Goal: Task Accomplishment & Management: Use online tool/utility

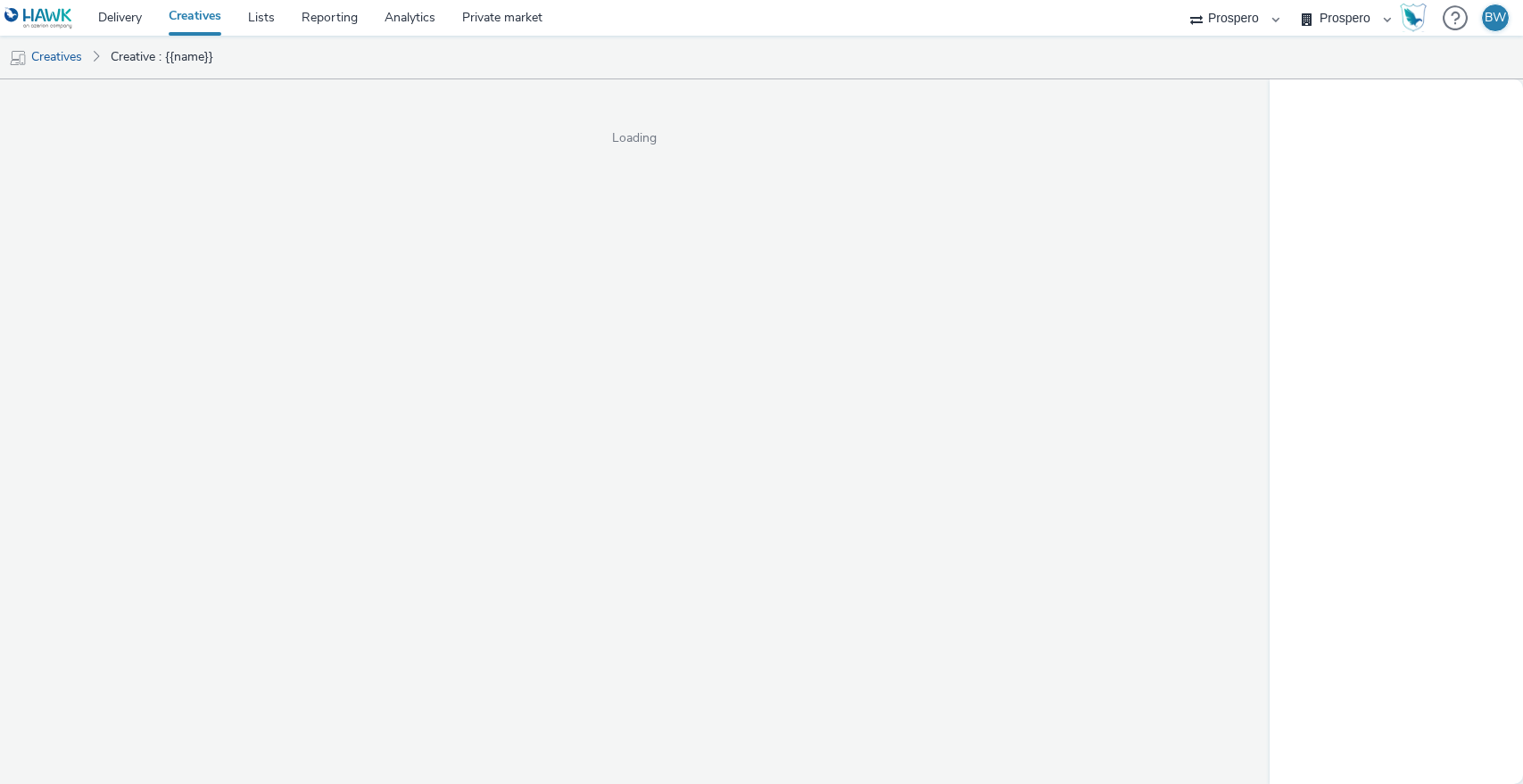
select select "b1b940d3-d05b-48b5-821e-f328c33b988b"
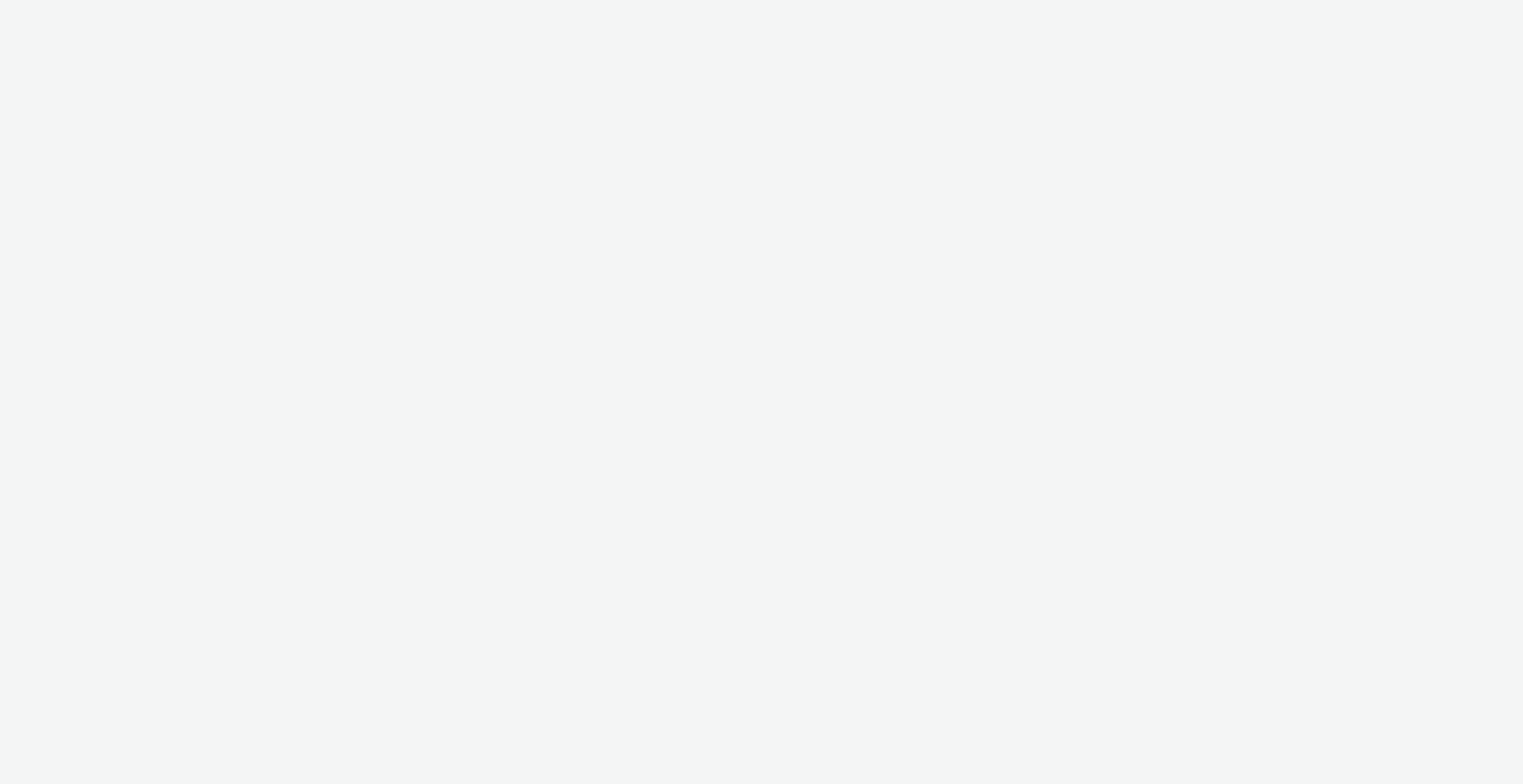
select select "b1b940d3-d05b-48b5-821e-f328c33b988b"
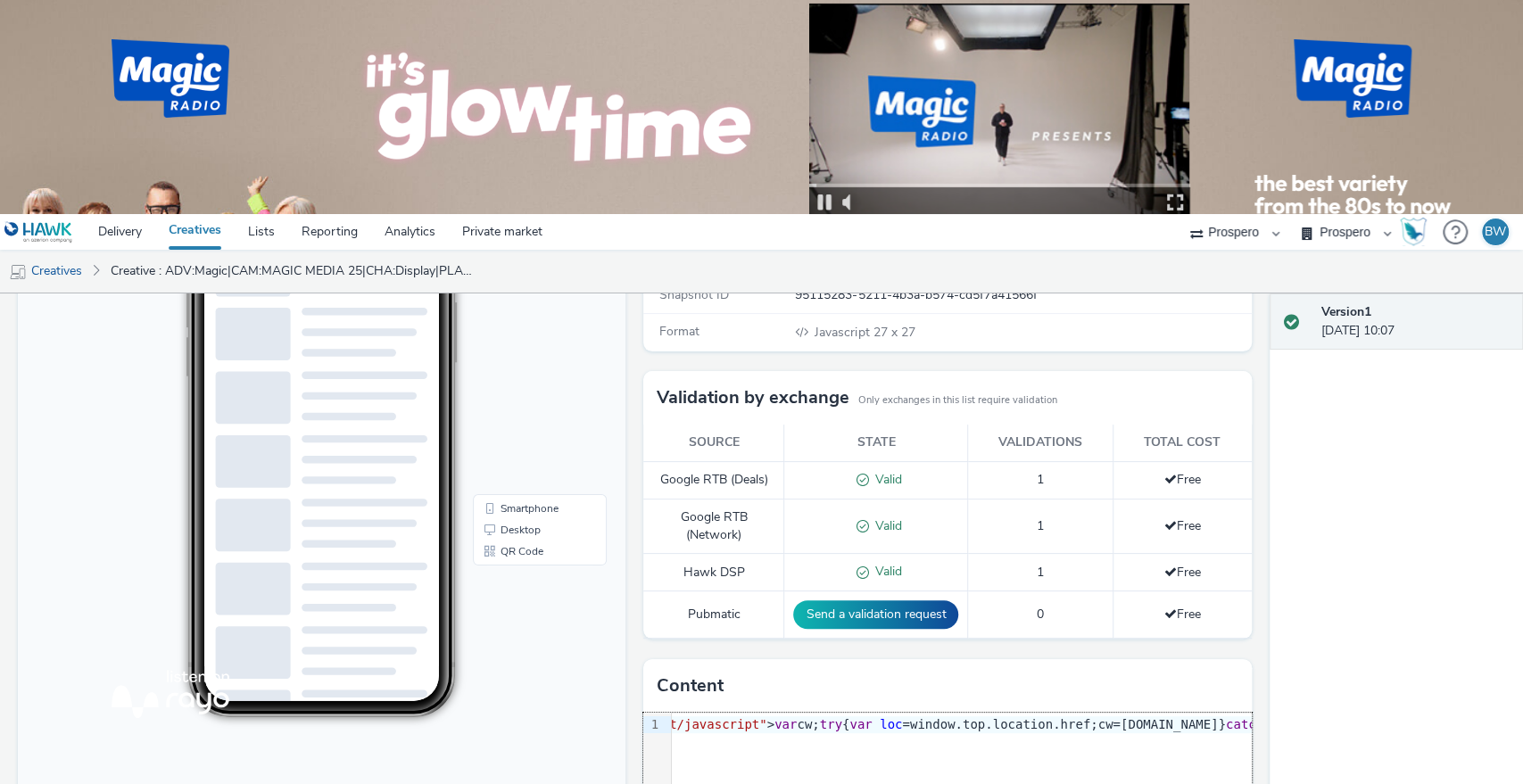
click at [635, 550] on div "Redirect URL ${click_command_redirect} https://hellorayo.co.uk/ Categories Arts…" at bounding box center [942, 564] width 616 height 872
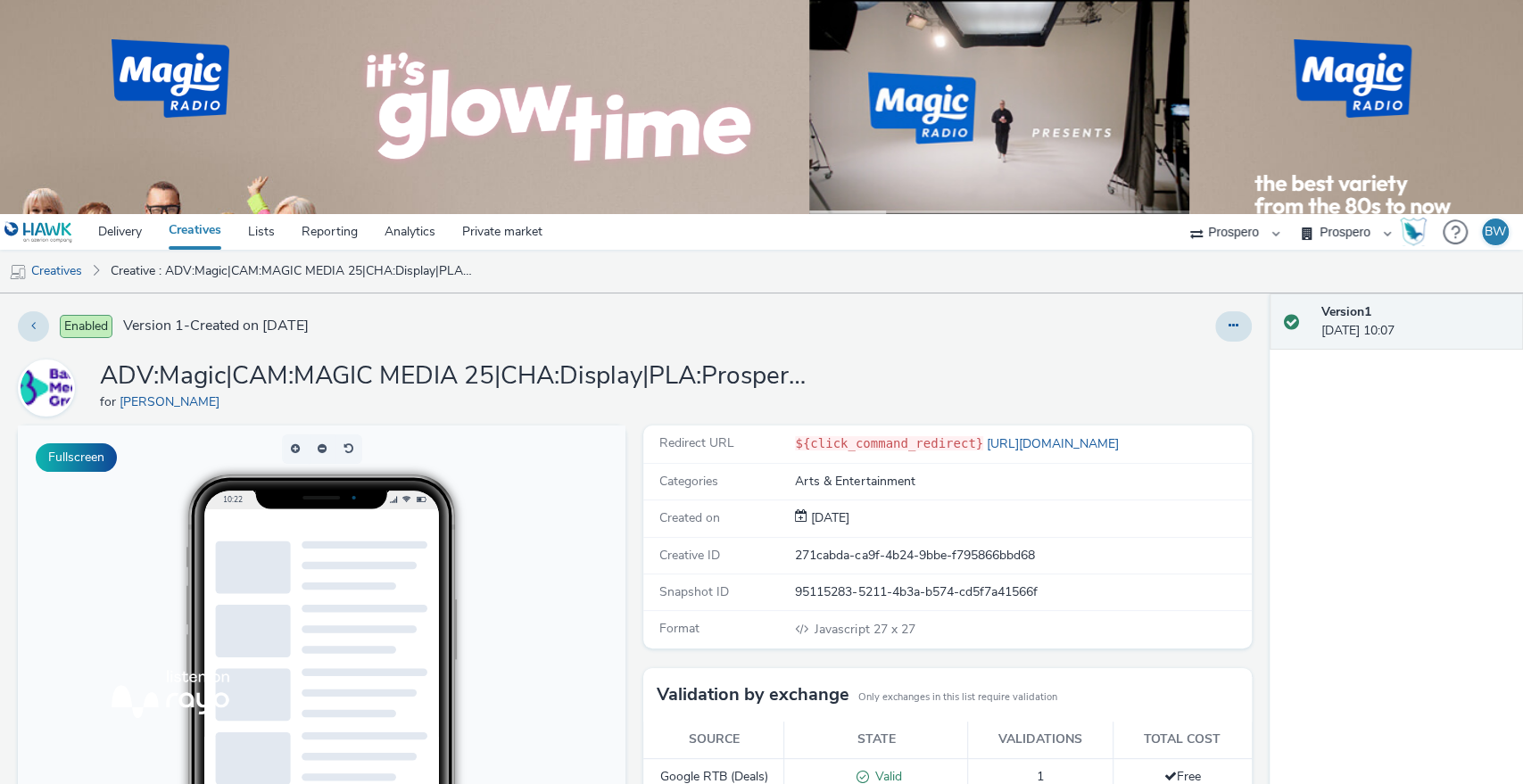
click at [925, 376] on div "ADV:Magic|CAM:MAGIC MEDIA 25|CHA:Display|PLA:Prospero|INV:GumGum|TEC:N/A|PHA:1|…" at bounding box center [635, 387] width 1234 height 57
click at [1245, 78] on div at bounding box center [1353, 58] width 341 height 118
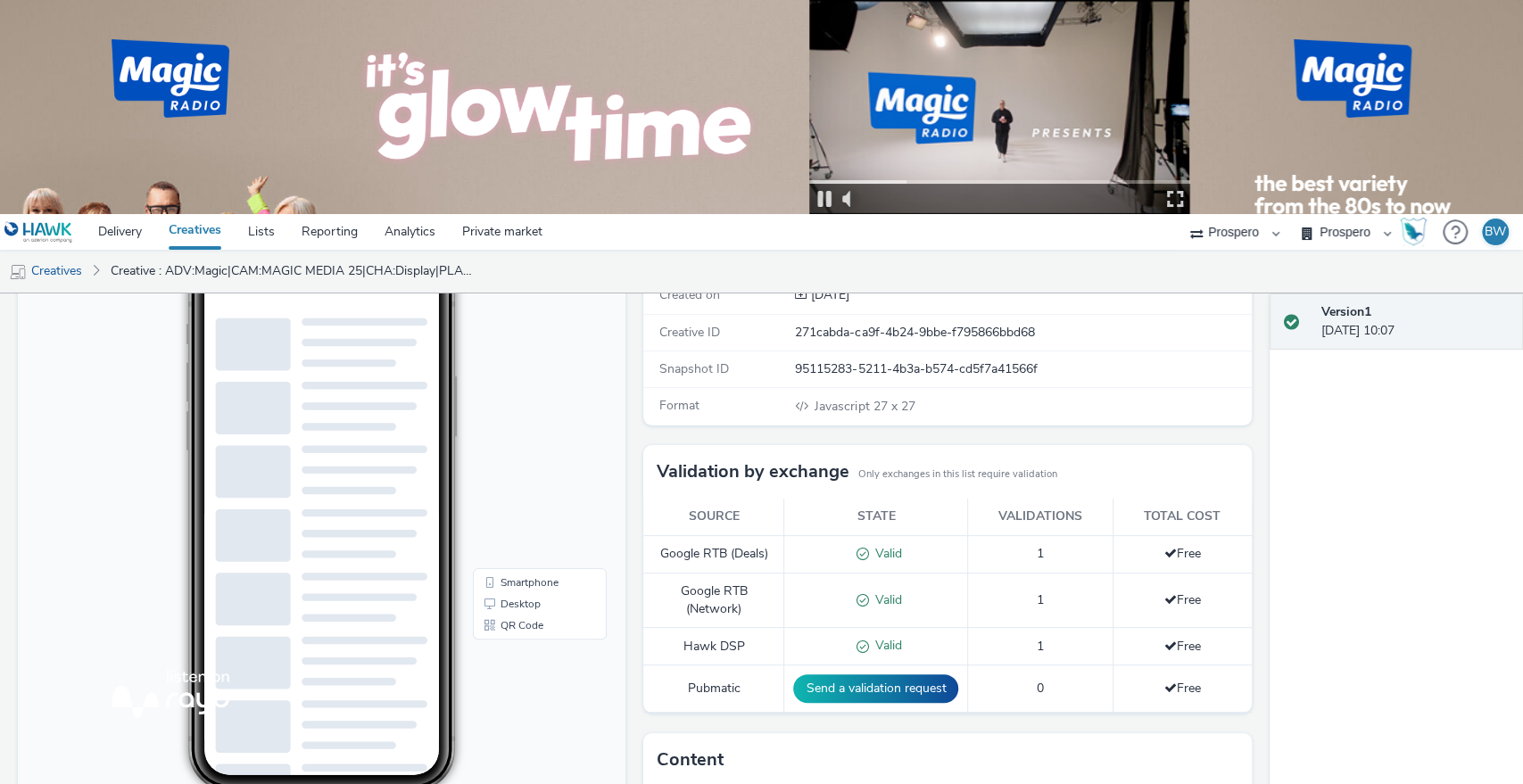
scroll to position [297, 0]
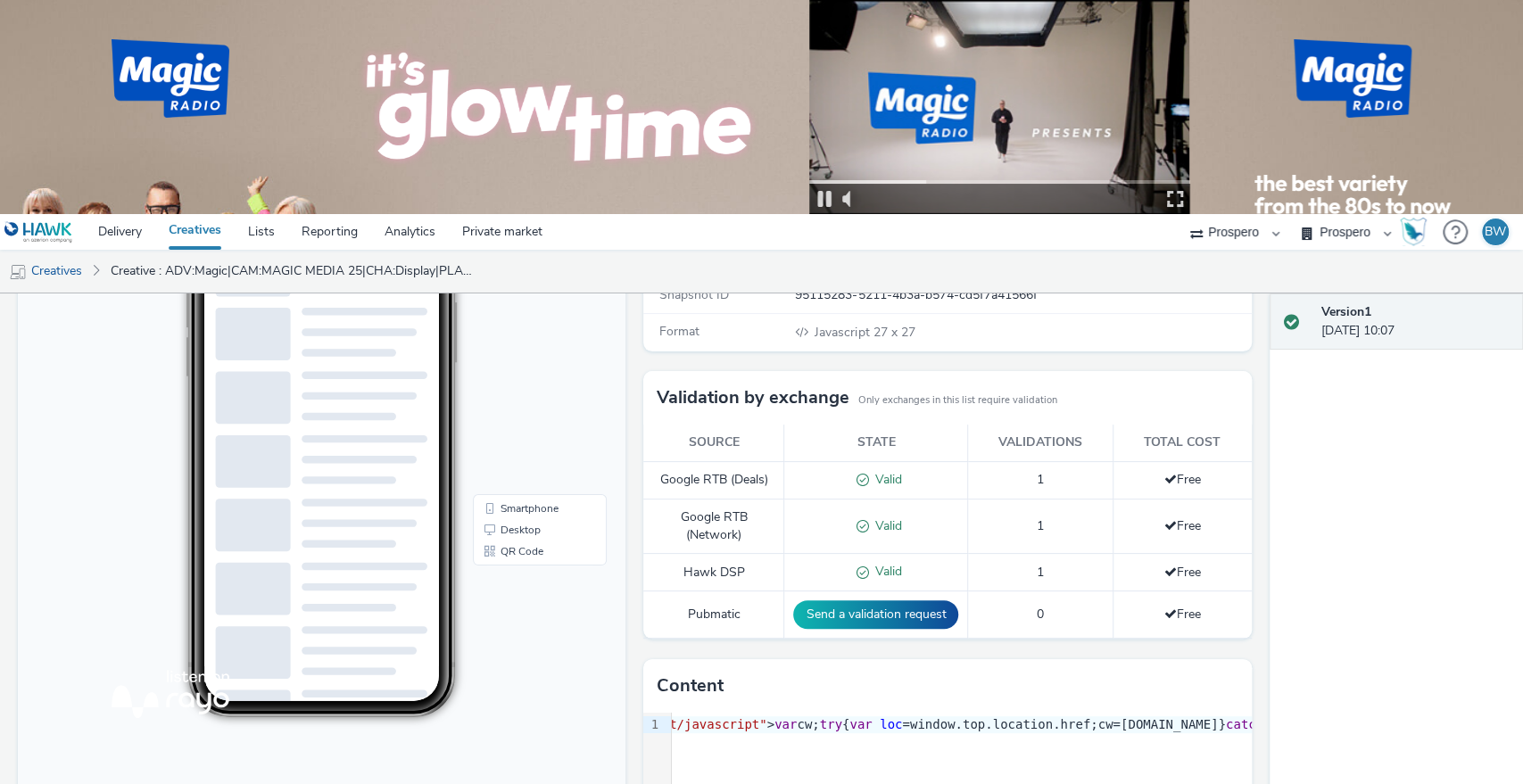
click at [1172, 199] on div at bounding box center [1174, 198] width 17 height 17
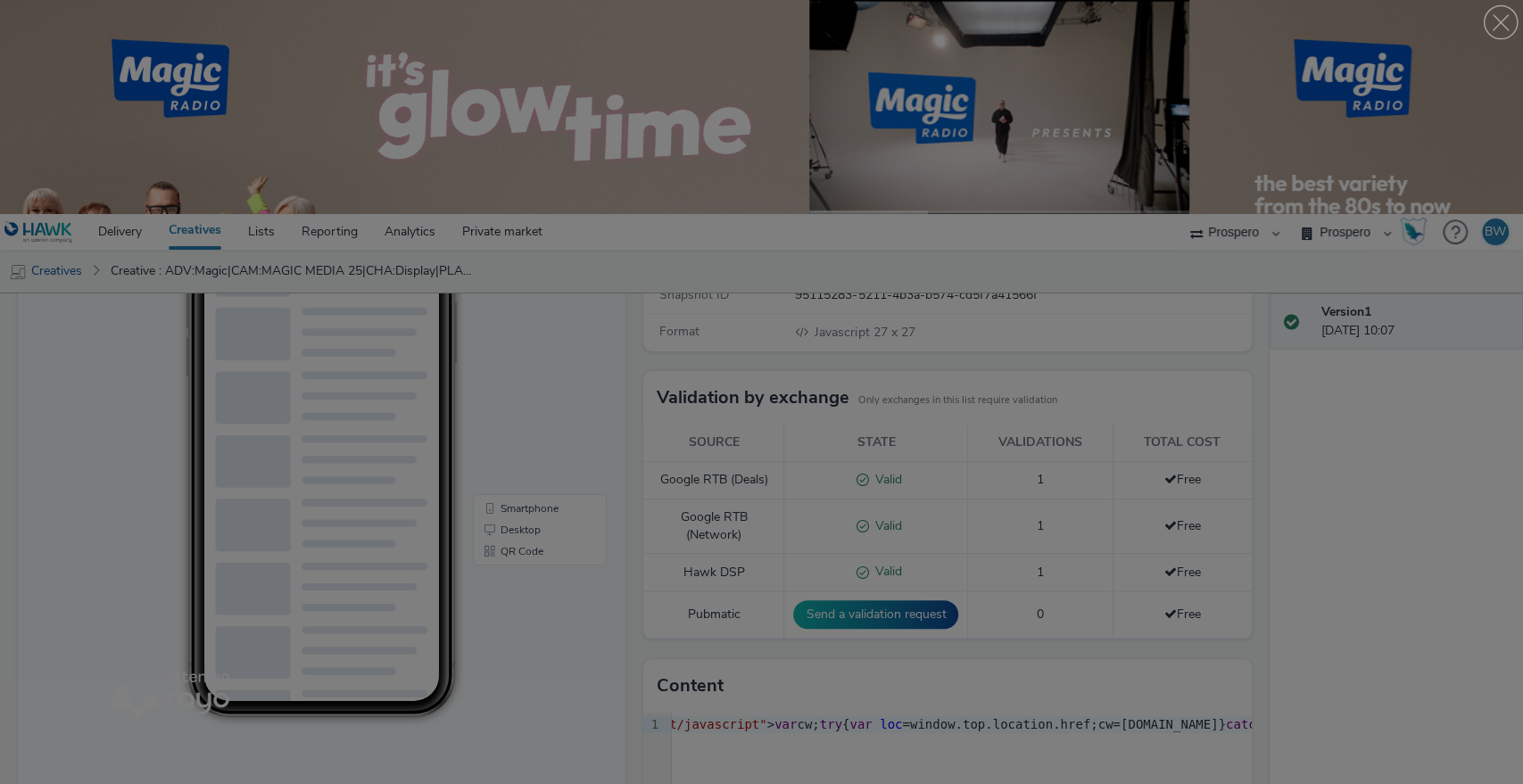
scroll to position [0, 0]
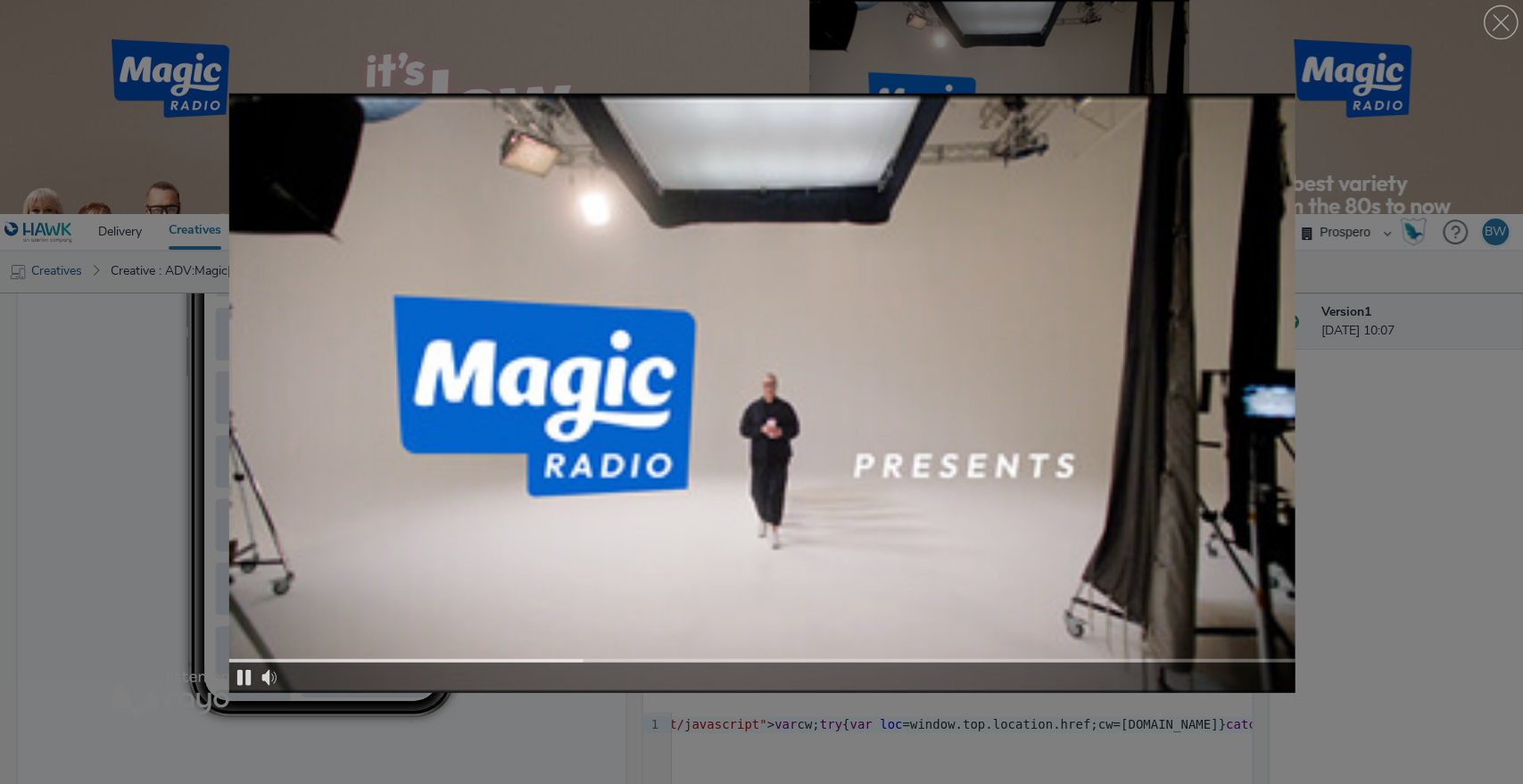
click at [1486, 17] on div at bounding box center [1501, 22] width 36 height 36
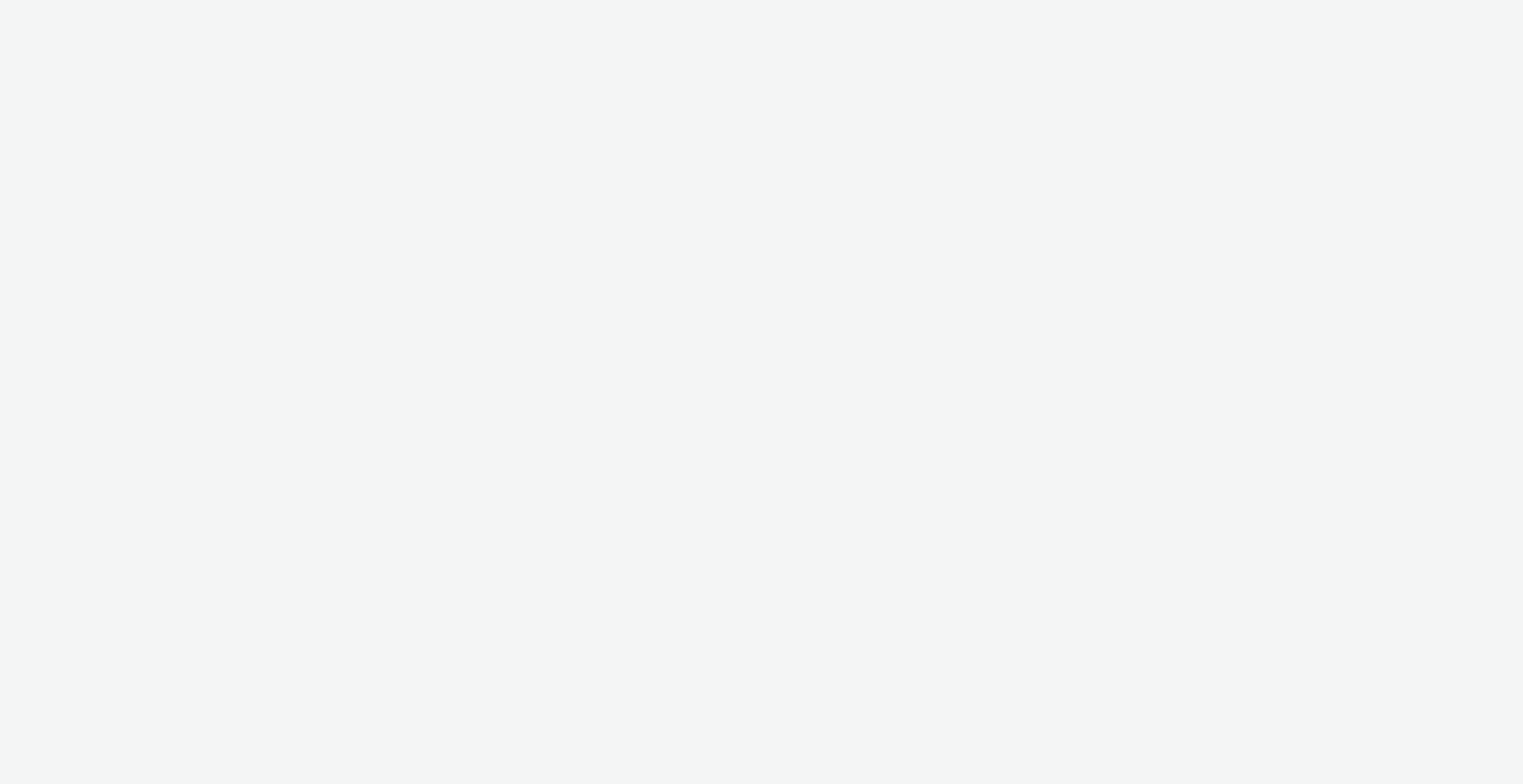
select select "b1b940d3-d05b-48b5-821e-f328c33b988b"
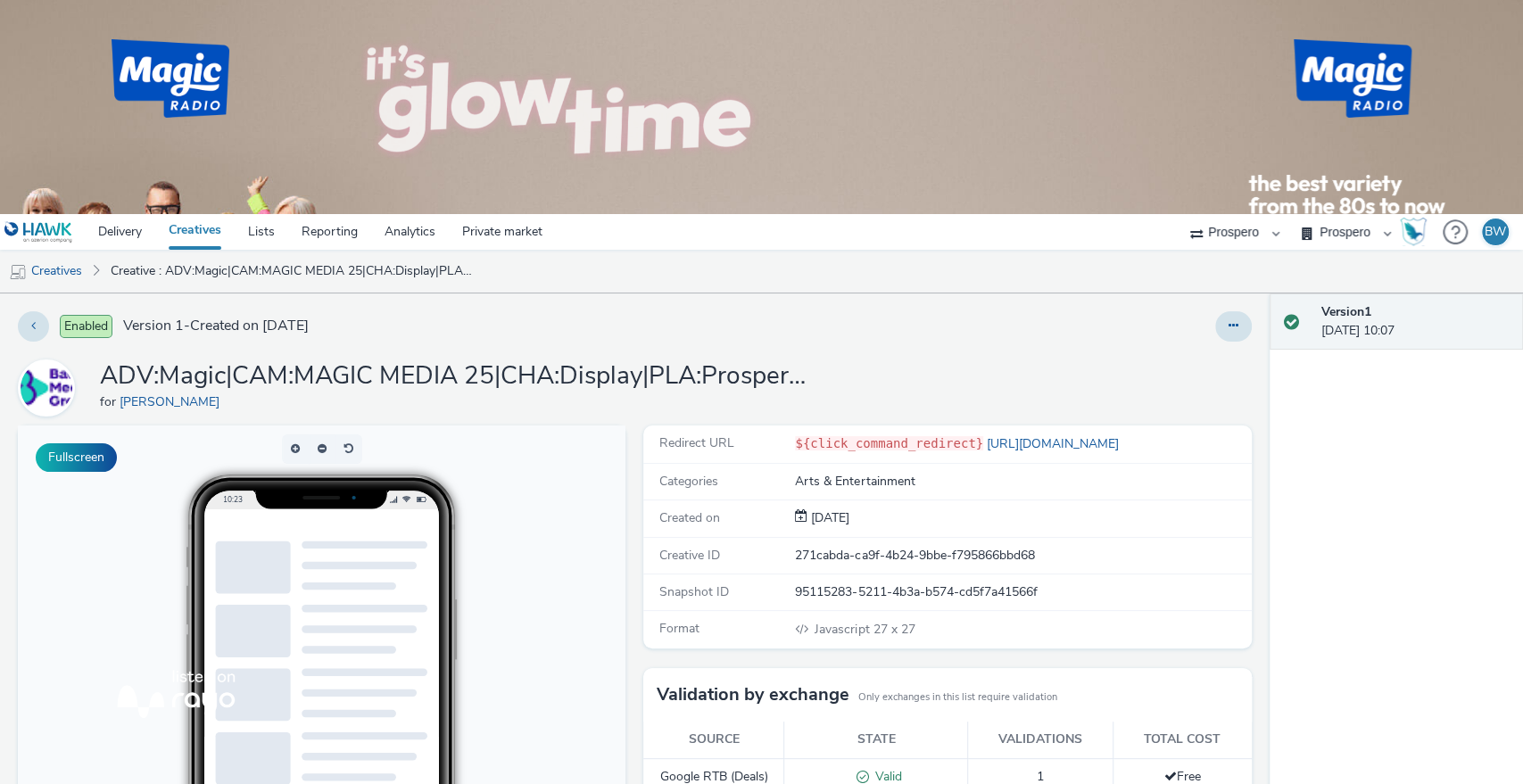
scroll to position [297, 0]
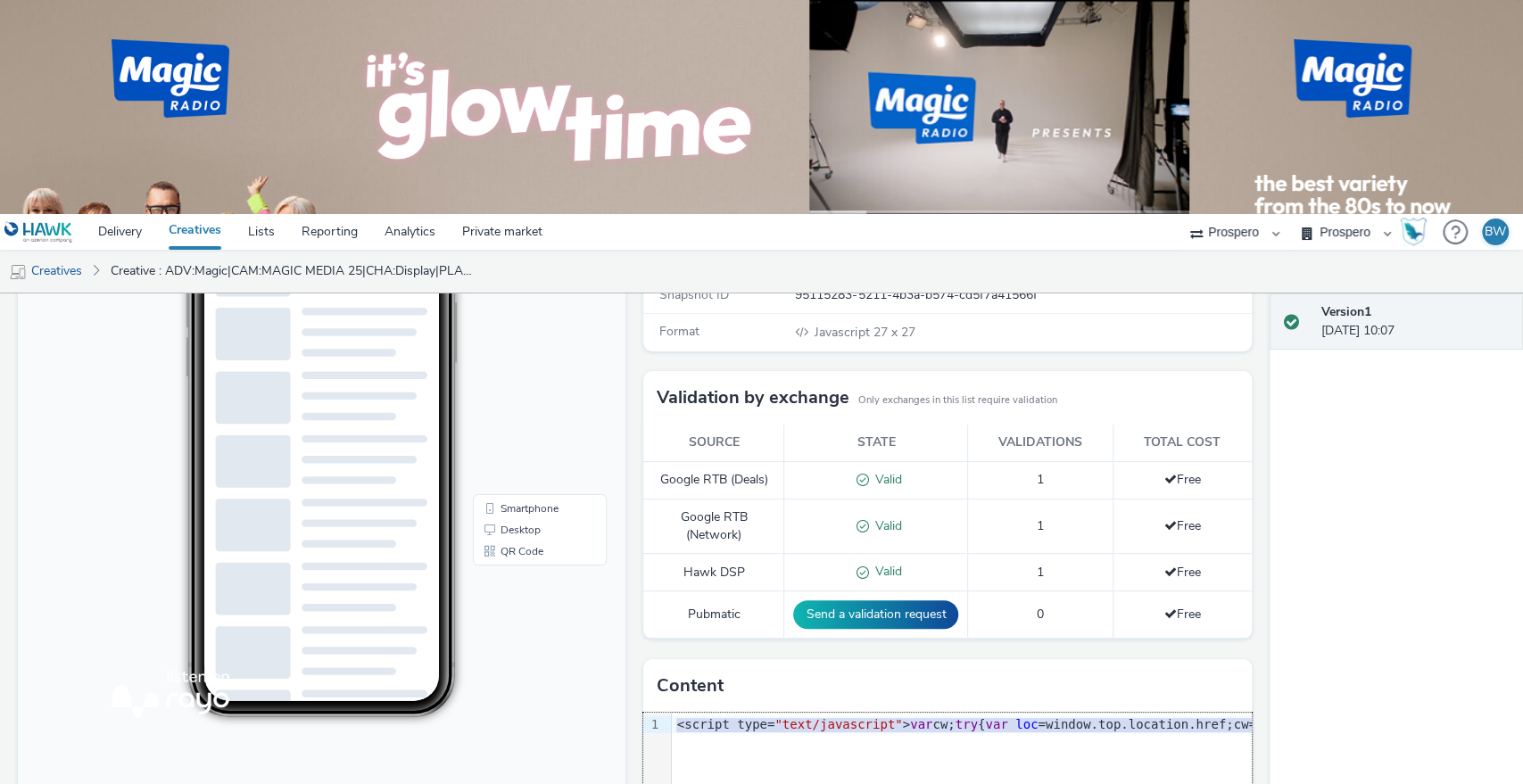
drag, startPoint x: 1849, startPoint y: 722, endPoint x: 1454, endPoint y: 755, distance: 396.4
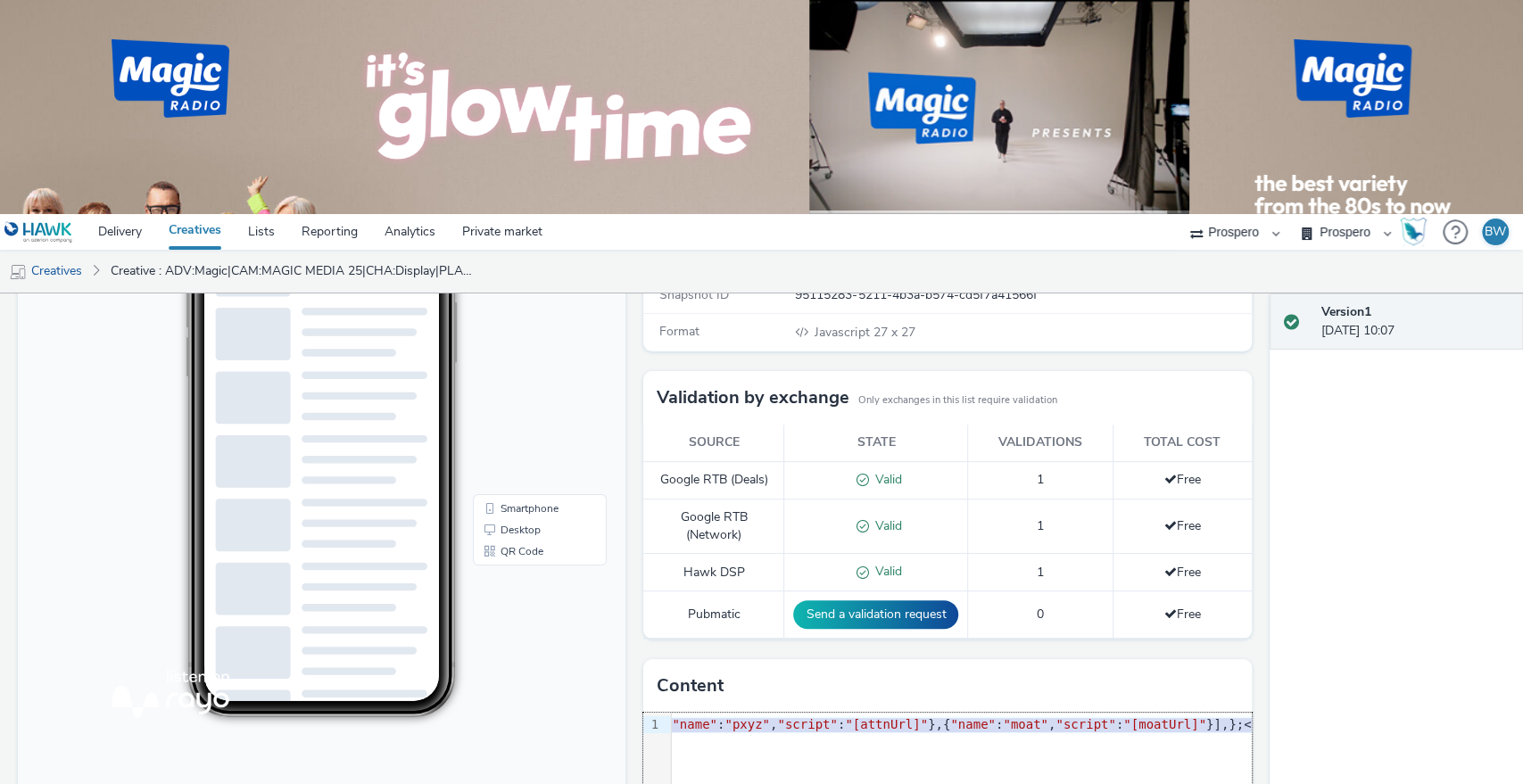
copy div "<script type= "text/javascript" > var cw; try { var loc =window.top.location.hr…"
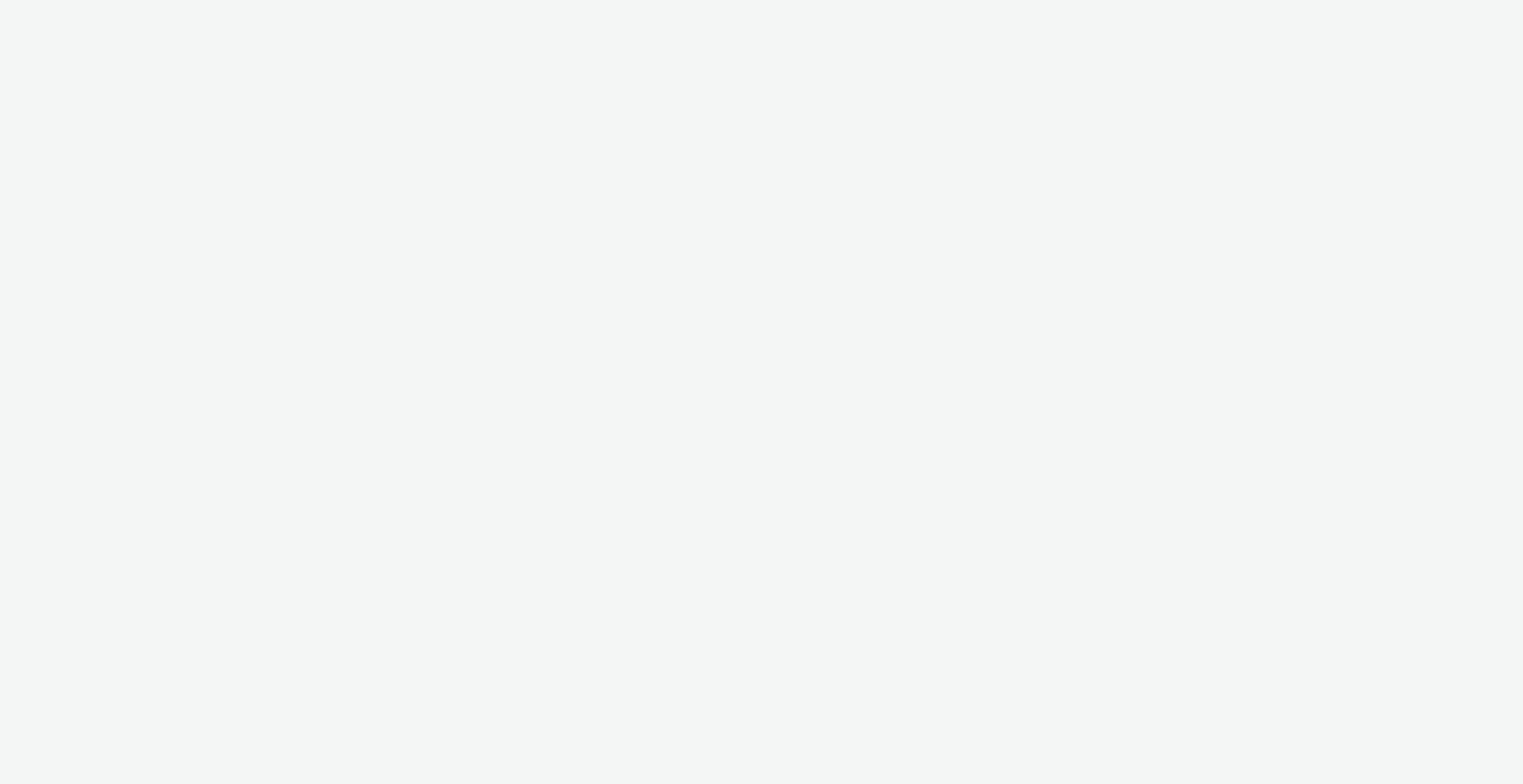
select select "b1b940d3-d05b-48b5-821e-f328c33b988b"
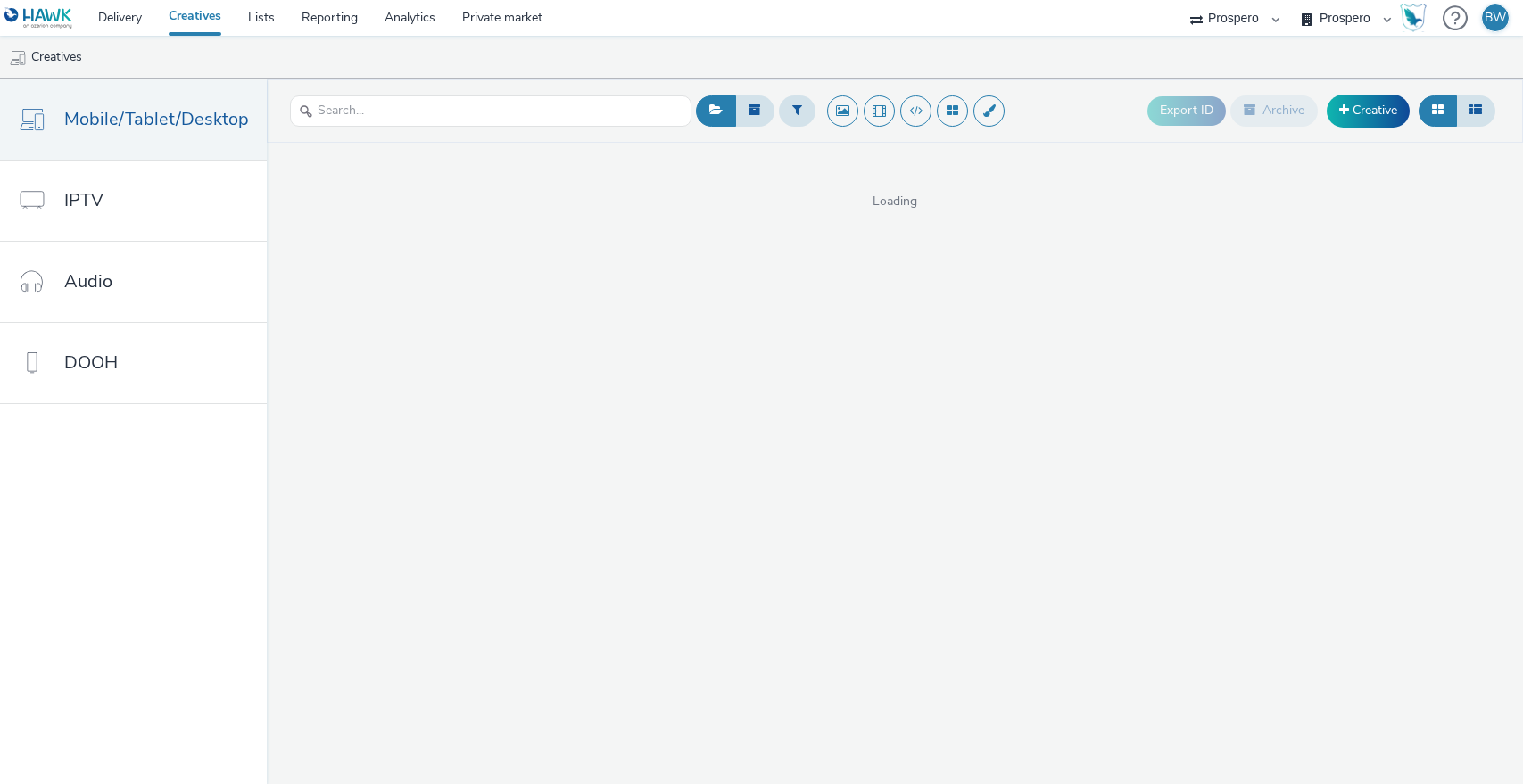
select select "b1b940d3-d05b-48b5-821e-f328c33b988b"
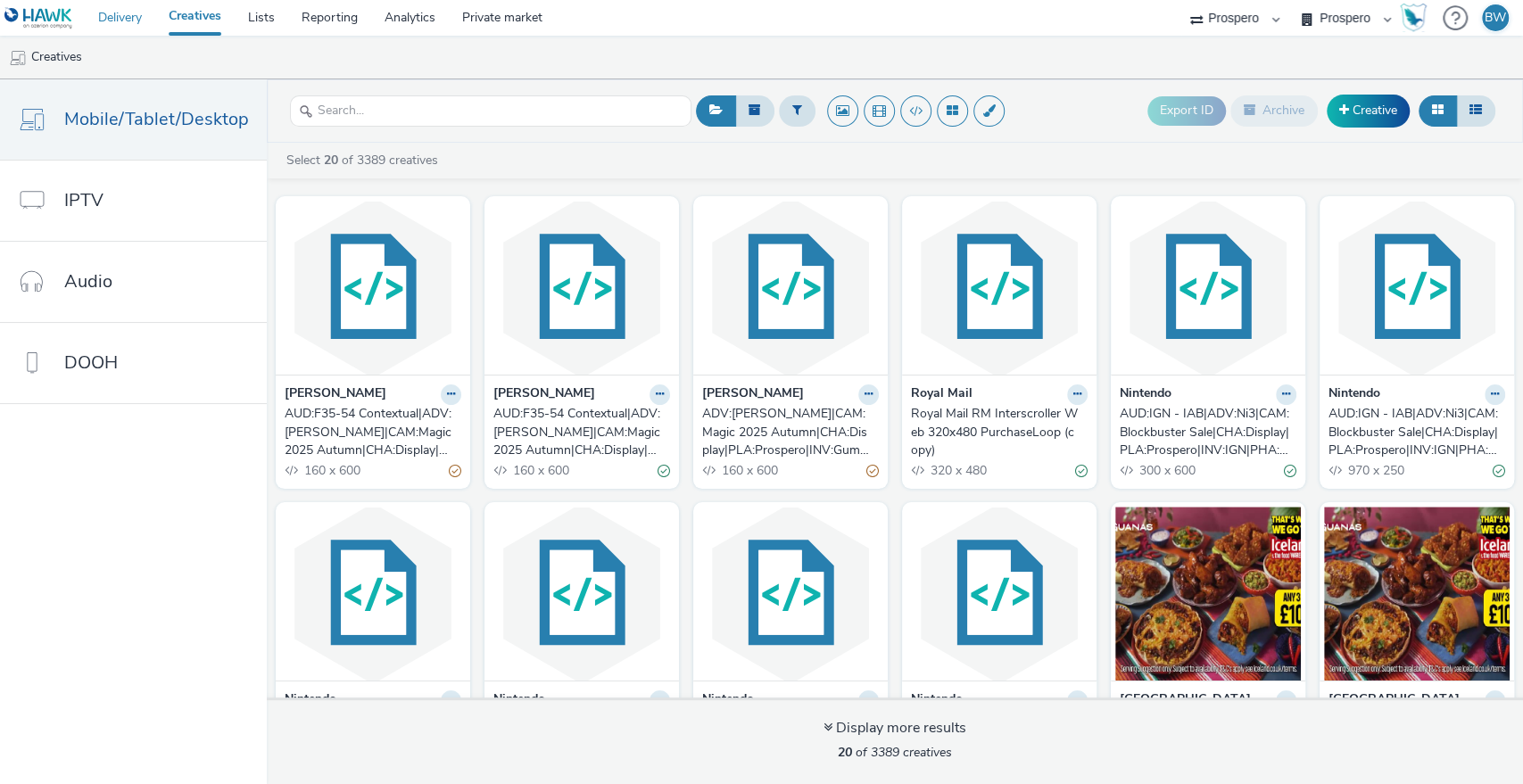
click at [126, 18] on link "Delivery" at bounding box center [120, 18] width 70 height 36
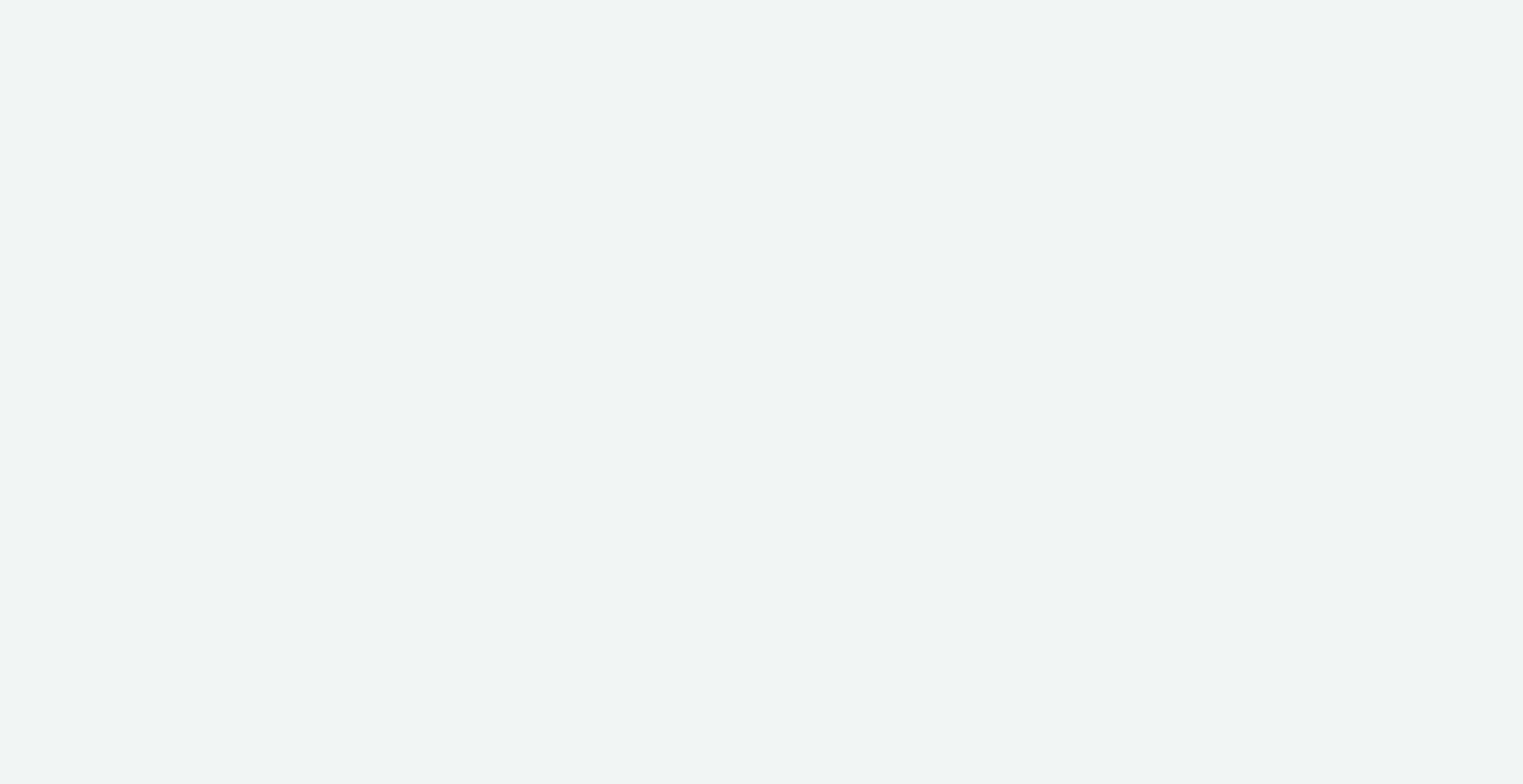
select select "b1b940d3-d05b-48b5-821e-f328c33b988b"
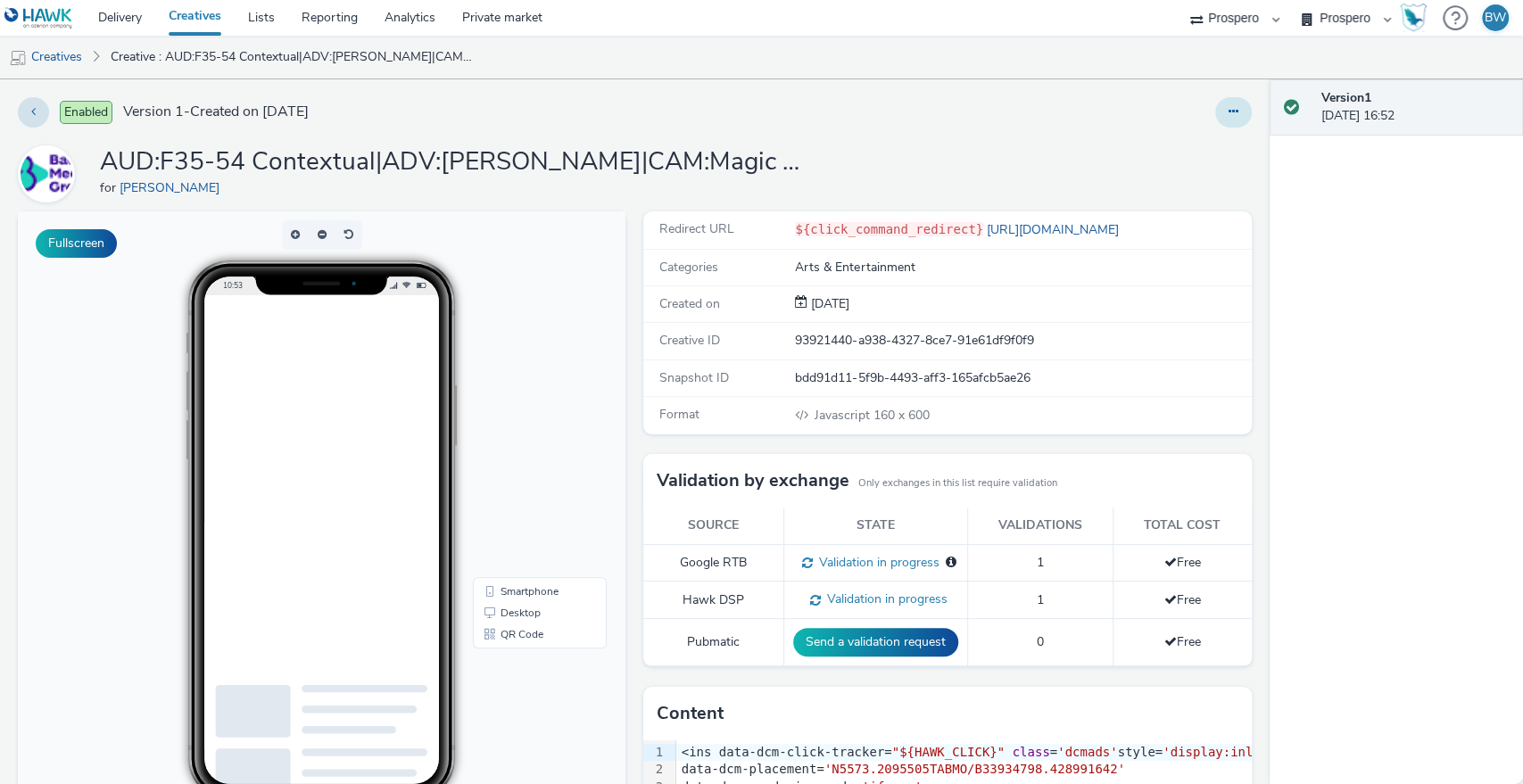
click at [1225, 111] on button at bounding box center [1234, 112] width 37 height 30
click at [1150, 154] on link "Edit" at bounding box center [1185, 148] width 134 height 36
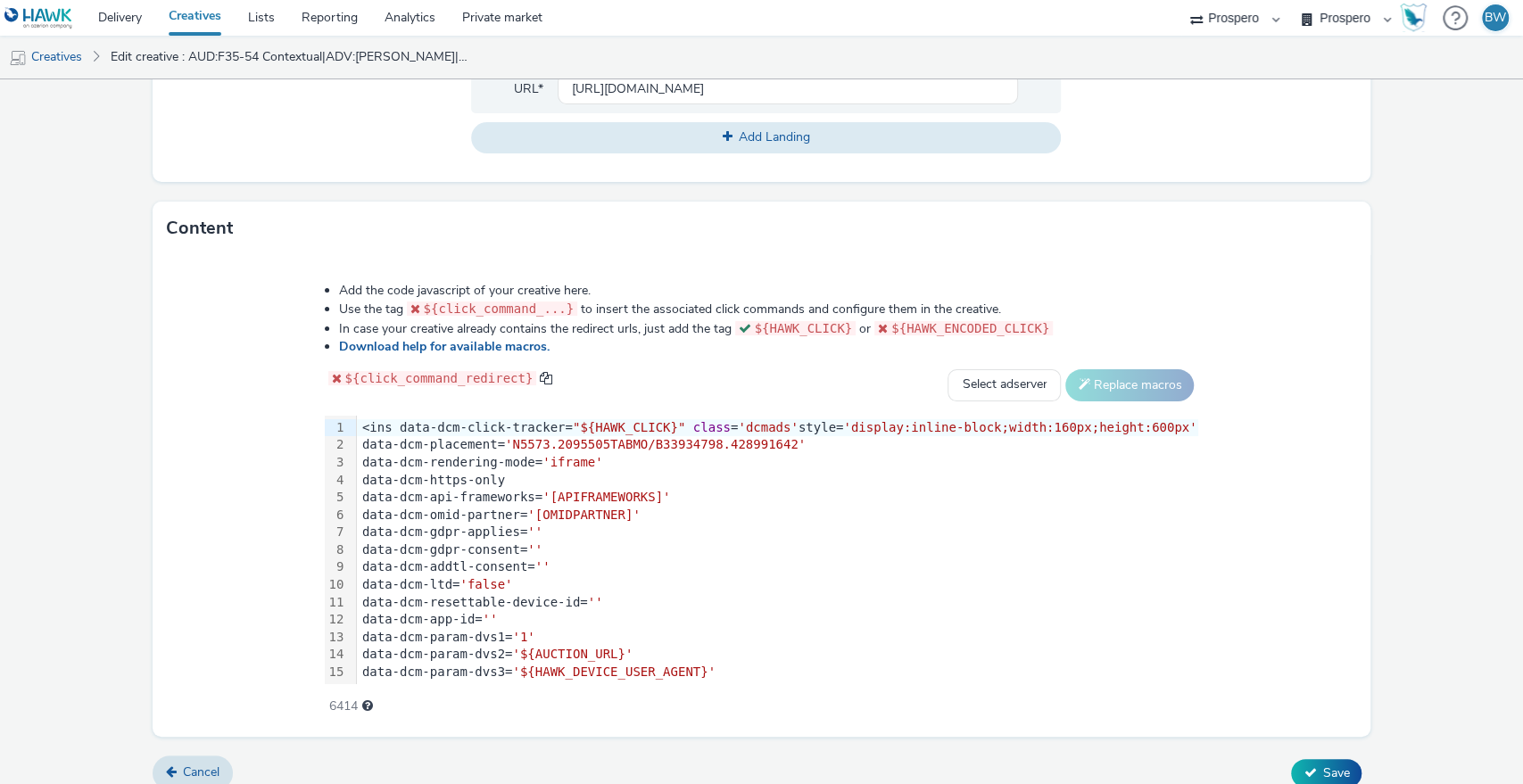
scroll to position [756, 0]
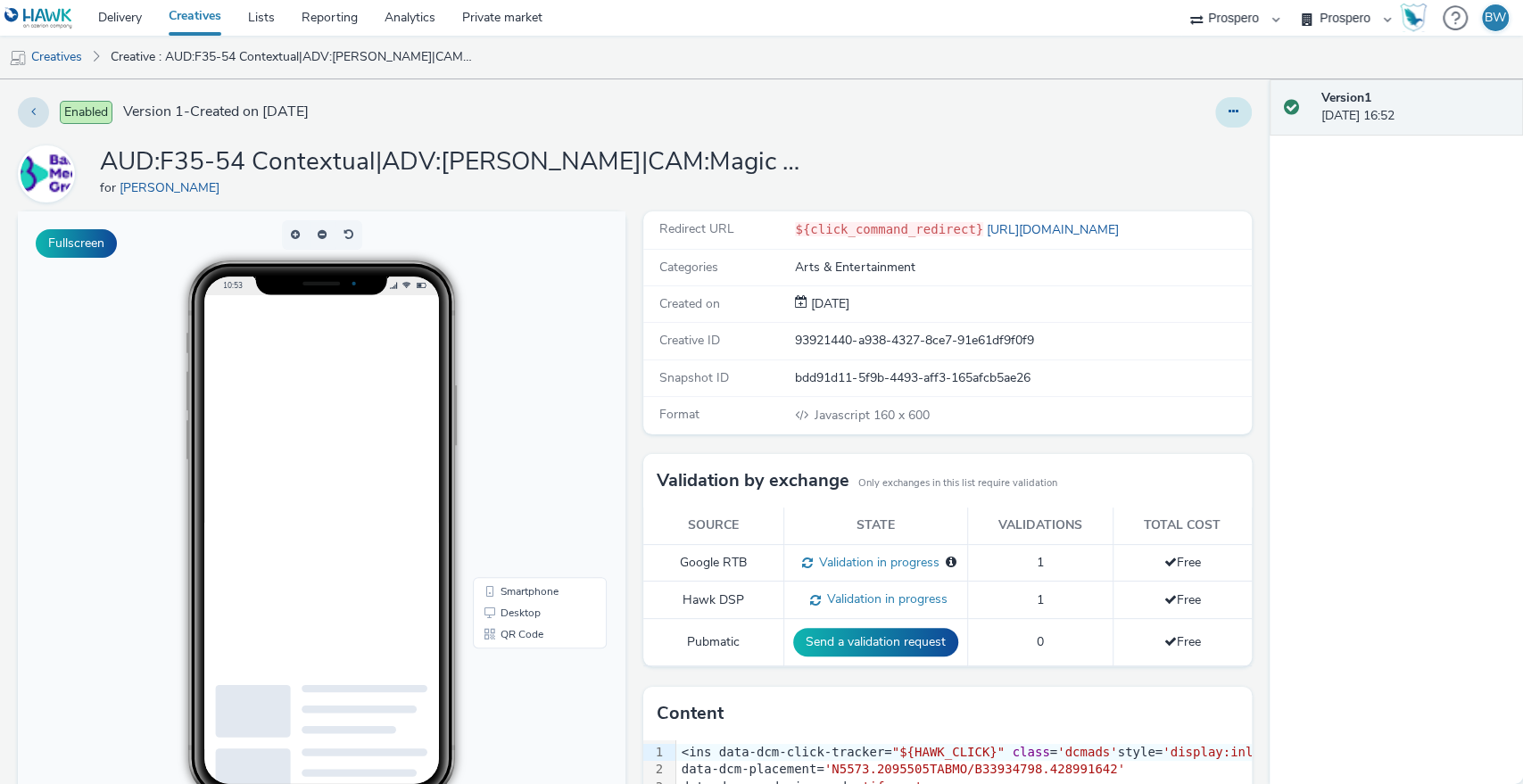
click at [1226, 105] on button at bounding box center [1234, 112] width 37 height 30
click at [1151, 146] on link "Edit" at bounding box center [1185, 148] width 134 height 36
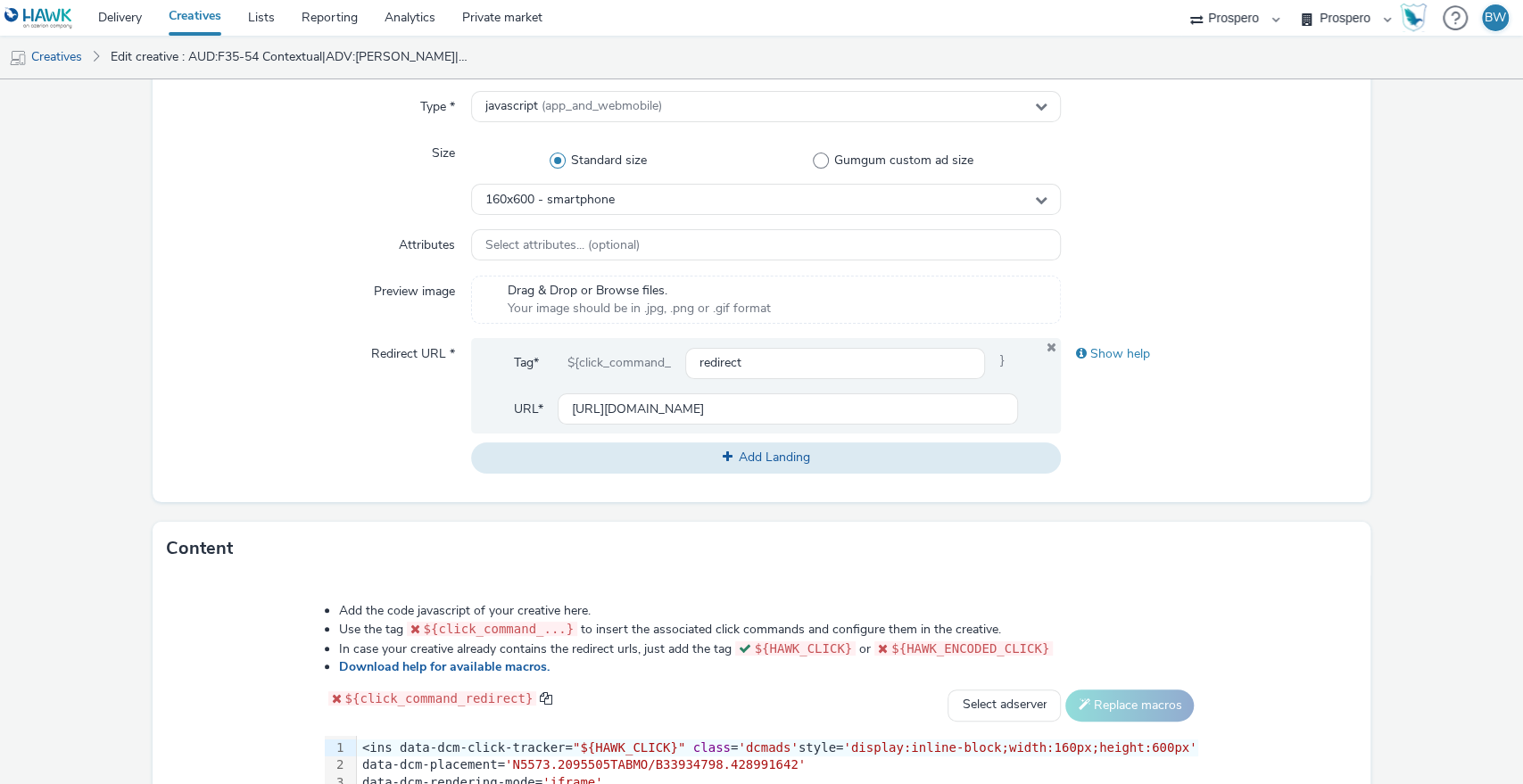
scroll to position [396, 0]
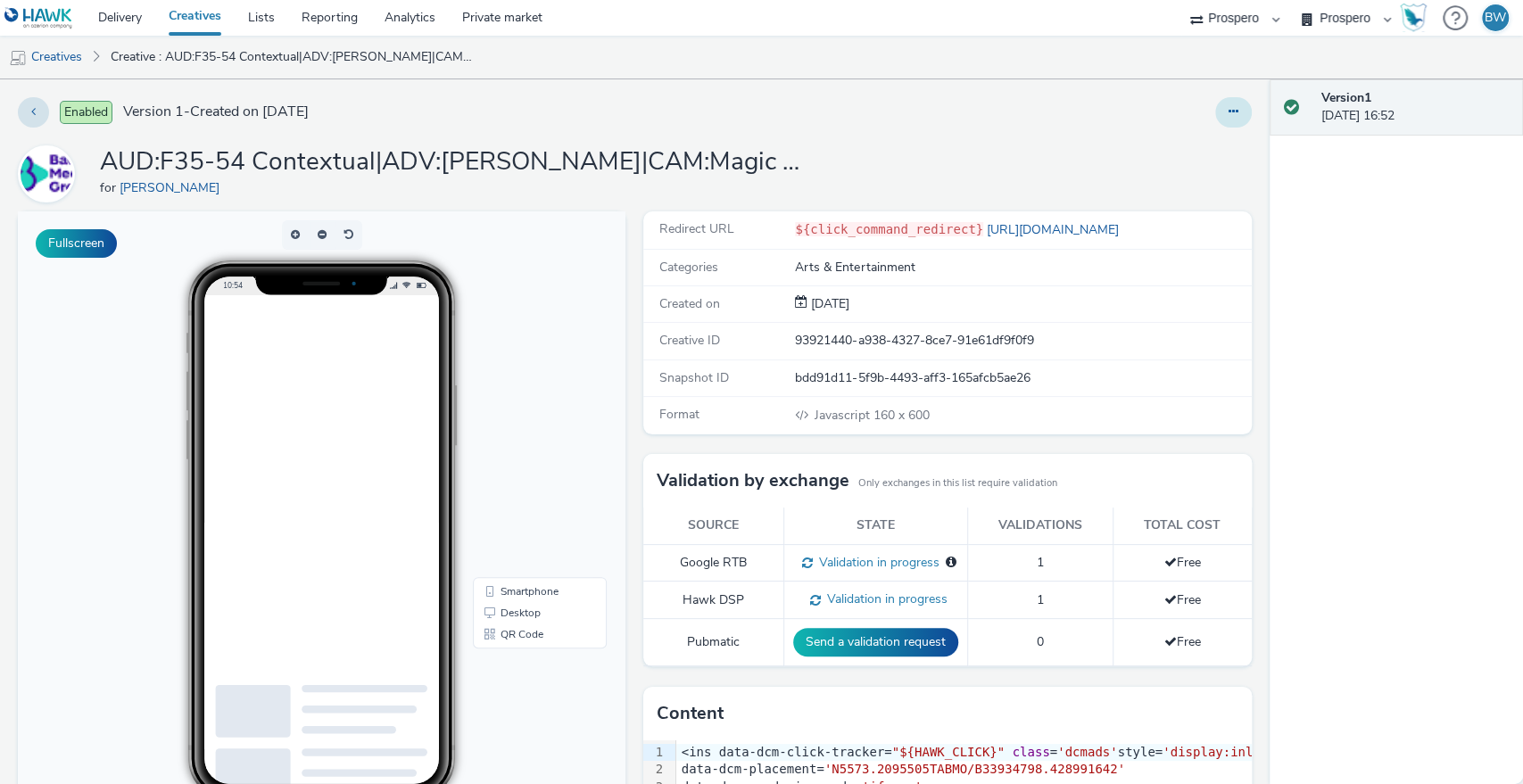
click at [1227, 101] on button at bounding box center [1234, 112] width 37 height 30
click at [1133, 188] on link "Duplicate" at bounding box center [1185, 184] width 134 height 36
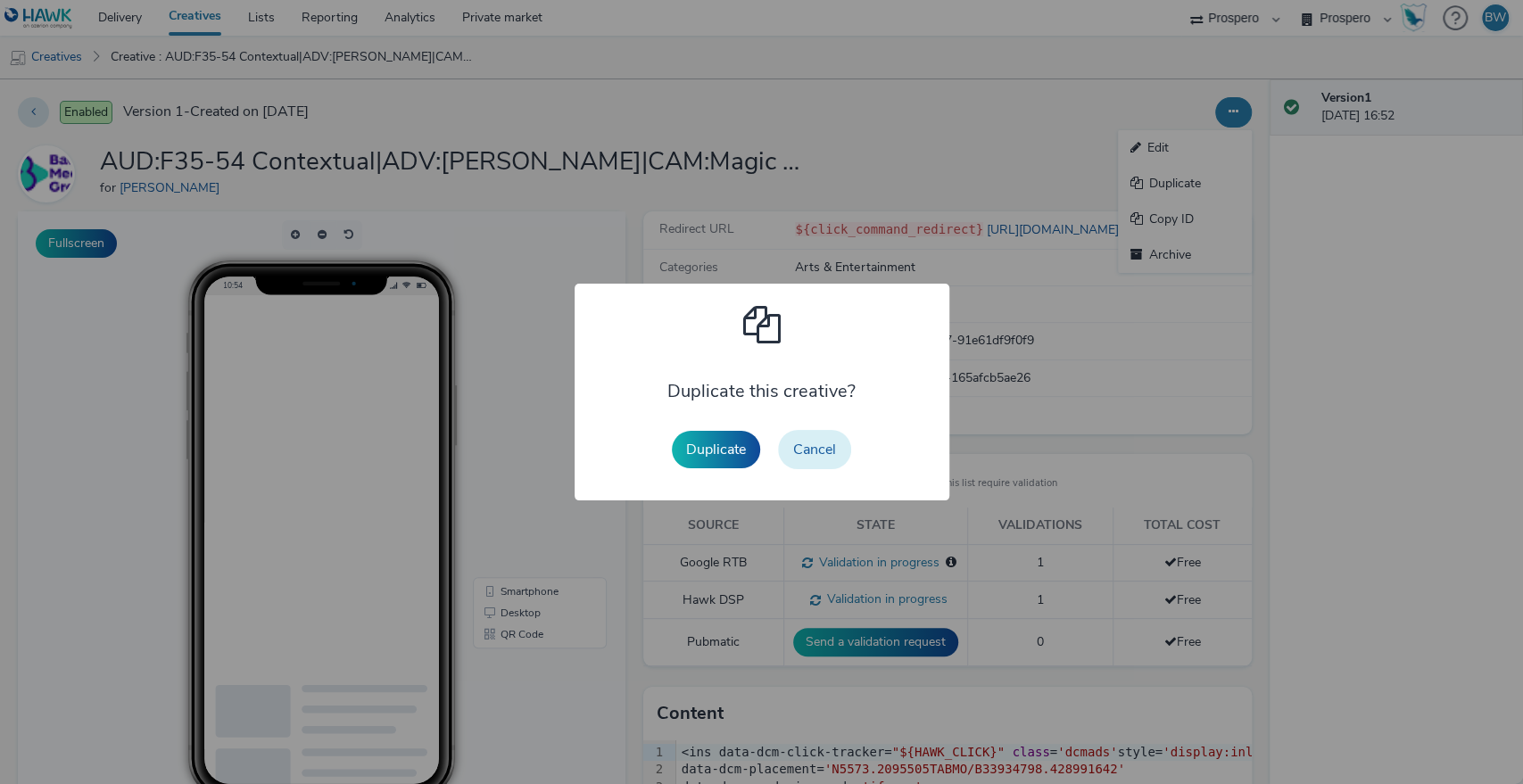
click at [828, 448] on button "Cancel" at bounding box center [814, 449] width 73 height 39
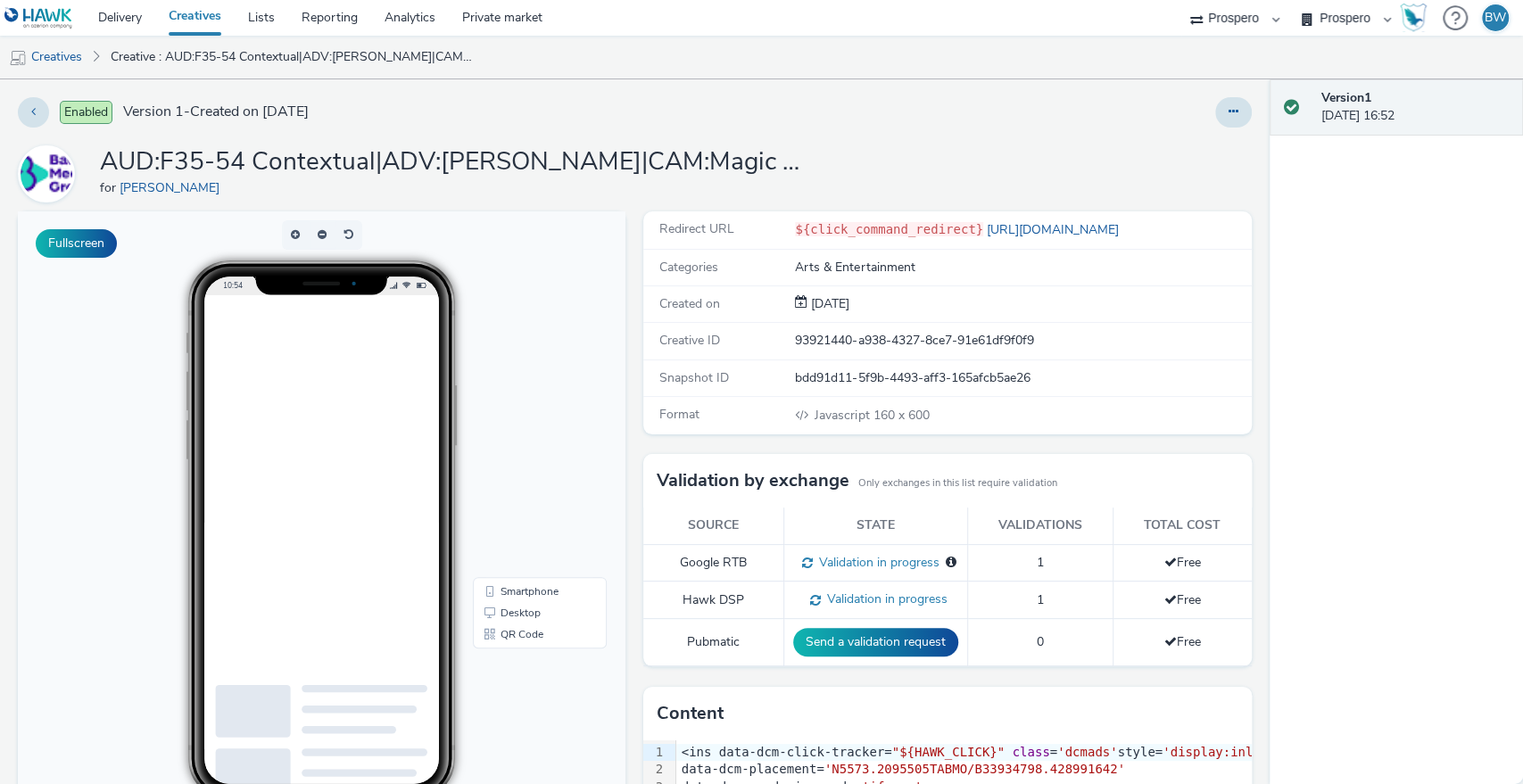
click at [1215, 118] on div at bounding box center [1234, 112] width 37 height 30
click at [1215, 113] on button at bounding box center [1234, 112] width 37 height 30
click at [1142, 140] on link "Edit" at bounding box center [1185, 148] width 134 height 36
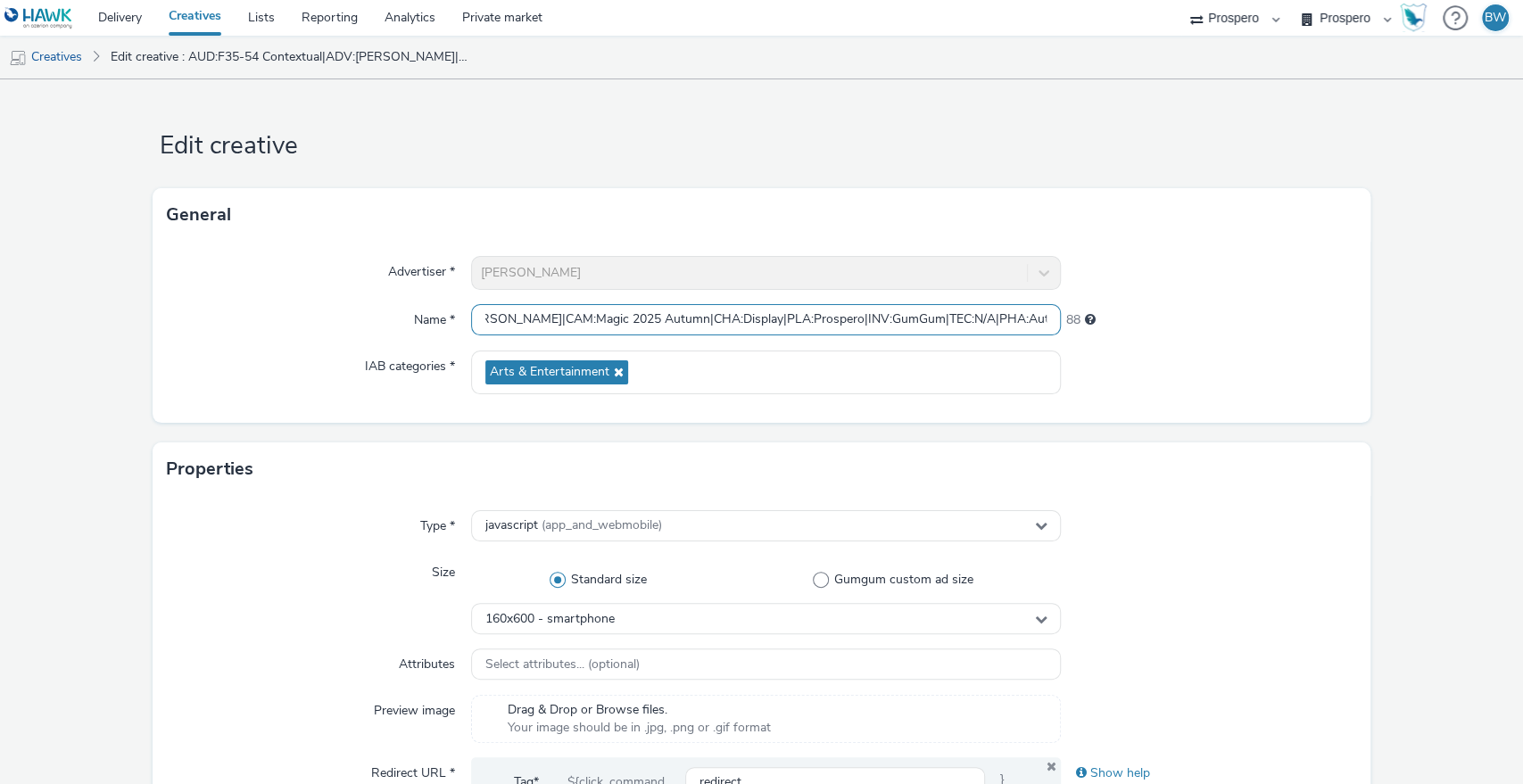
scroll to position [0, 532]
drag, startPoint x: 744, startPoint y: 317, endPoint x: 1144, endPoint y: 312, distance: 400.0
click at [1144, 312] on div "Name * AUD:F35-54 Contextual|ADV:Bauer|CAM:Magic 2025 Autumn|CHA:Display|PLA:Pr…" at bounding box center [761, 320] width 1190 height 32
click at [885, 327] on input "AUD:F35-54 Contextual|ADV:[PERSON_NAME]|CAM:Magic 2025 Autumn|CHA:Display|PLA:P…" at bounding box center [766, 320] width 591 height 31
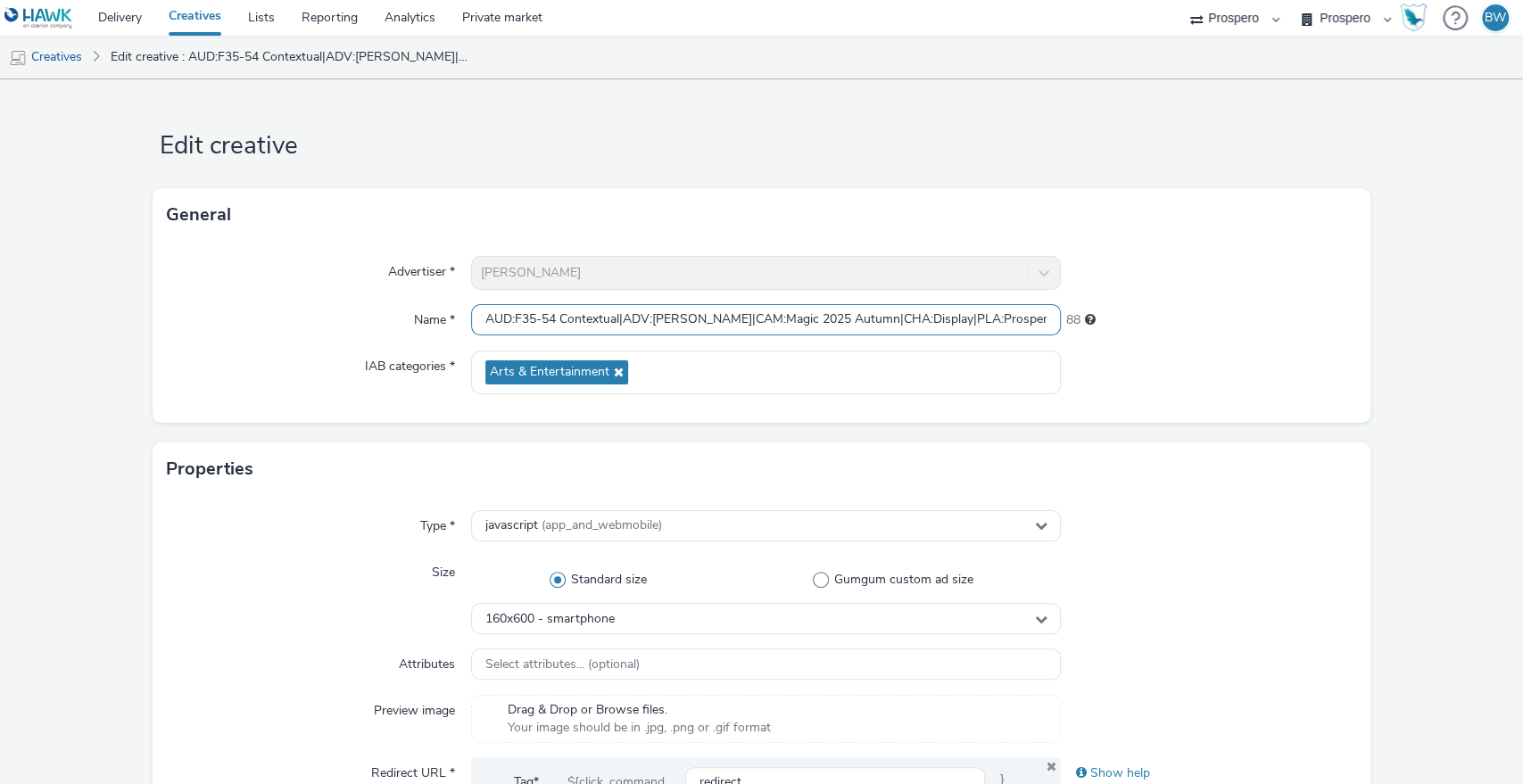
drag, startPoint x: 927, startPoint y: 318, endPoint x: 728, endPoint y: 317, distance: 199.0
click at [728, 317] on input "AUD:F35-54 Contextual|ADV:[PERSON_NAME]|CAM:Magic 2025 Autumn|CHA:Display|PLA:P…" at bounding box center [766, 320] width 591 height 31
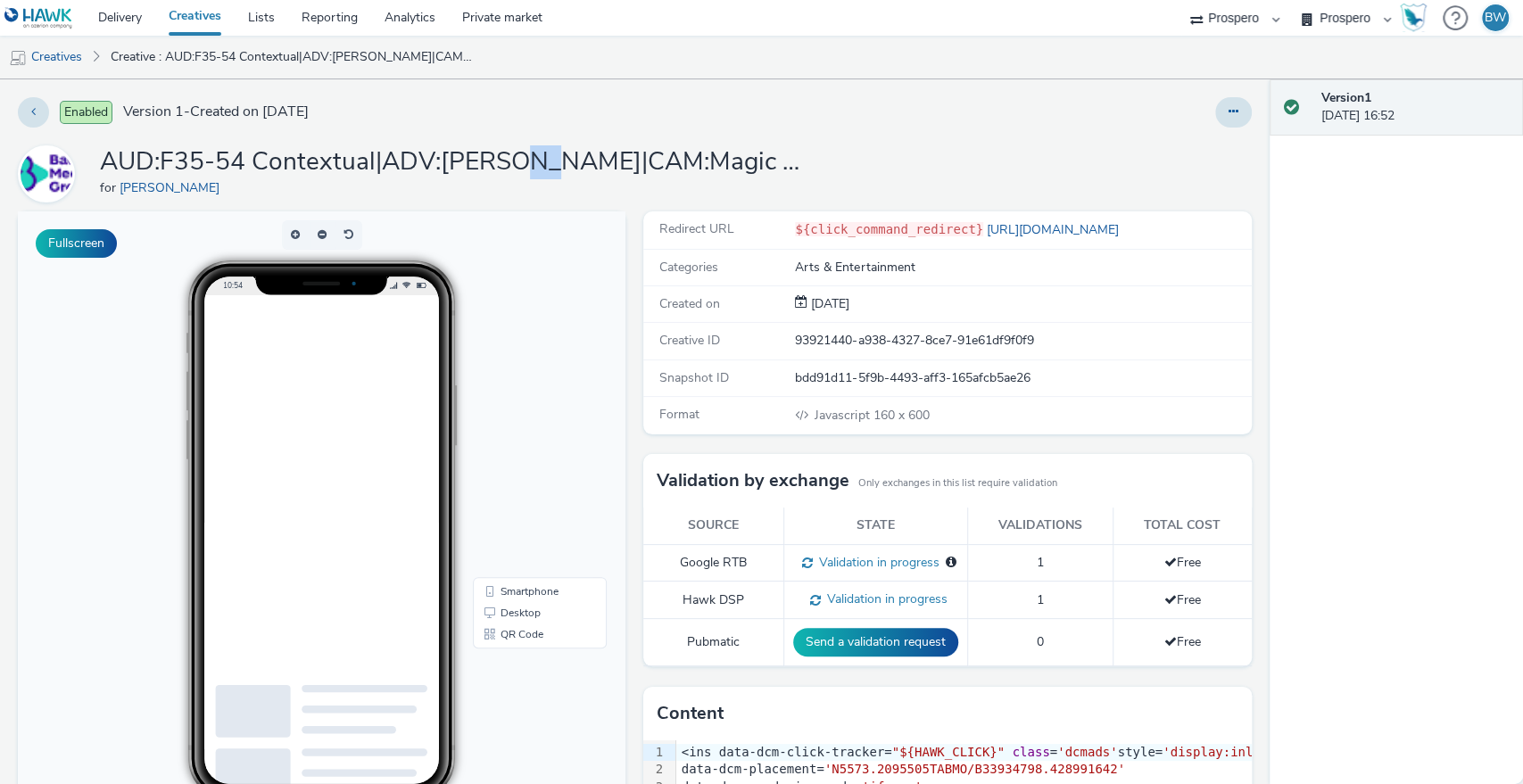
drag, startPoint x: 530, startPoint y: 162, endPoint x: 680, endPoint y: 161, distance: 150.0
click at [638, 162] on h1 "AUD:F35-54 Contextual|ADV:[PERSON_NAME]|CAM:Magic 2025 Autumn|CHA:Display|PLA:P…" at bounding box center [456, 161] width 713 height 34
click at [681, 161] on h1 "AUD:F35-54 Contextual|ADV:[PERSON_NAME]|CAM:Magic 2025 Autumn|CHA:Display|PLA:P…" at bounding box center [456, 161] width 713 height 34
click at [400, 165] on h1 "AUD:F35-54 Contextual|ADV:[PERSON_NAME]|CAM:Magic 2025 Autumn|CHA:Display|PLA:P…" at bounding box center [456, 161] width 713 height 34
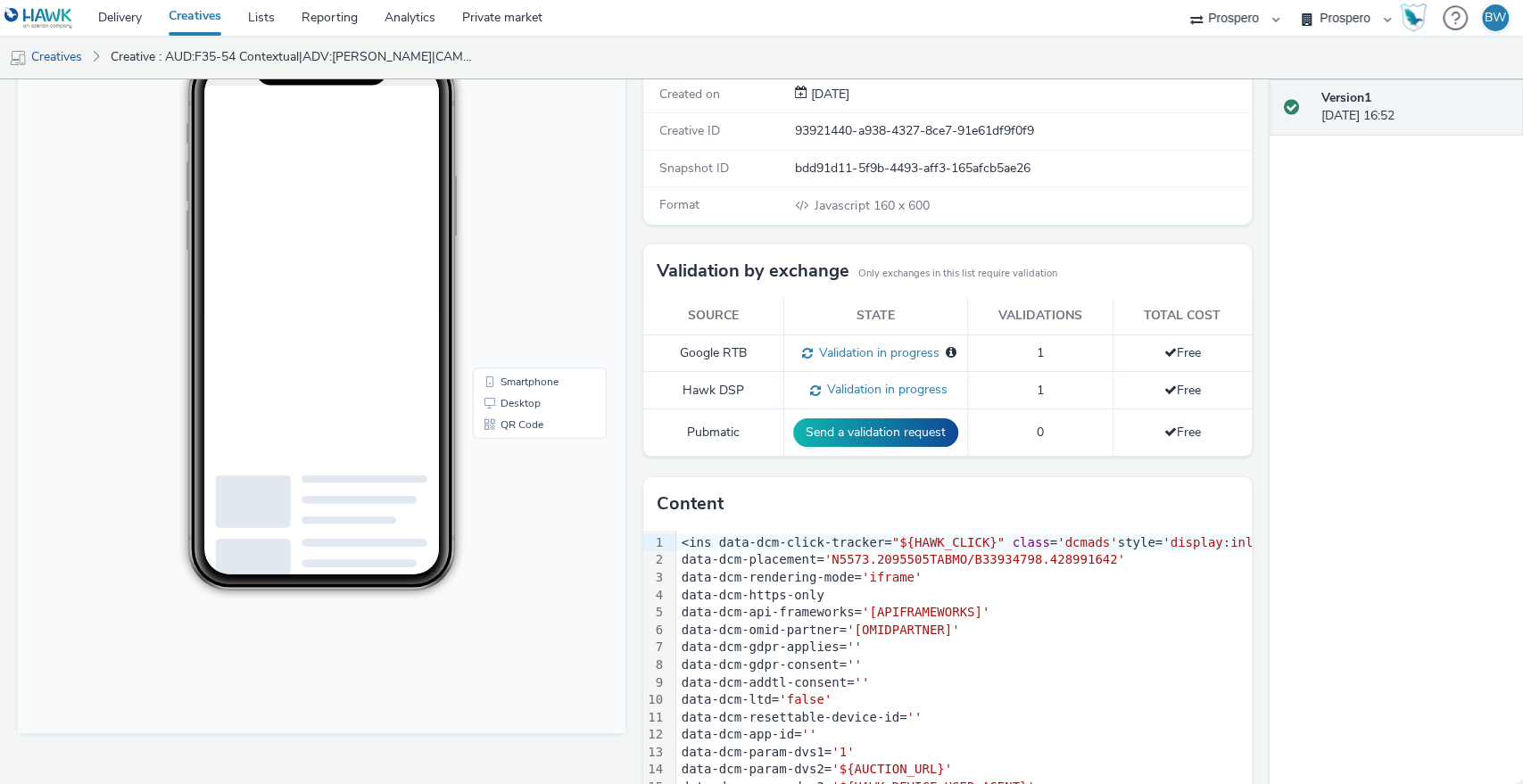
scroll to position [241, 0]
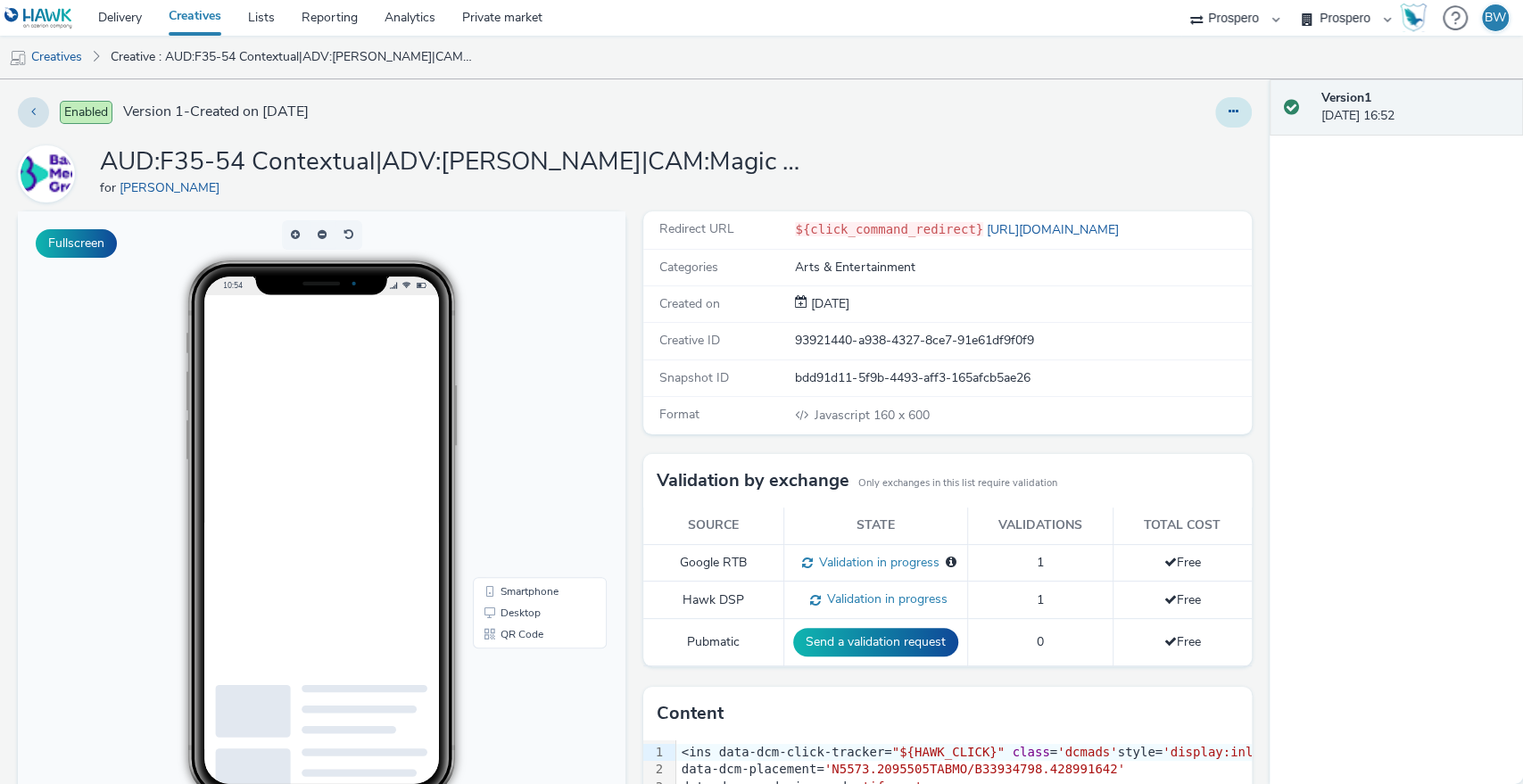
click at [1228, 113] on icon at bounding box center [1233, 111] width 10 height 13
click at [1157, 156] on link "Edit" at bounding box center [1185, 148] width 134 height 36
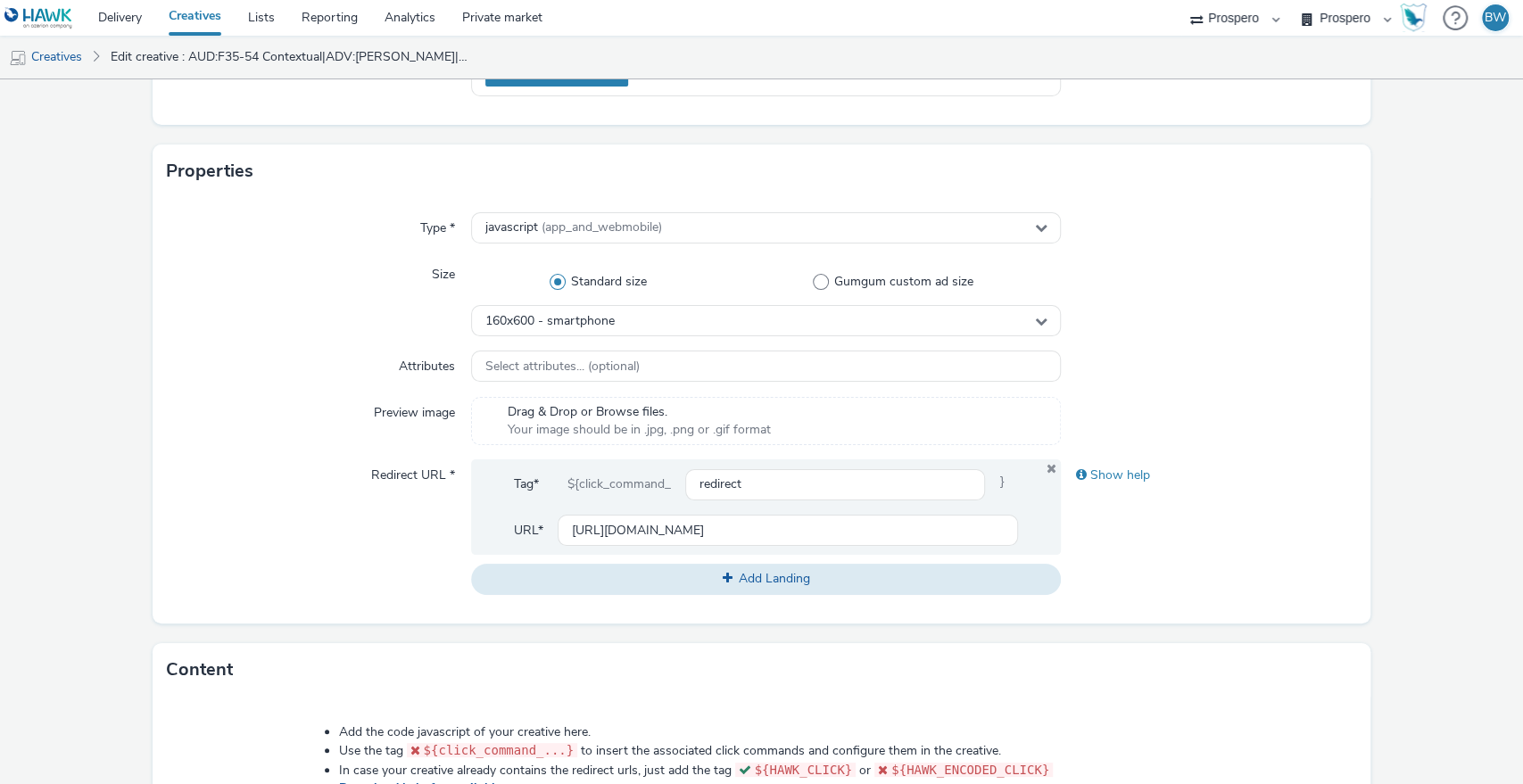
scroll to position [297, 0]
click at [738, 537] on input "[URL][DOMAIN_NAME]" at bounding box center [788, 531] width 461 height 31
click at [173, 453] on div "Type * javascript (app_and_webmobile) Size Standard size Gumgum custom ad size …" at bounding box center [762, 410] width 1218 height 425
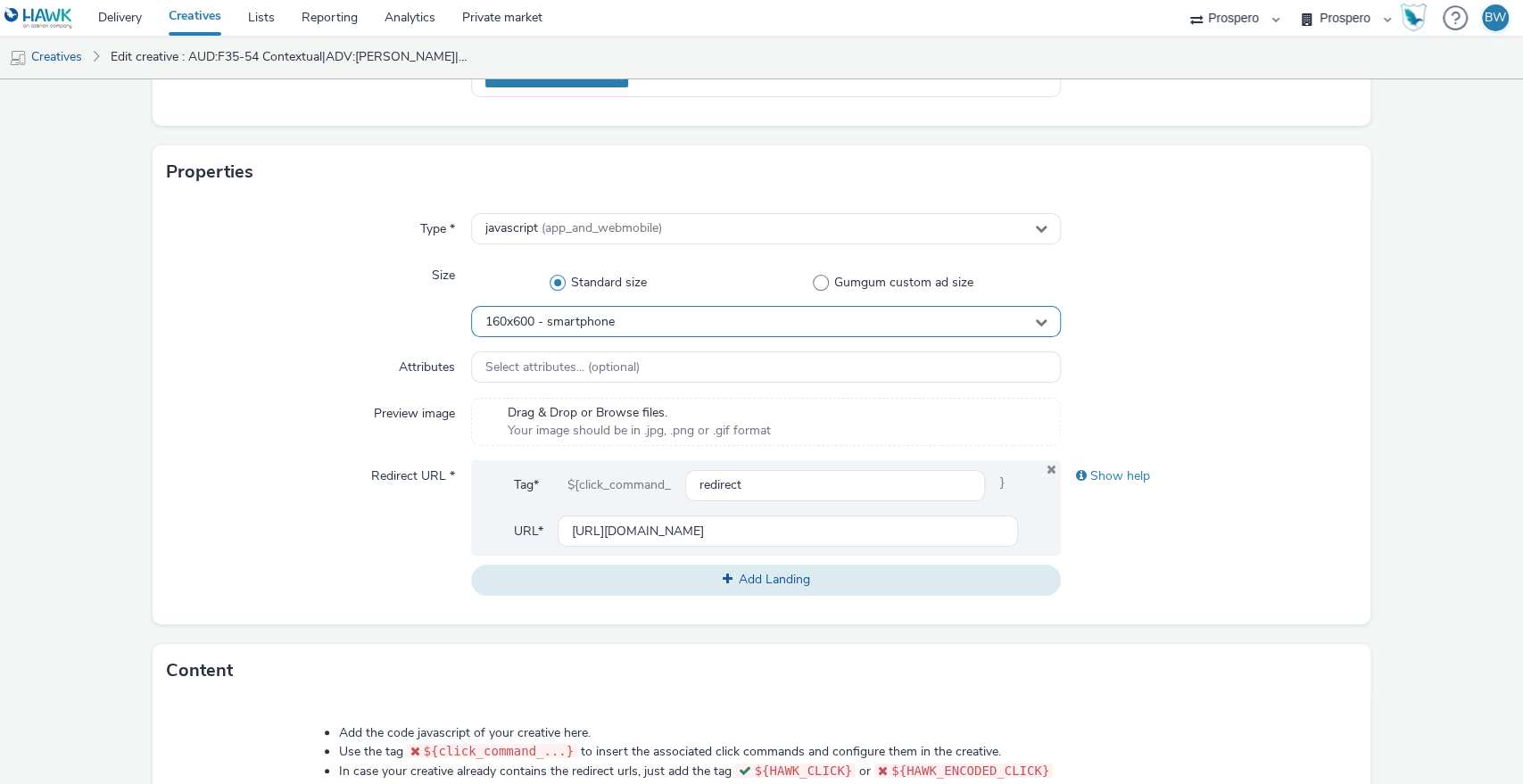
click at [642, 316] on div "160x600 - smartphone" at bounding box center [766, 321] width 591 height 31
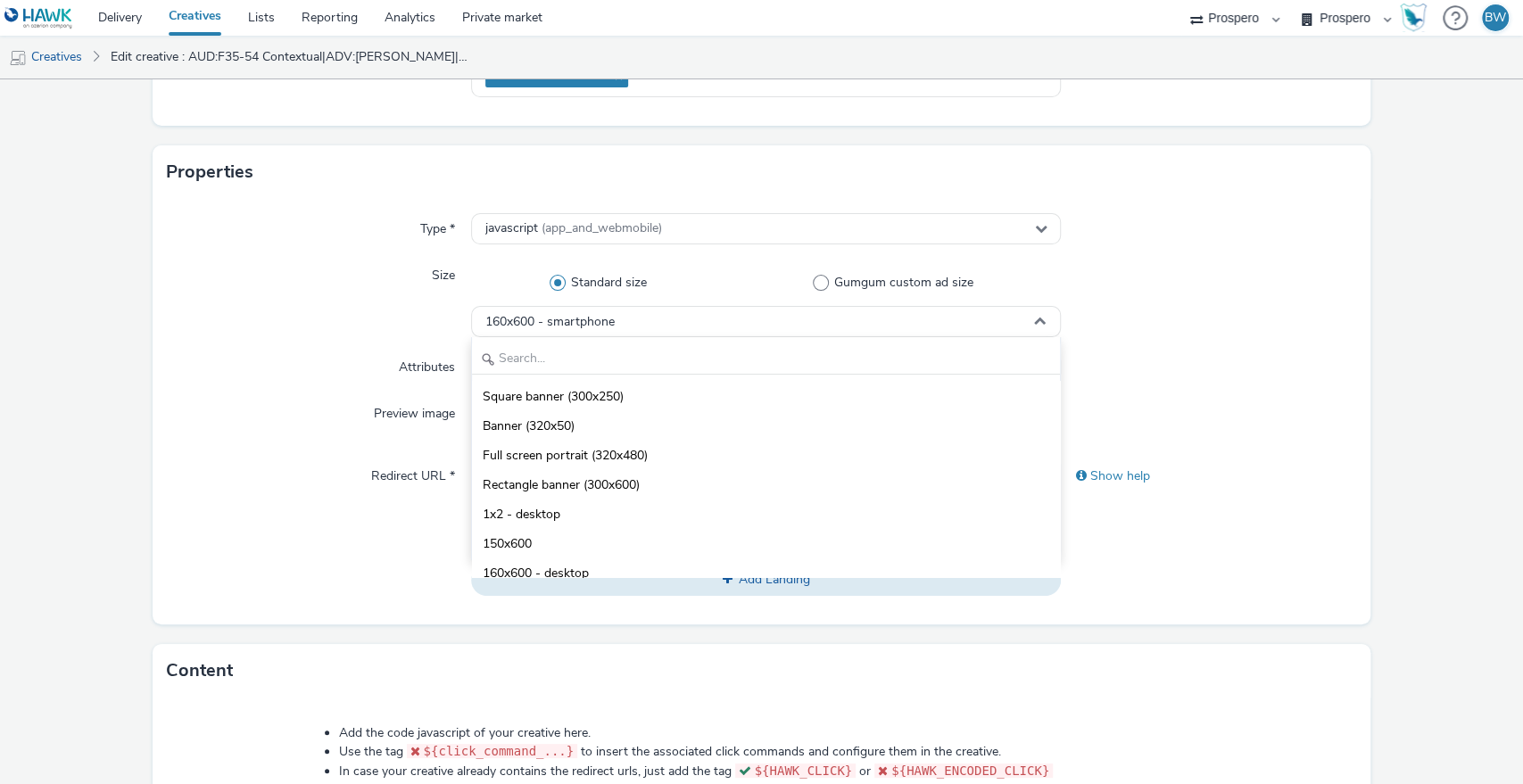
click at [632, 339] on div "Square banner (300x250) Banner (320x50) Full screen portrait (320x480) Rectangl…" at bounding box center [766, 448] width 591 height 223
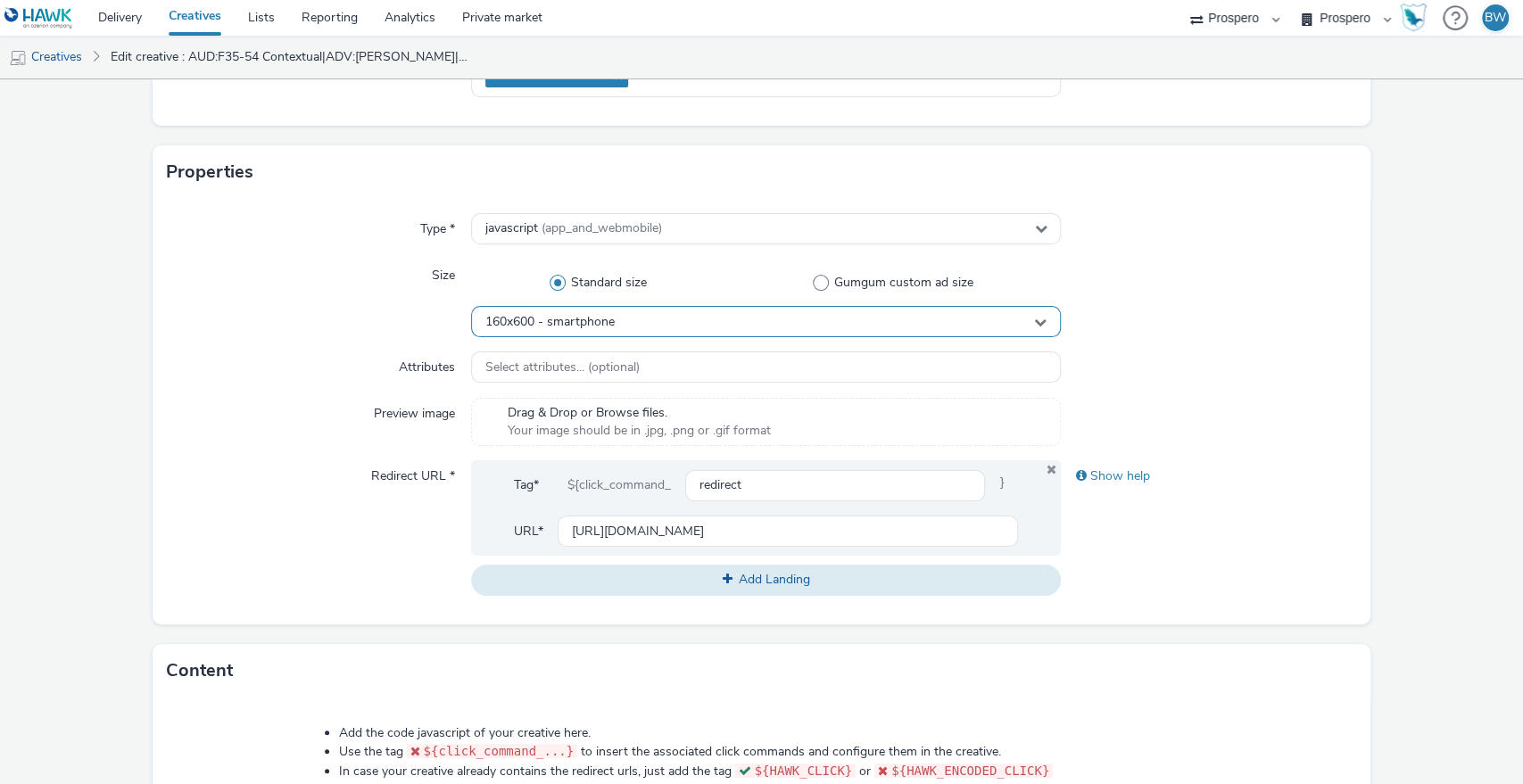
click at [634, 319] on div "160x600 - smartphone" at bounding box center [766, 321] width 591 height 31
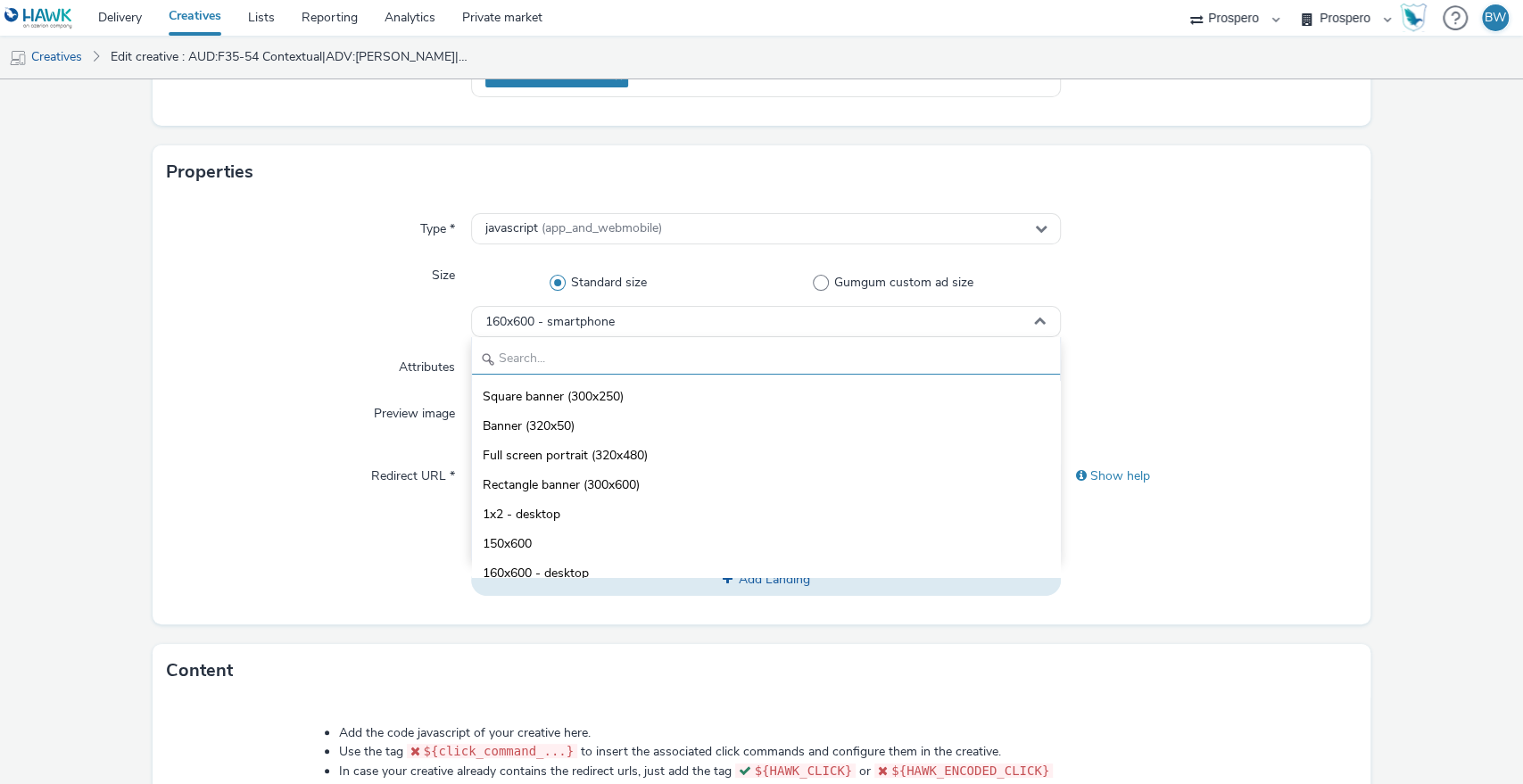
click at [514, 361] on input "text" at bounding box center [766, 359] width 589 height 31
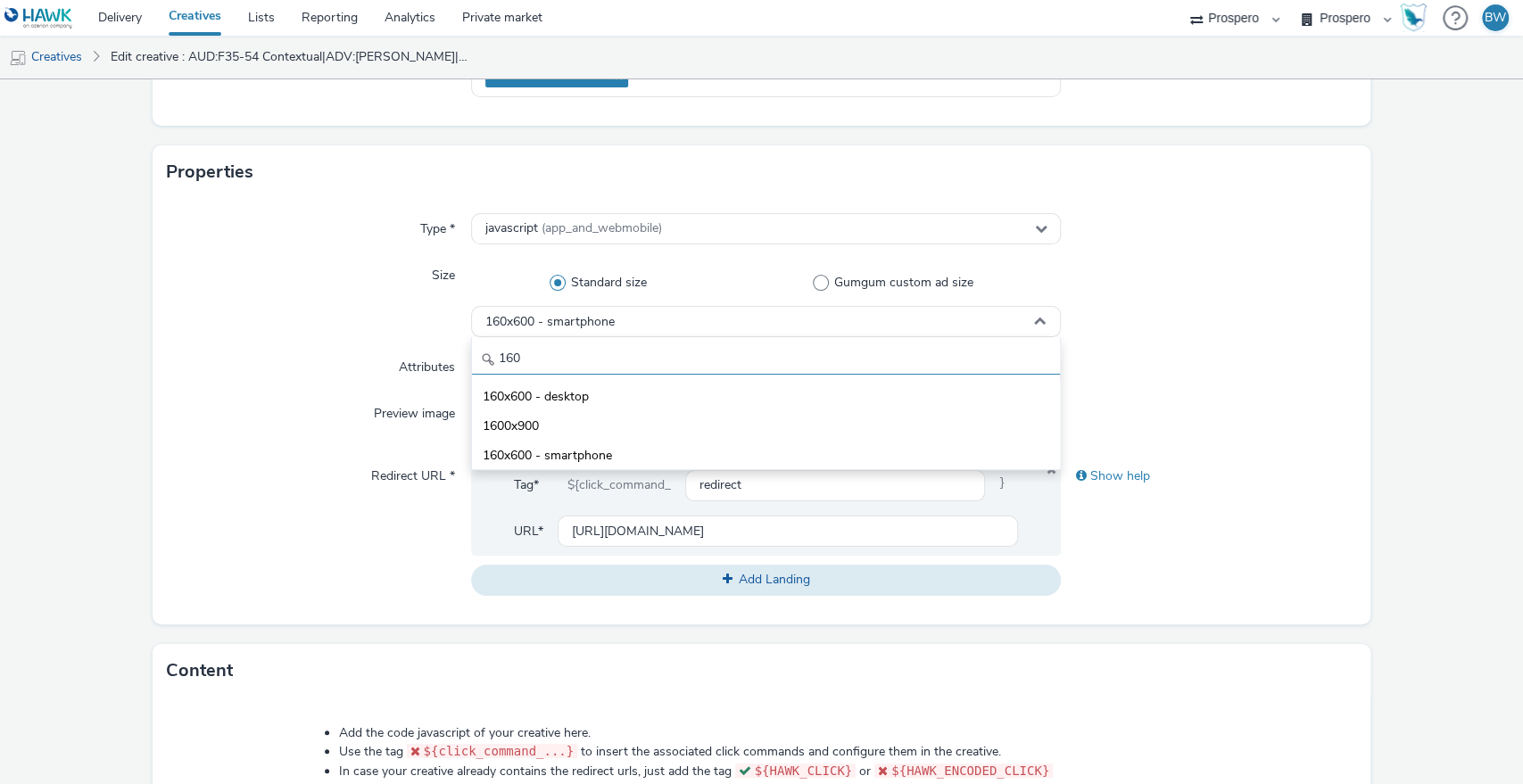
type input "160"
click at [301, 366] on div "Attributes" at bounding box center [318, 367] width 305 height 32
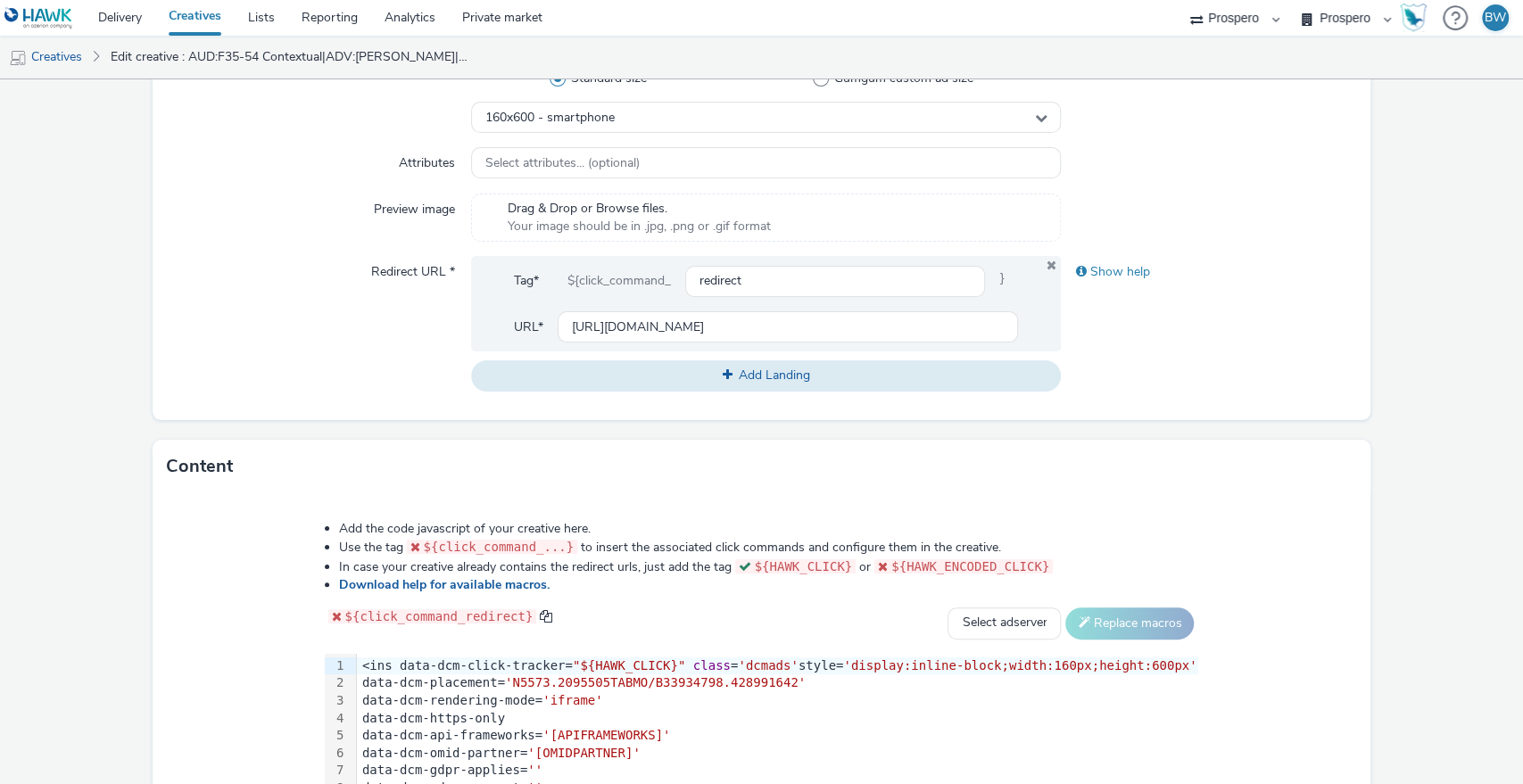
scroll to position [756, 0]
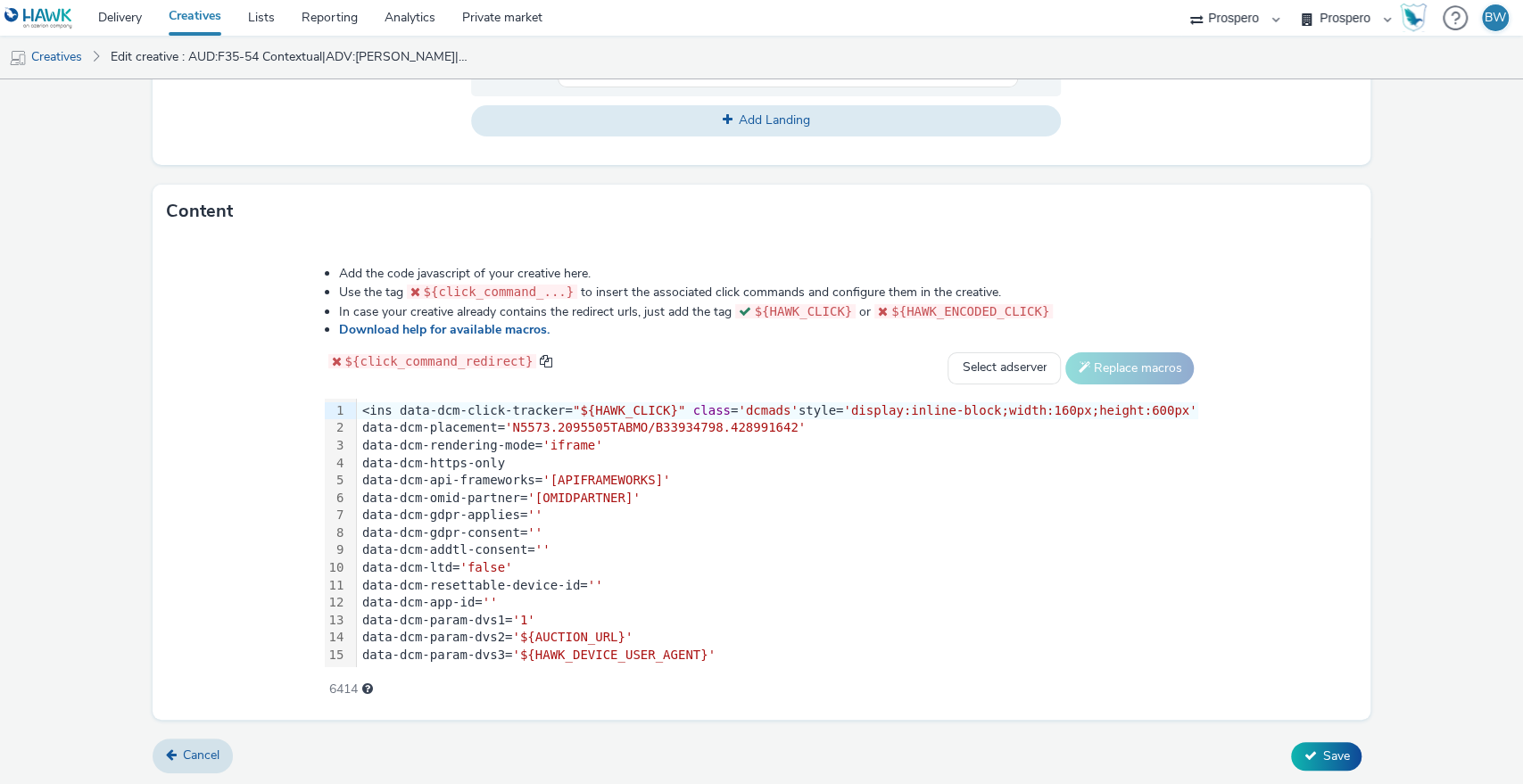
click at [105, 412] on form "Edit creative General Advertiser * Bauer Name * AUD:F35-54 Contextual|ADV:Bauer…" at bounding box center [761, 54] width 1523 height 1463
click at [130, 10] on link "Delivery" at bounding box center [120, 18] width 70 height 36
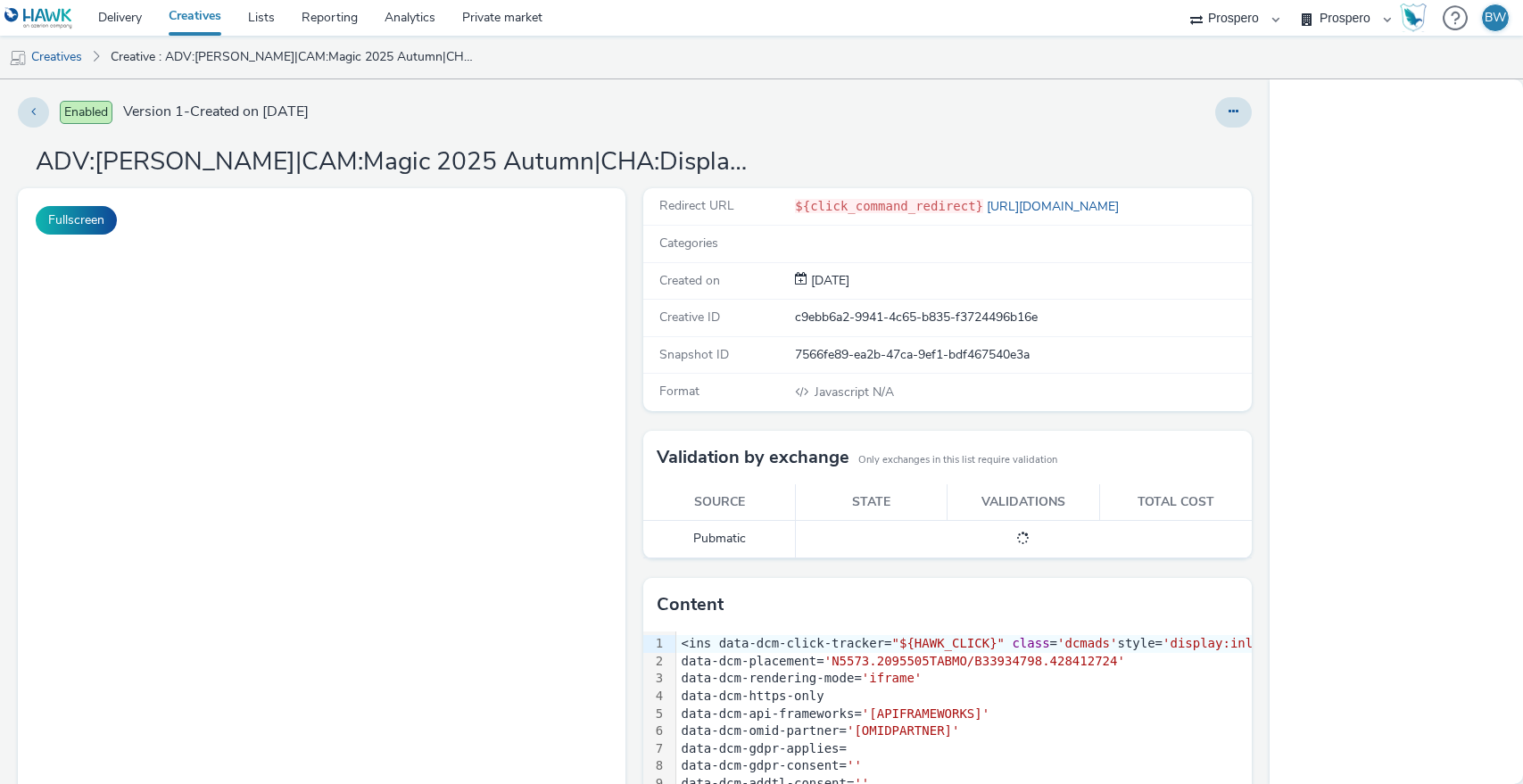
select select "b1b940d3-d05b-48b5-821e-f328c33b988b"
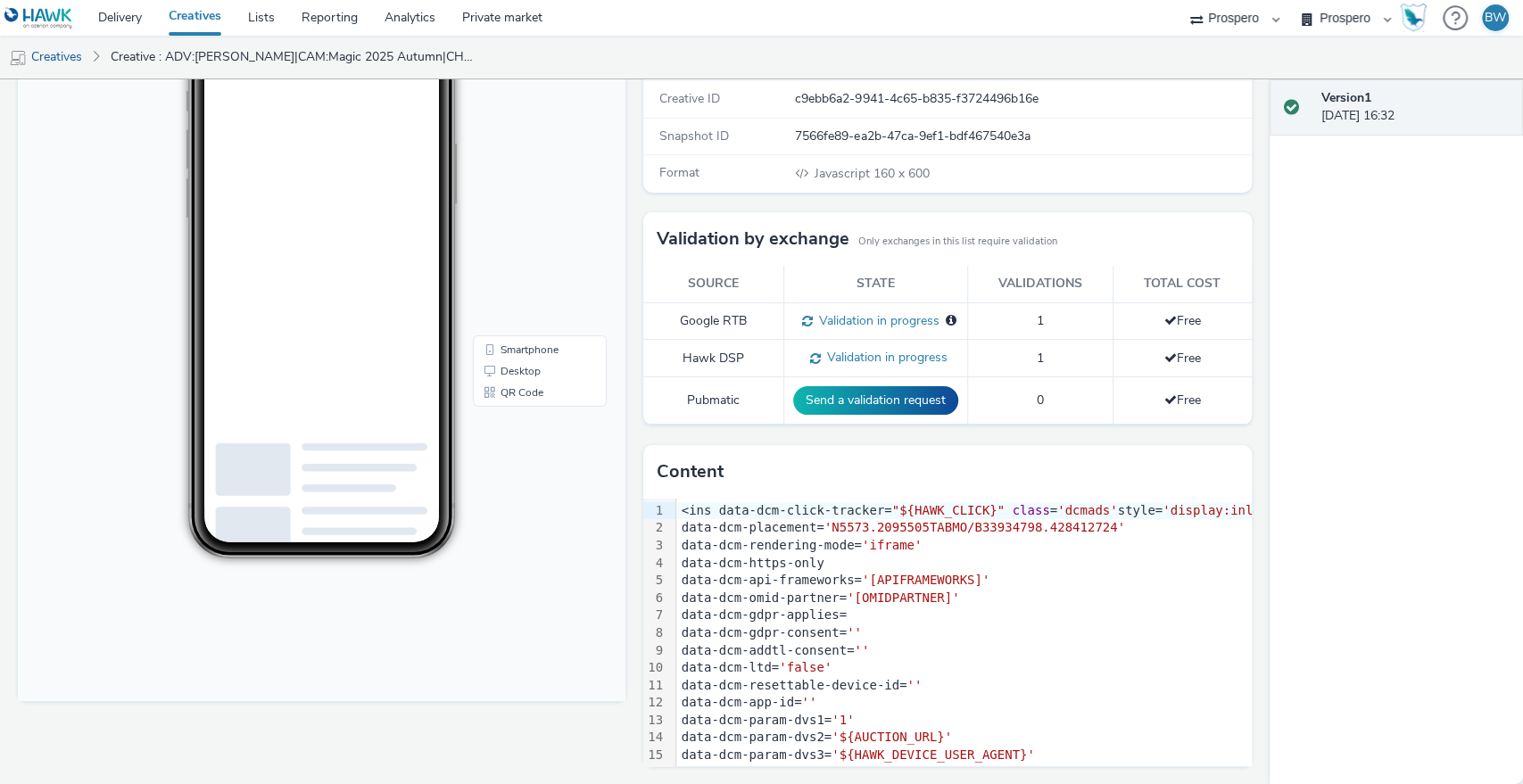
click at [617, 426] on body "10:57 Smartphone Desktop QR Code" at bounding box center [321, 337] width 607 height 731
click at [623, 426] on div "Fullscreen" at bounding box center [325, 377] width 616 height 816
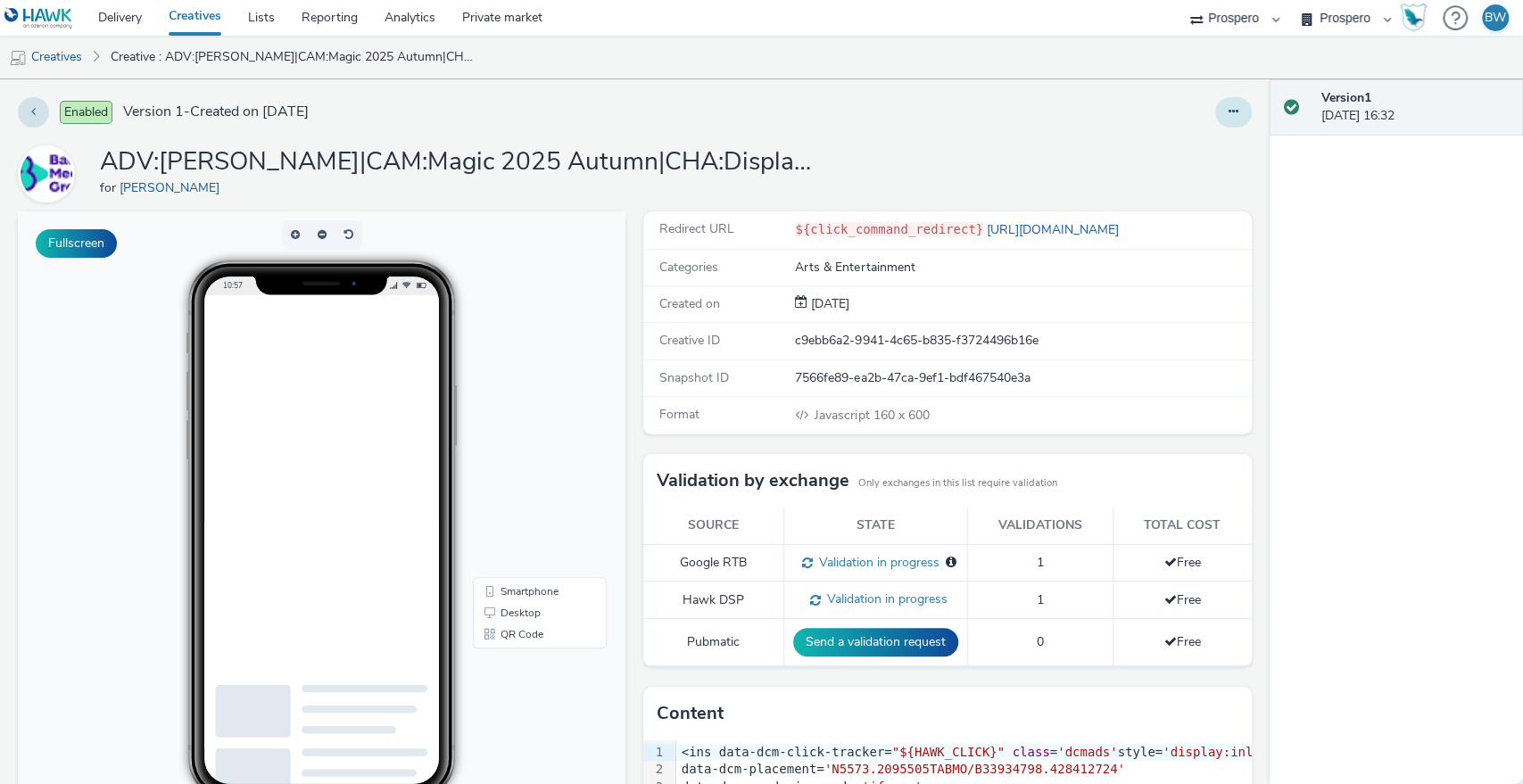
click at [1228, 105] on icon at bounding box center [1233, 111] width 10 height 13
click at [1176, 144] on link "Edit" at bounding box center [1185, 148] width 134 height 36
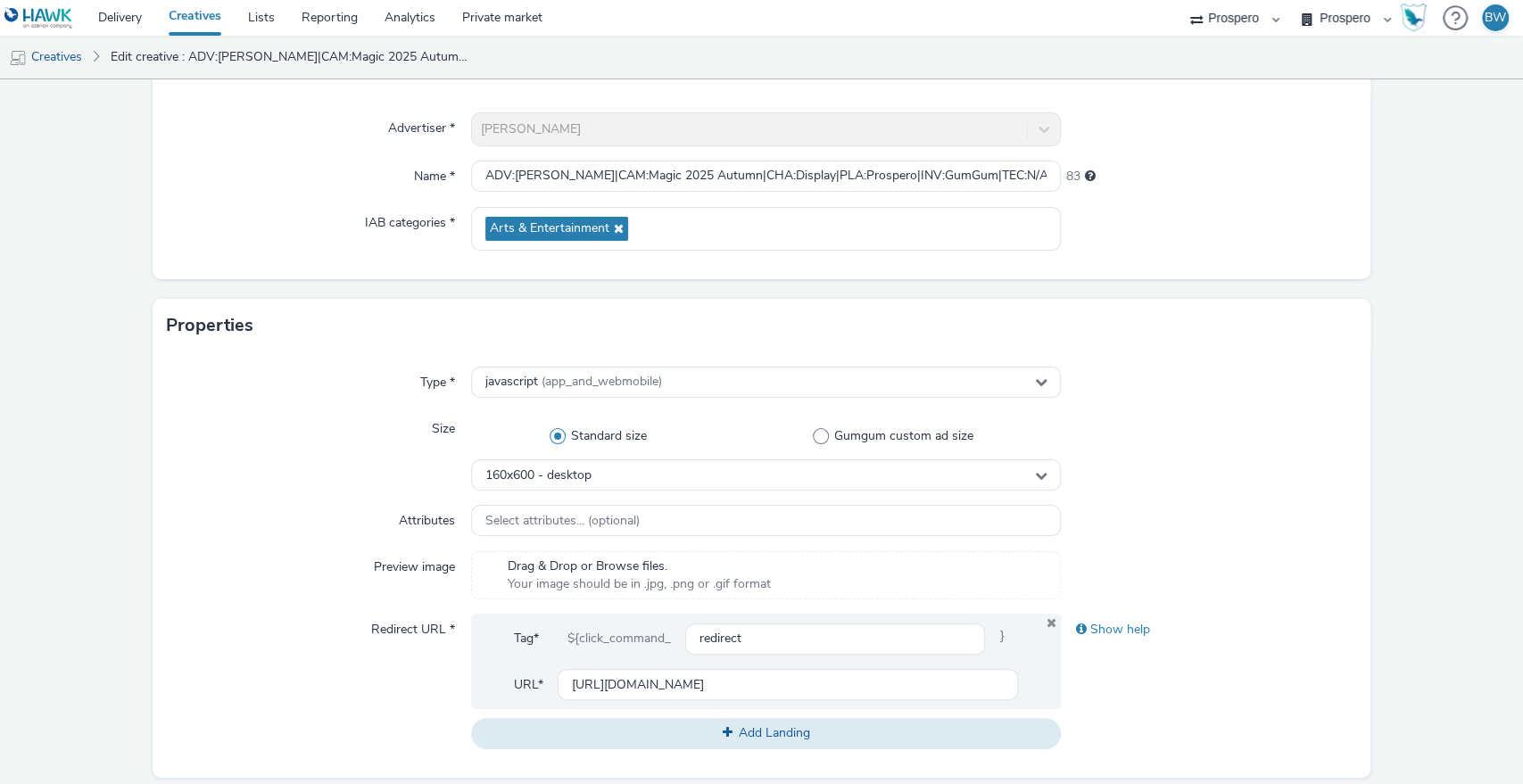
scroll to position [99, 0]
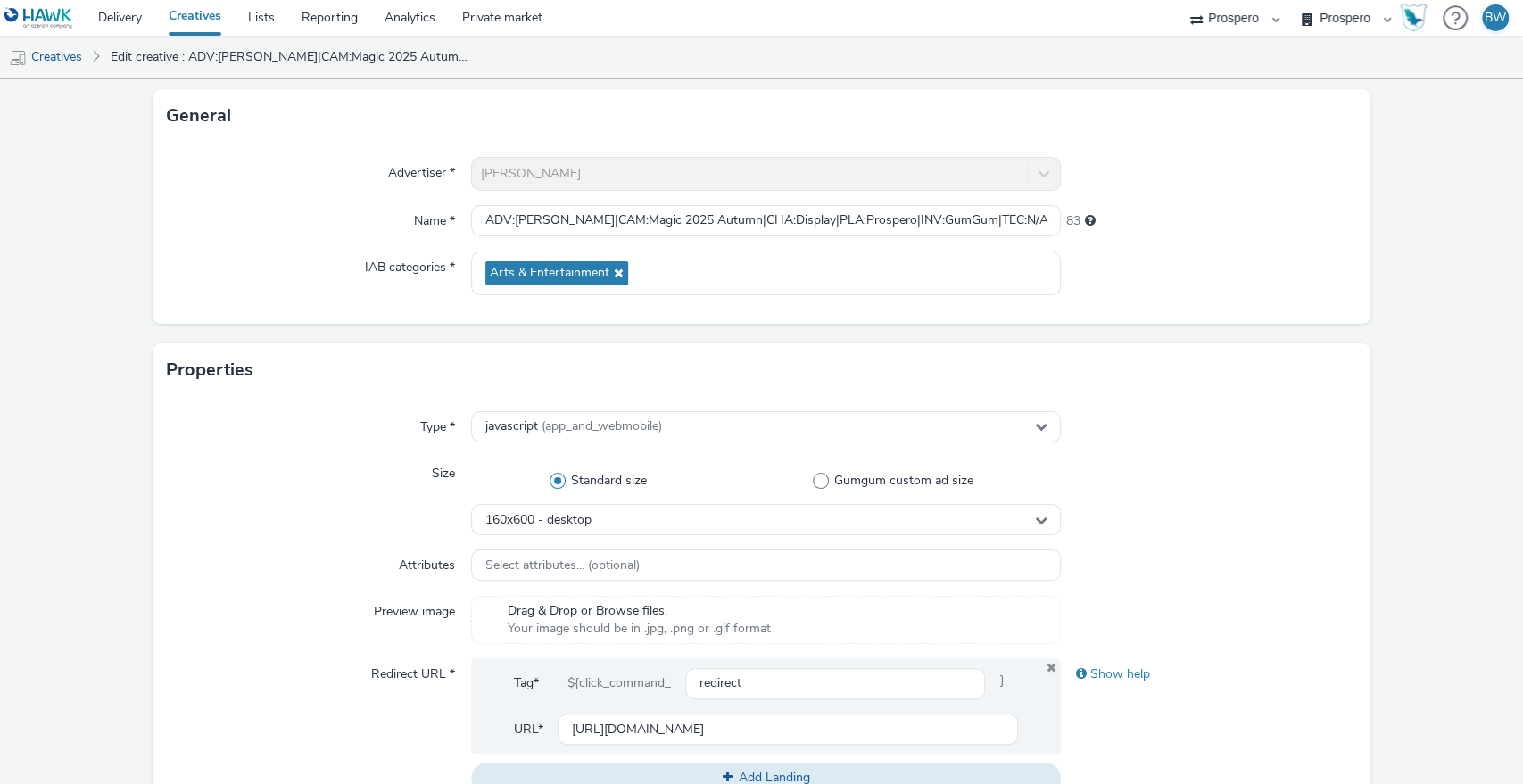
click at [156, 351] on div "Properties" at bounding box center [762, 370] width 1218 height 53
click at [563, 522] on span "160x600 - desktop" at bounding box center [538, 520] width 106 height 16
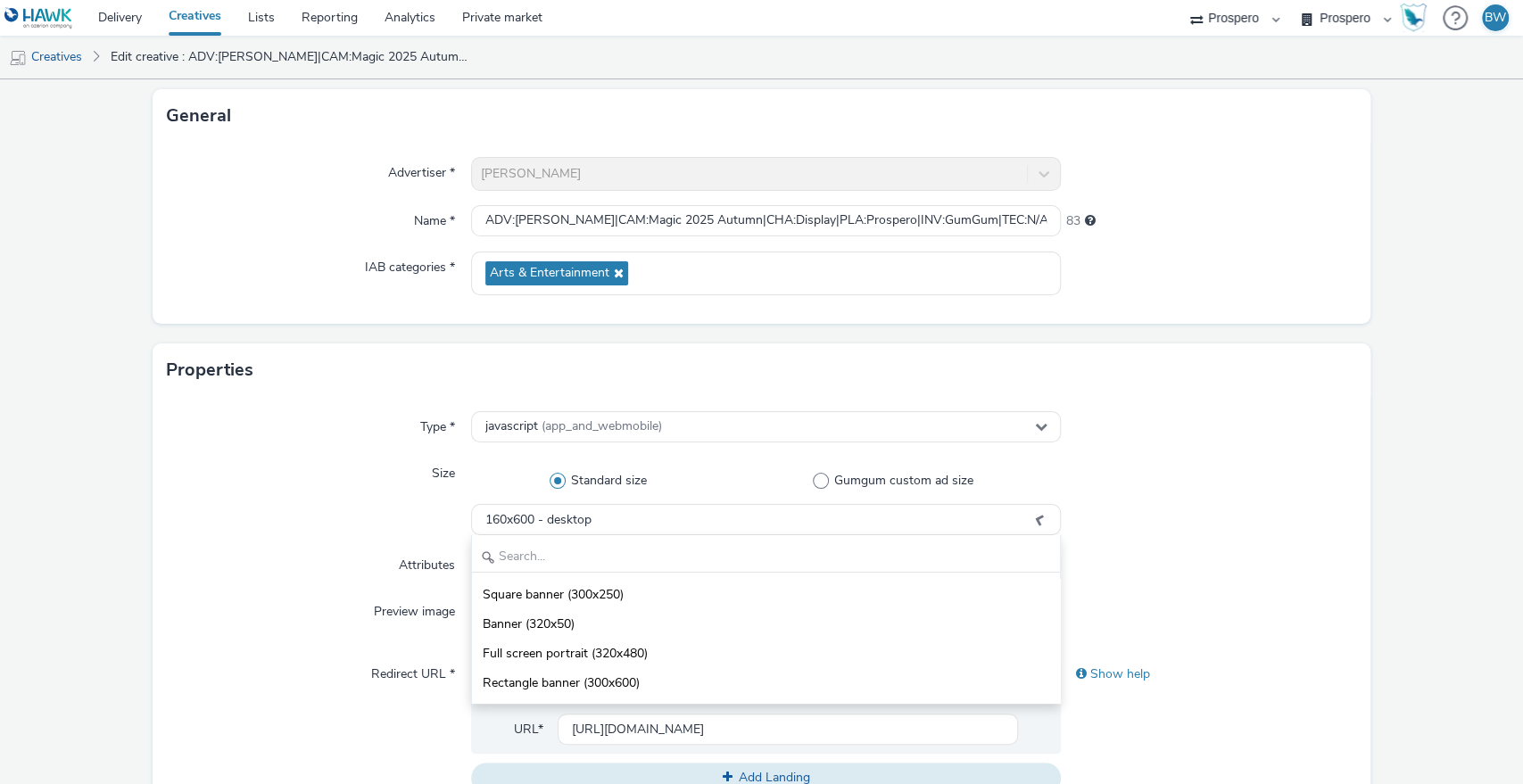
click at [132, 495] on form "Edit creative General Advertiser * [PERSON_NAME] Name * ADV:[PERSON_NAME]|CAM:M…" at bounding box center [761, 712] width 1523 height 1463
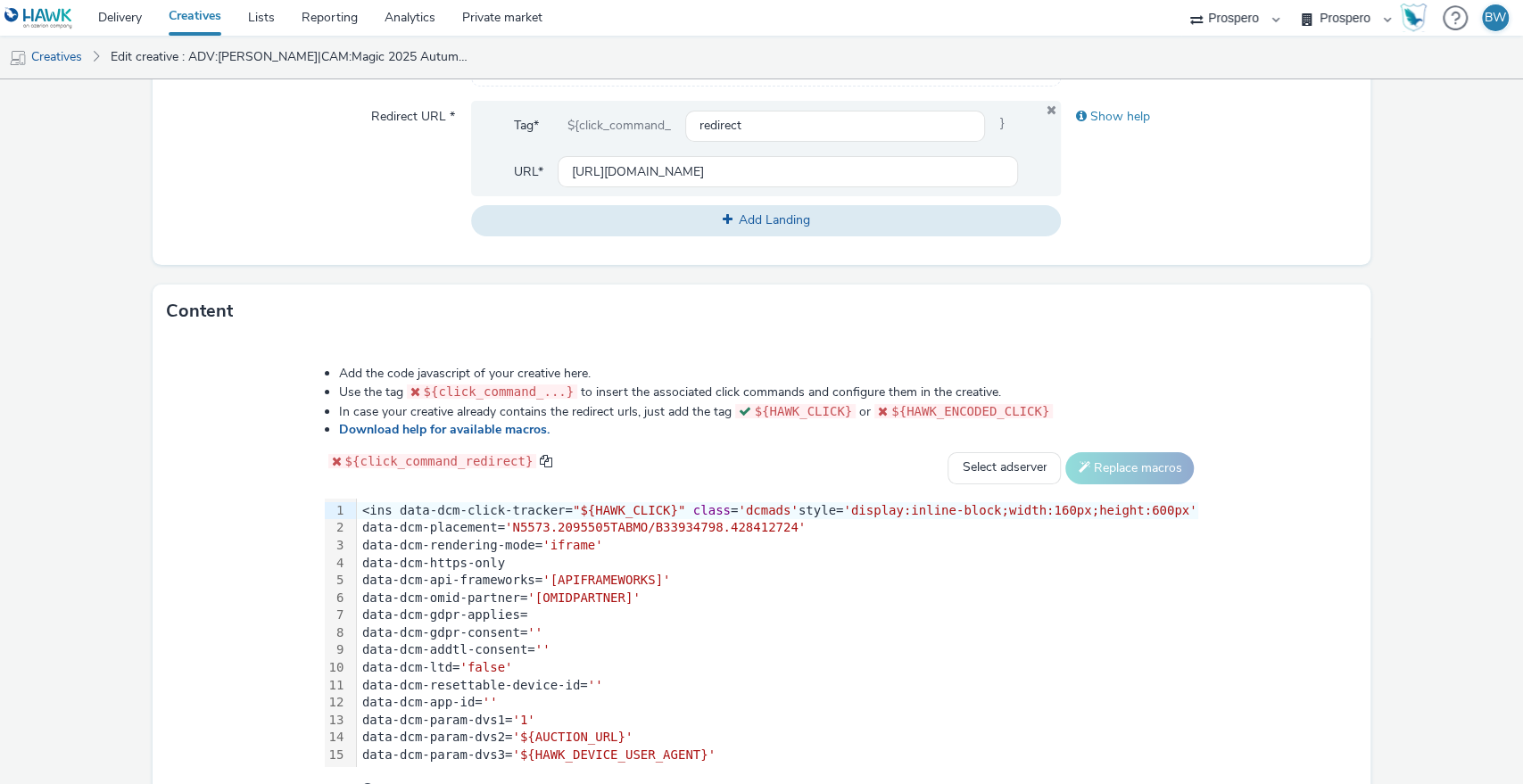
scroll to position [756, 0]
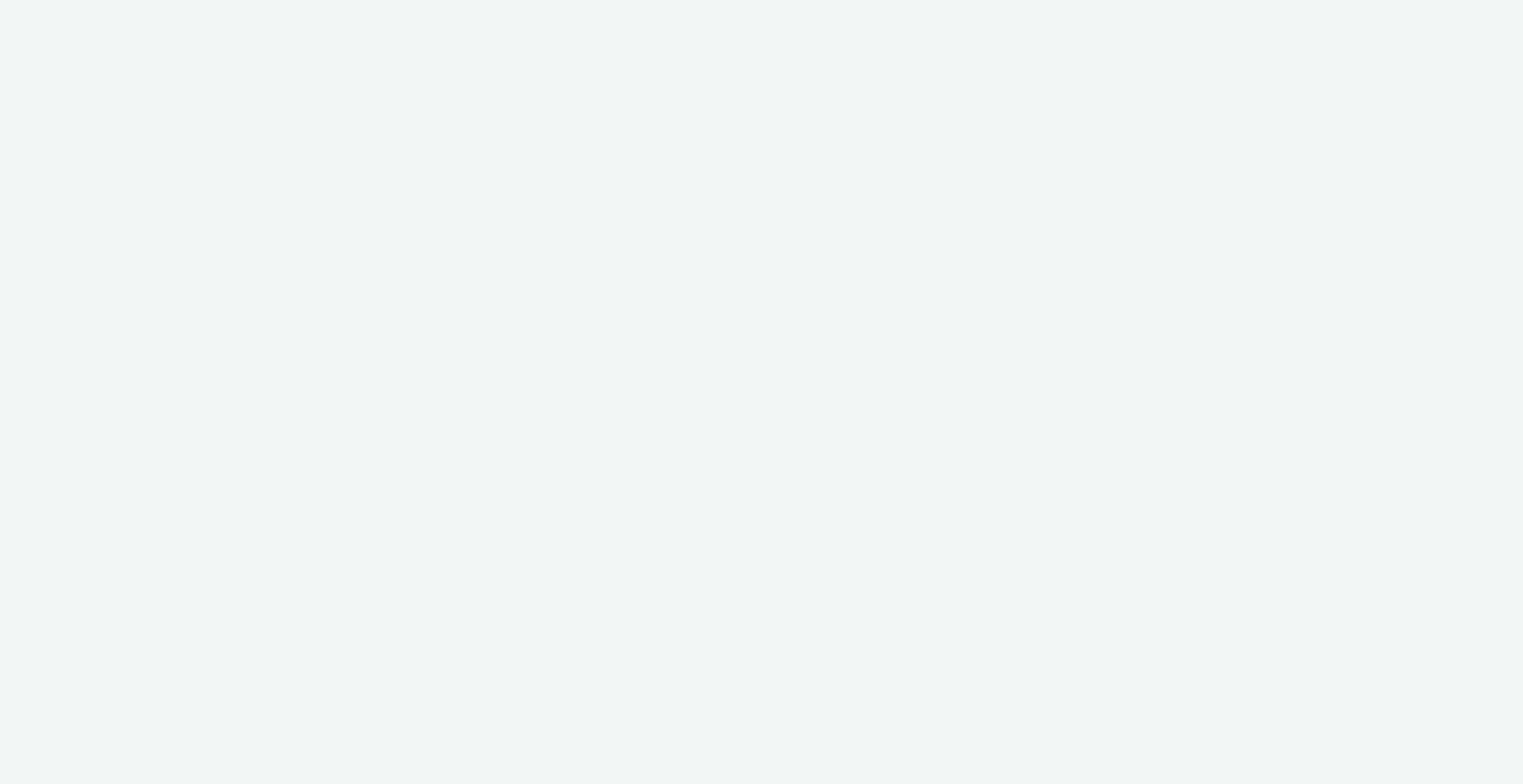
select select "b1b940d3-d05b-48b5-821e-f328c33b988b"
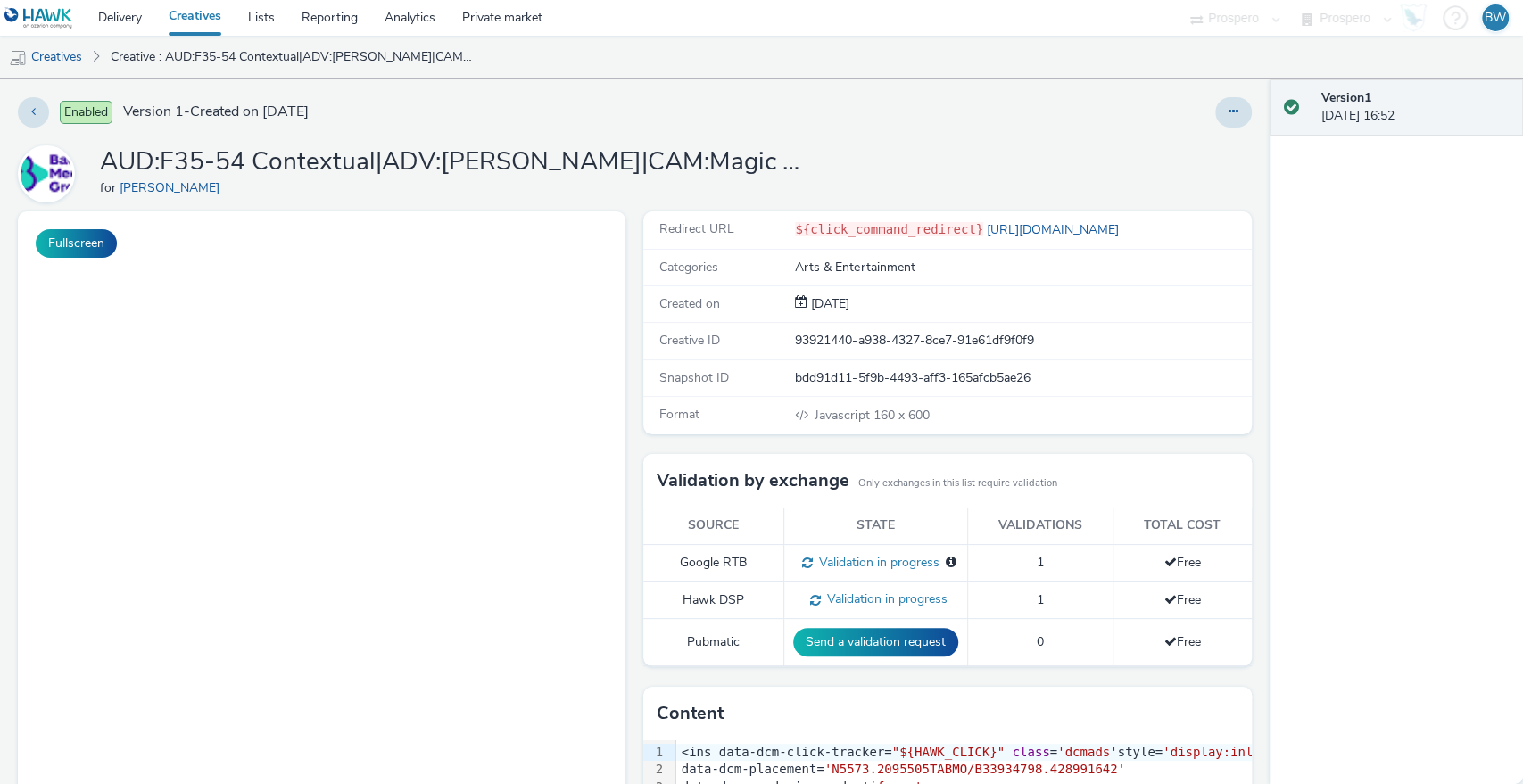
click at [623, 455] on div "Fullscreen" at bounding box center [325, 619] width 616 height 816
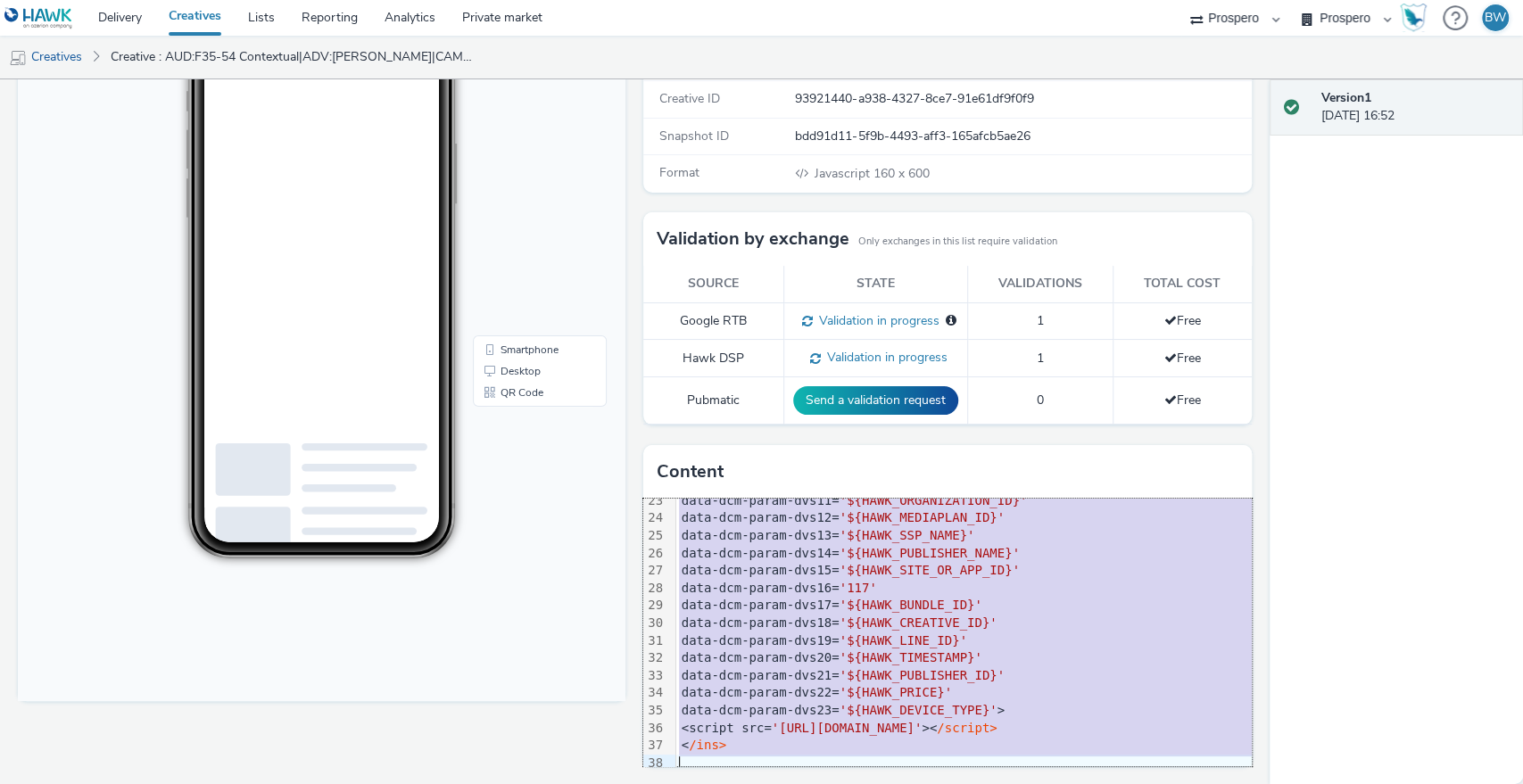
scroll to position [418, 0]
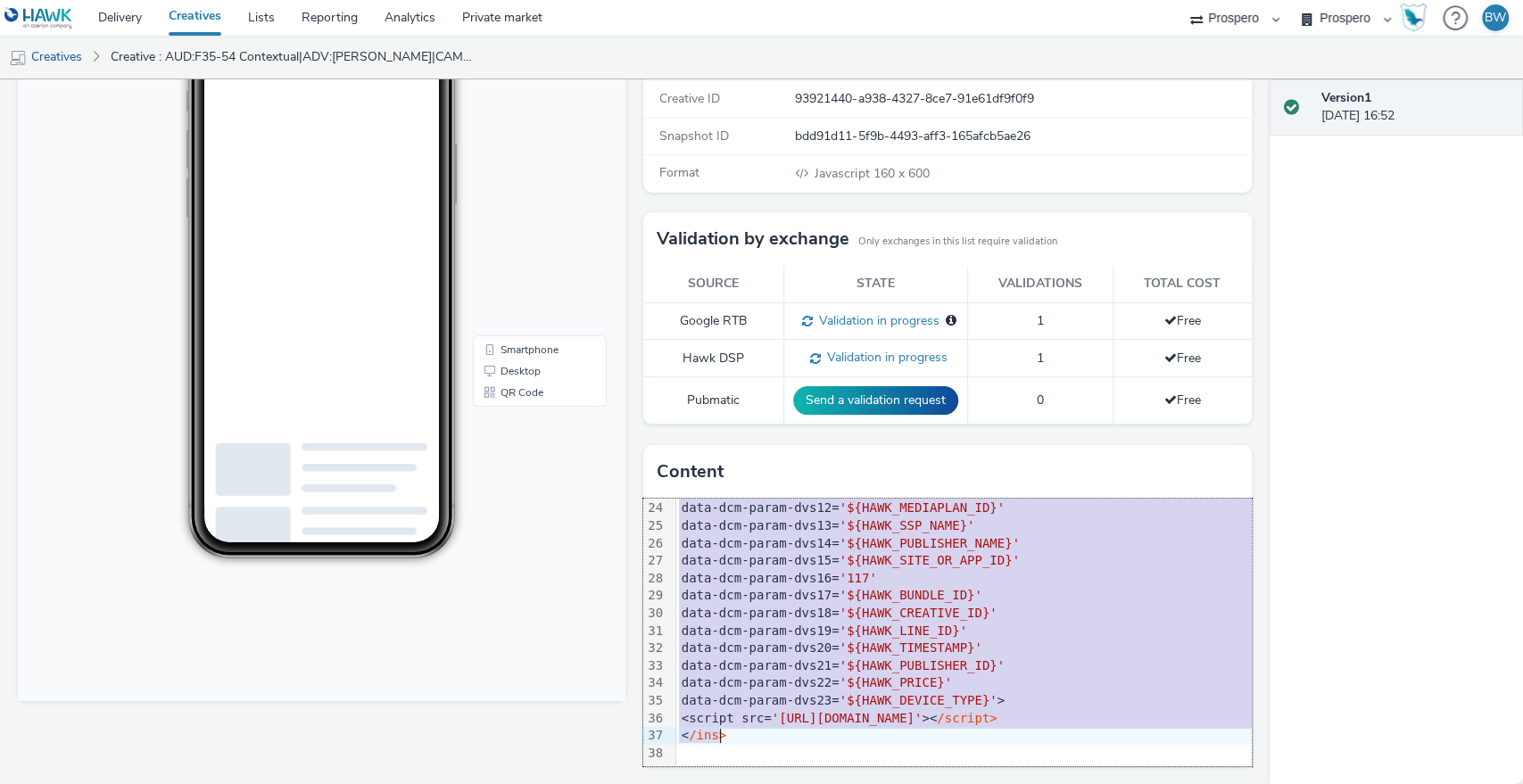
drag, startPoint x: 671, startPoint y: 510, endPoint x: 1065, endPoint y: 723, distance: 447.9
click at [1065, 723] on div "<ins data-dcm-click-tracker= "${HAWK_CLICK}" class = 'dcmads' style= 'display:i…" at bounding box center [1097, 430] width 842 height 671
click at [1003, 605] on div "data-dcm-param-dvs18= '${HAWK_CREATIVE_ID}'" at bounding box center [1097, 614] width 842 height 18
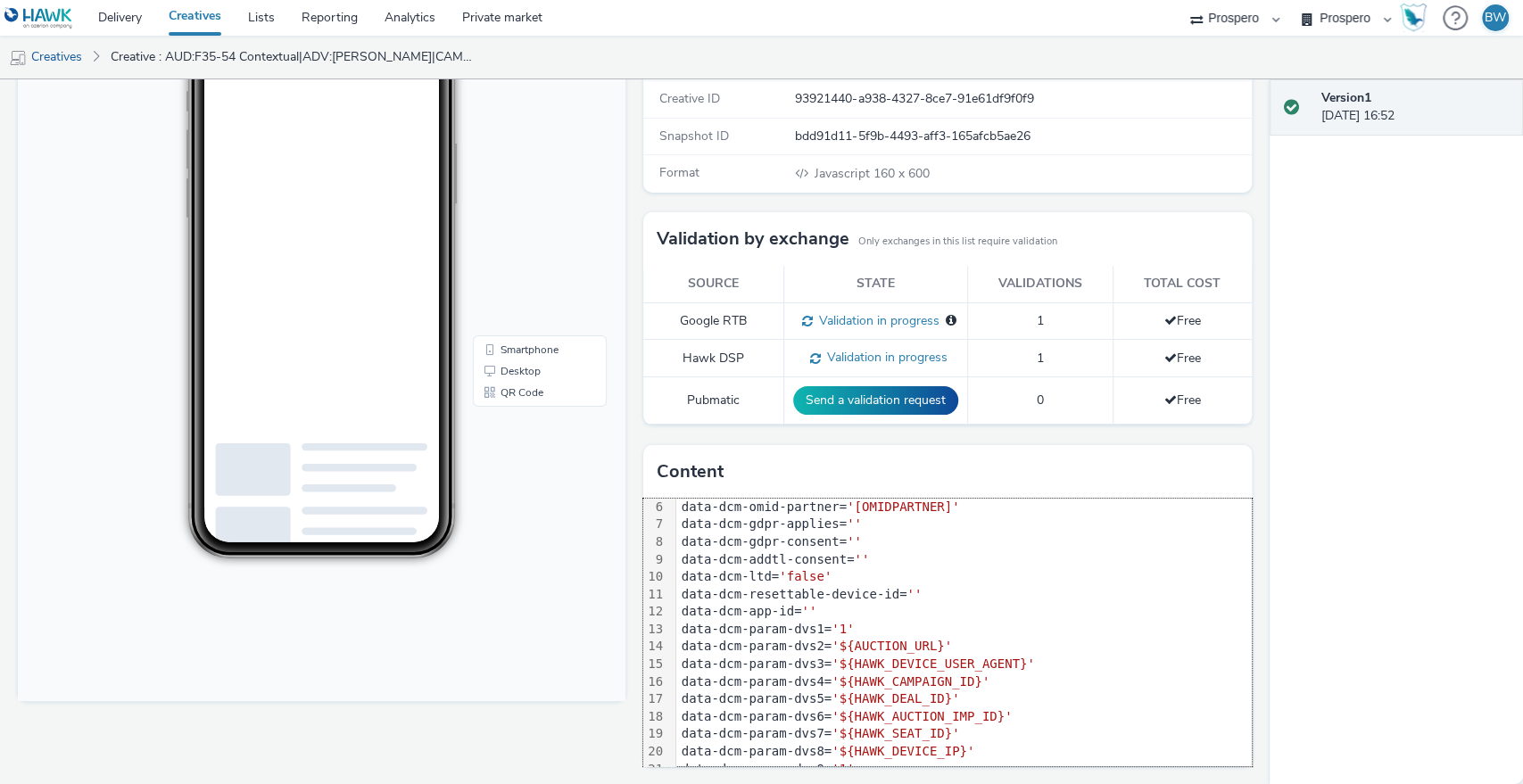
scroll to position [0, 0]
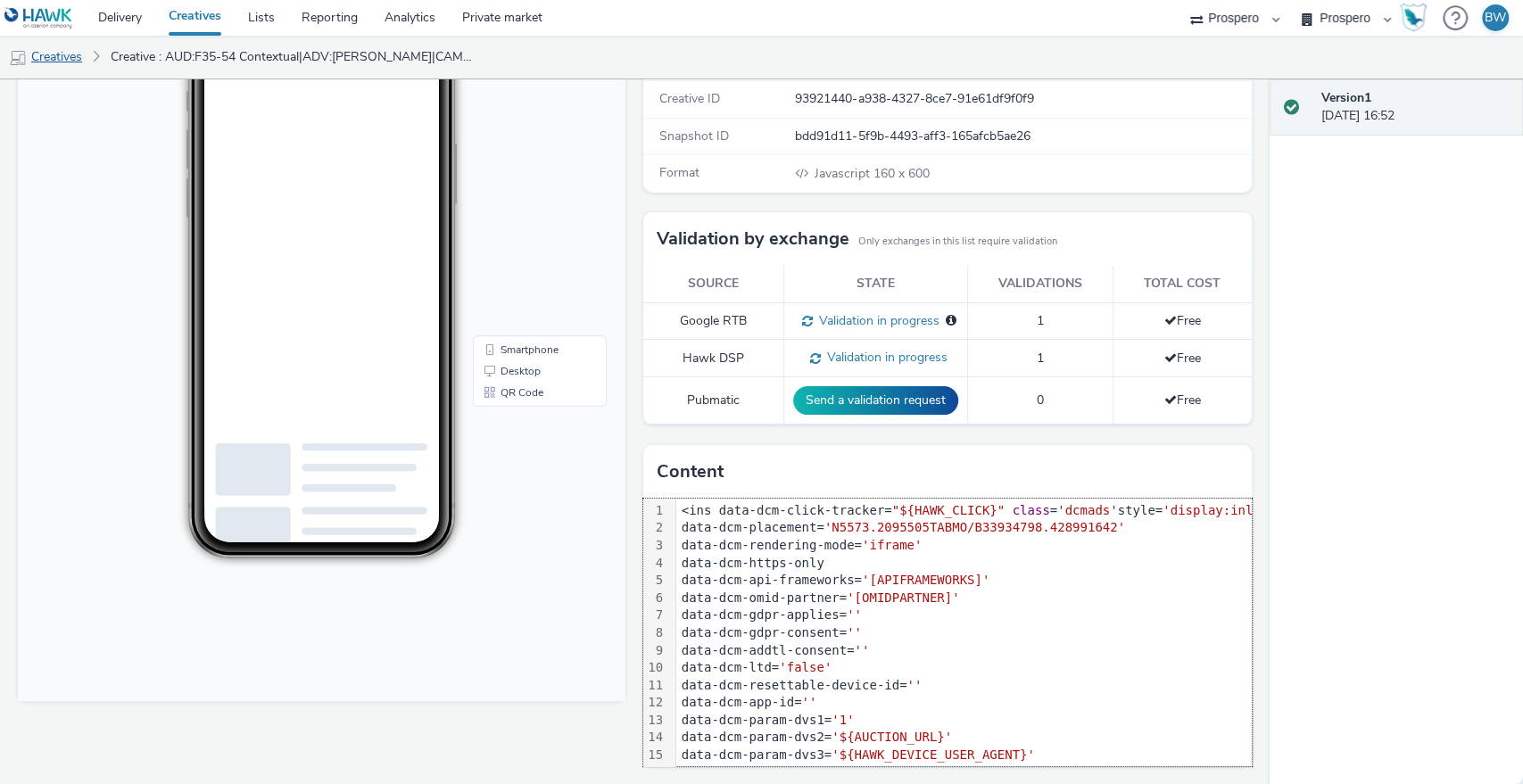
click at [60, 53] on link "Creatives" at bounding box center [46, 57] width 91 height 43
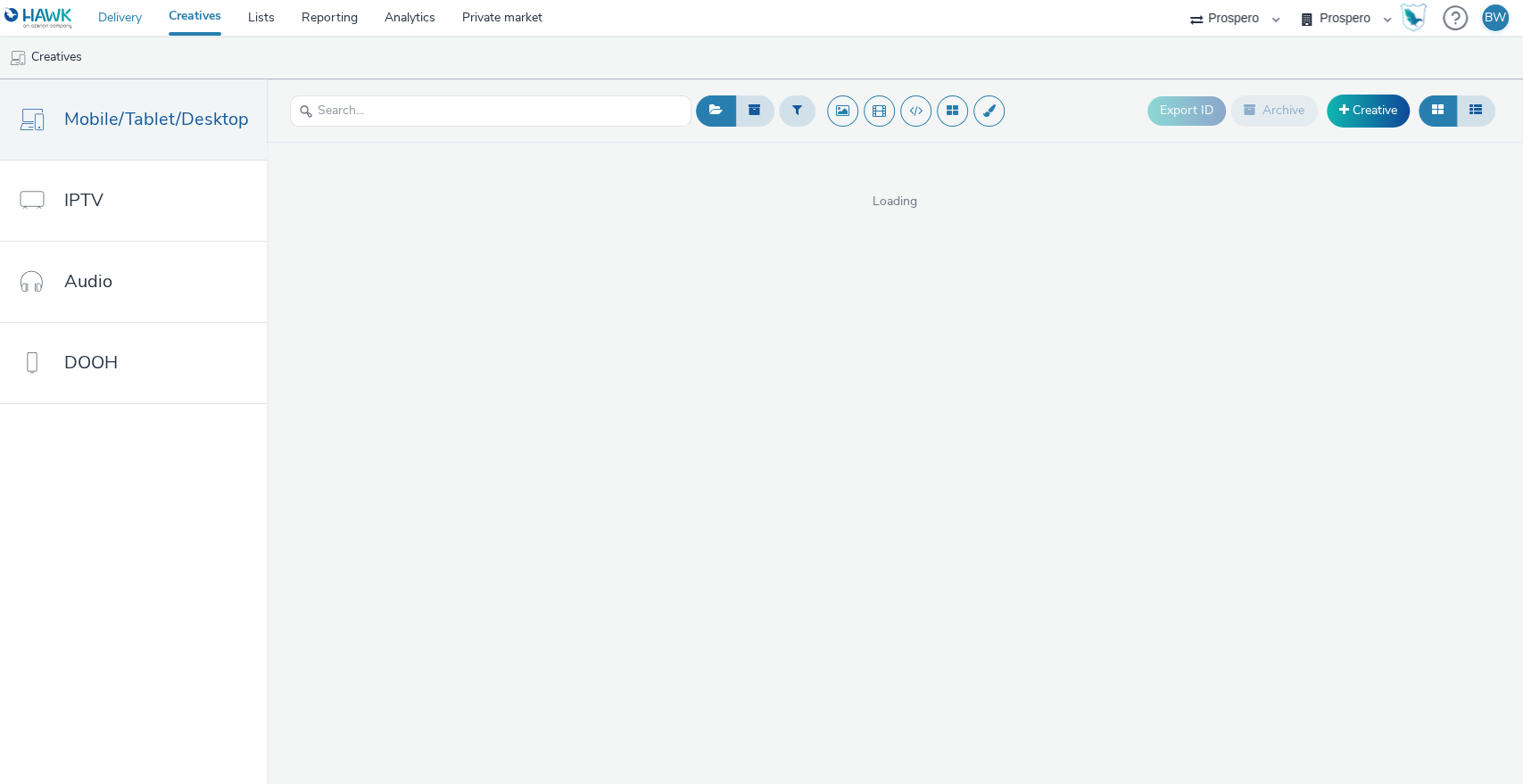
click at [128, 19] on link "Delivery" at bounding box center [120, 18] width 70 height 36
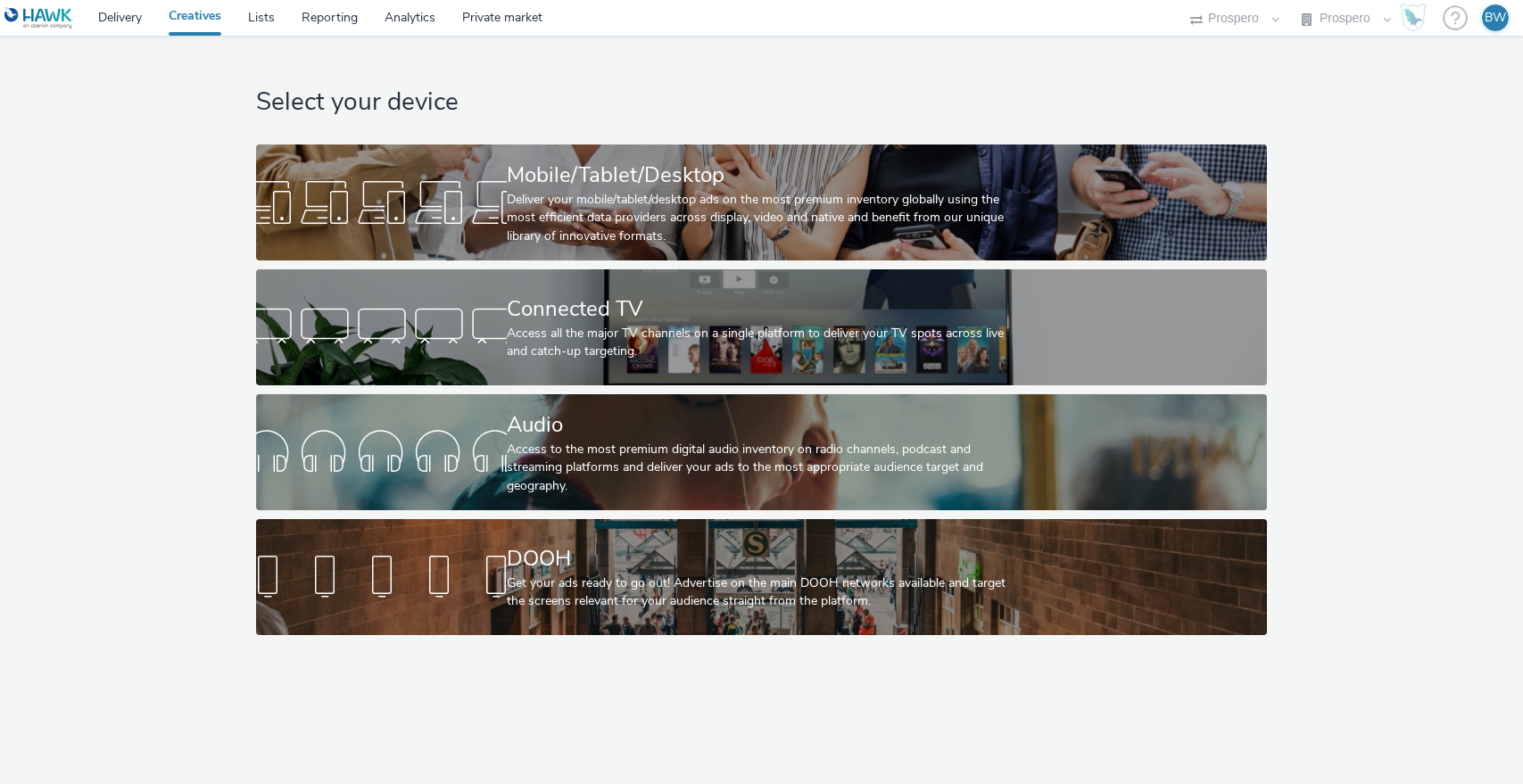
select select "b1b940d3-d05b-48b5-821e-f328c33b988b"
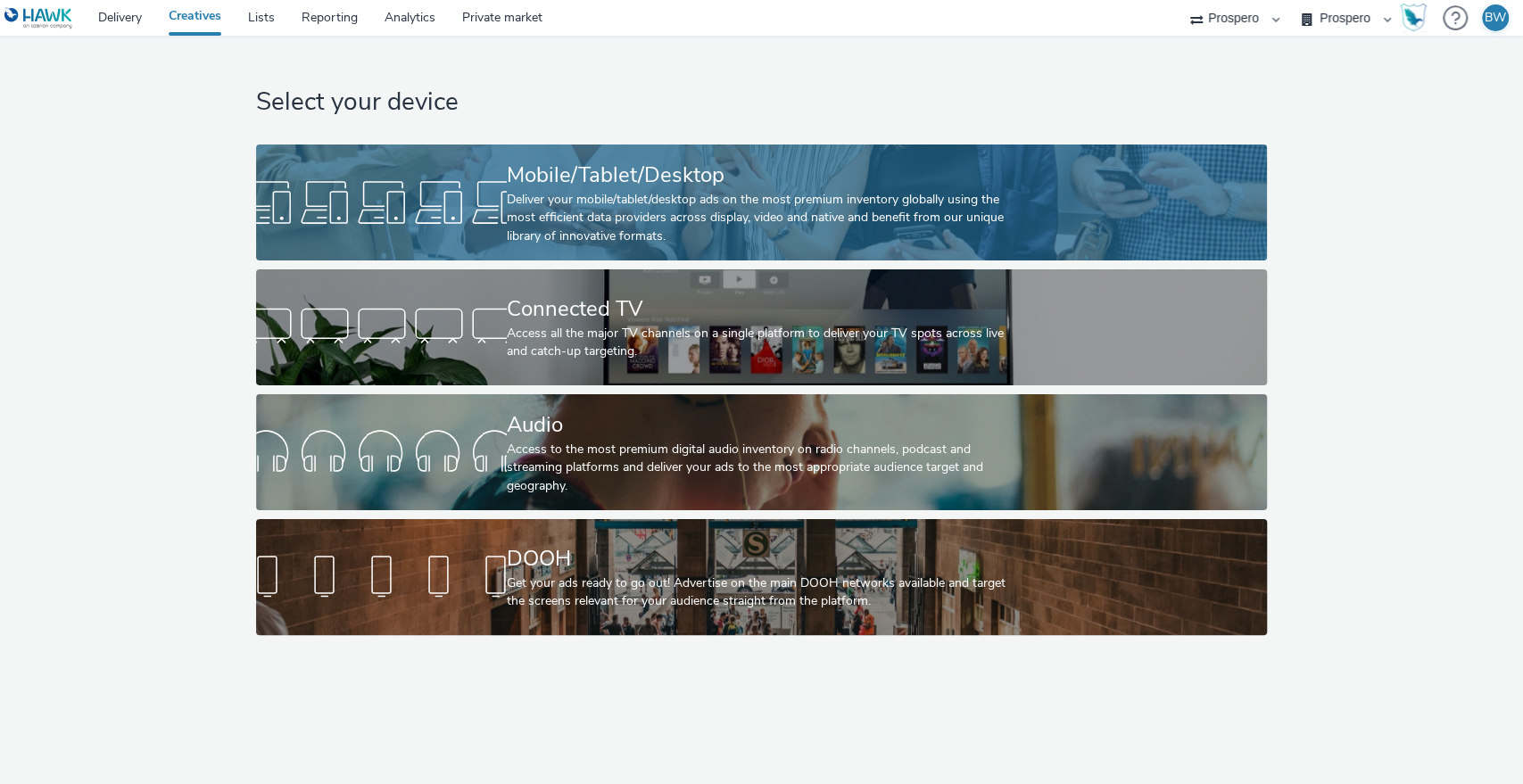
click at [599, 192] on div "Deliver your mobile/tablet/desktop ads on the most premium inventory globally u…" at bounding box center [758, 218] width 502 height 54
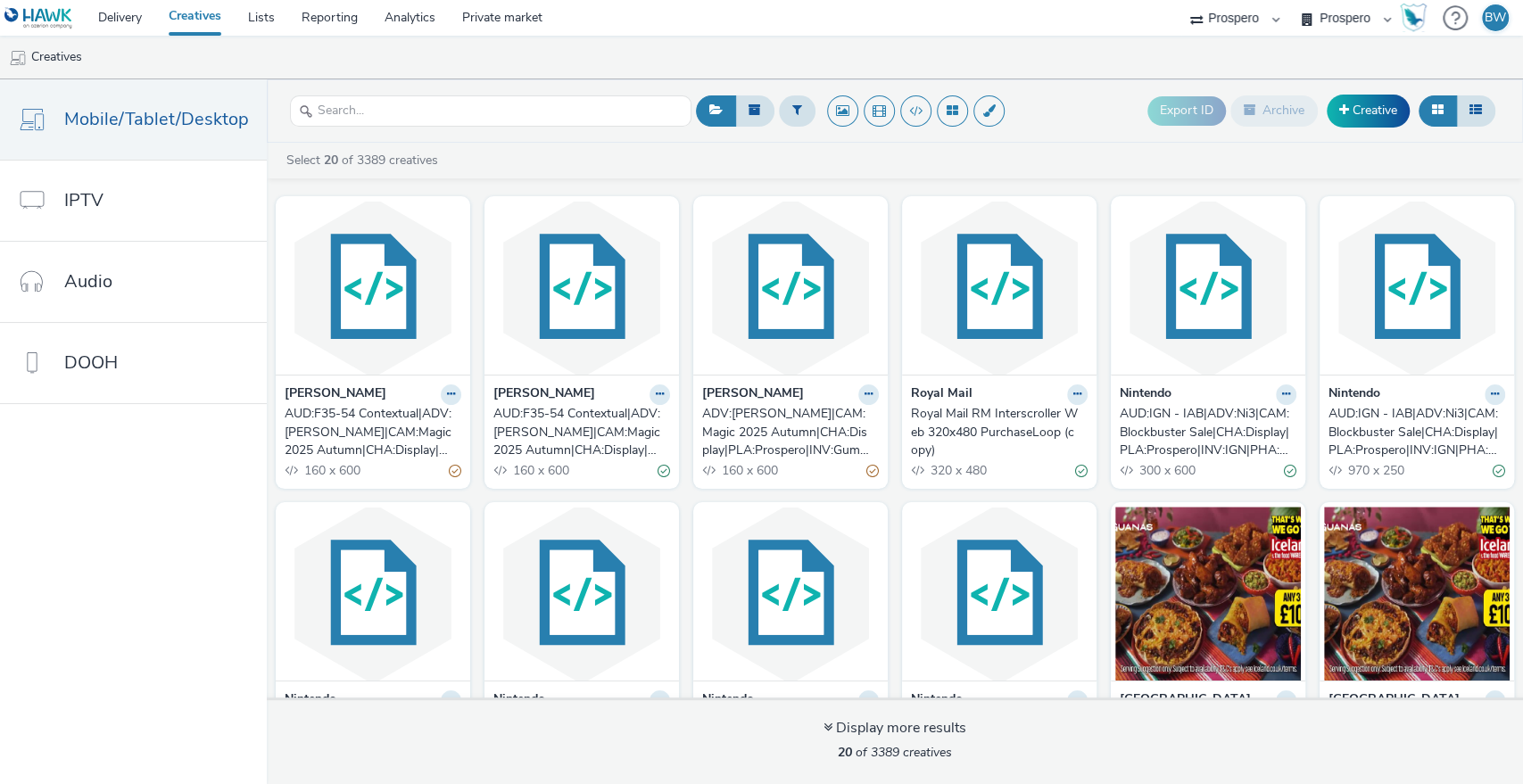
click at [799, 377] on div "Bauer ADV:Bauer|CAM:Magic 2025 Autumn|CHA:Display|PLA:Prospero|INV:GumGum|TEC:N…" at bounding box center [790, 431] width 195 height 114
click at [807, 424] on div "ADV:[PERSON_NAME]|CAM:Magic 2025 Autumn|CHA:Display|PLA:Prospero|INV:GumGum|TEC…" at bounding box center [786, 432] width 169 height 54
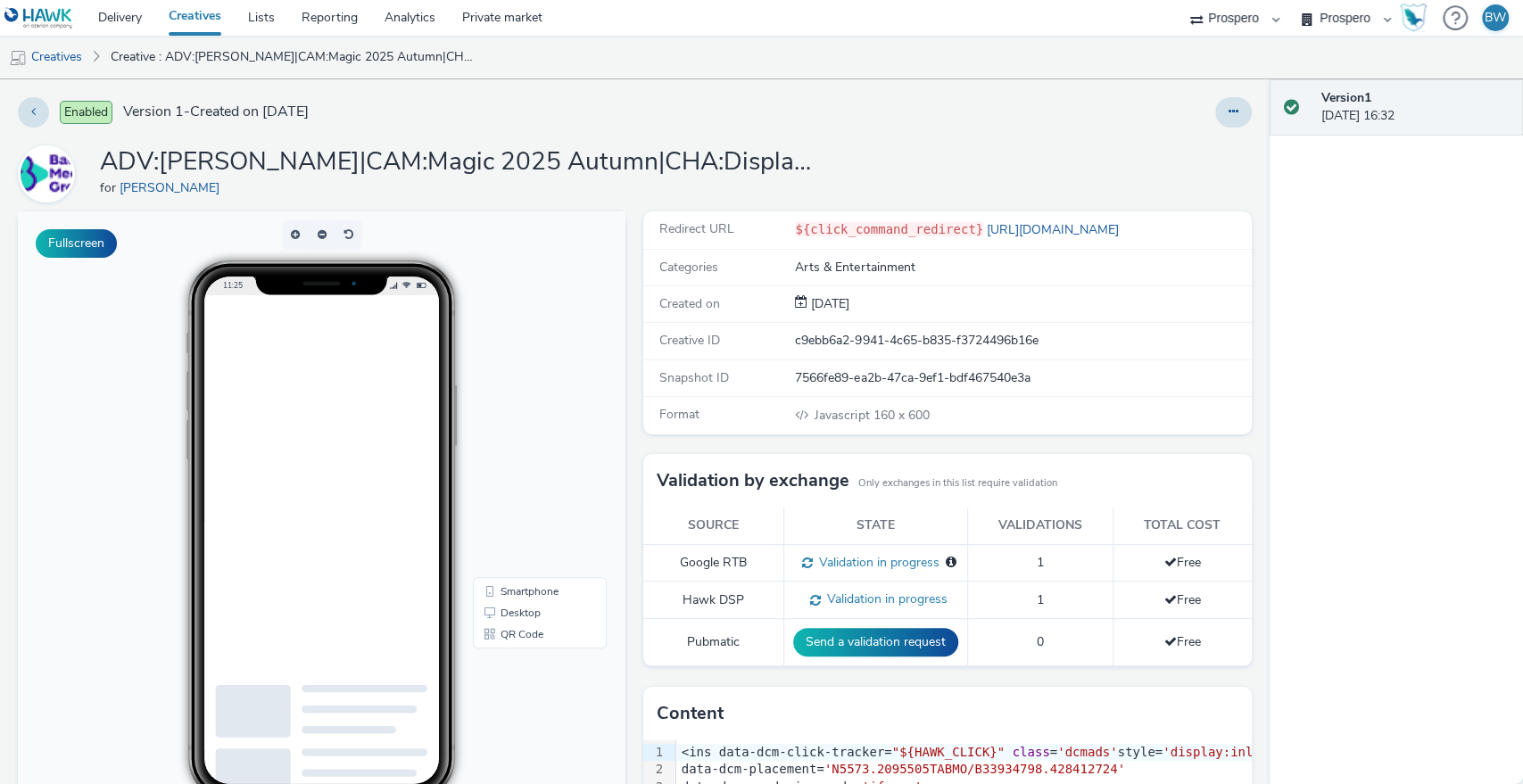
click at [635, 376] on div "Redirect URL ${click_command_redirect} https://www.bauermedia.co.uk/ Categories…" at bounding box center [942, 619] width 616 height 816
click at [1228, 114] on icon at bounding box center [1233, 111] width 10 height 13
click at [1159, 147] on link "Edit" at bounding box center [1185, 148] width 134 height 36
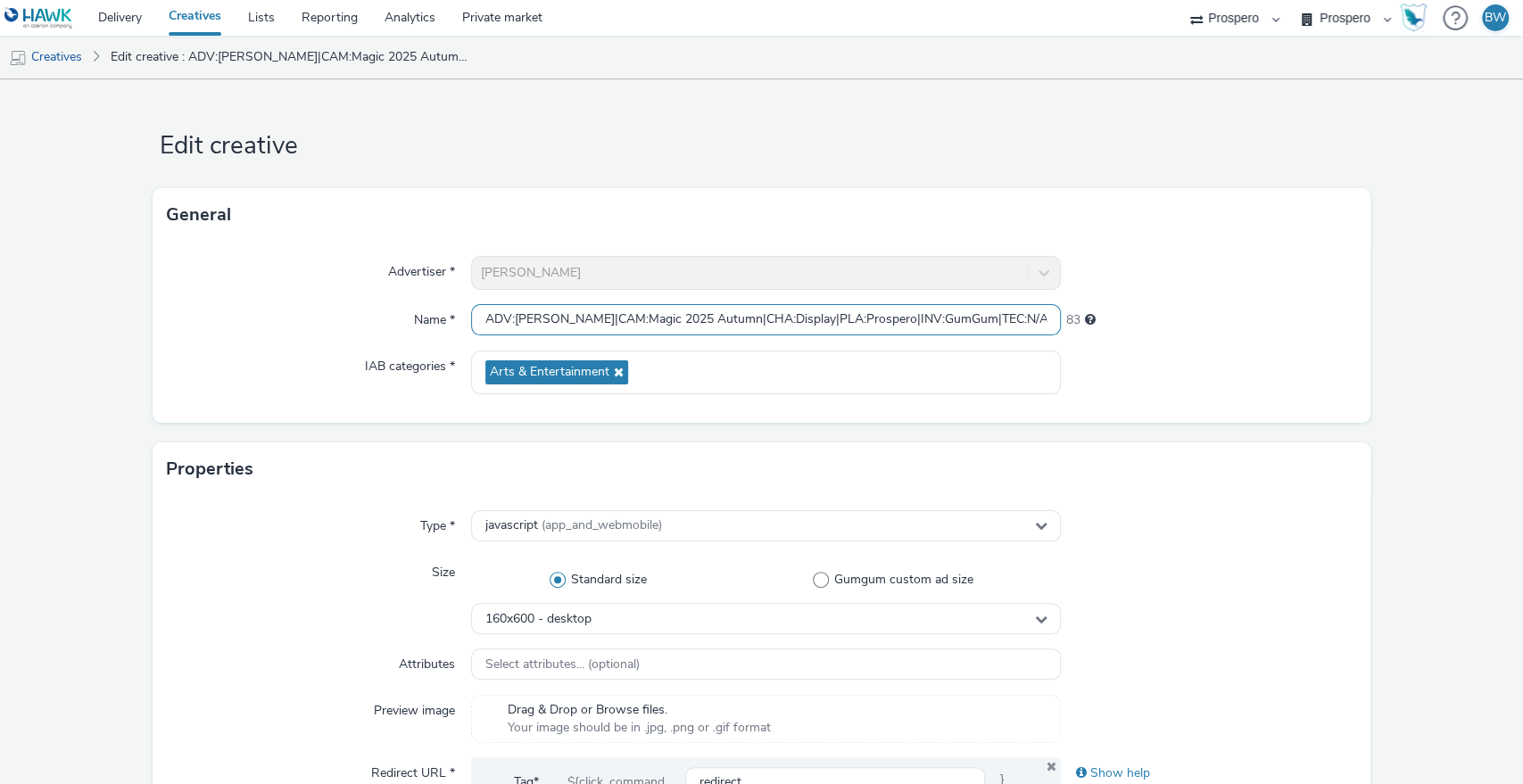
scroll to position [0, 570]
drag, startPoint x: 868, startPoint y: 309, endPoint x: 1156, endPoint y: 326, distance: 288.5
click at [1156, 326] on div "Name * ADV:Bauer|CAM:Magic 2025 Autumn|CHA:Display|PLA:Prospero|INV:GumGum|TEC:…" at bounding box center [761, 320] width 1190 height 32
click at [912, 315] on input "ADV:[PERSON_NAME]|CAM:Magic 2025 Autumn|CHA:Display|PLA:Prospero|INV:GumGum|TEC…" at bounding box center [766, 320] width 591 height 31
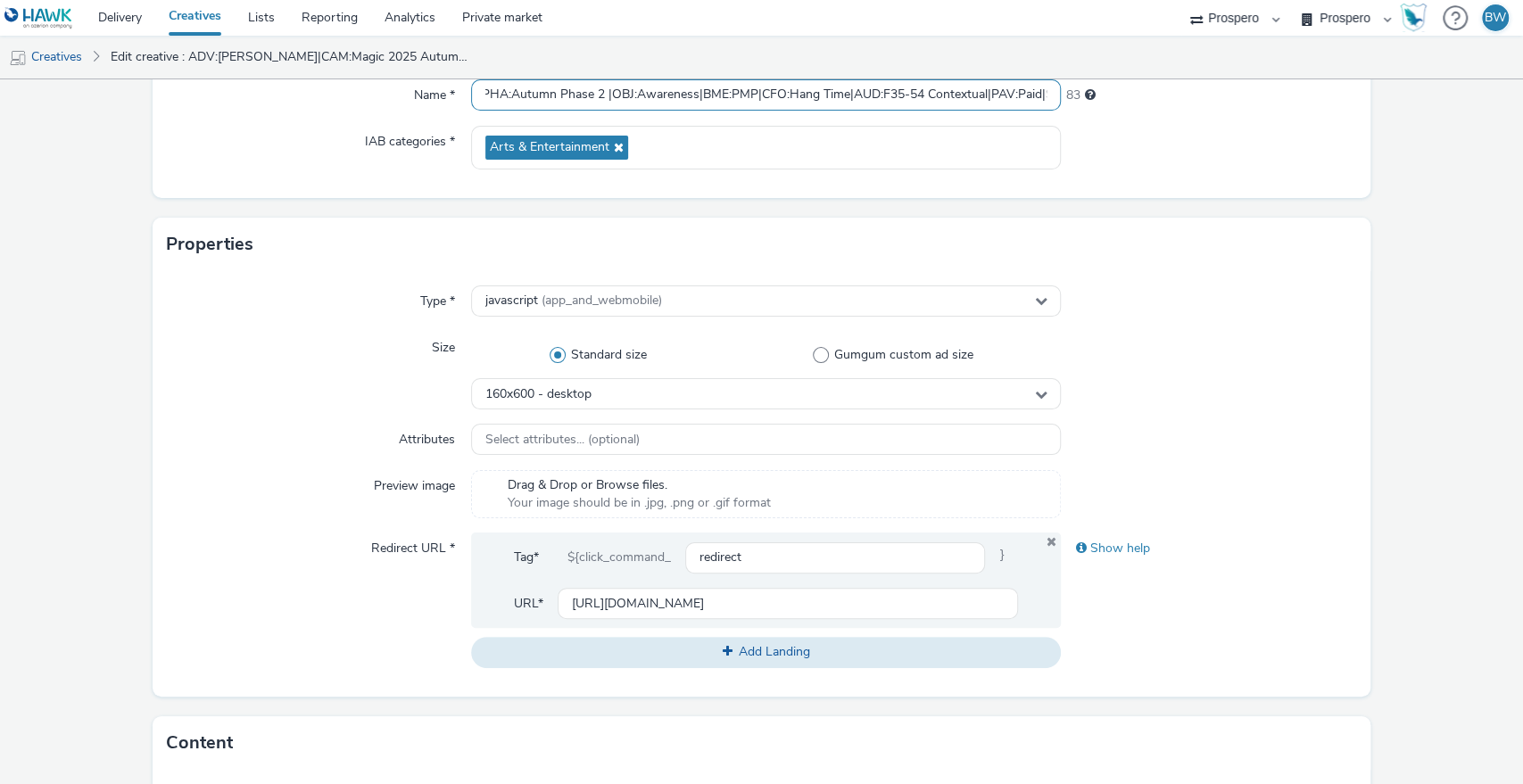
scroll to position [226, 0]
click at [510, 397] on span "160x600 - desktop" at bounding box center [538, 394] width 106 height 16
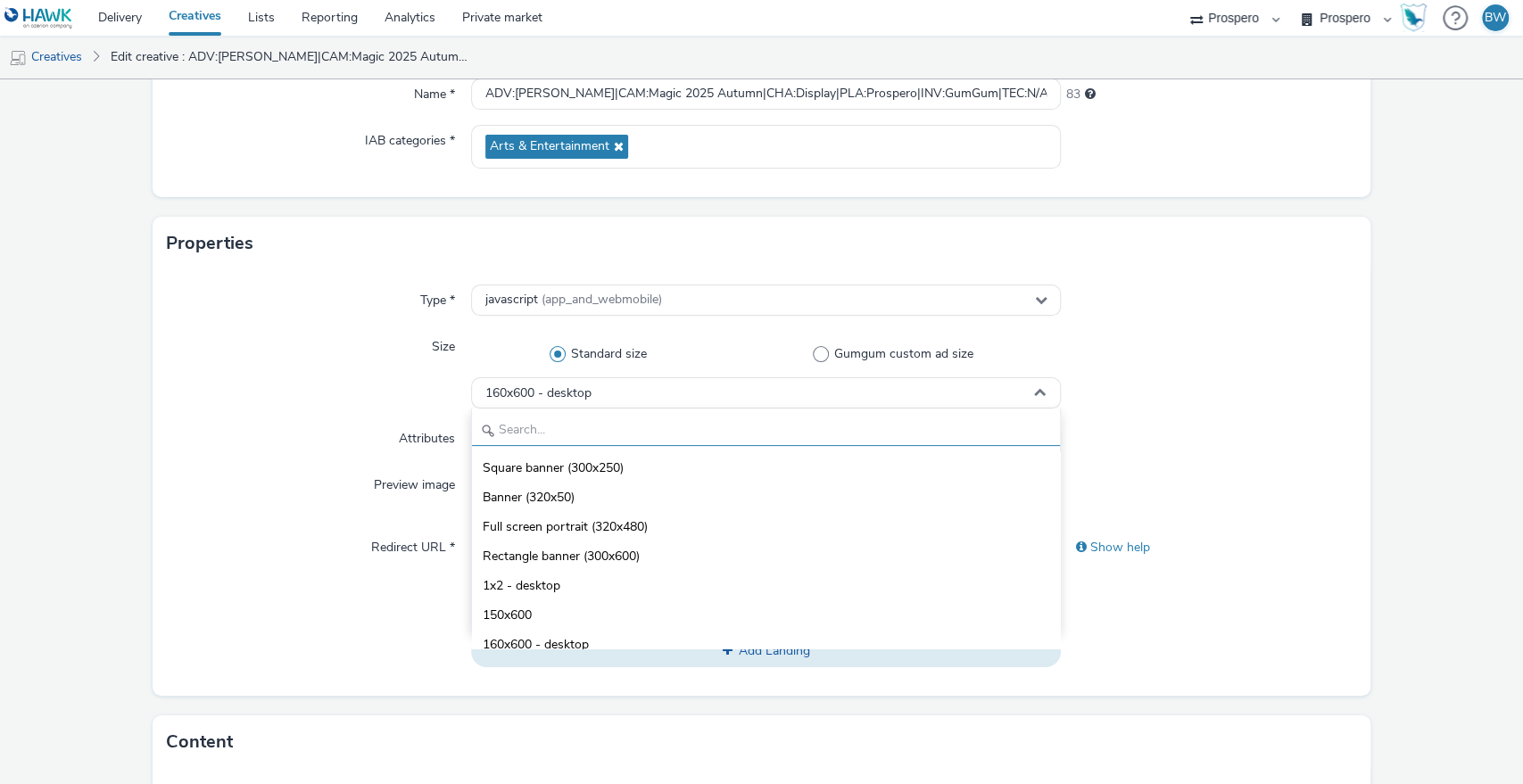
click at [530, 417] on input "text" at bounding box center [766, 430] width 589 height 31
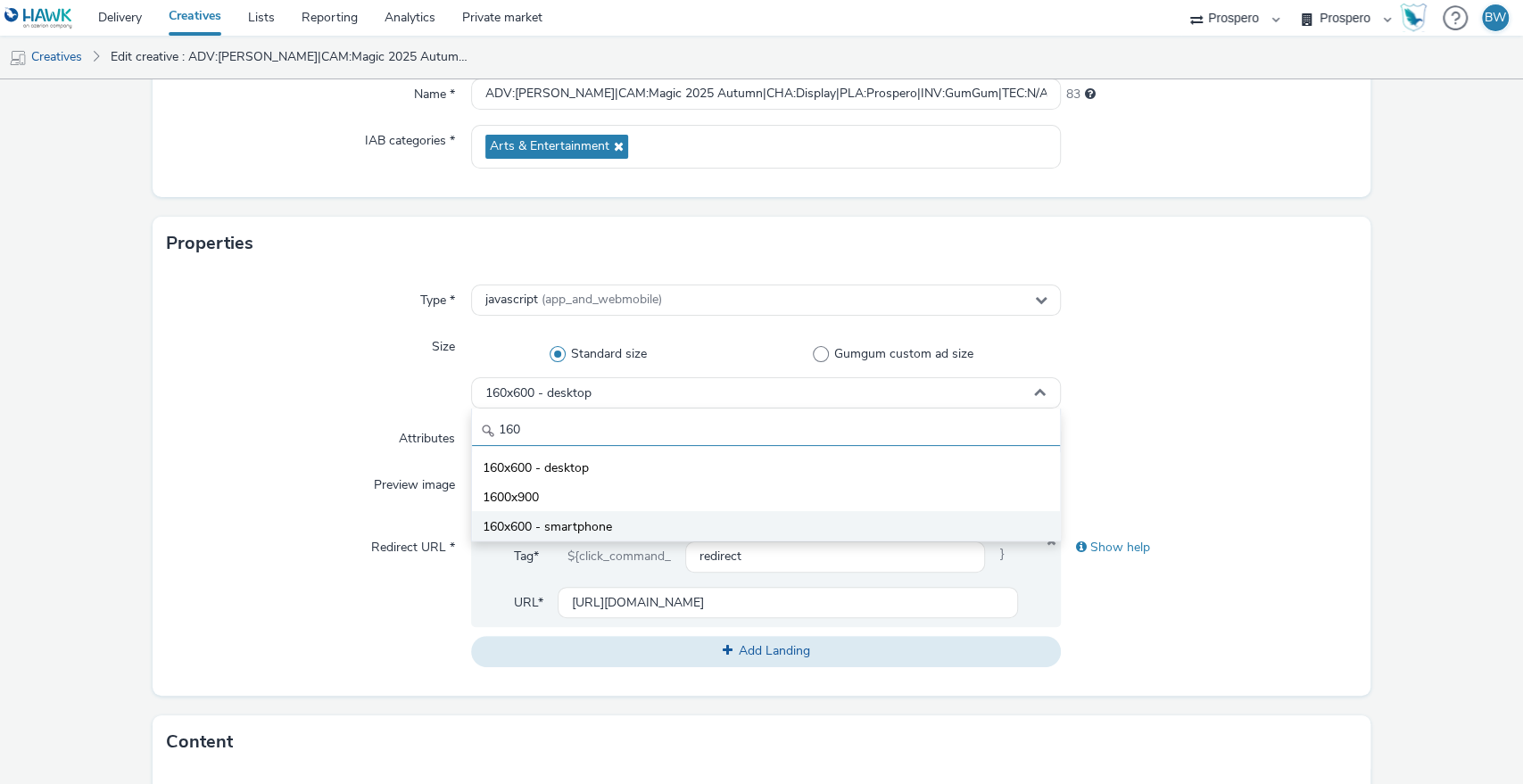
type input "160"
click at [584, 523] on span "160x600 - smartphone" at bounding box center [547, 527] width 129 height 18
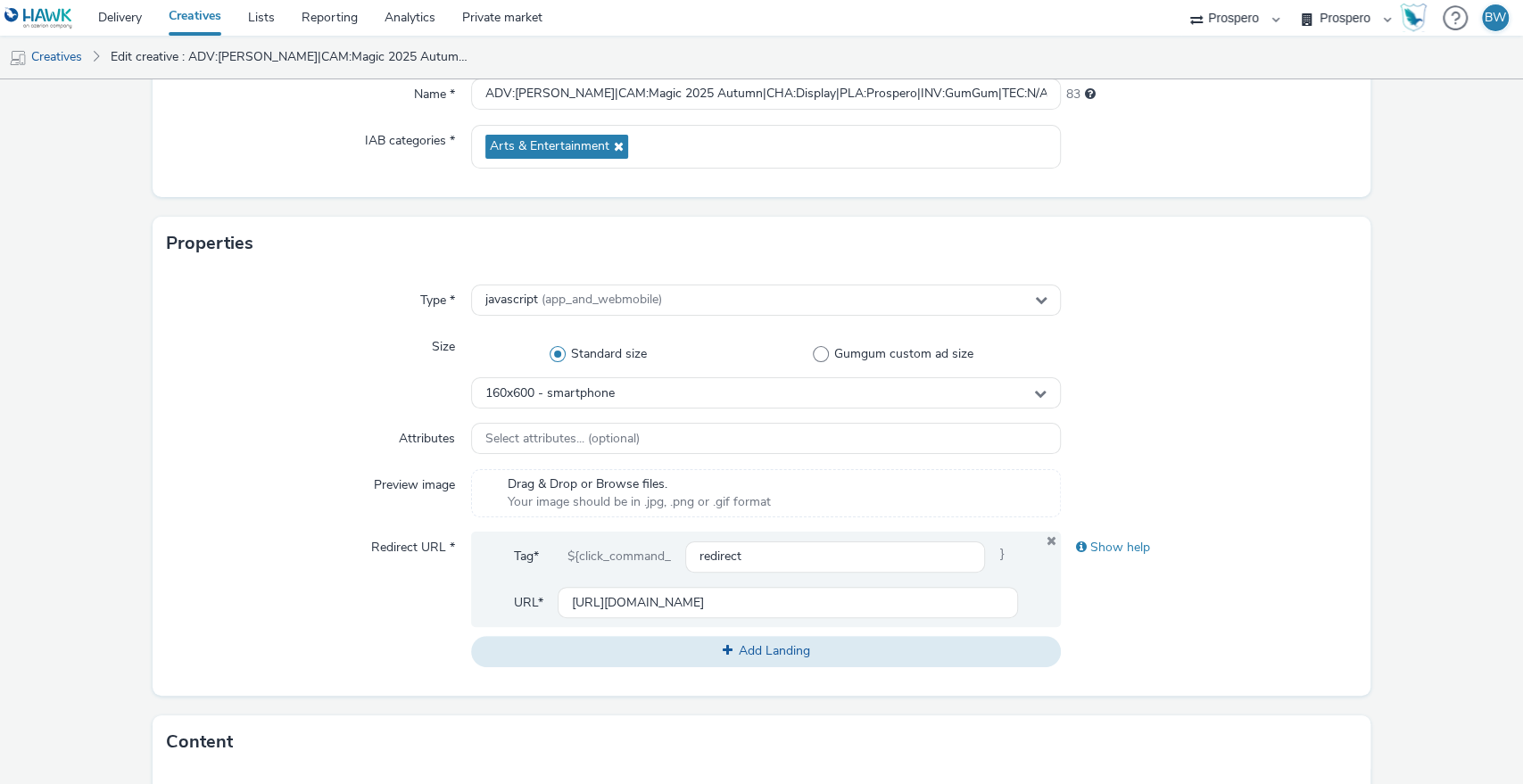
scroll to position [756, 0]
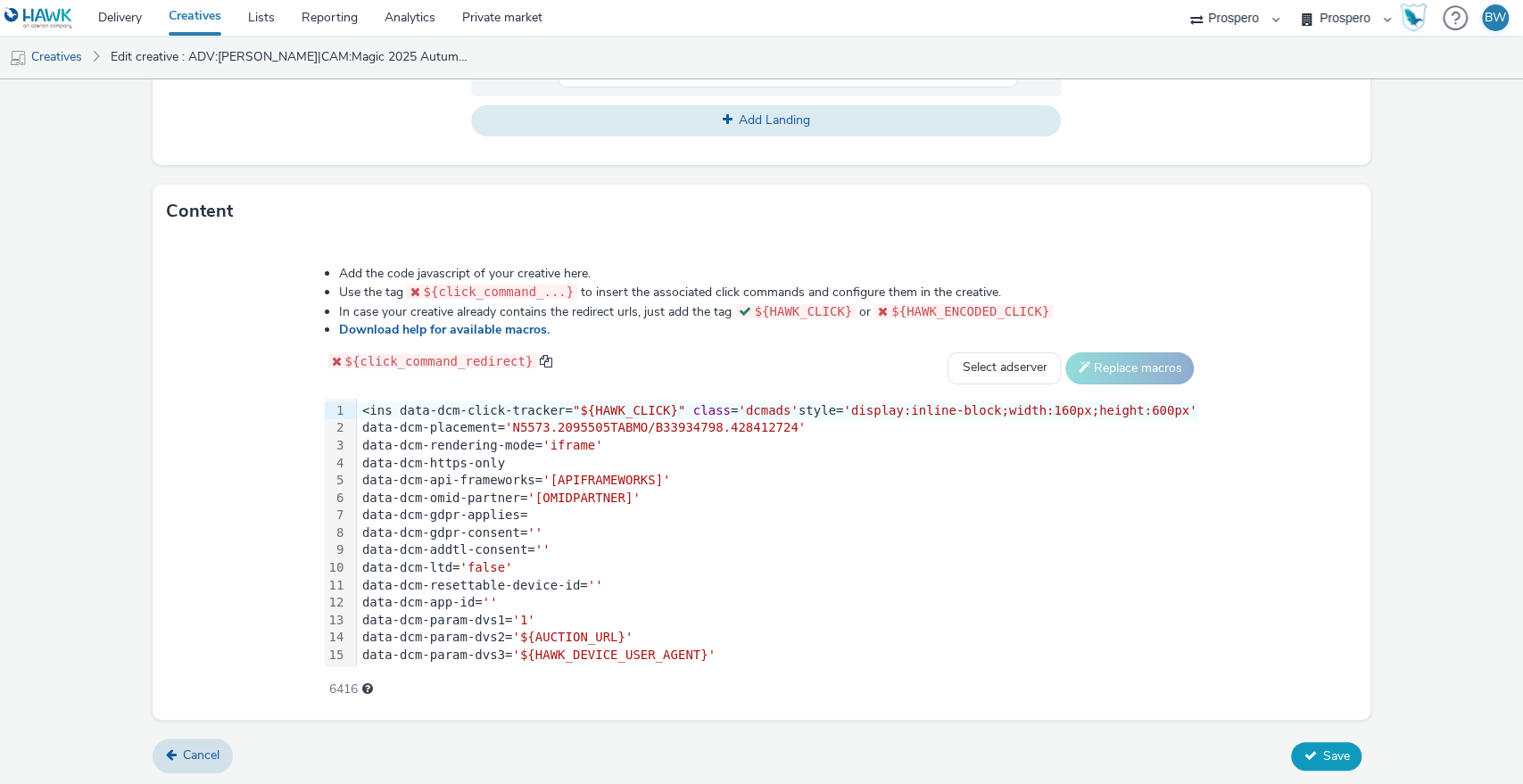
click at [1303, 749] on icon at bounding box center [1309, 755] width 13 height 13
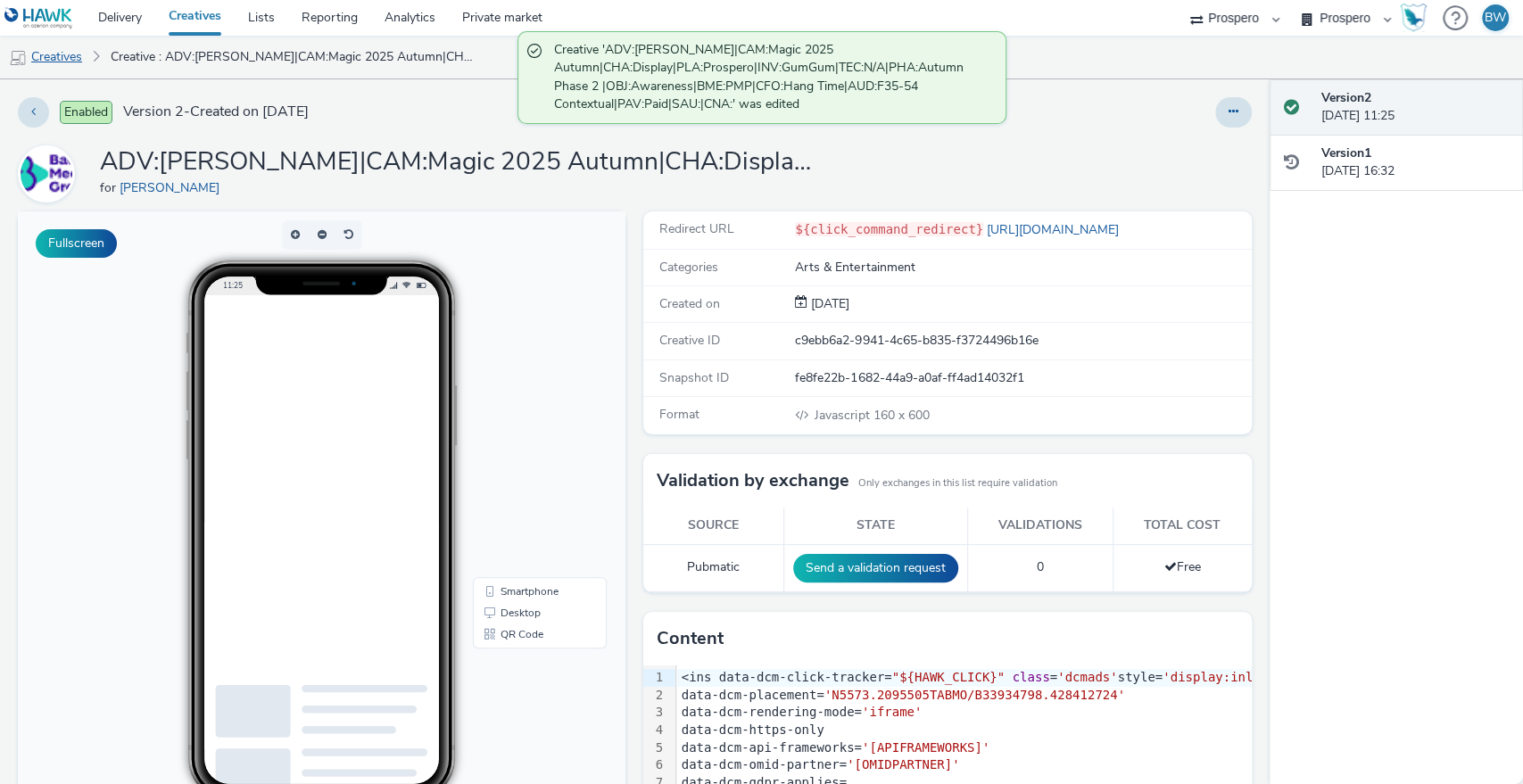
click at [67, 59] on link "Creatives" at bounding box center [46, 57] width 91 height 43
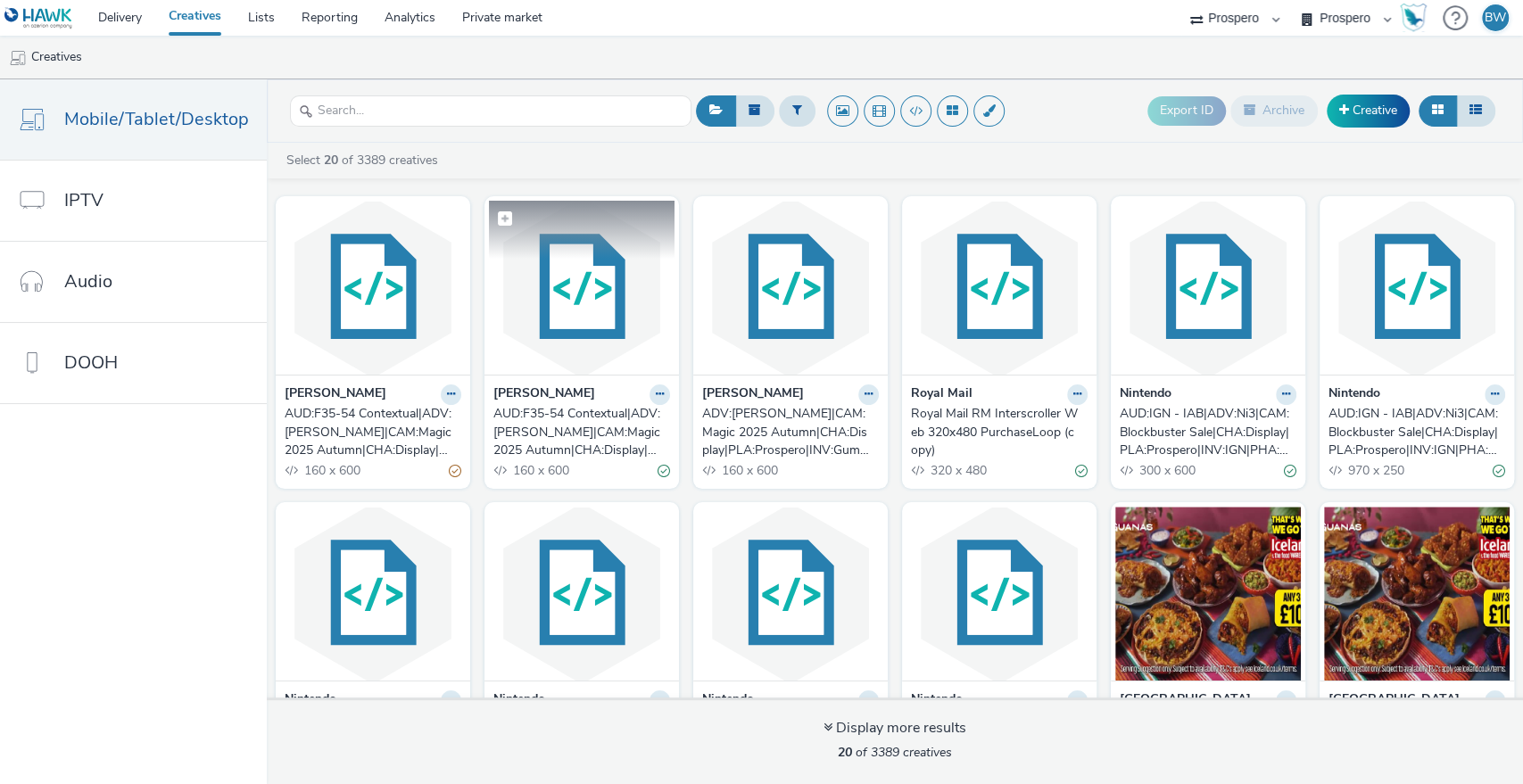
click at [580, 325] on img at bounding box center [581, 287] width 186 height 174
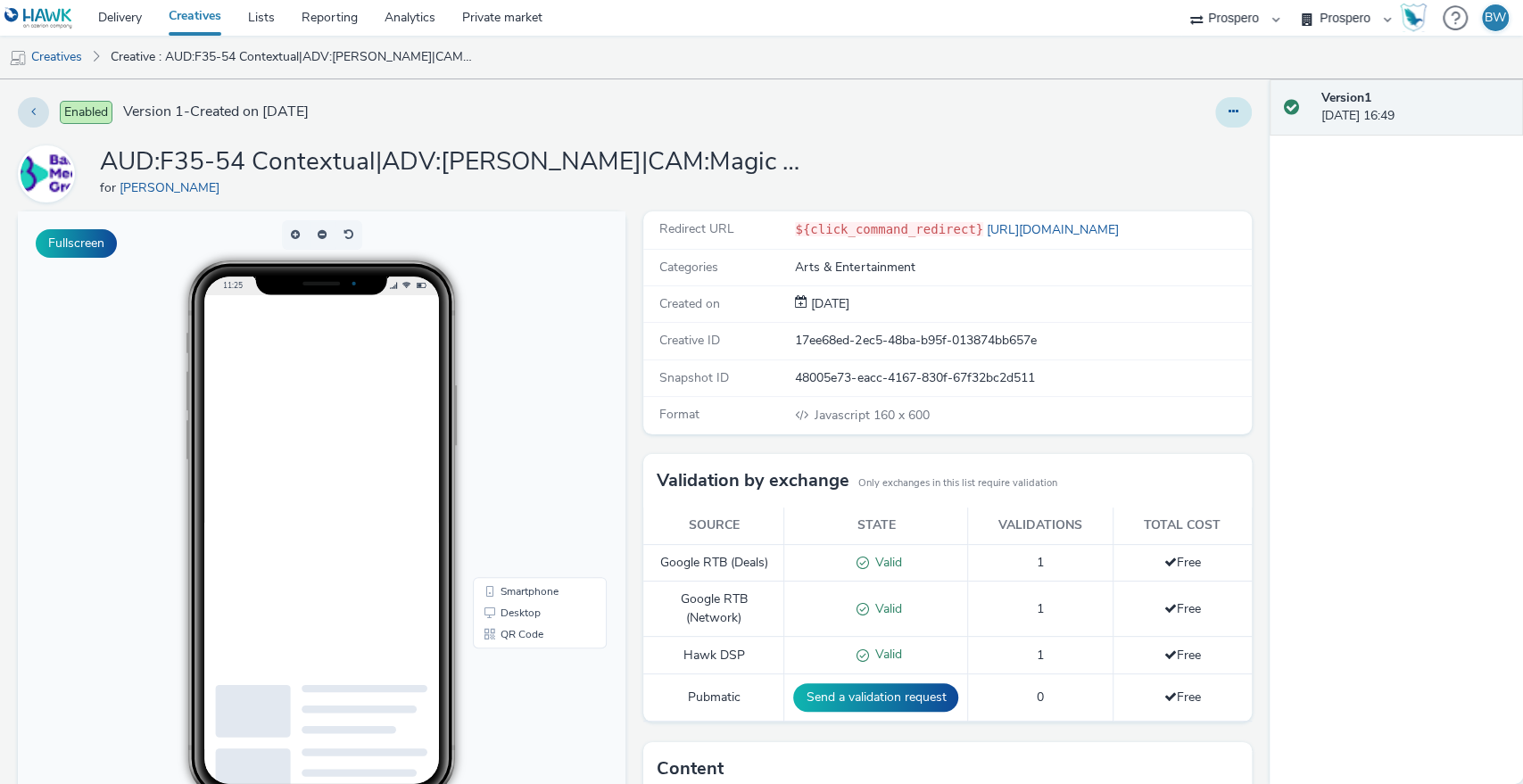
click at [1228, 106] on icon at bounding box center [1233, 111] width 10 height 13
click at [1188, 148] on link "Edit" at bounding box center [1185, 148] width 134 height 36
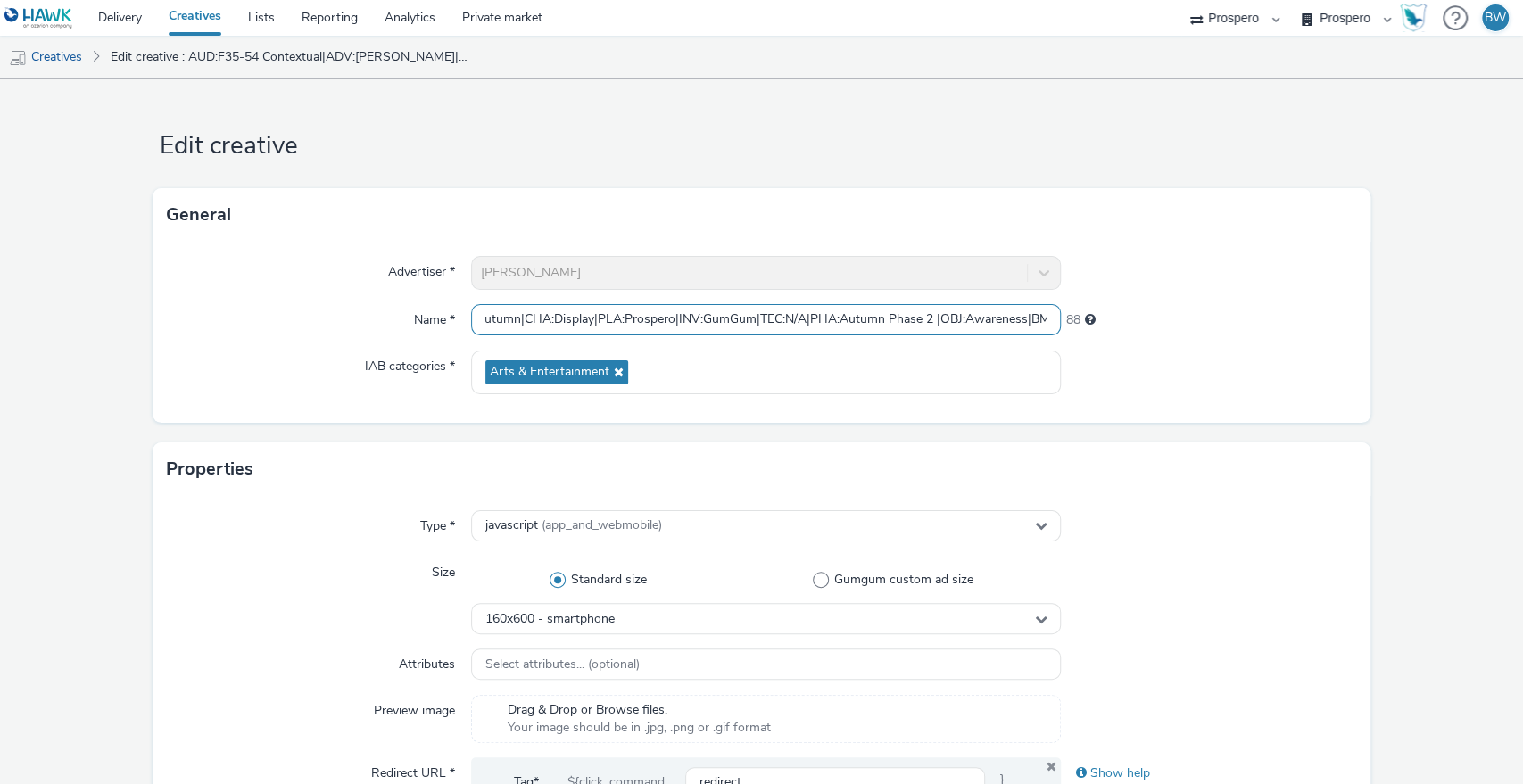
scroll to position [0, 532]
drag, startPoint x: 685, startPoint y: 320, endPoint x: 1047, endPoint y: 318, distance: 362.0
click at [1047, 318] on input "AUD:F35-54 Contextual|ADV:[PERSON_NAME]|CAM:Magic 2025 Autumn|CHA:Display|PLA:P…" at bounding box center [766, 320] width 591 height 31
click at [958, 326] on input "AUD:F35-54 Contextual|ADV:[PERSON_NAME]|CAM:Magic 2025 Autumn|CHA:Display|PLA:P…" at bounding box center [766, 320] width 591 height 31
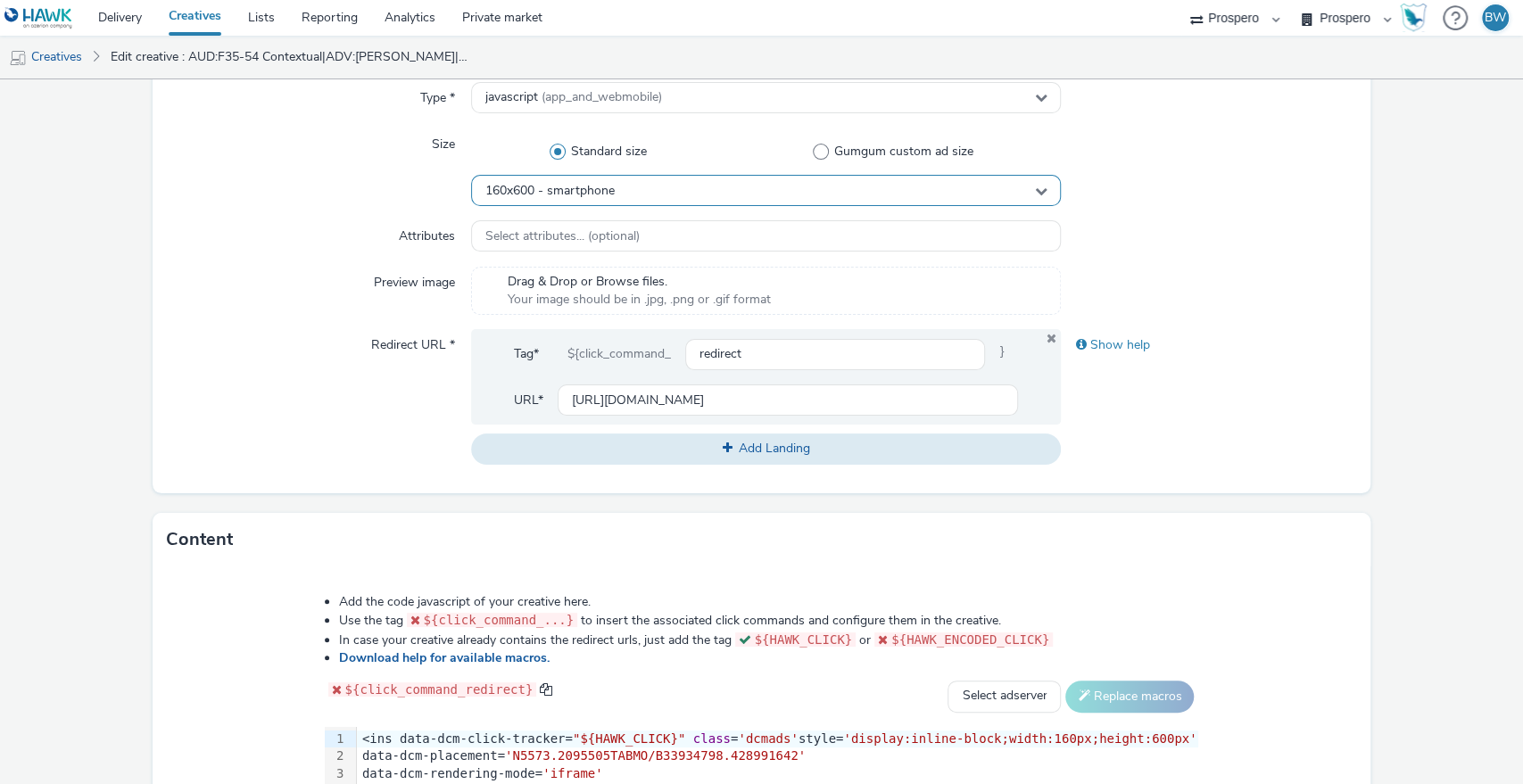
scroll to position [0, 0]
click at [551, 198] on div "160x600 - smartphone" at bounding box center [766, 191] width 591 height 31
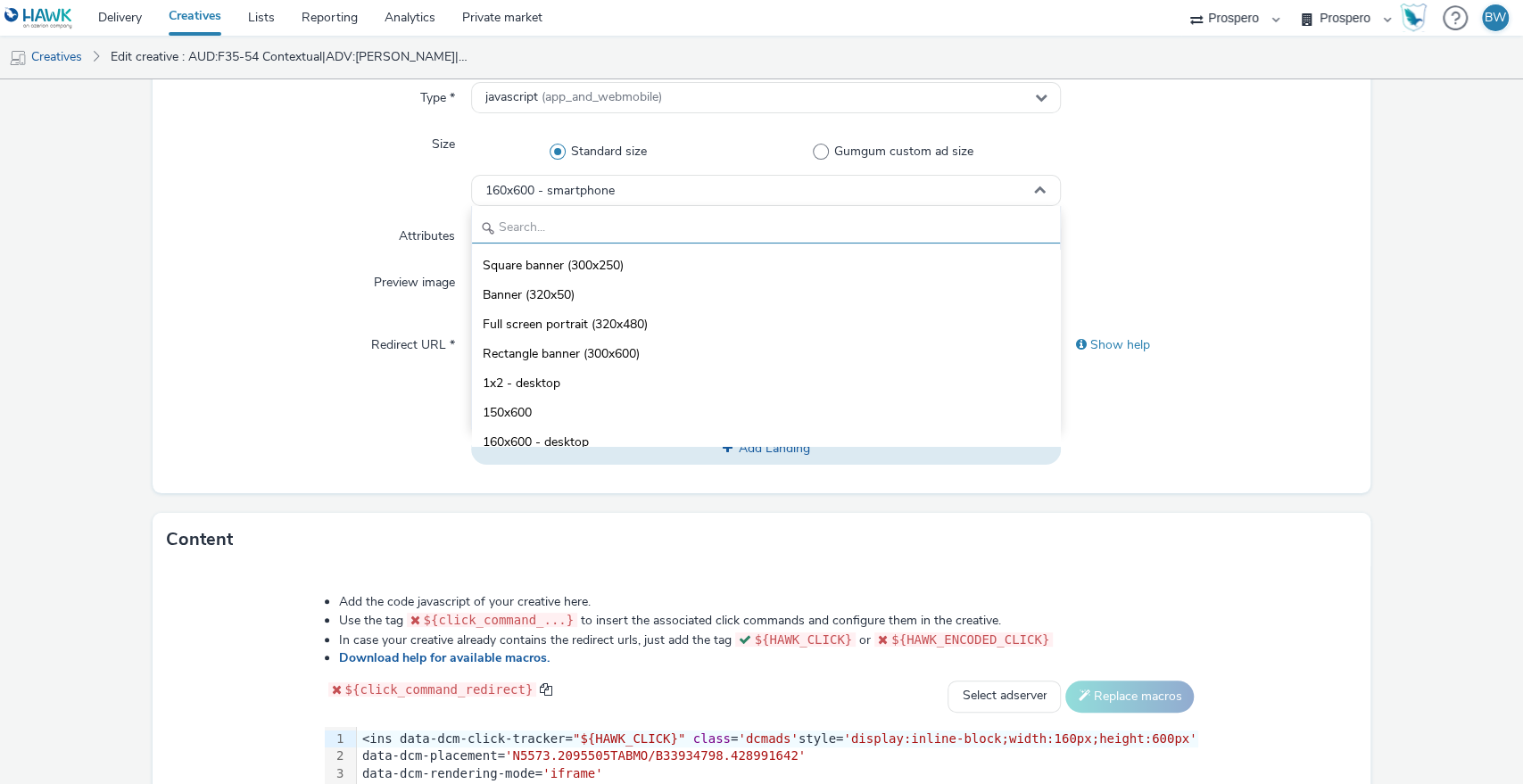
click at [570, 220] on input "text" at bounding box center [766, 228] width 589 height 31
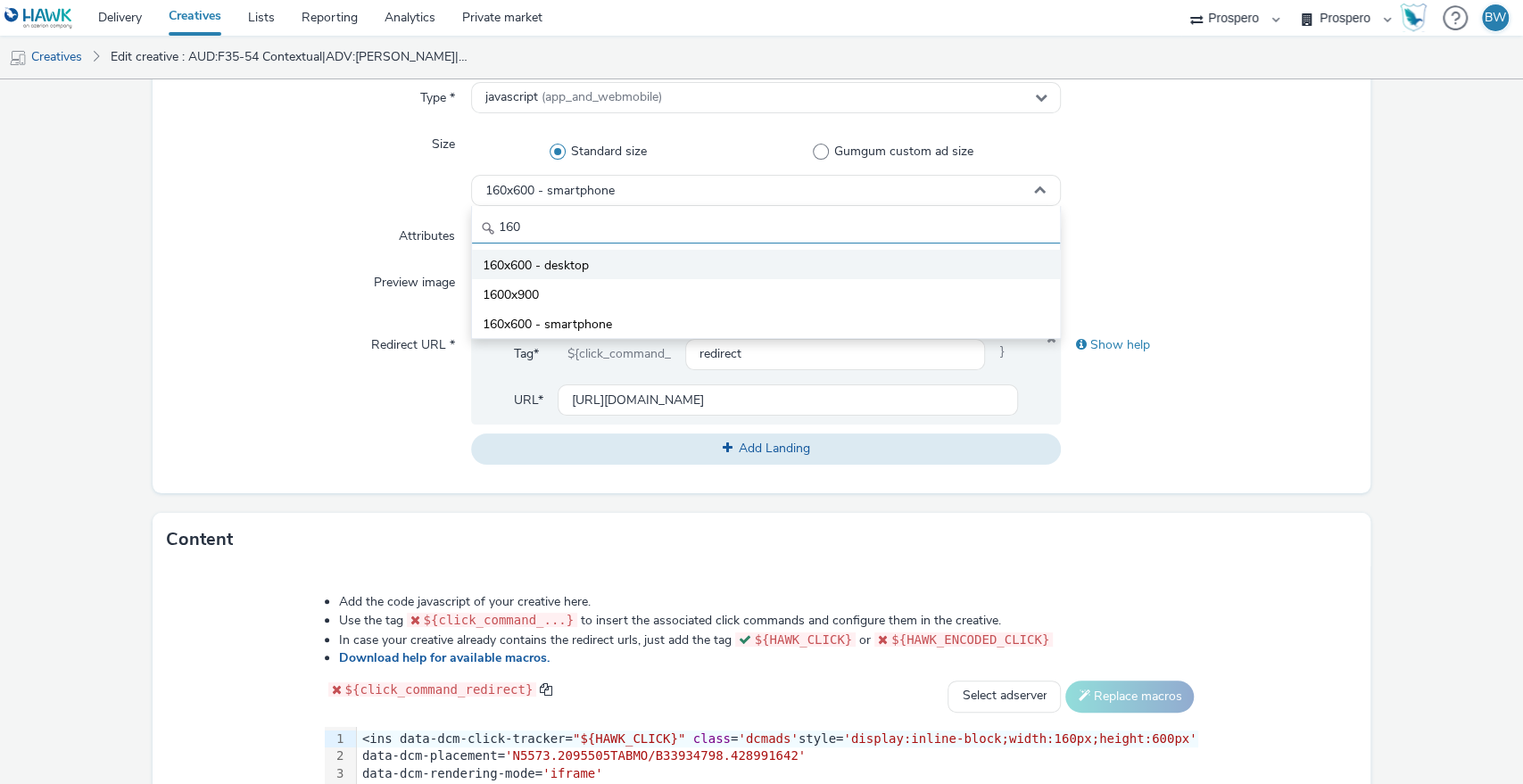
type input "160"
click at [593, 267] on li "160x600 - desktop" at bounding box center [766, 265] width 589 height 29
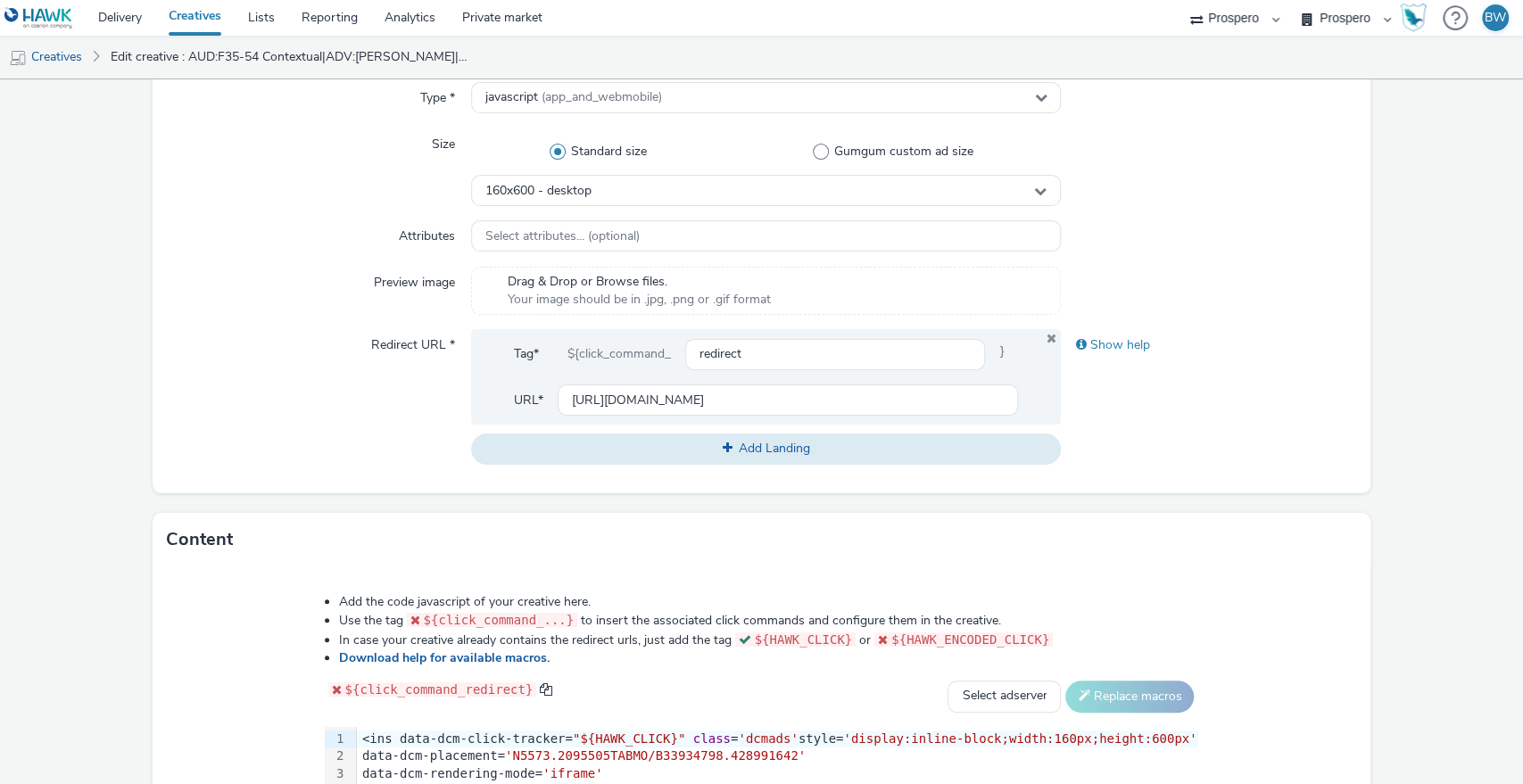
scroll to position [756, 0]
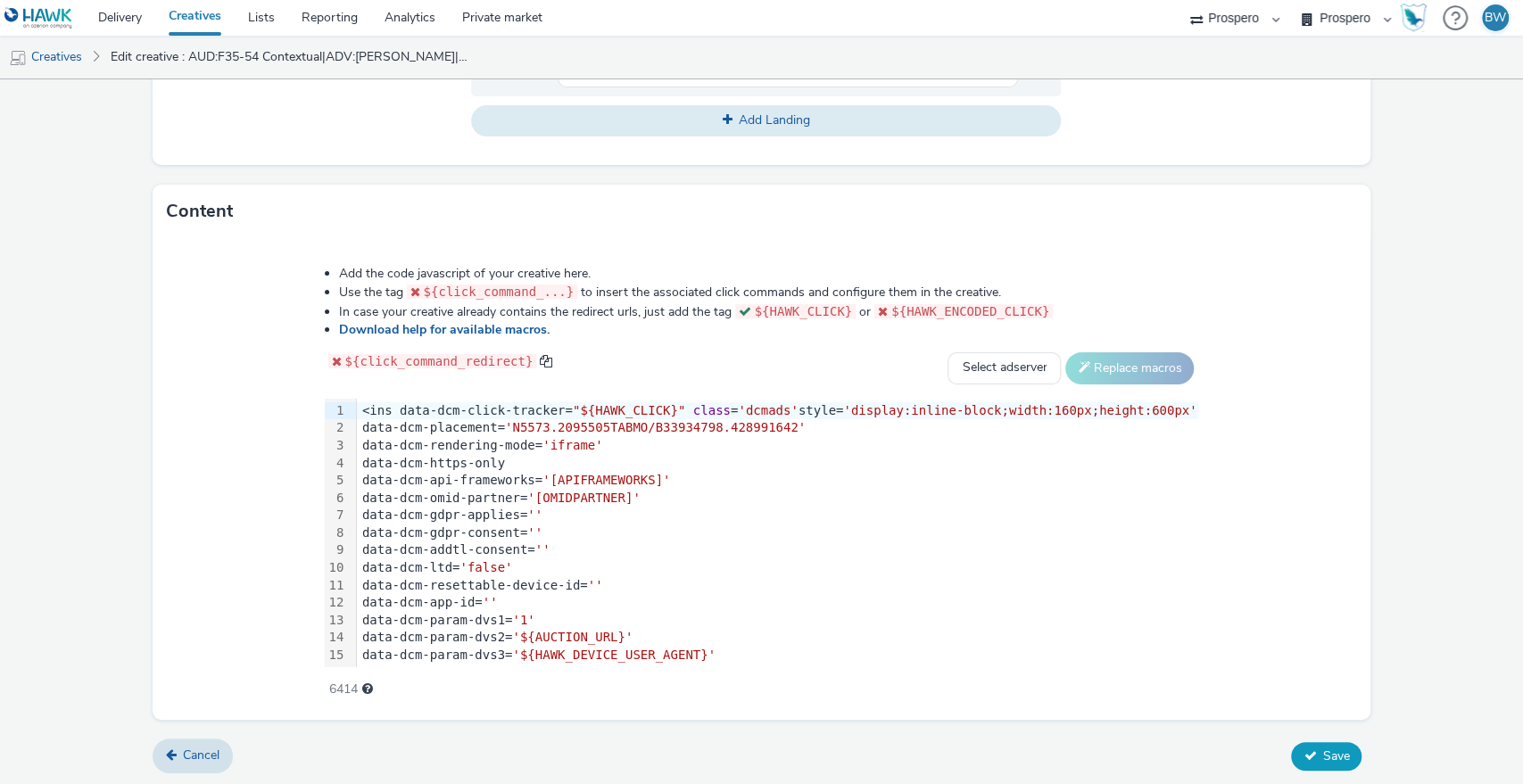
click at [1315, 762] on button "Save" at bounding box center [1326, 756] width 70 height 28
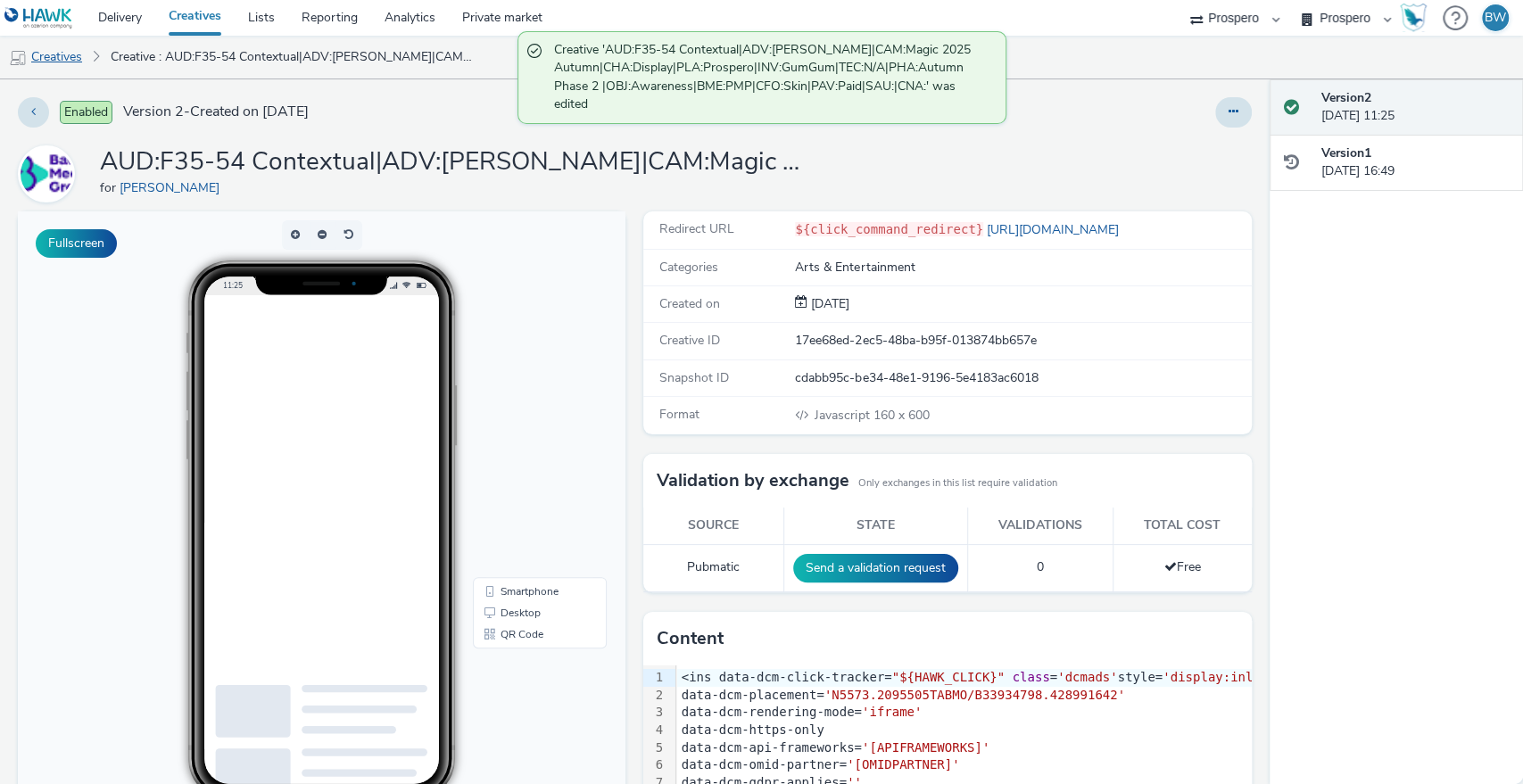
click at [81, 65] on link "Creatives" at bounding box center [46, 57] width 91 height 43
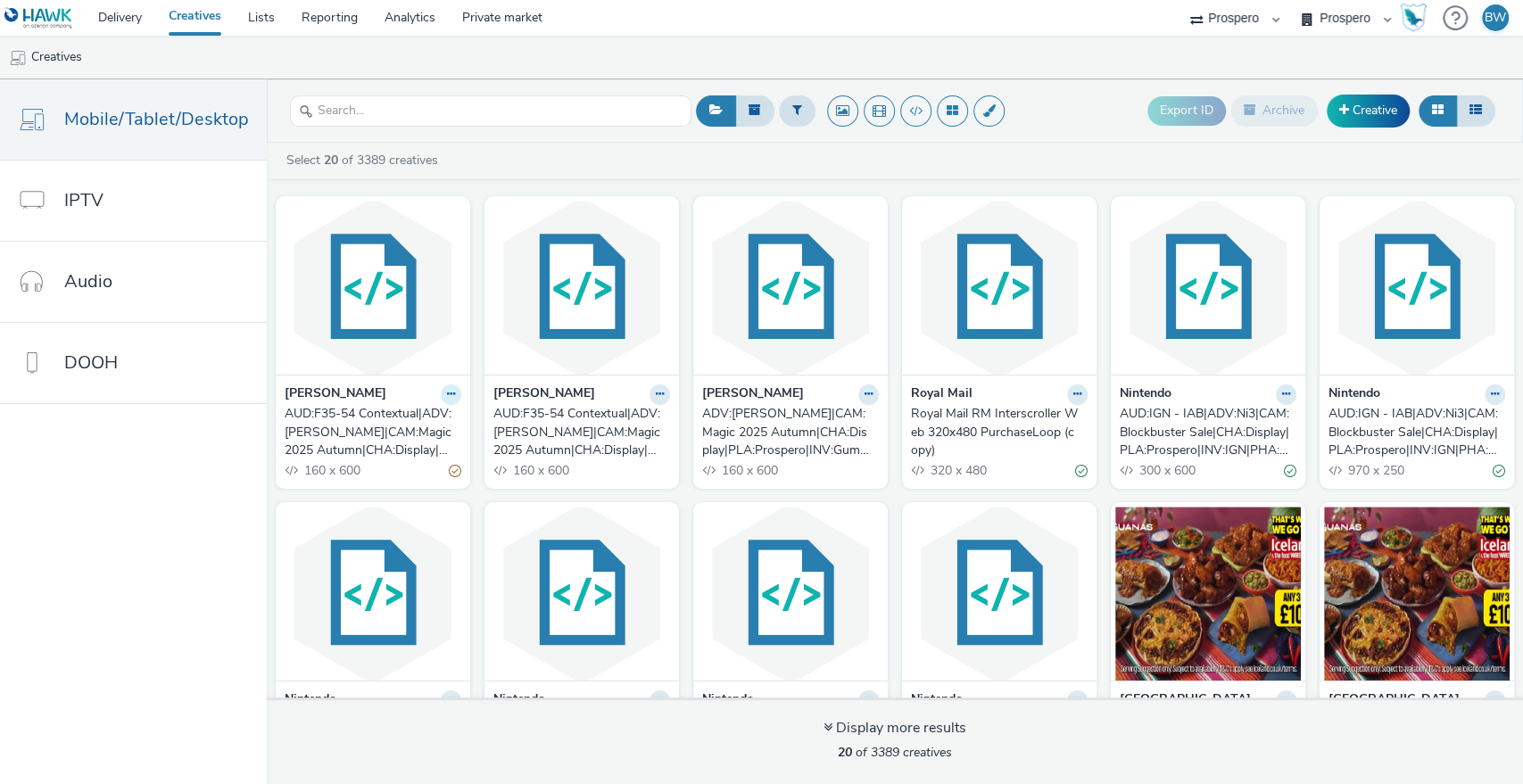
click at [448, 398] on icon at bounding box center [451, 394] width 8 height 11
click at [410, 425] on link "Edit" at bounding box center [394, 425] width 134 height 36
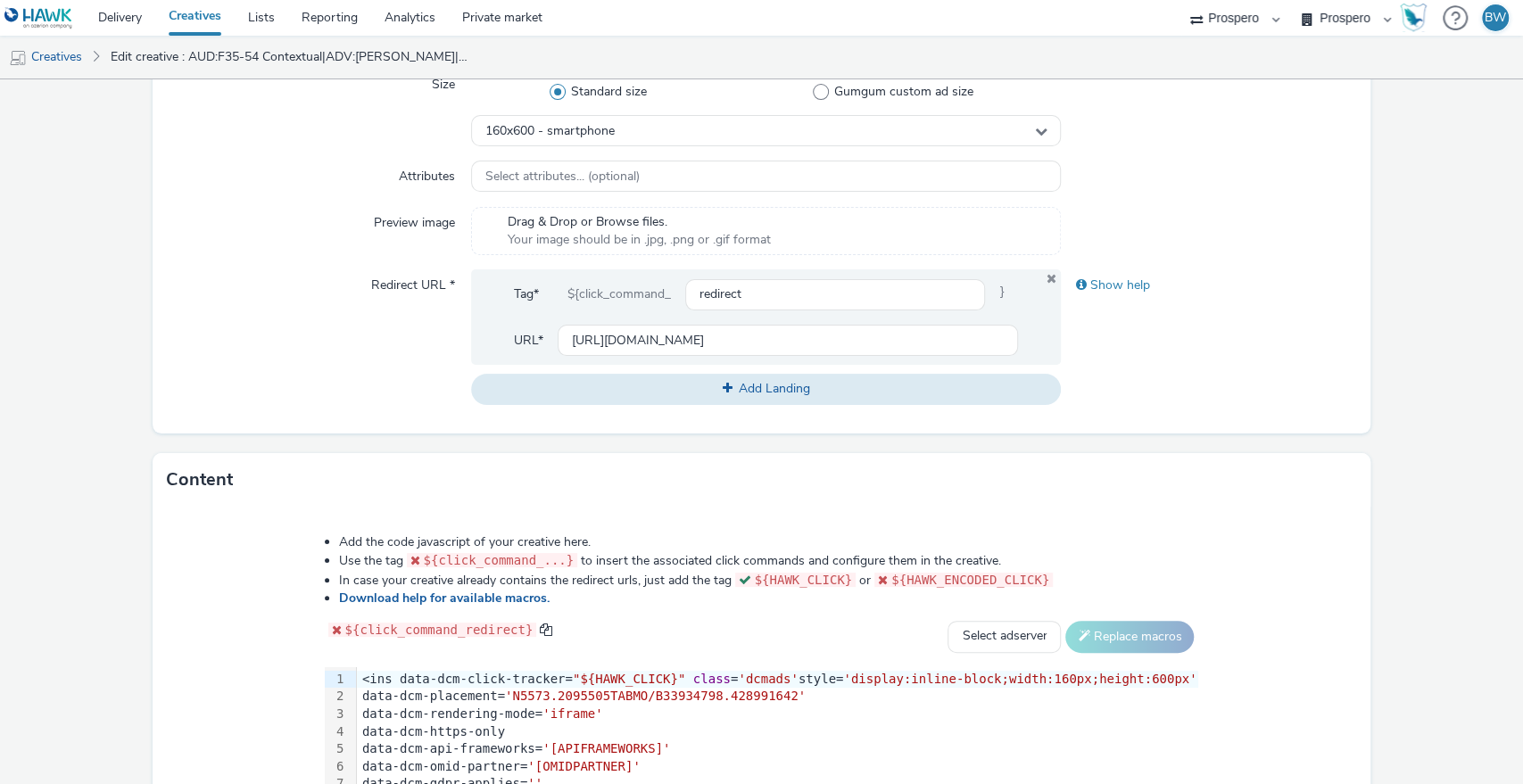
scroll to position [466, 0]
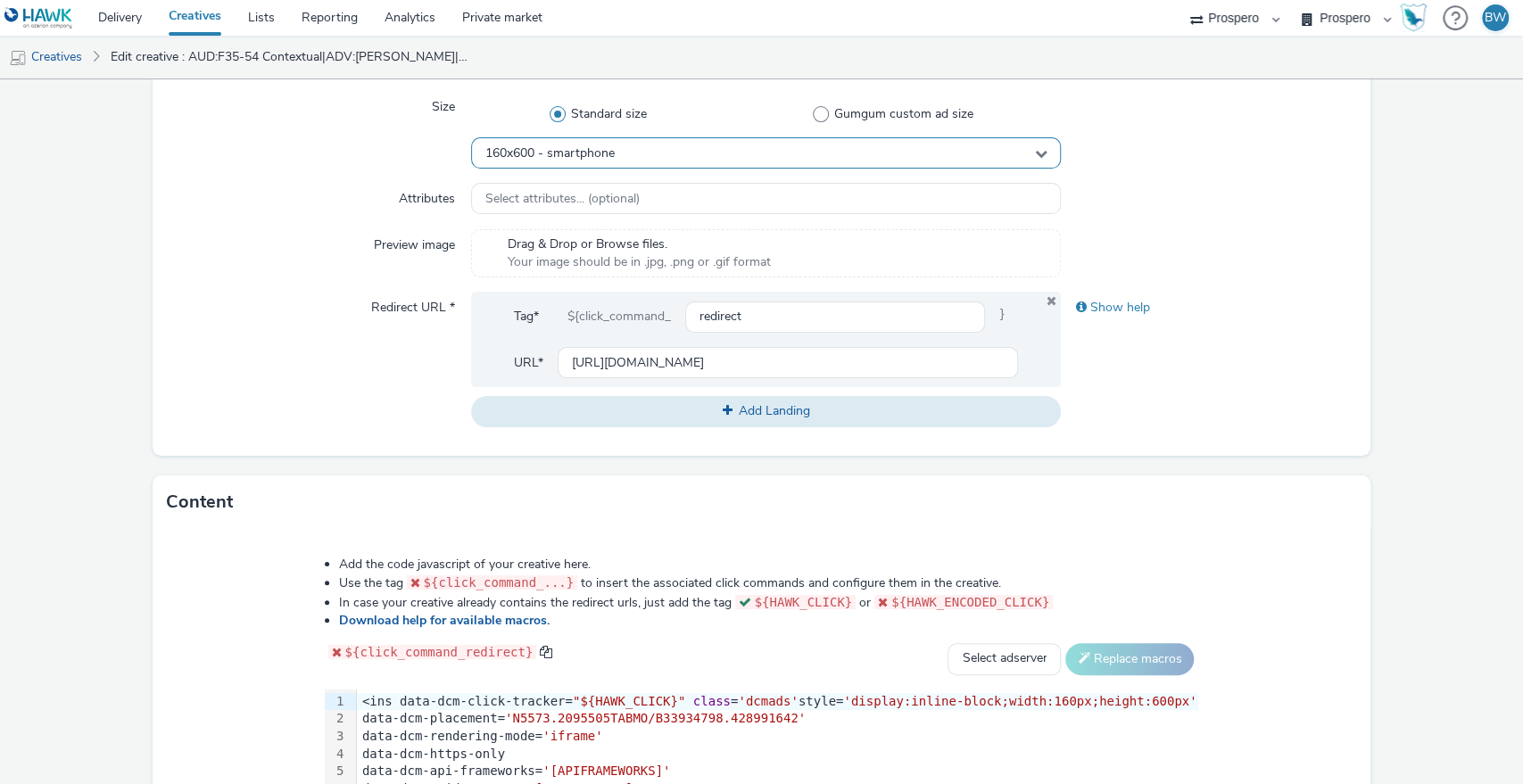
click at [613, 156] on div "160x600 - smartphone" at bounding box center [766, 153] width 591 height 31
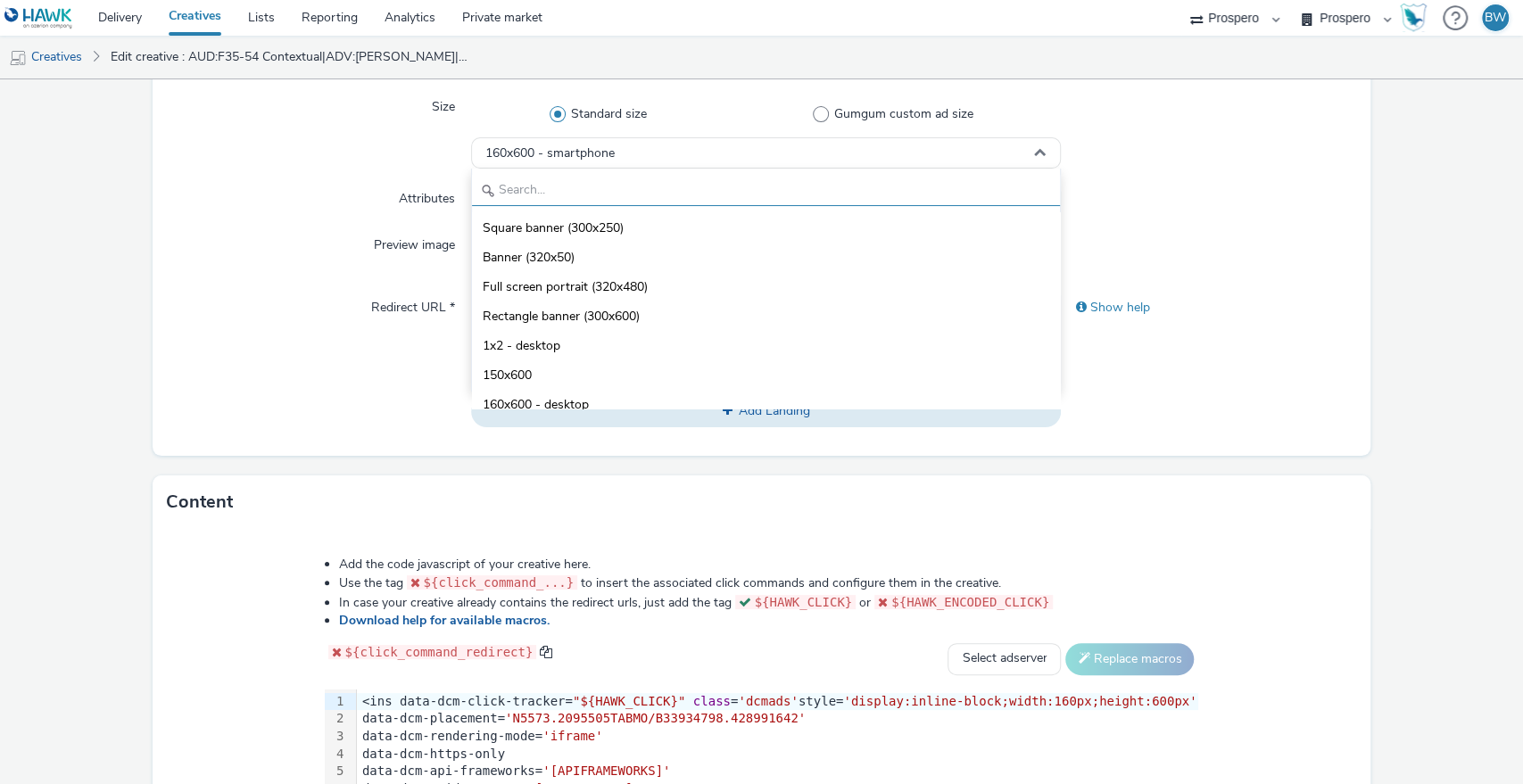
click at [613, 188] on input "text" at bounding box center [766, 191] width 589 height 31
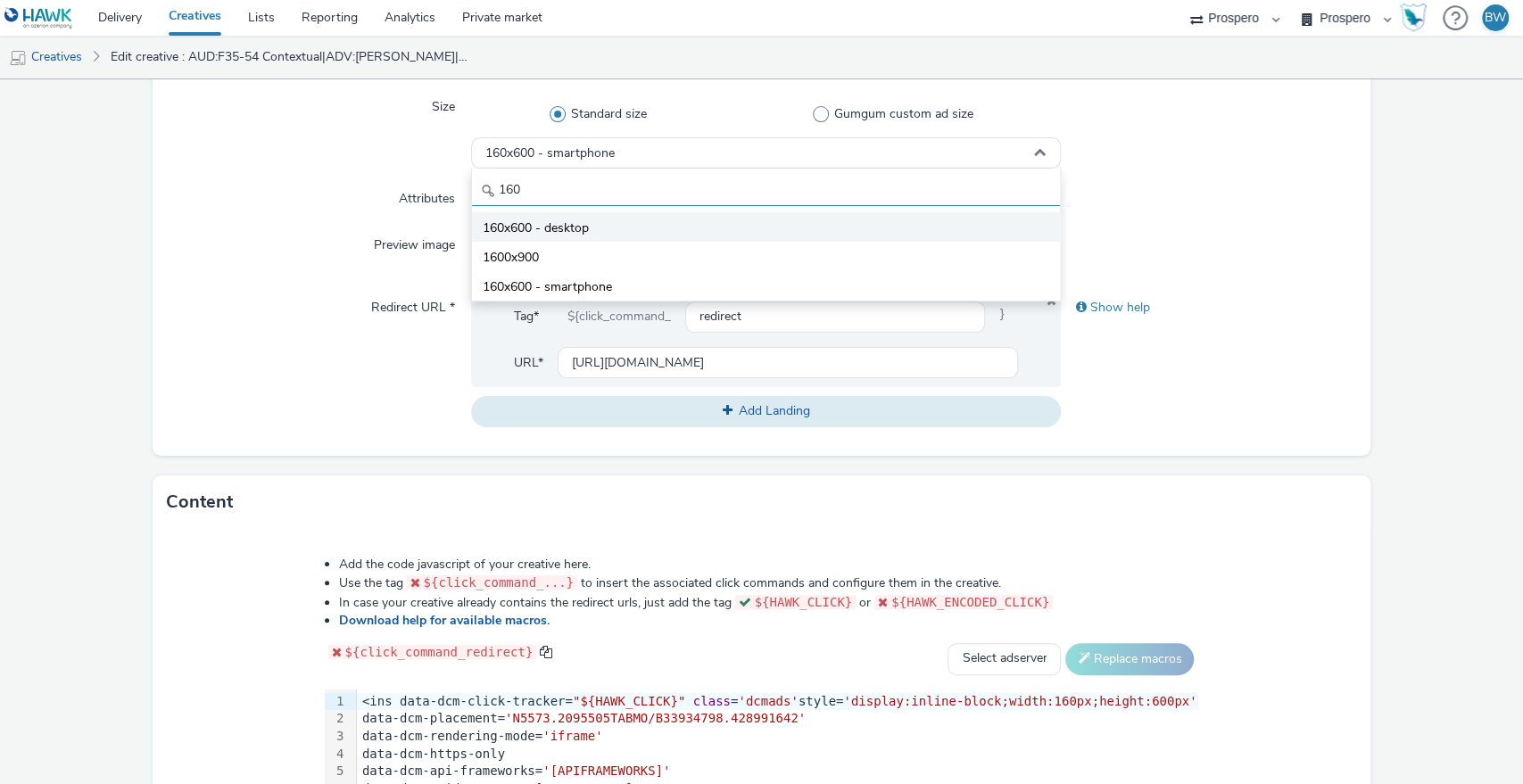
type input "160"
click at [637, 219] on li "160x600 - desktop" at bounding box center [766, 227] width 589 height 29
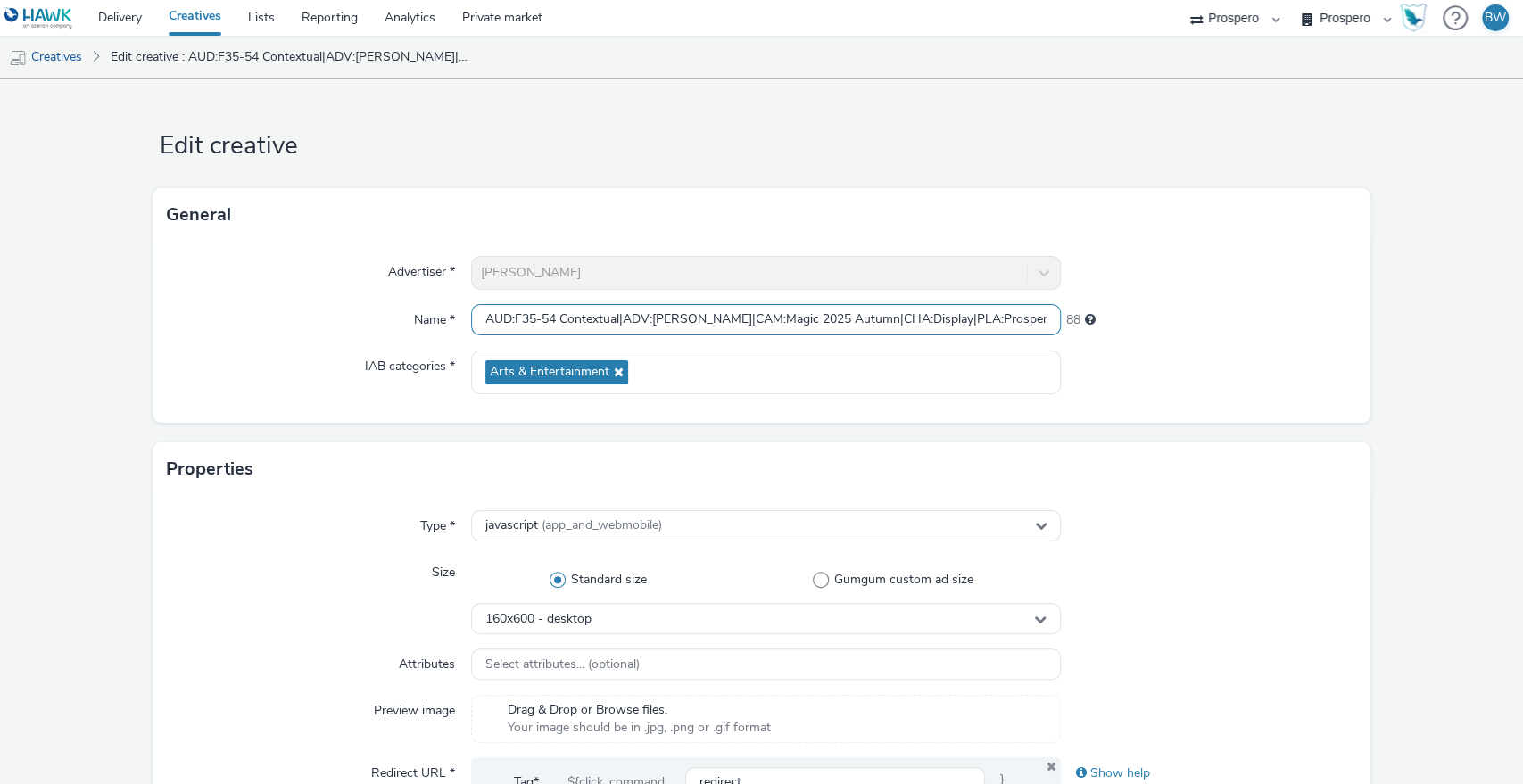
scroll to position [0, 532]
drag, startPoint x: 981, startPoint y: 319, endPoint x: 1324, endPoint y: 340, distance: 343.6
click at [1324, 340] on div "Advertiser * Bauer Name * AUD:F35-54 Contextual|ADV:Bauer|CAM:Magic 2025 Autumn…" at bounding box center [762, 332] width 1218 height 181
click at [1200, 479] on div "Properties" at bounding box center [762, 469] width 1218 height 53
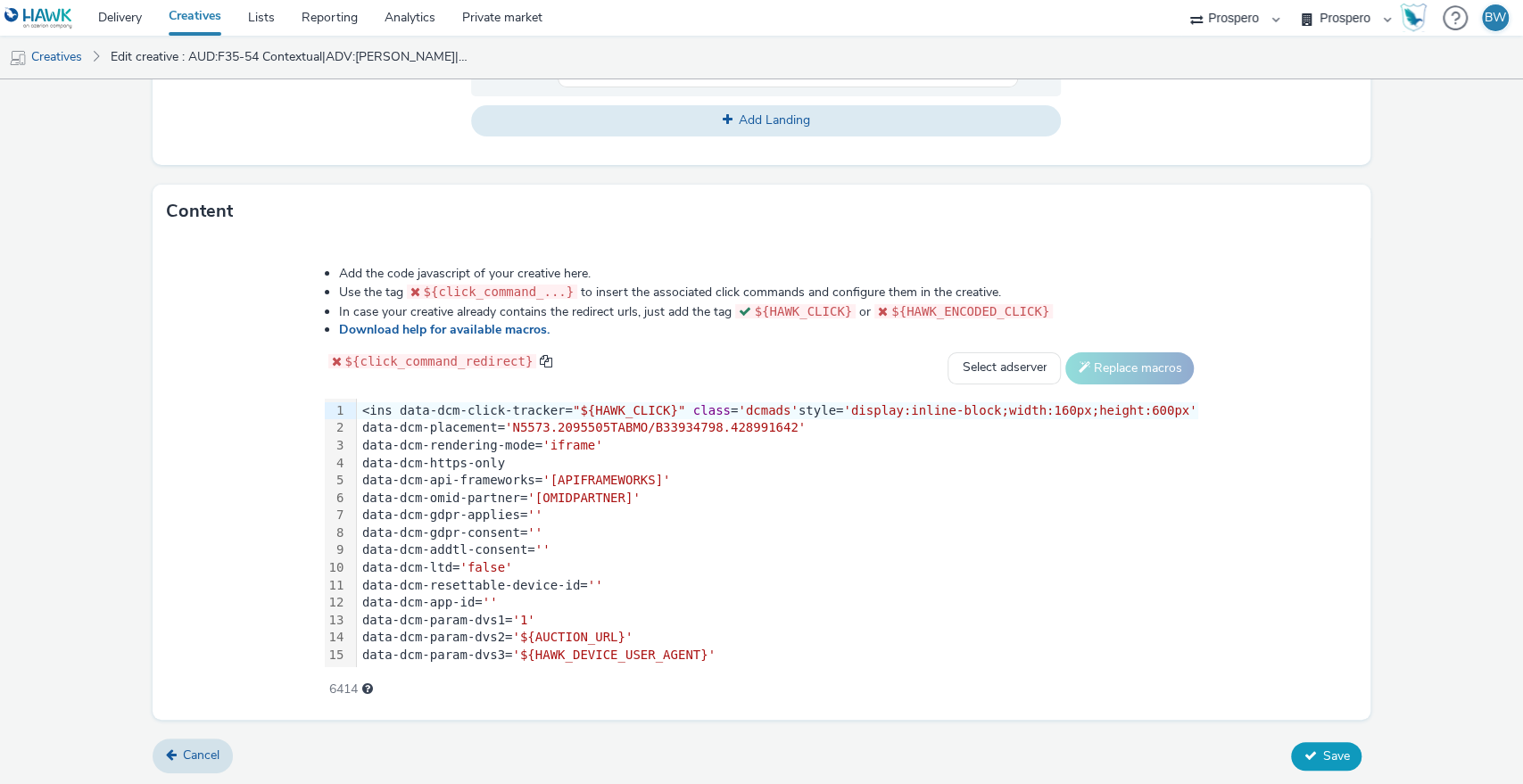
click at [1303, 749] on icon at bounding box center [1309, 755] width 13 height 13
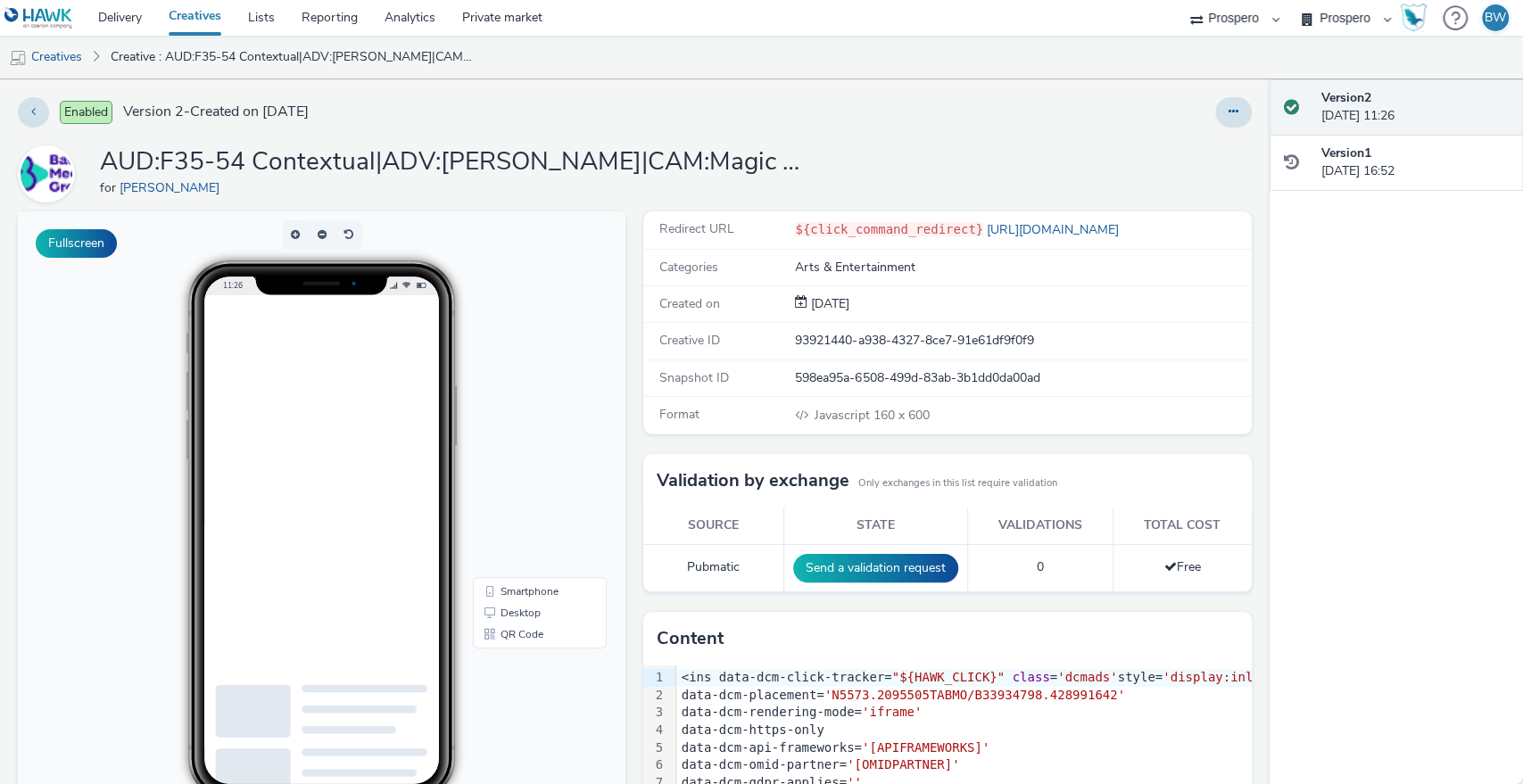
click at [381, 400] on div at bounding box center [321, 483] width 235 height 378
click at [653, 393] on div "Snapshot ID 598ea95a-6508-499d-83ab-3b1dd0da00ad" at bounding box center [947, 378] width 607 height 37
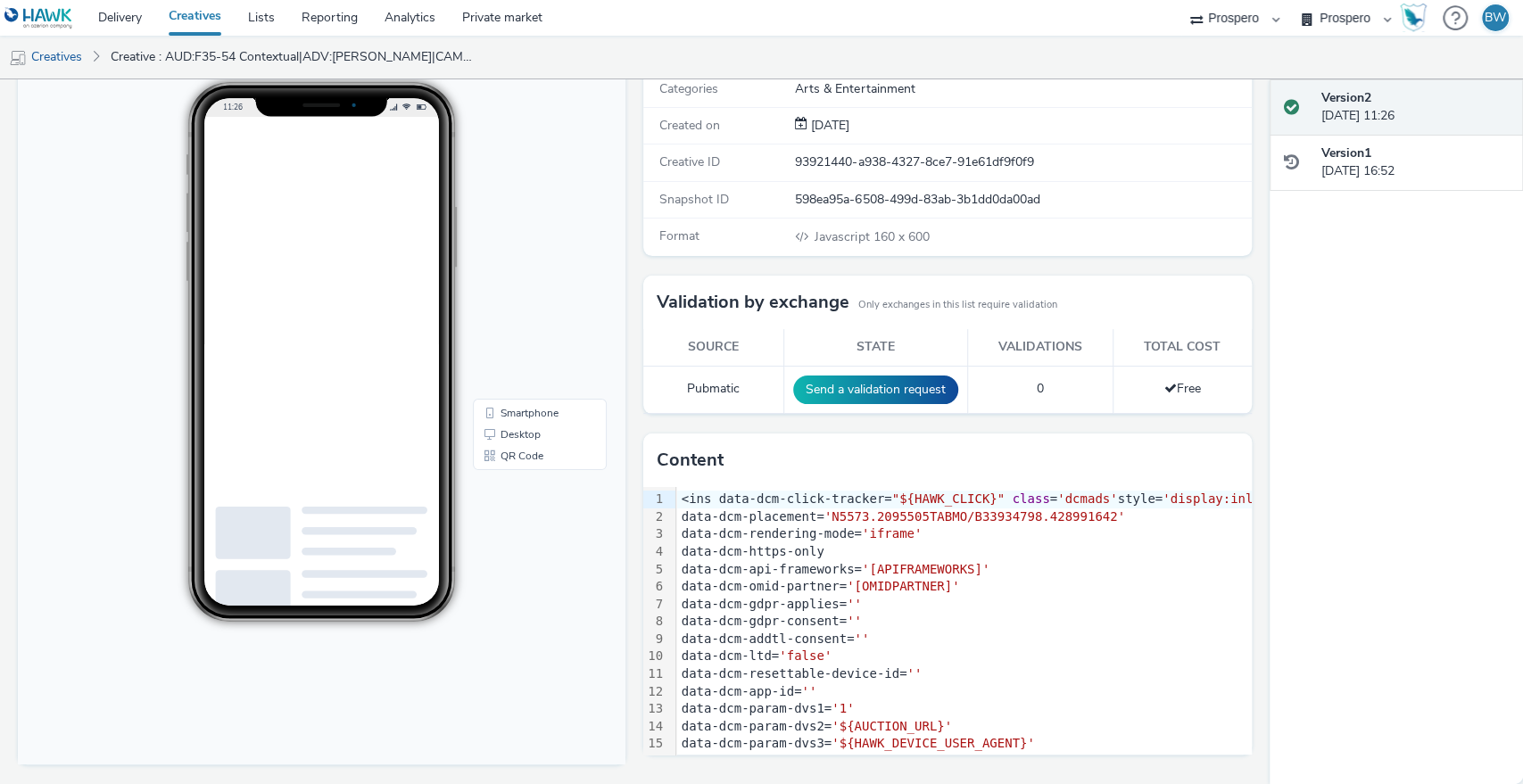
scroll to position [177, 0]
click at [625, 416] on div "Fullscreen" at bounding box center [325, 410] width 616 height 751
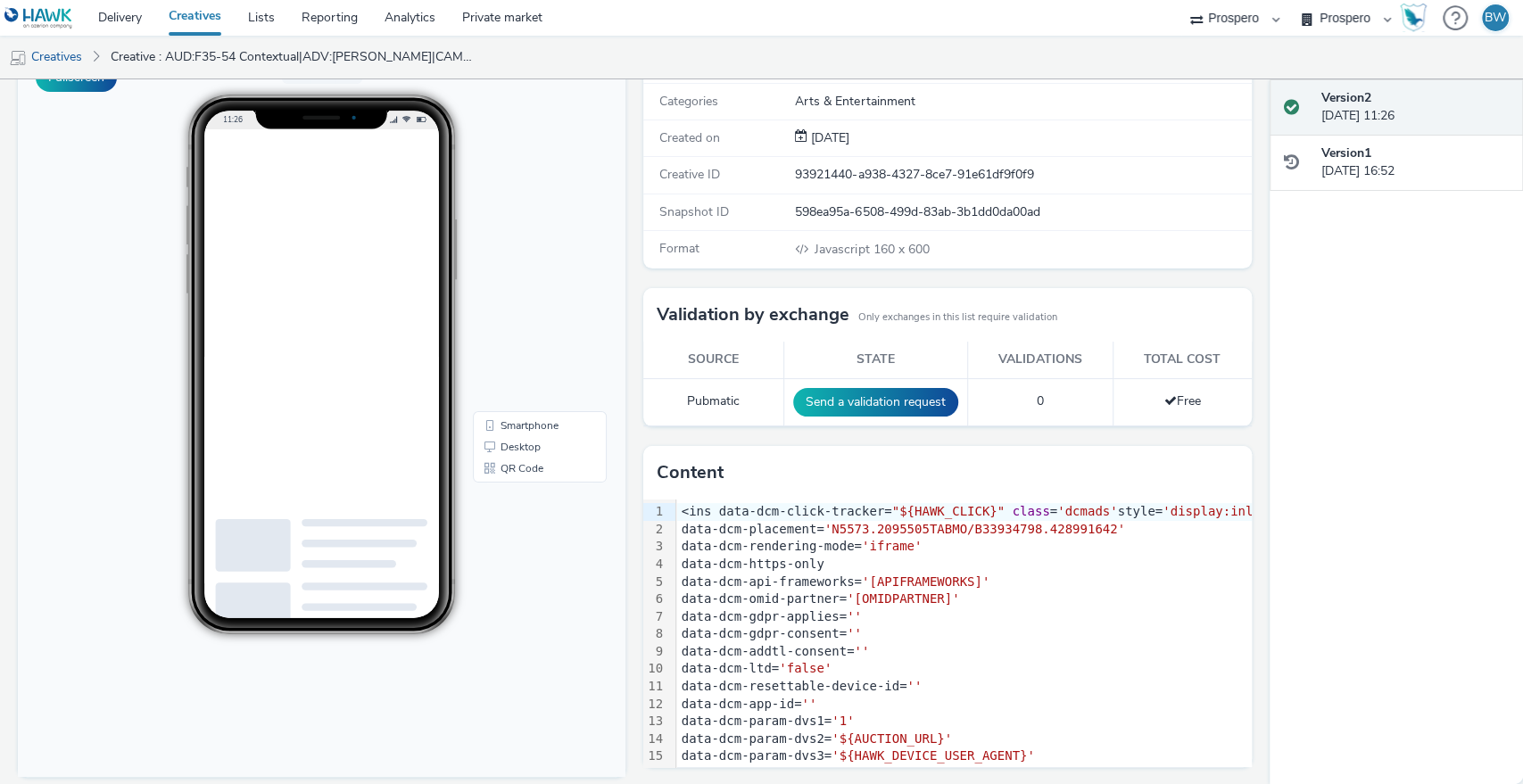
scroll to position [162, 0]
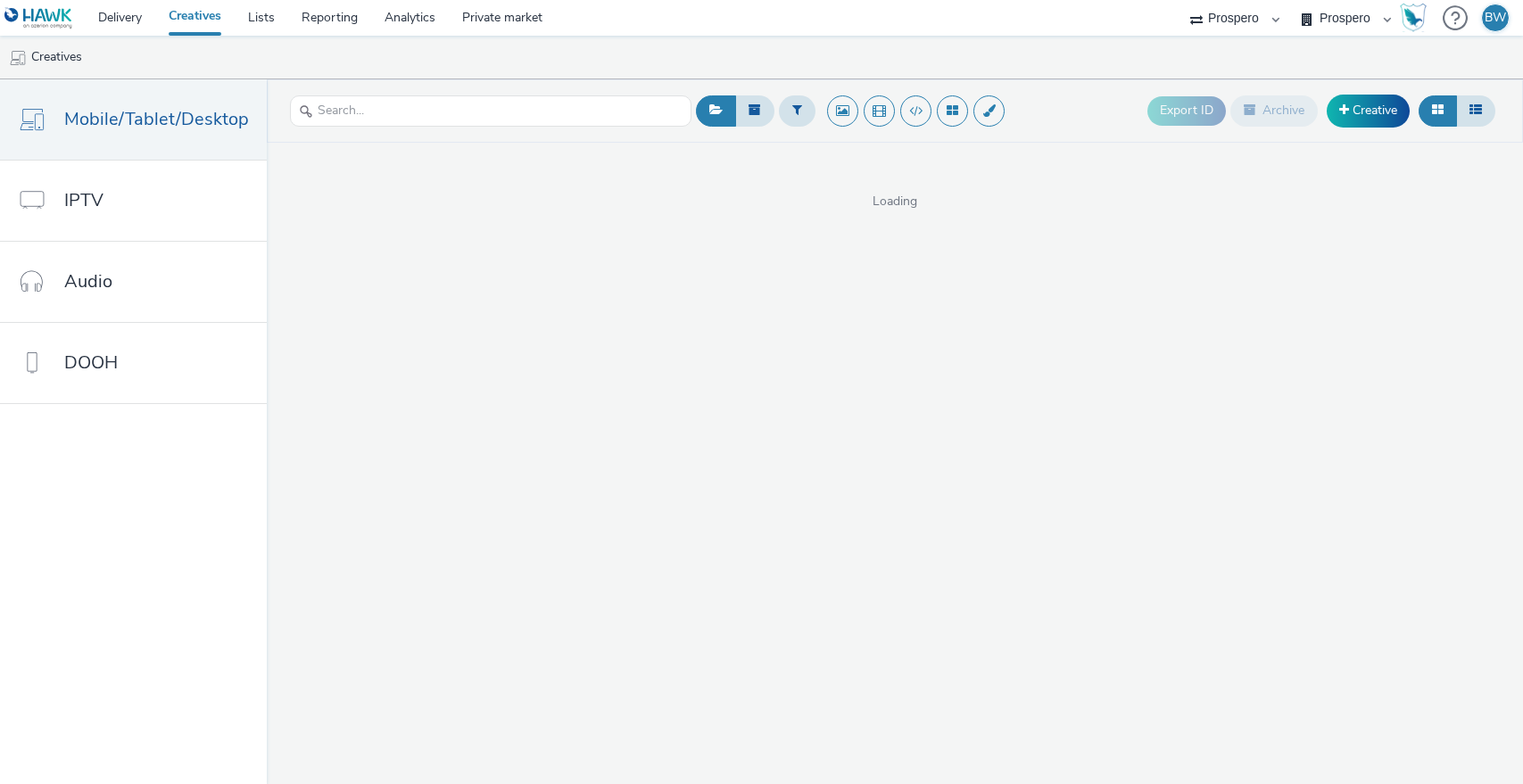
select select "b1b940d3-d05b-48b5-821e-f328c33b988b"
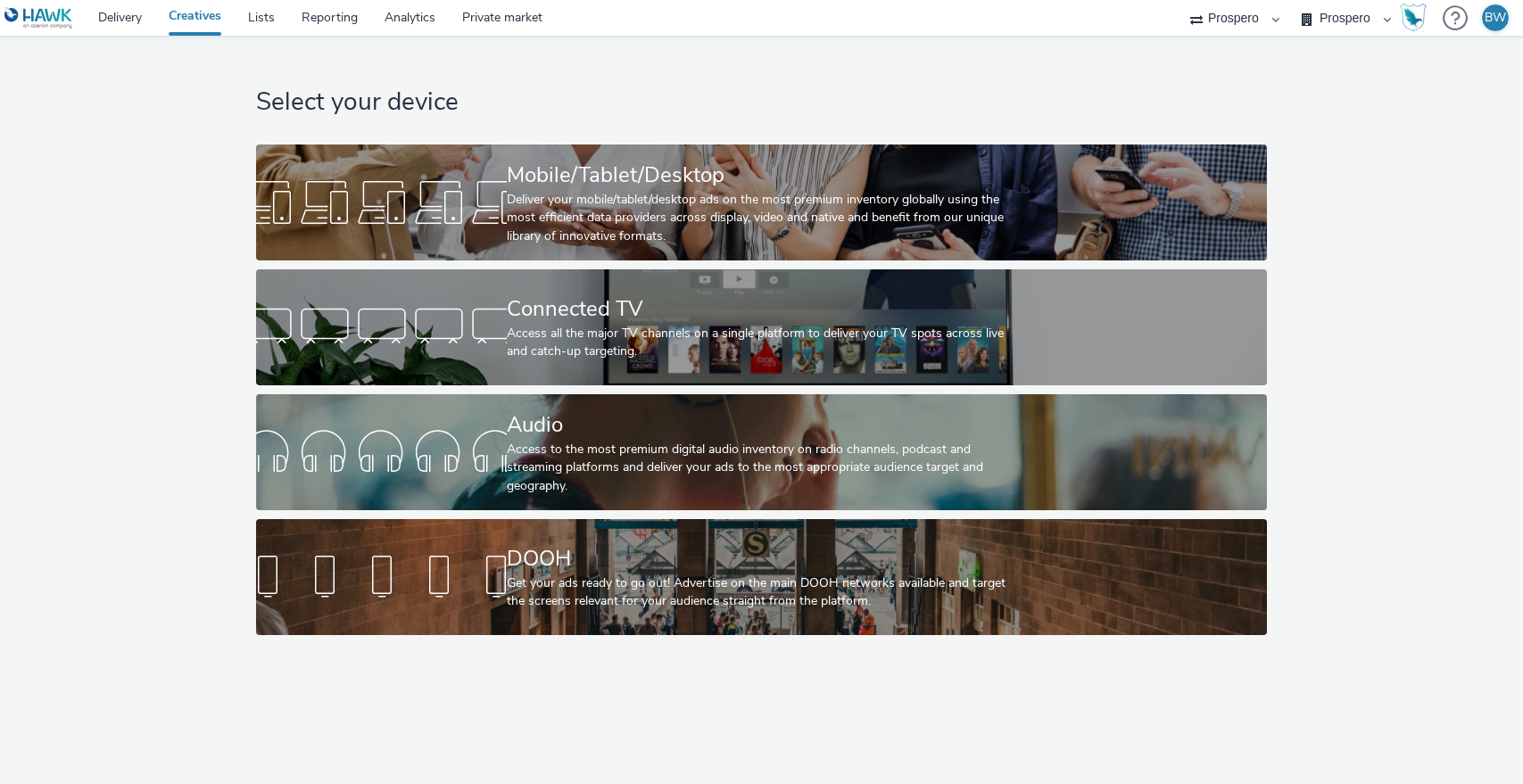
select select "b1b940d3-d05b-48b5-821e-f328c33b988b"
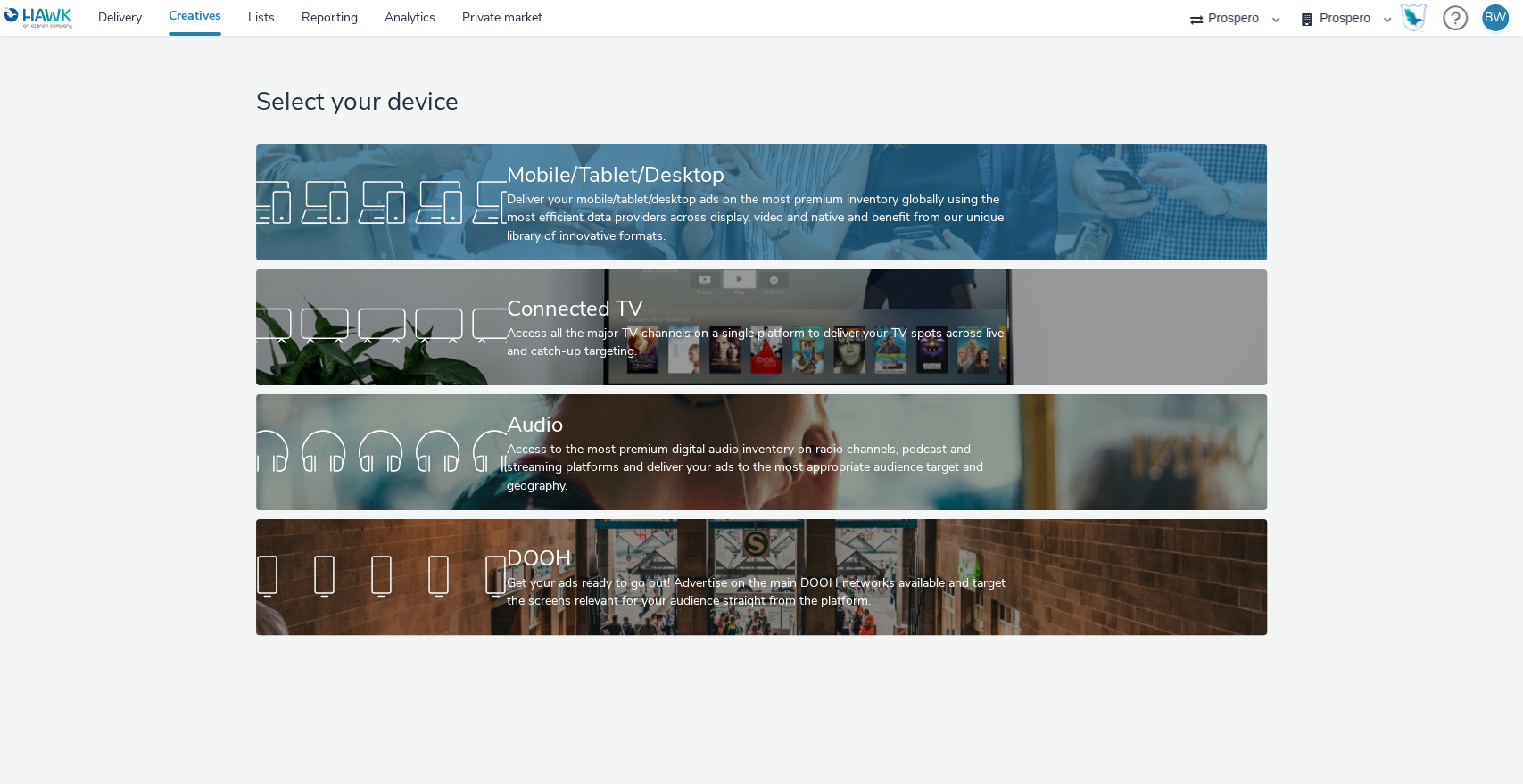
click at [630, 205] on div "Deliver your mobile/tablet/desktop ads on the most premium inventory globally u…" at bounding box center [758, 218] width 502 height 54
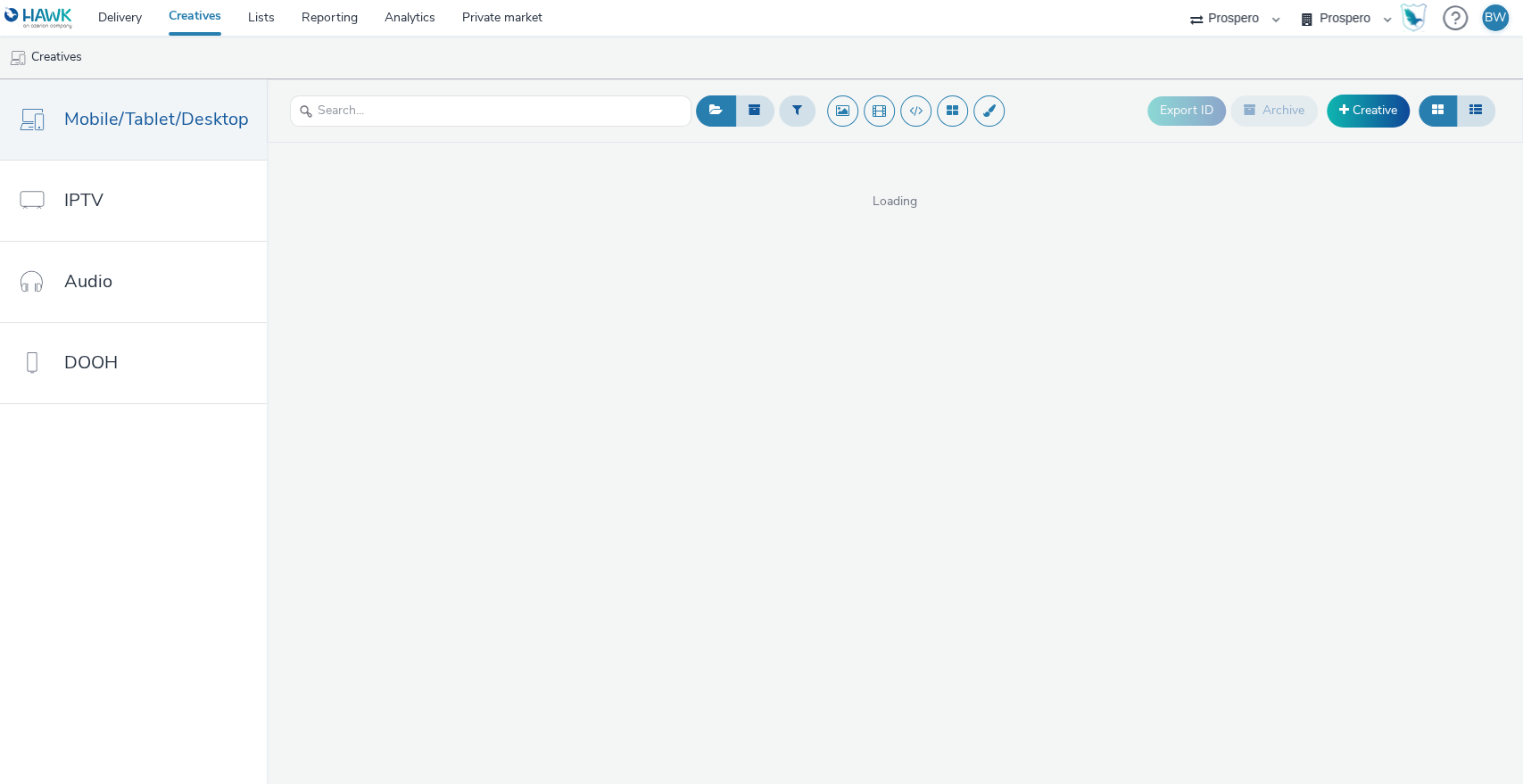
click at [700, 58] on ul "Creatives" at bounding box center [761, 57] width 1523 height 43
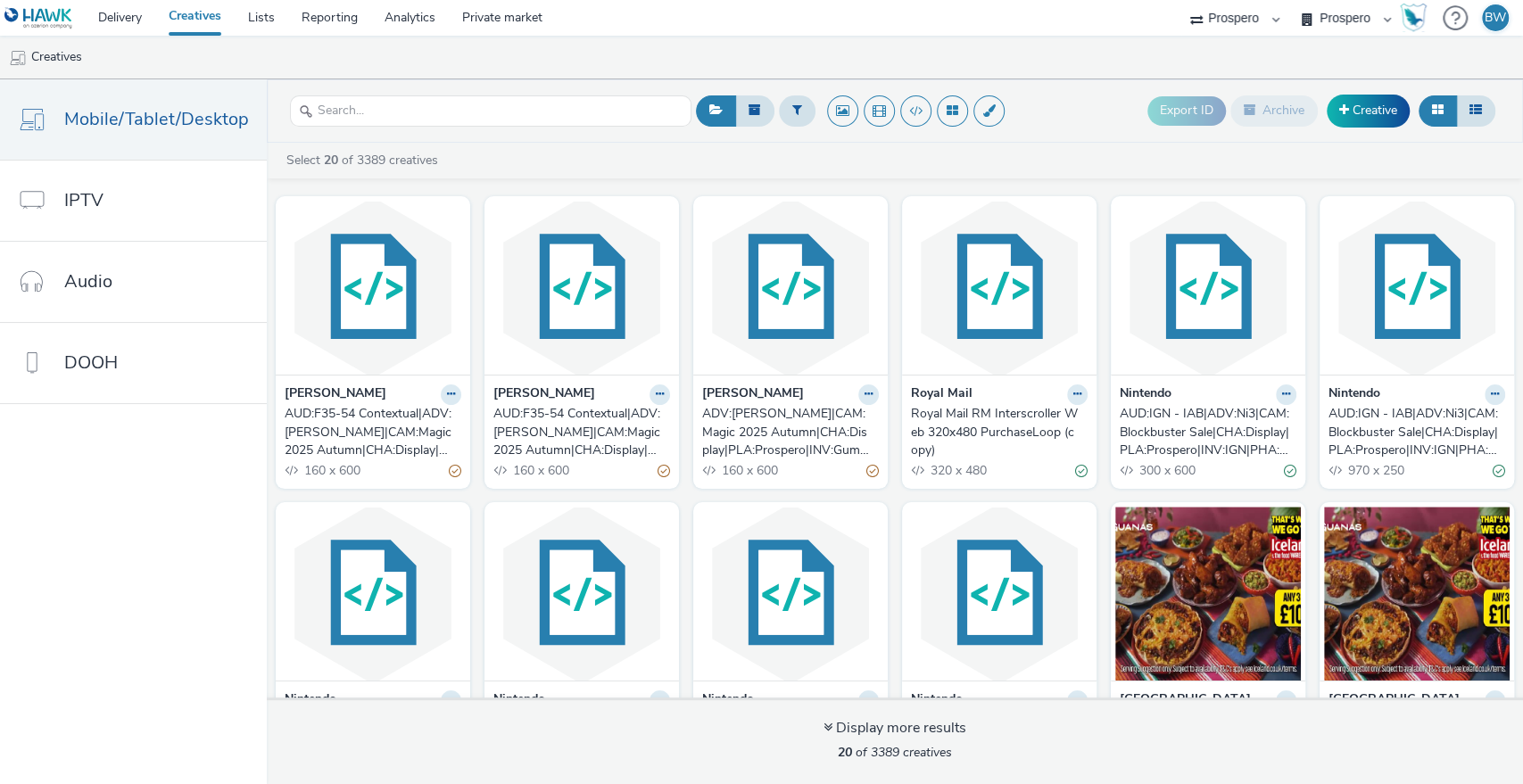
click at [759, 430] on div "ADV:[PERSON_NAME]|CAM:Magic 2025 Autumn|CHA:Display|PLA:Prospero|INV:GumGum|TEC…" at bounding box center [786, 432] width 169 height 54
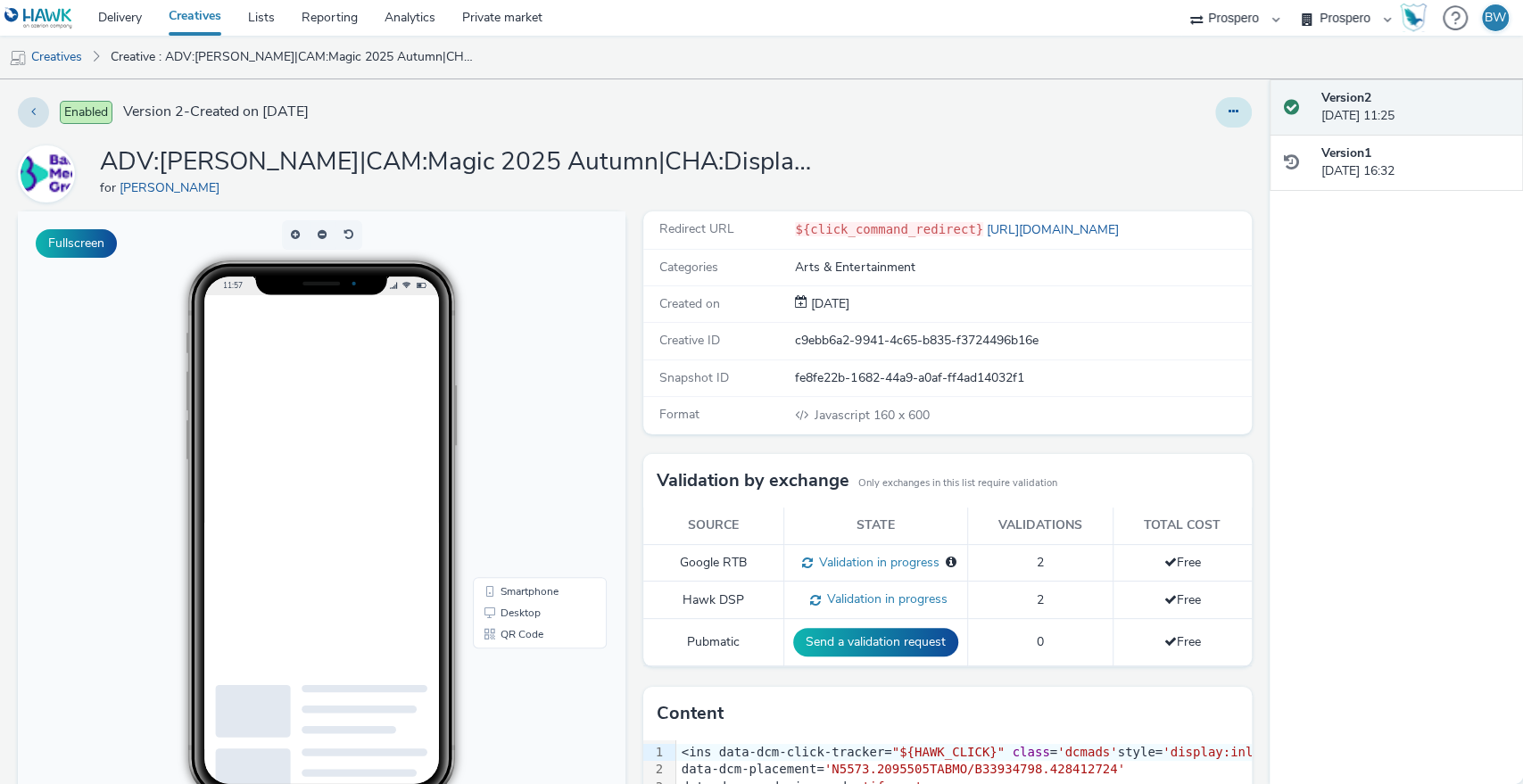
click at [1228, 111] on icon at bounding box center [1233, 111] width 10 height 13
click at [1178, 153] on link "Edit" at bounding box center [1185, 148] width 134 height 36
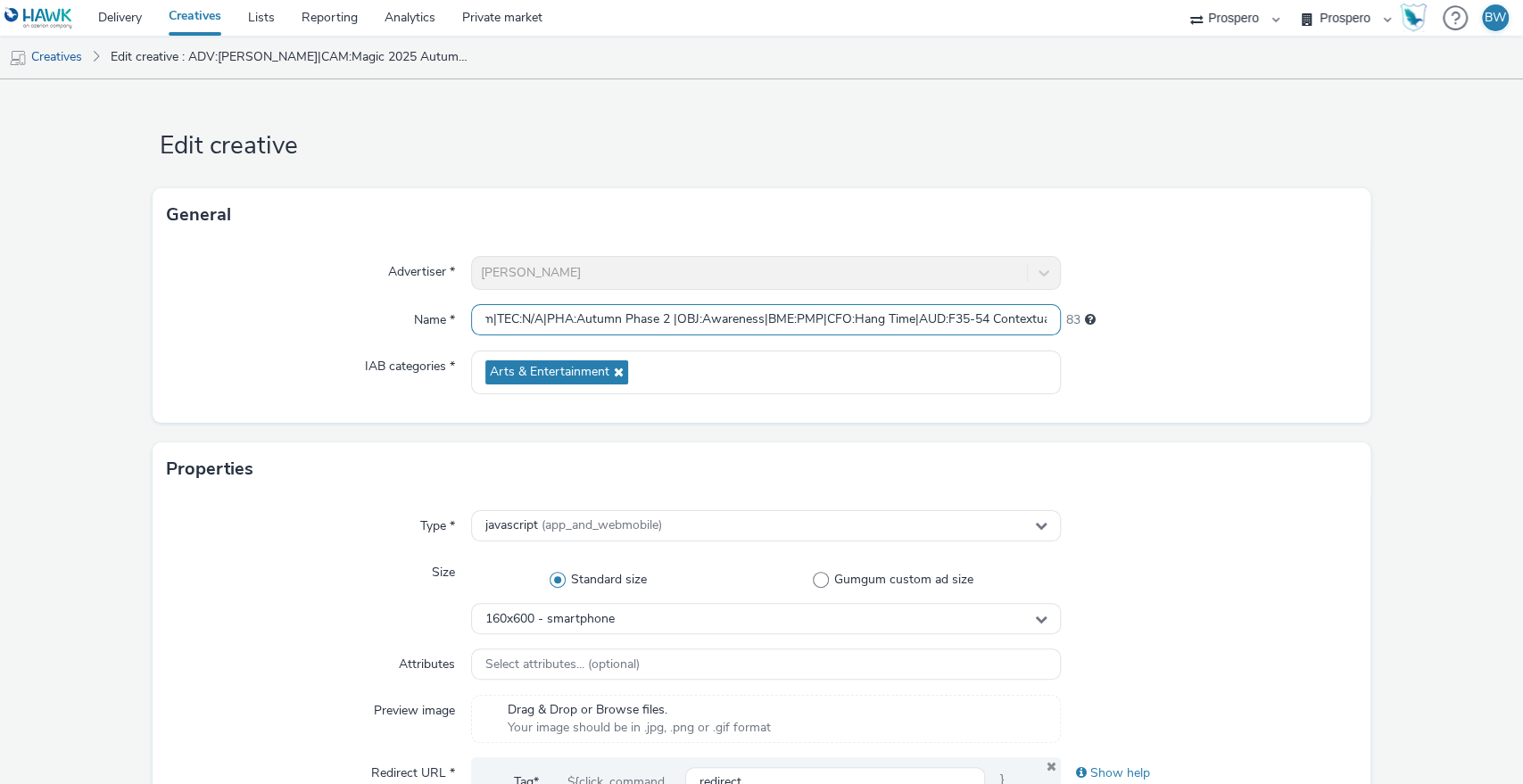
scroll to position [0, 570]
drag, startPoint x: 676, startPoint y: 324, endPoint x: 1178, endPoint y: 332, distance: 502.1
click at [1178, 332] on div "Name * ADV:[PERSON_NAME]|CAM:Magic 2025 Autumn|CHA:Display|PLA:Prospero|INV:Gum…" at bounding box center [761, 320] width 1190 height 32
click at [851, 314] on input "ADV:[PERSON_NAME]|CAM:Magic 2025 Autumn|CHA:Display|PLA:Prospero|INV:GumGum|TEC…" at bounding box center [766, 320] width 591 height 31
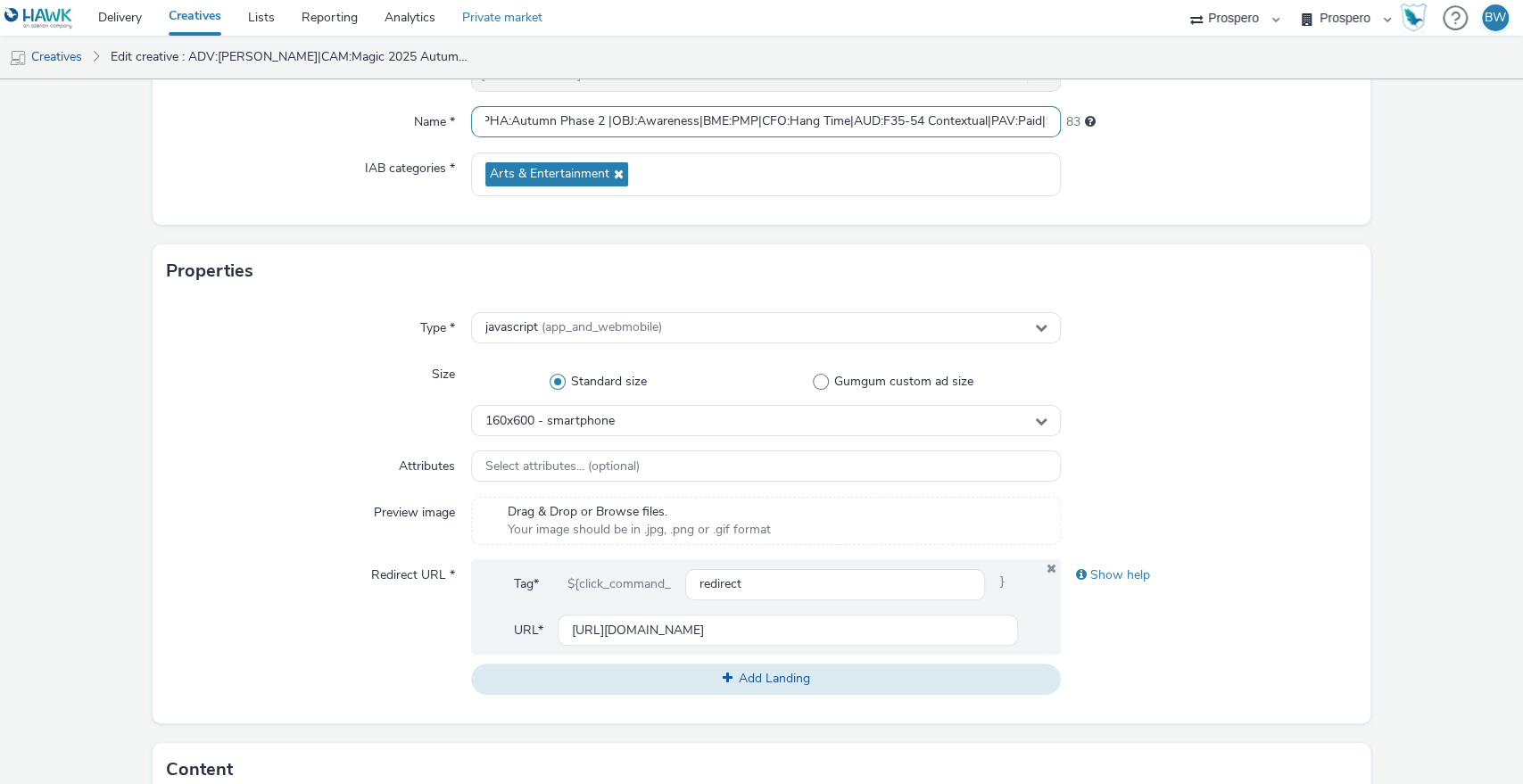
scroll to position [0, 0]
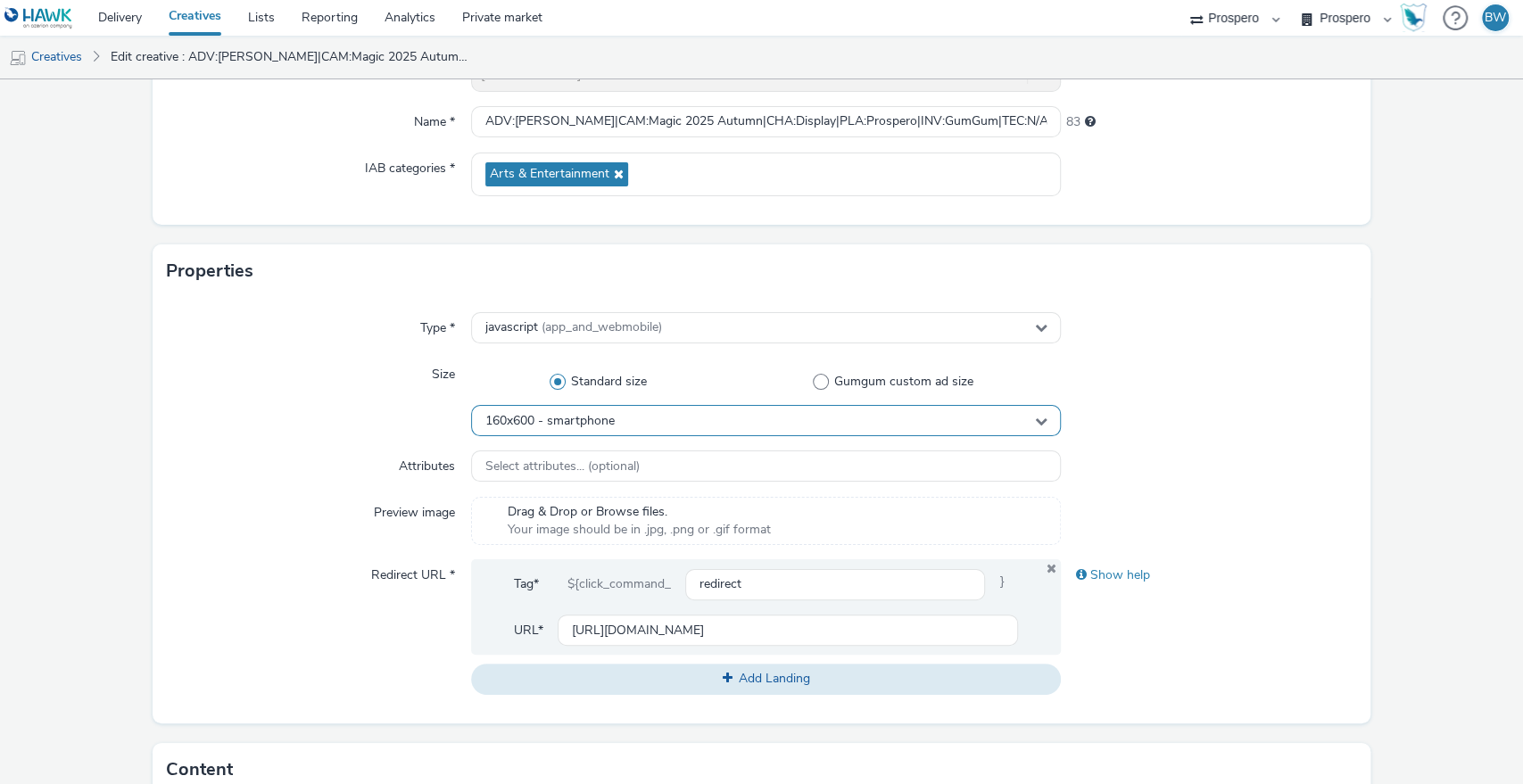
click at [624, 425] on div "160x600 - smartphone" at bounding box center [766, 420] width 591 height 31
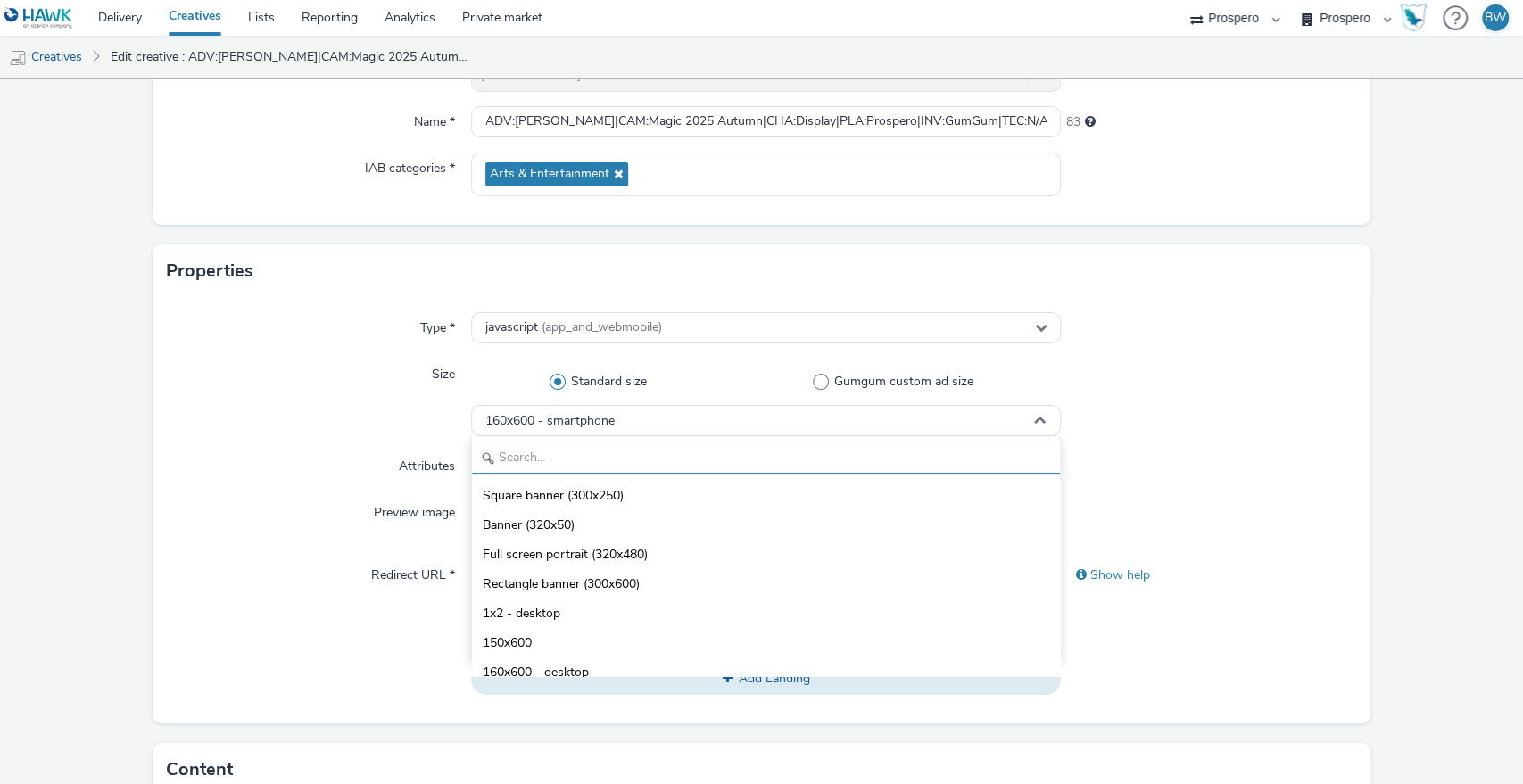
click at [599, 463] on input "text" at bounding box center [766, 458] width 589 height 31
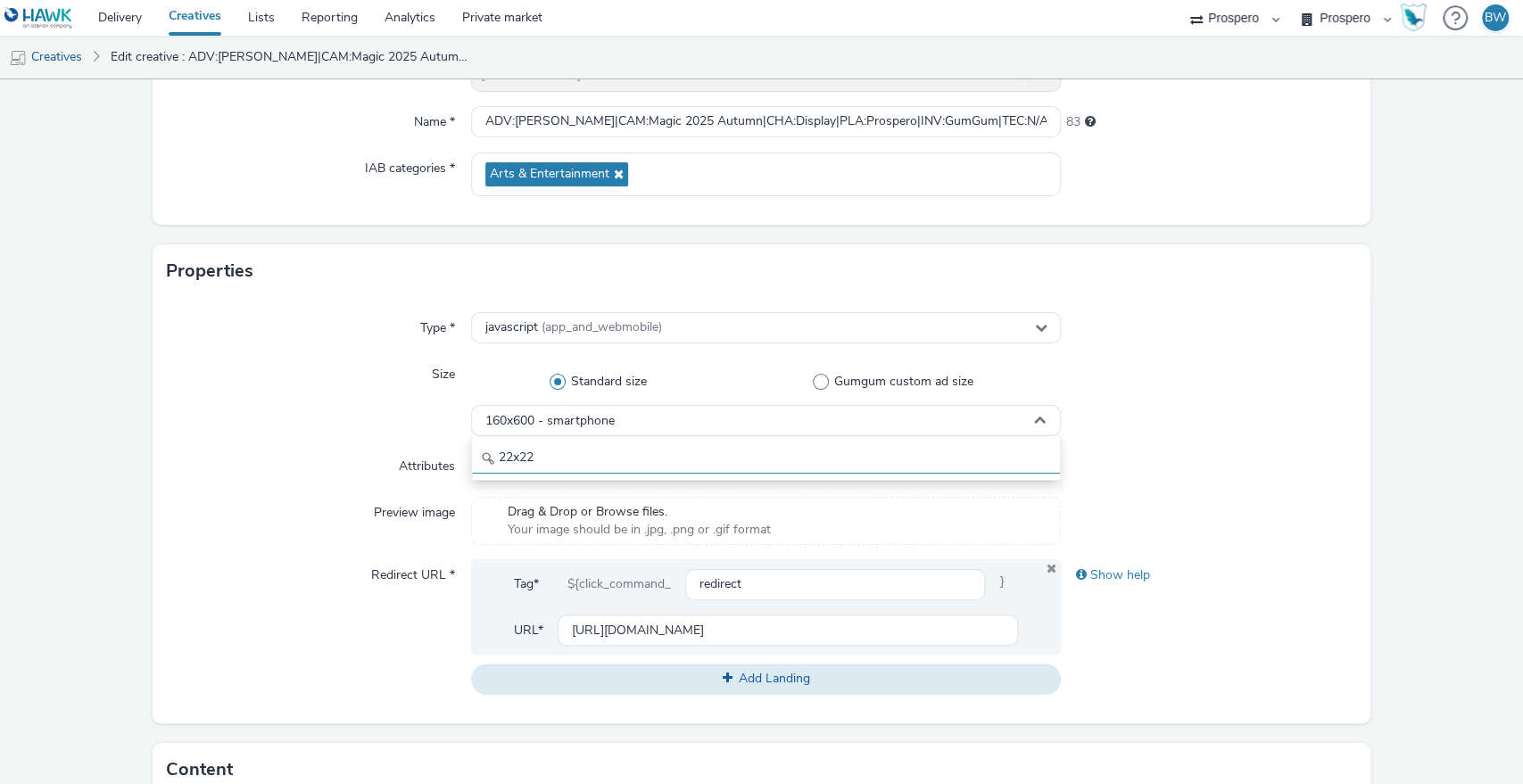
type input "22x22"
click at [236, 415] on div "Size" at bounding box center [318, 398] width 305 height 78
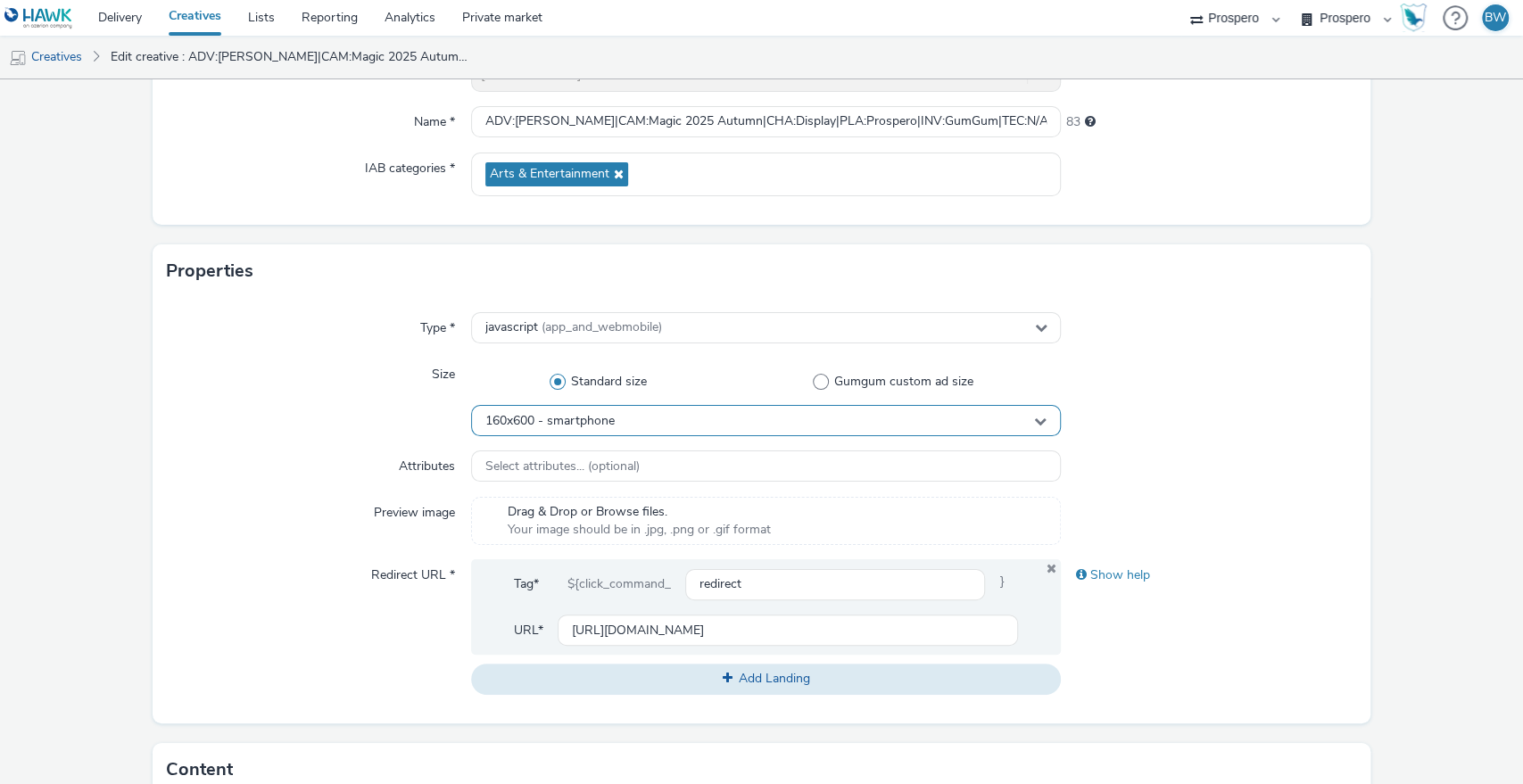
click at [511, 426] on span "160x600 - smartphone" at bounding box center [550, 421] width 129 height 16
click at [510, 432] on div "160x600 - smartphone" at bounding box center [766, 420] width 591 height 31
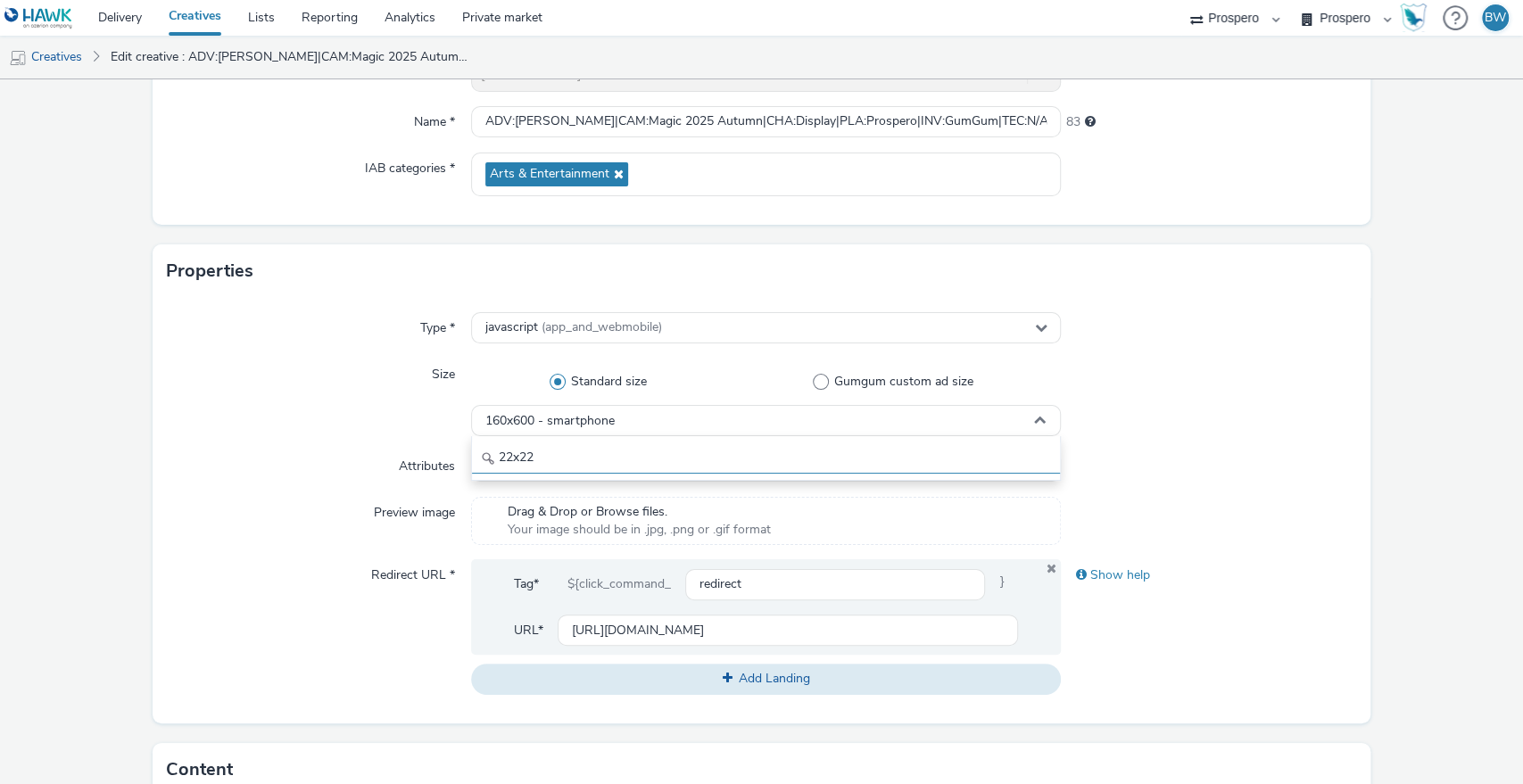
click at [529, 459] on input "22x22" at bounding box center [766, 458] width 589 height 31
click at [899, 388] on span "Gumgum custom ad size" at bounding box center [903, 381] width 139 height 18
click at [899, 388] on input "Gumgum custom ad size" at bounding box center [898, 382] width 12 height 12
radio input "false"
radio input "true"
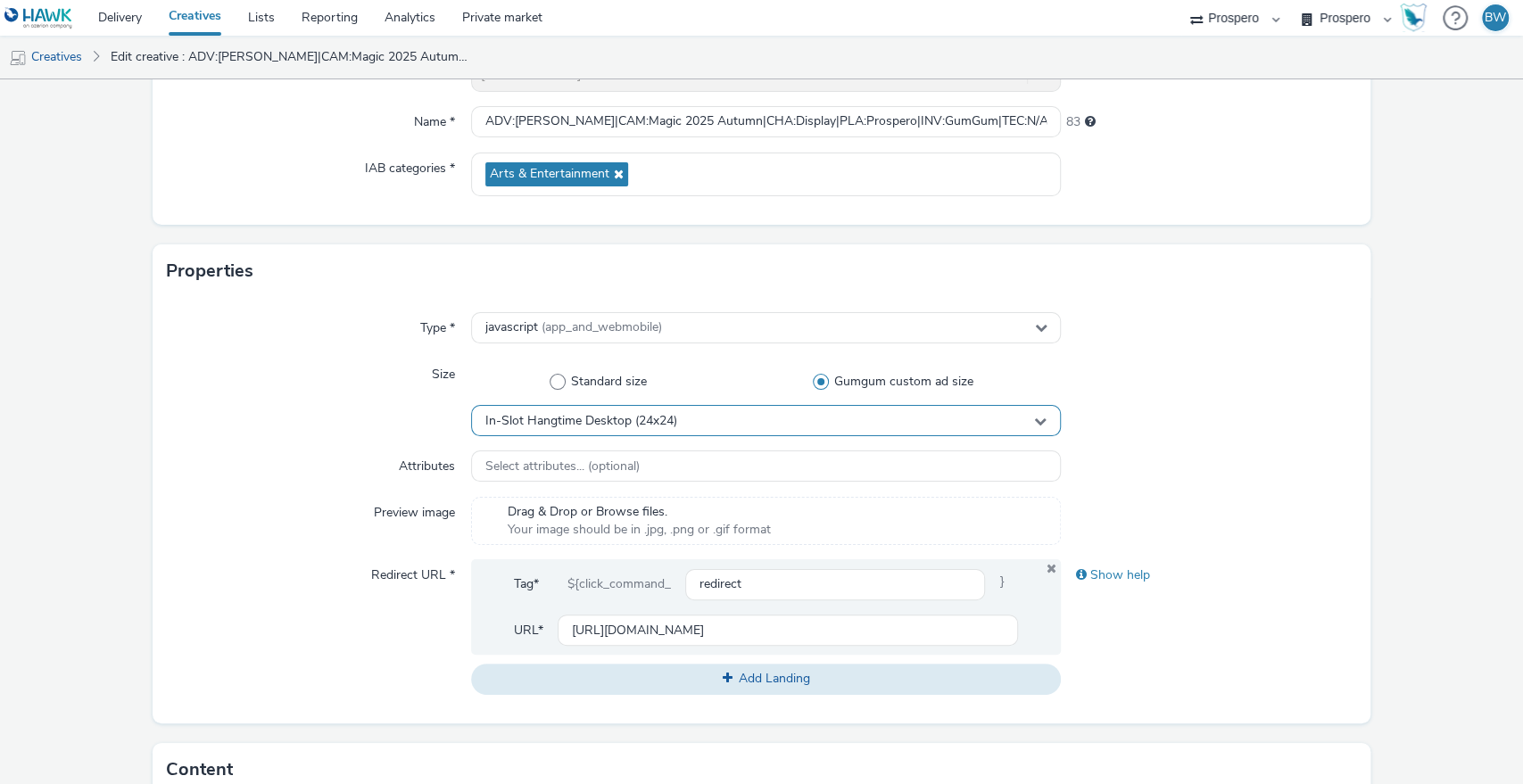
click at [679, 412] on div "In-Slot Hangtime Desktop (24x24)" at bounding box center [766, 420] width 591 height 31
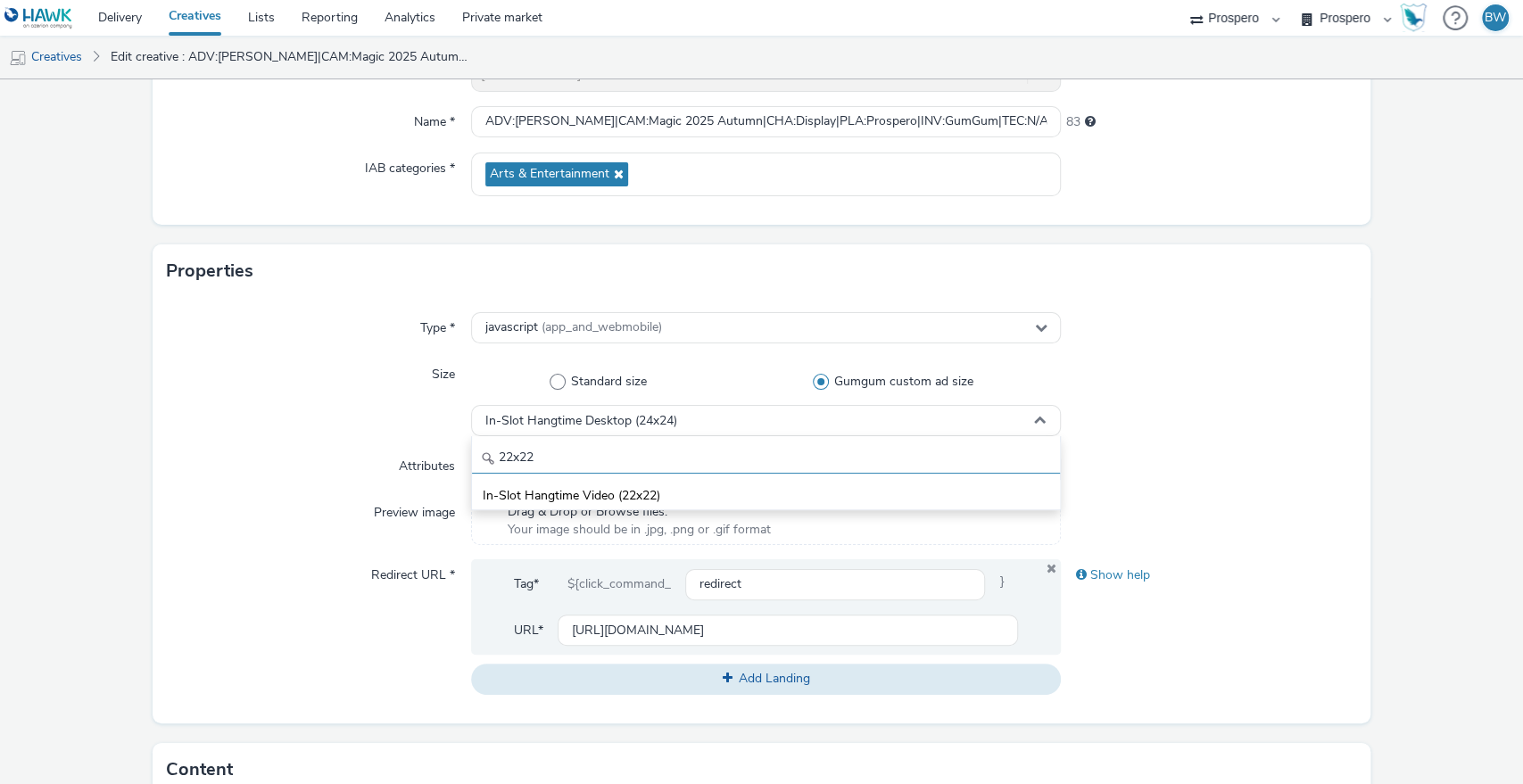
click at [545, 455] on input "22x22" at bounding box center [766, 458] width 589 height 31
type input "2"
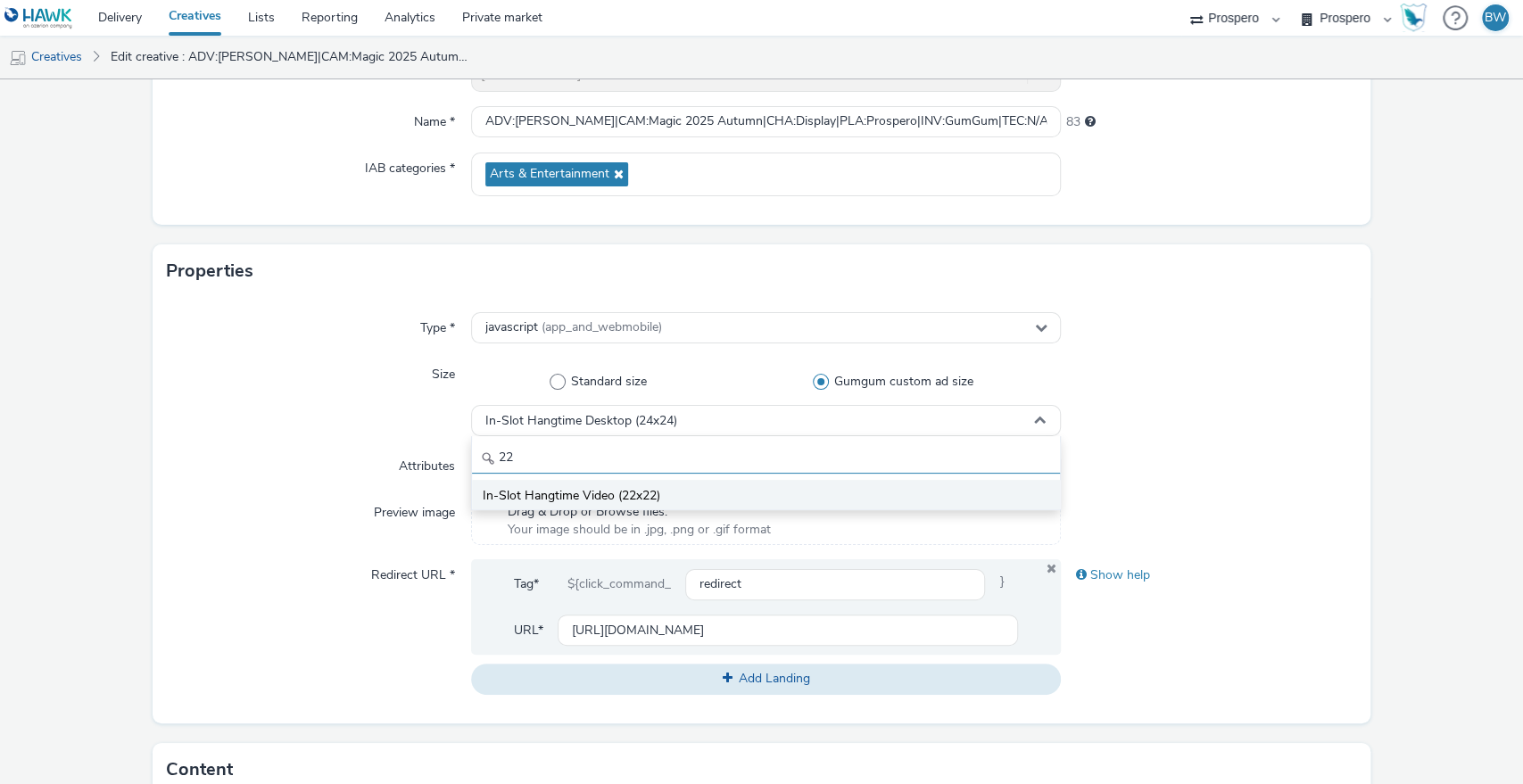
type input "22"
click at [619, 496] on span "In-Slot Hangtime Video (22x22)" at bounding box center [571, 496] width 177 height 18
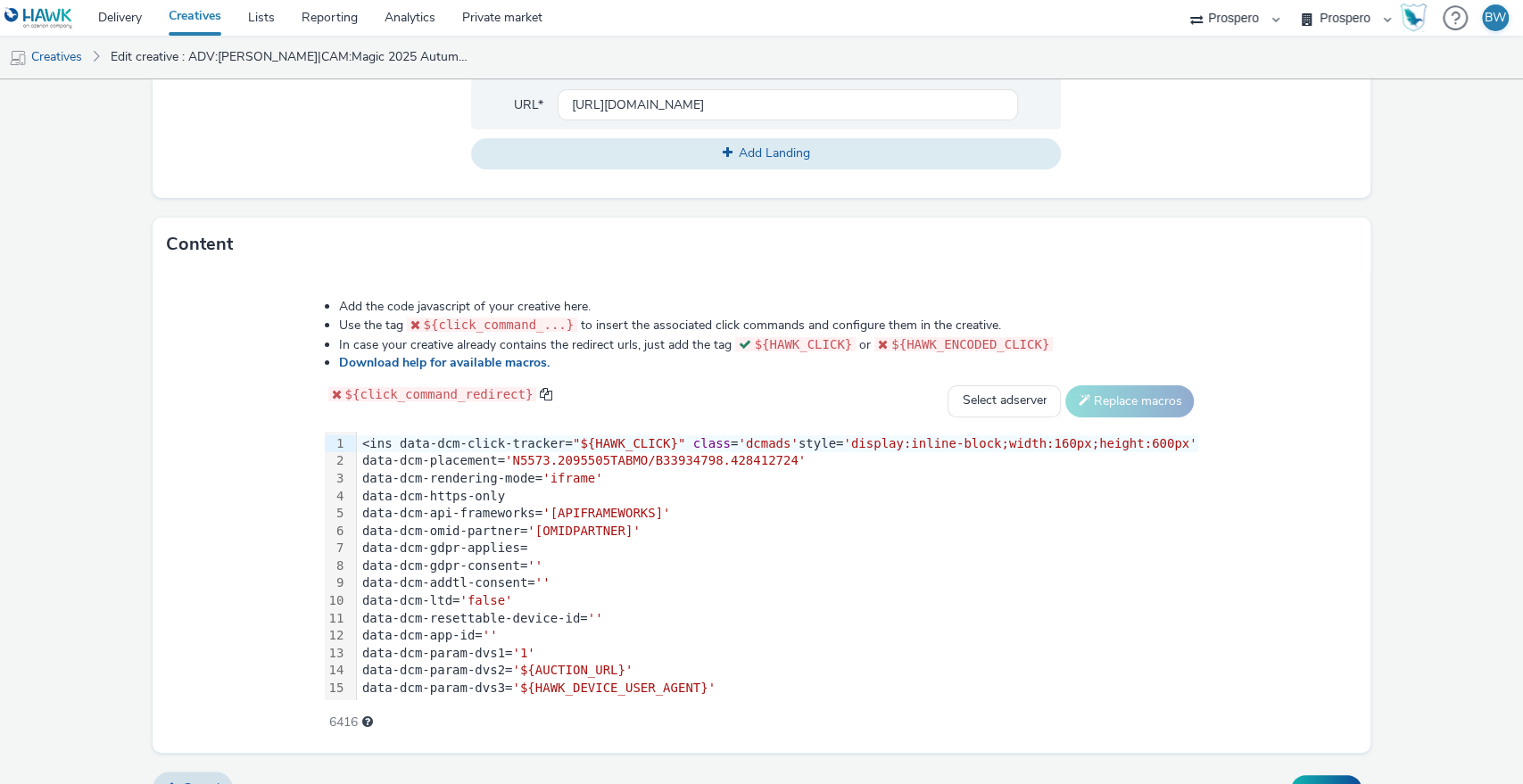
scroll to position [756, 0]
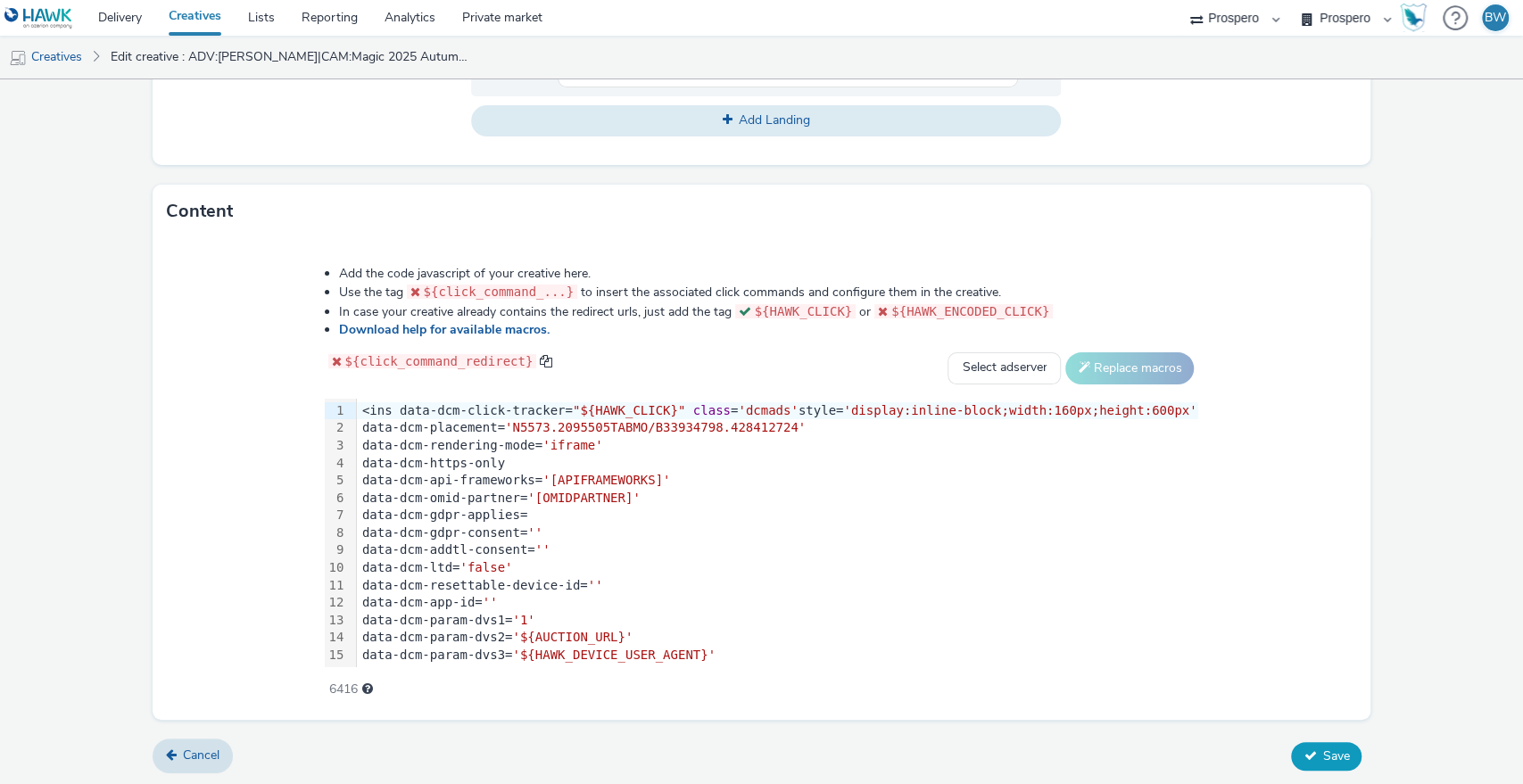
click at [1306, 743] on button "Save" at bounding box center [1326, 756] width 70 height 28
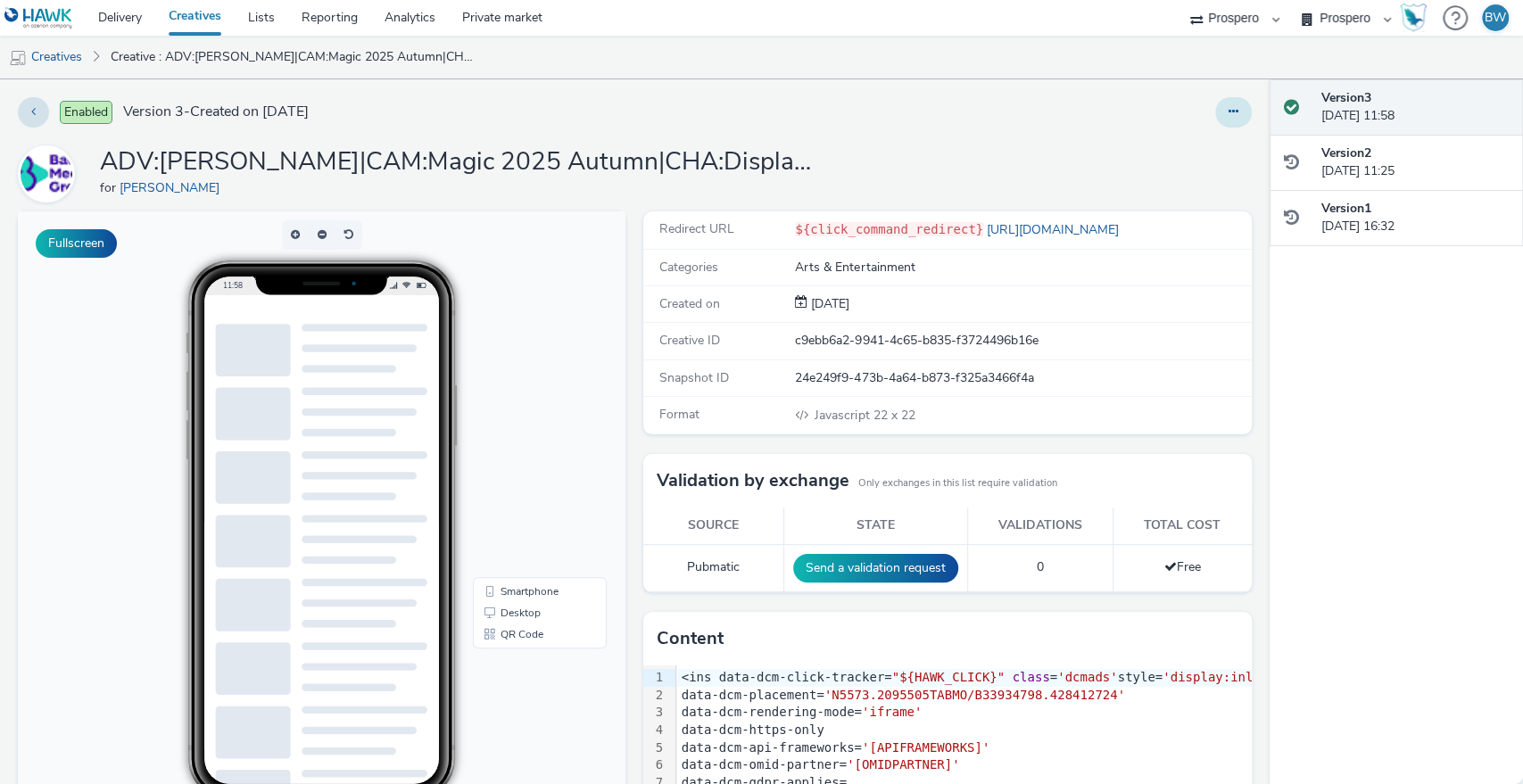
click at [1233, 110] on button at bounding box center [1234, 112] width 37 height 30
click at [1003, 147] on div "ADV:[PERSON_NAME]|CAM:Magic 2025 Autumn|CHA:Display|PLA:Prospero|INV:GumGum|TEC…" at bounding box center [635, 173] width 1234 height 57
click at [891, 414] on span "Javascript 22 x 22" at bounding box center [863, 414] width 102 height 17
click at [892, 414] on span "Javascript 22 x 22" at bounding box center [863, 414] width 102 height 17
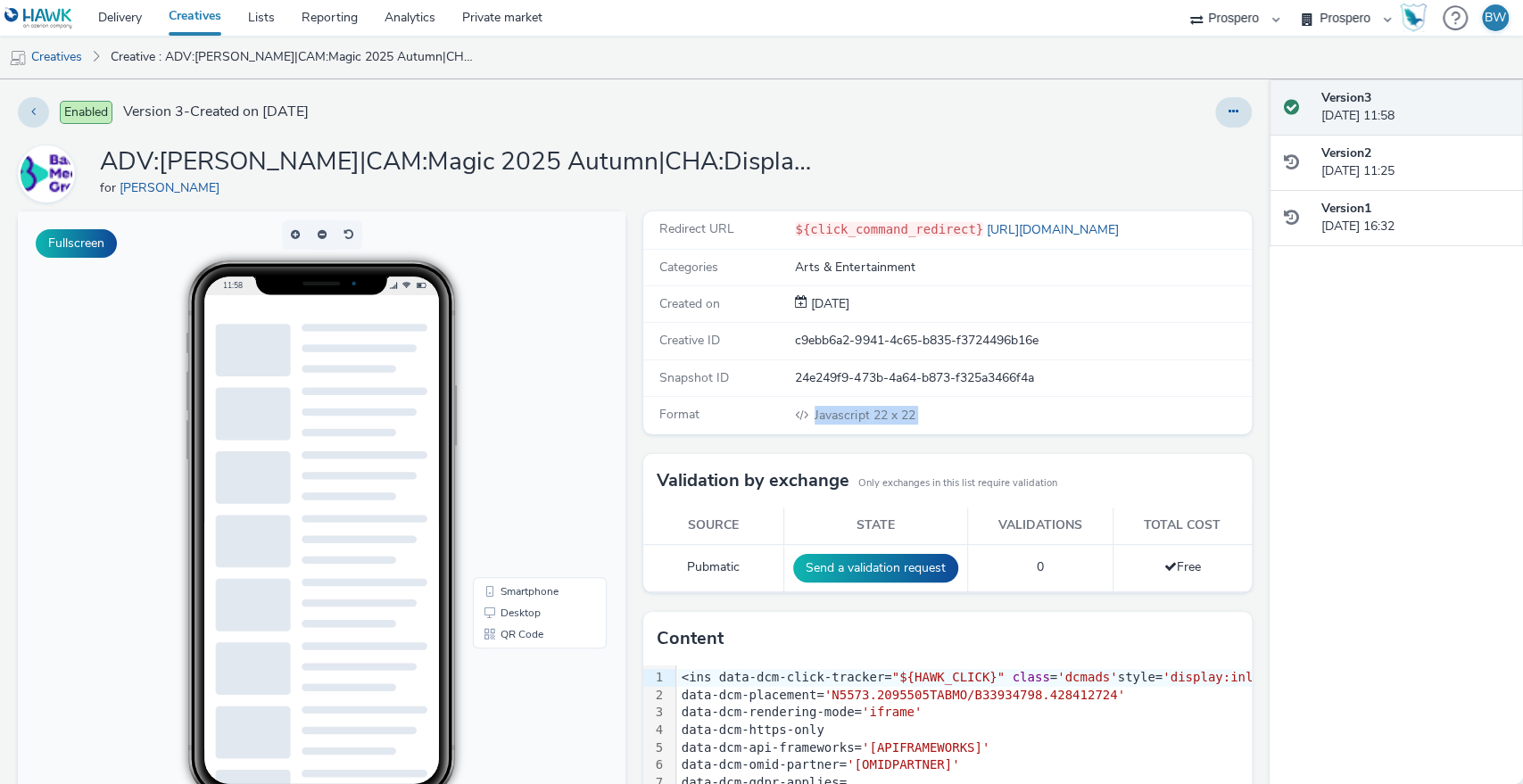
click at [892, 414] on span "Javascript 22 x 22" at bounding box center [863, 414] width 102 height 17
click at [917, 206] on div "Enabled Version 3 - Created on [DATE] ADV:[PERSON_NAME]|CAM:Magic 2025 Autumn|C…" at bounding box center [635, 432] width 1270 height 704
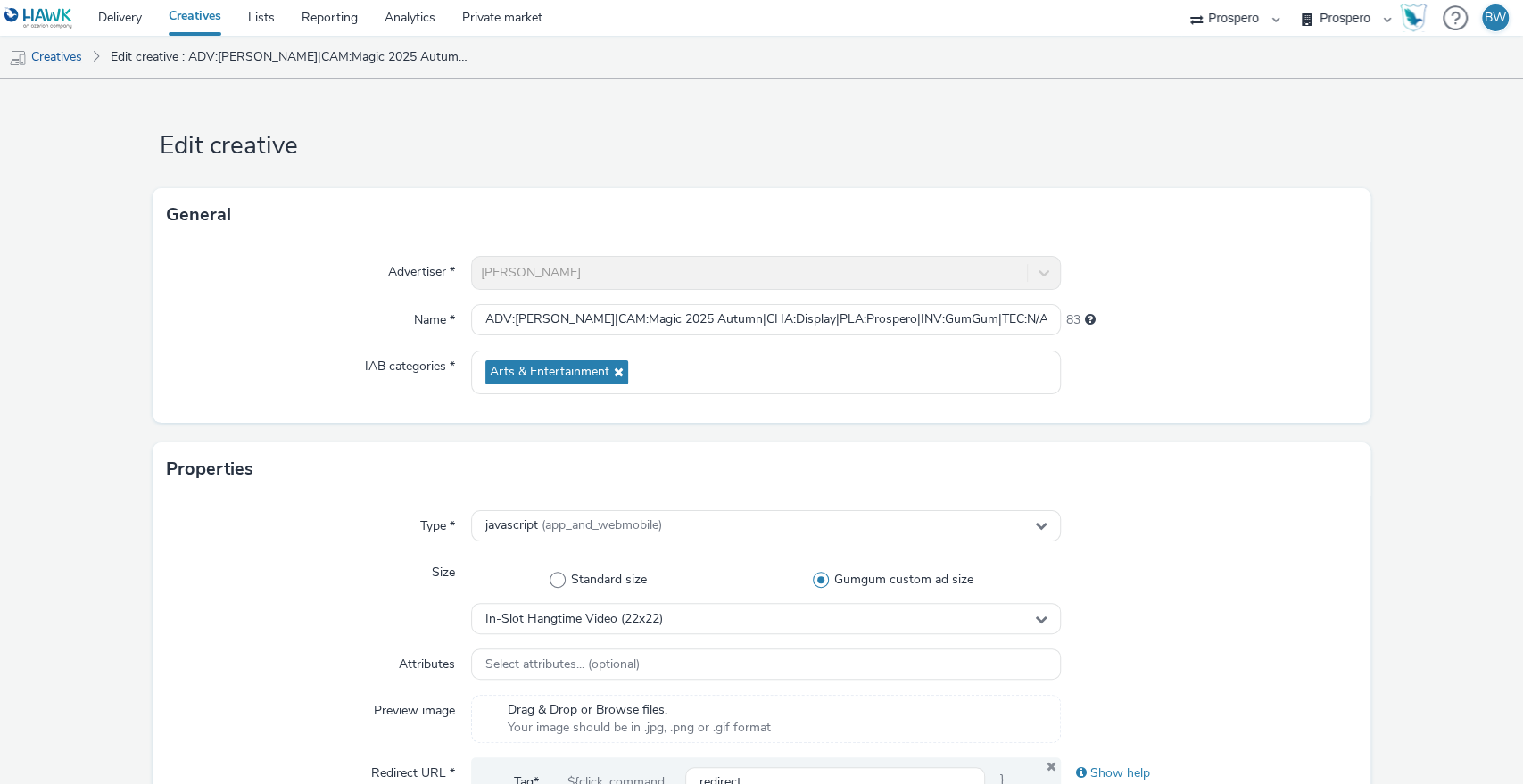
click at [69, 54] on link "Creatives" at bounding box center [46, 57] width 91 height 43
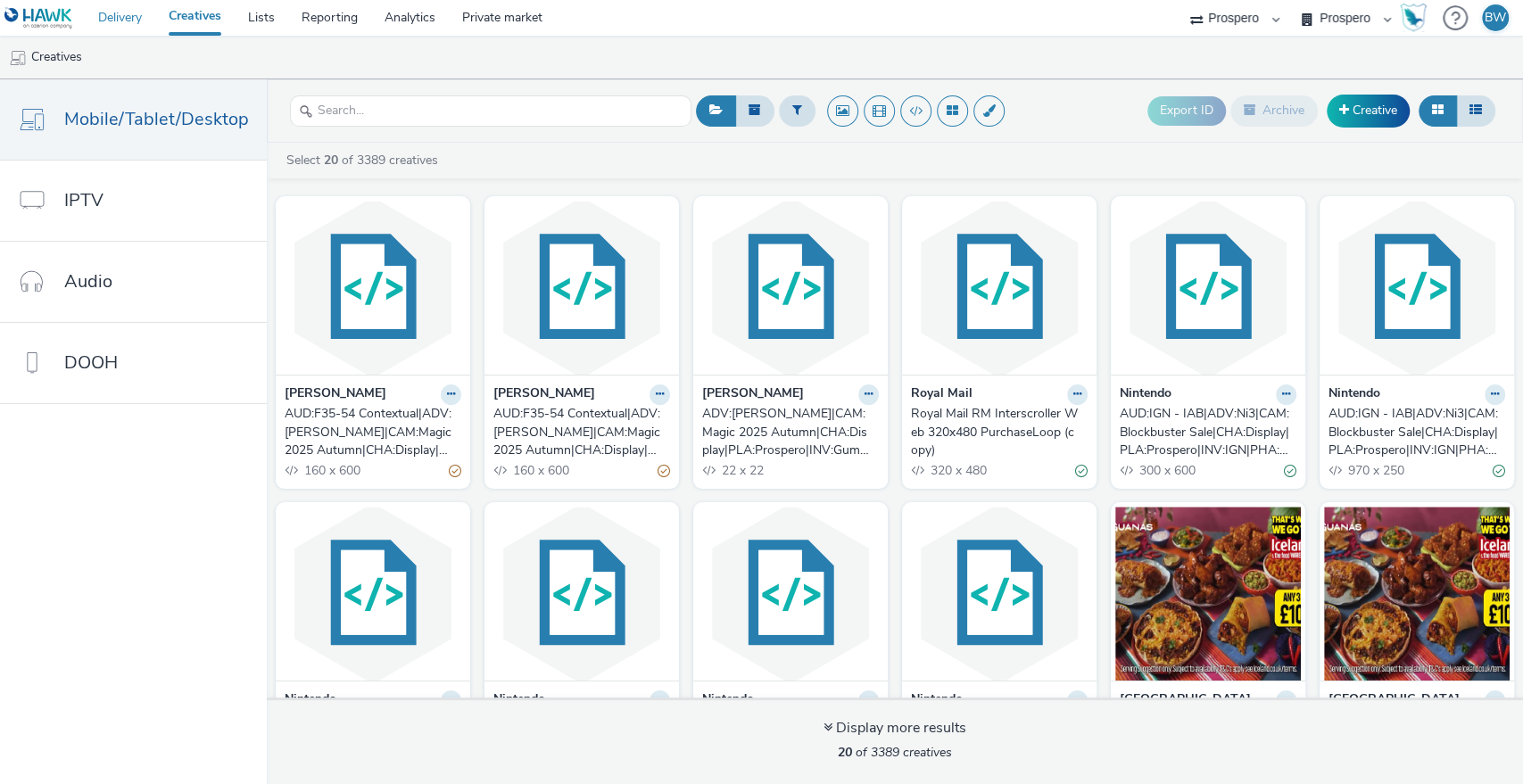
click at [116, 11] on link "Delivery" at bounding box center [120, 18] width 70 height 36
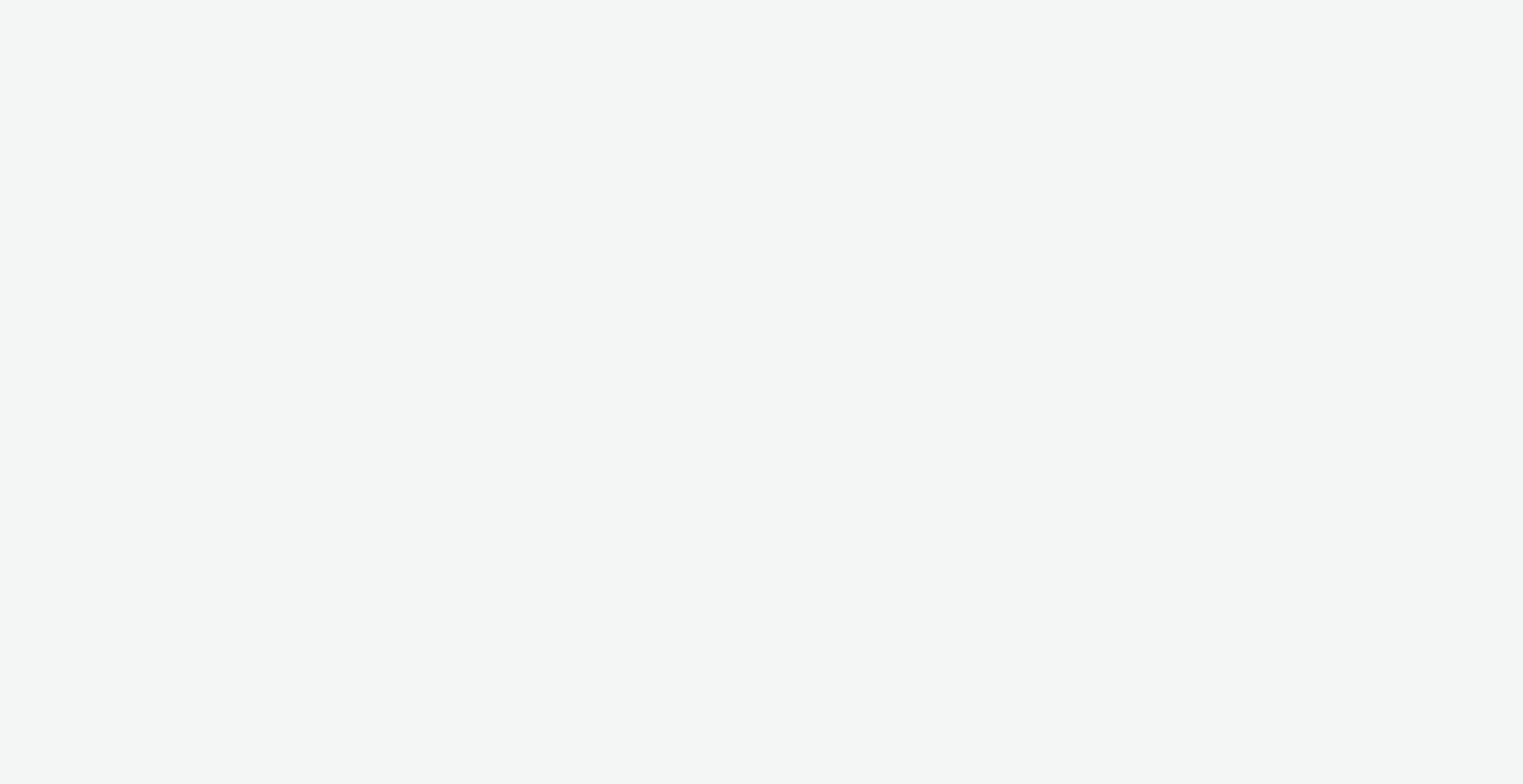
select select "b1b940d3-d05b-48b5-821e-f328c33b988b"
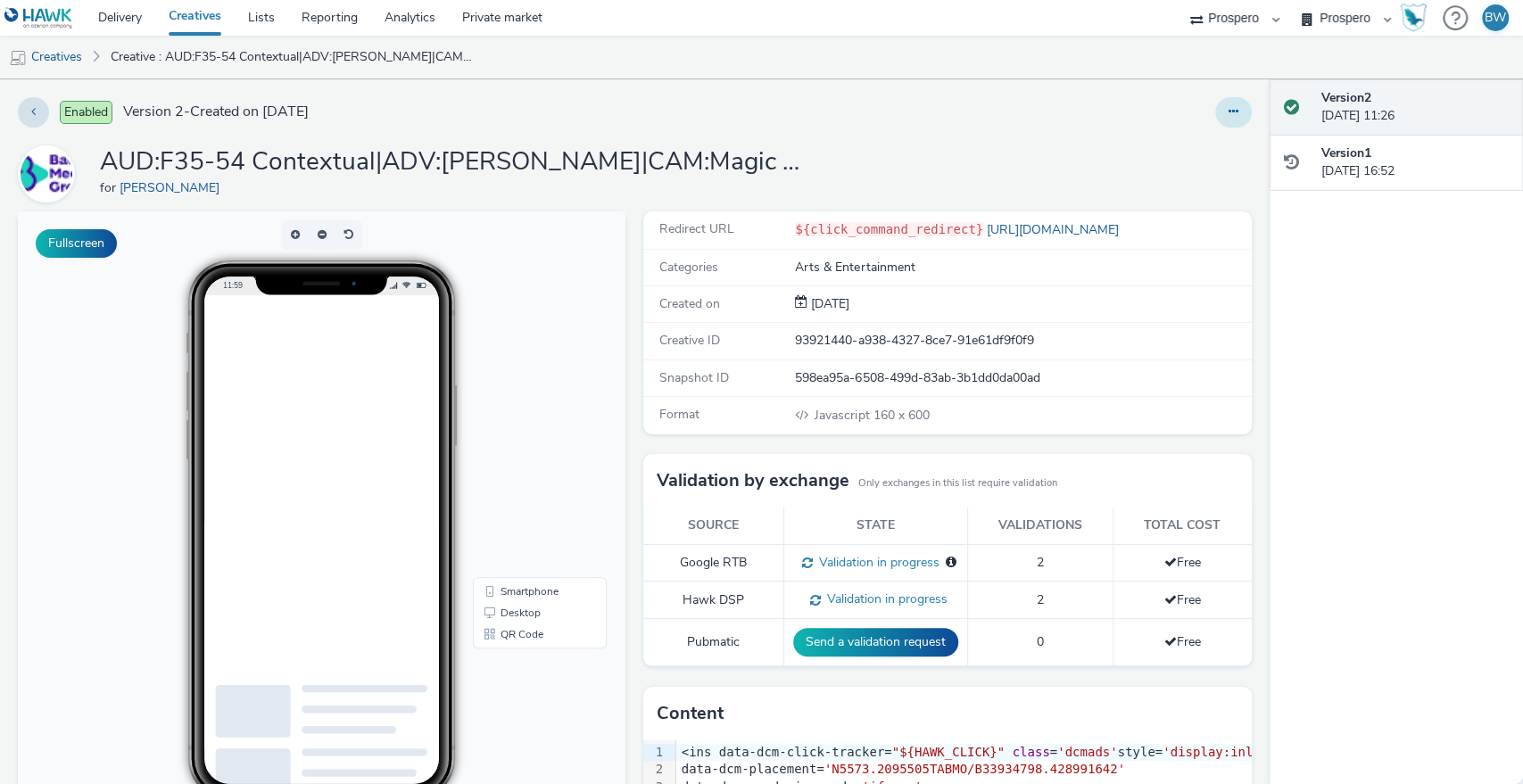
click at [1215, 120] on button at bounding box center [1234, 112] width 37 height 30
click at [1170, 146] on link "Edit" at bounding box center [1185, 148] width 134 height 36
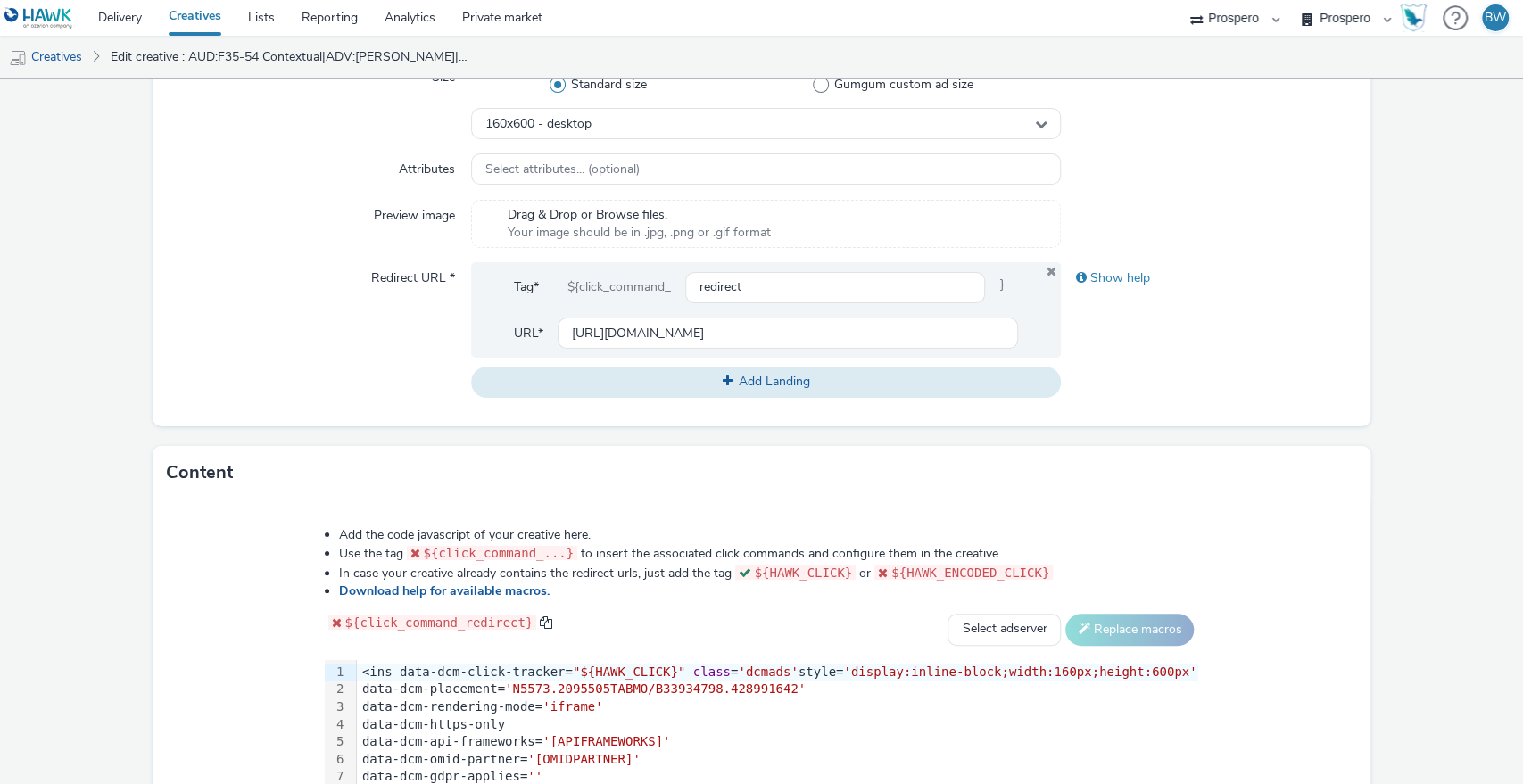
scroll to position [198, 0]
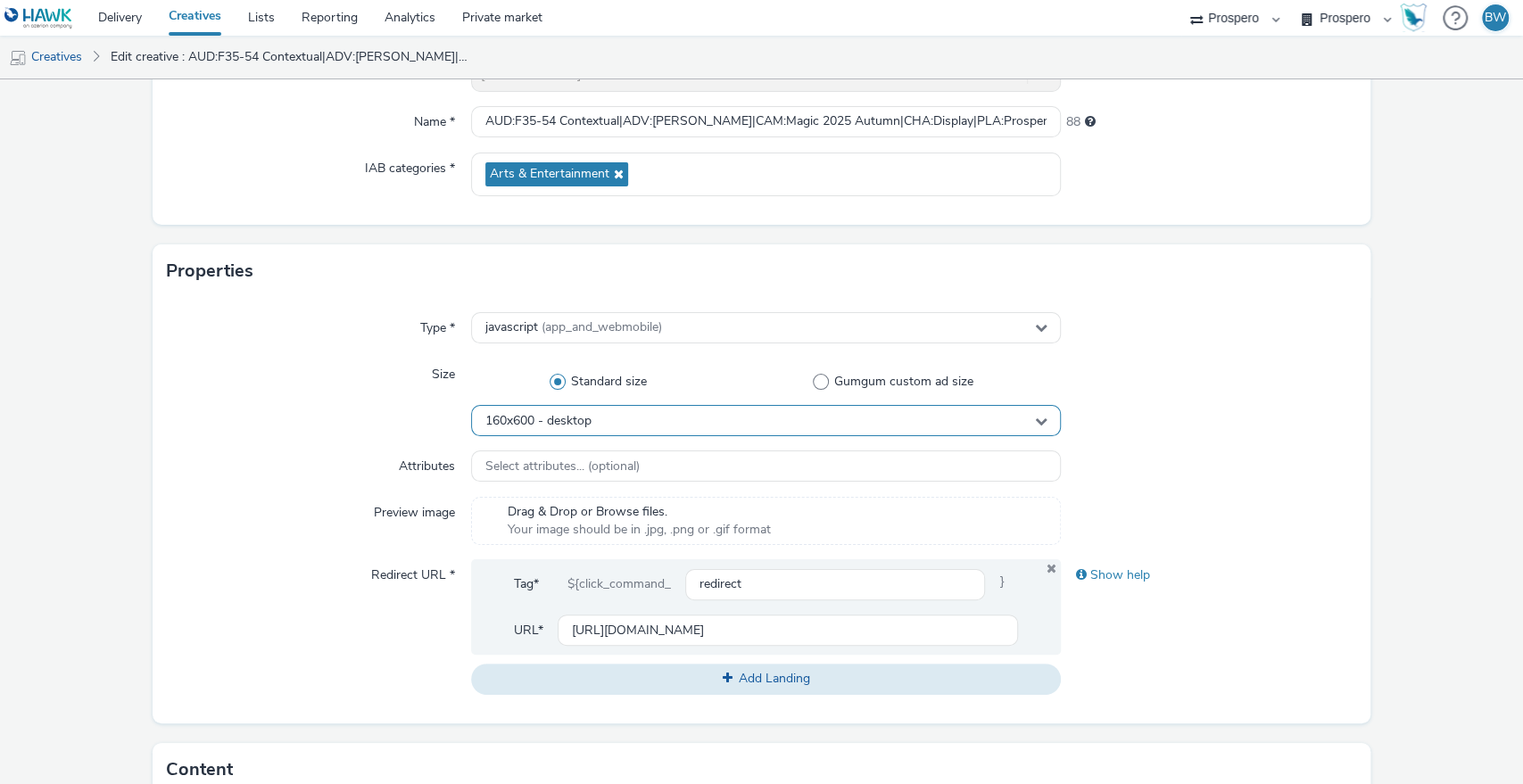
click at [575, 419] on span "160x600 - desktop" at bounding box center [538, 421] width 106 height 16
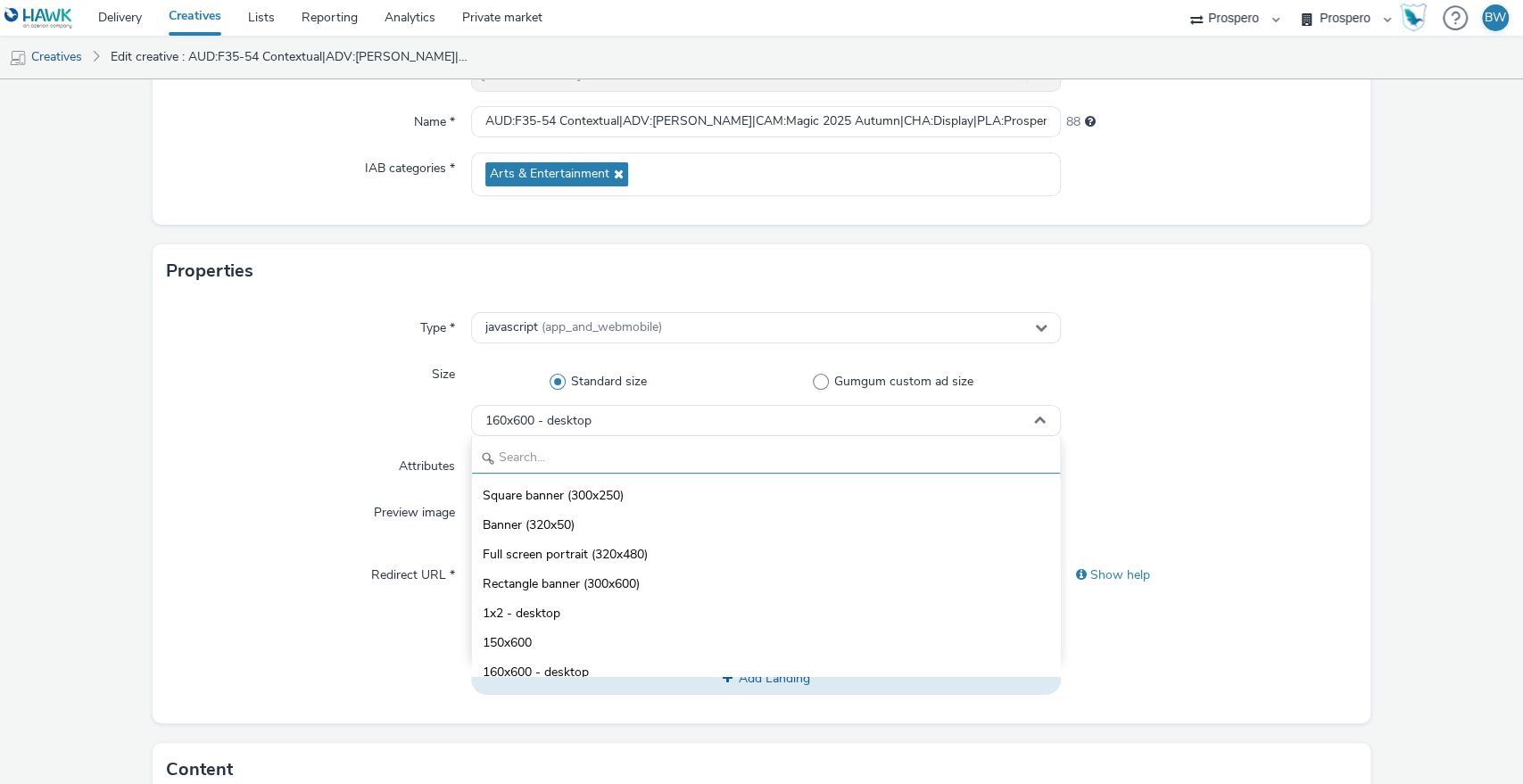
click at [573, 453] on input "text" at bounding box center [766, 458] width 589 height 31
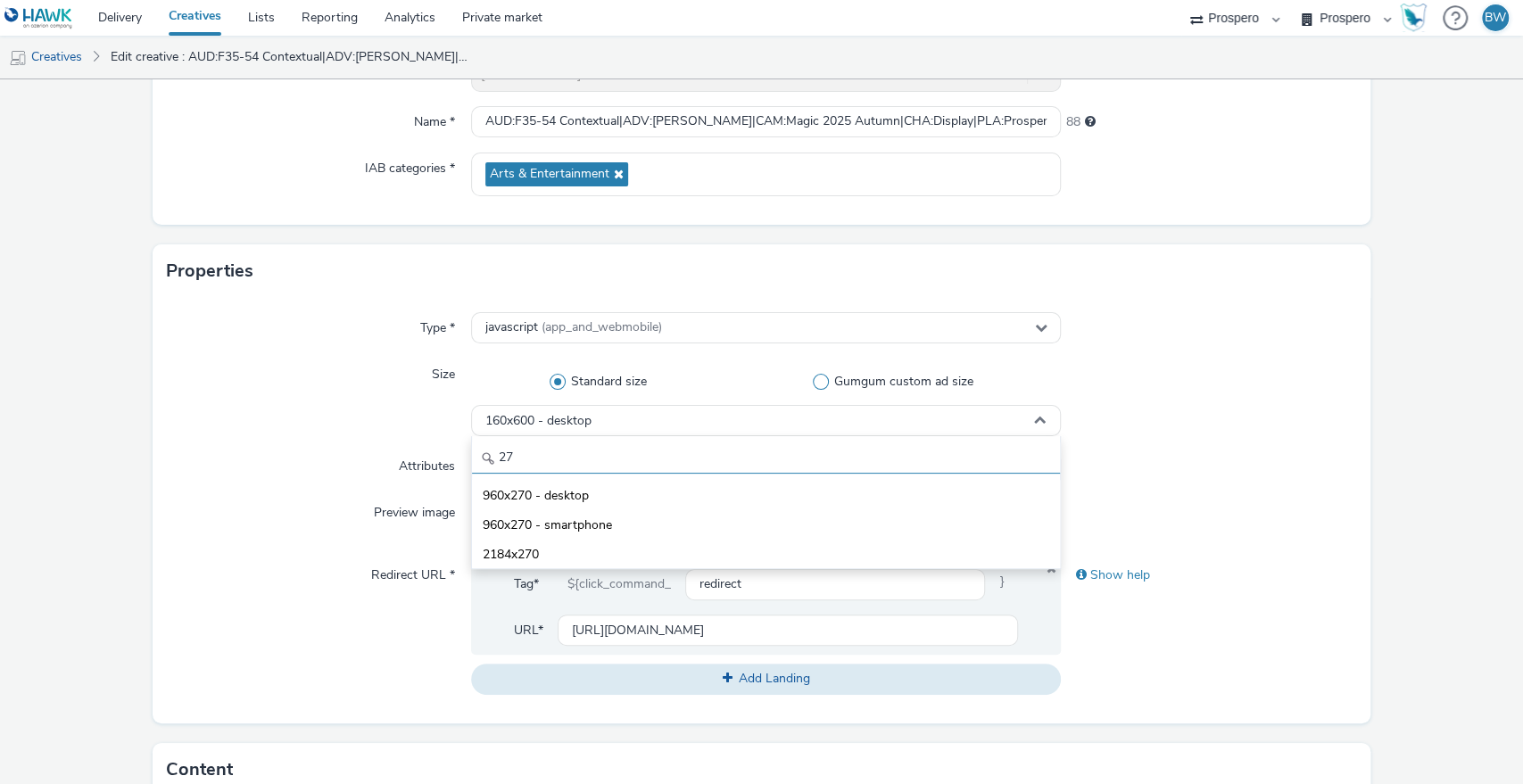
type input "27"
click at [798, 380] on label "Gumgum custom ad size" at bounding box center [897, 381] width 327 height 18
click at [892, 380] on input "Gumgum custom ad size" at bounding box center [898, 382] width 12 height 12
radio input "false"
radio input "true"
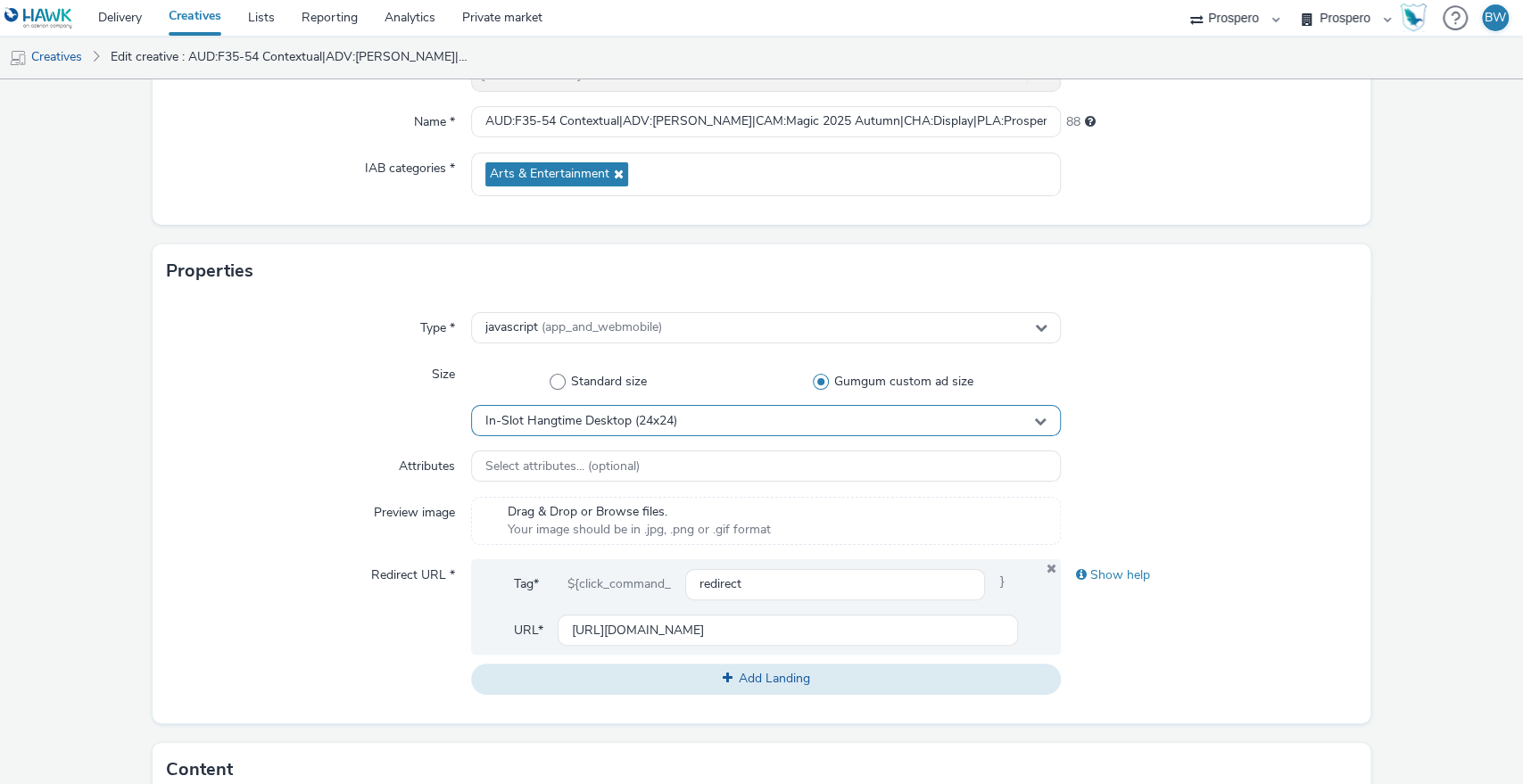
click at [749, 405] on div "In-Slot Hangtime Desktop (24x24)" at bounding box center [766, 420] width 591 height 31
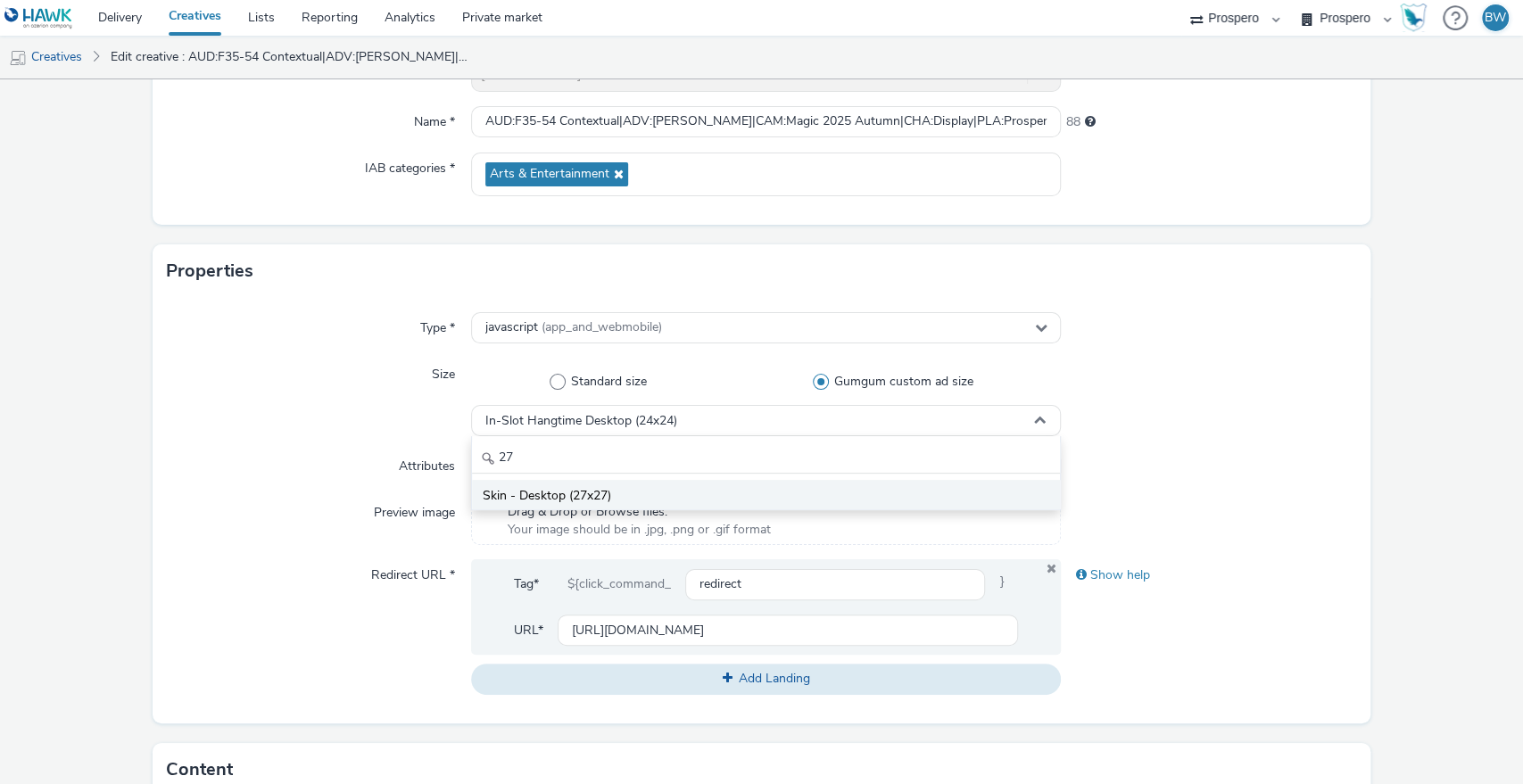
click at [601, 497] on span "Skin - Desktop (27x27)" at bounding box center [547, 496] width 128 height 18
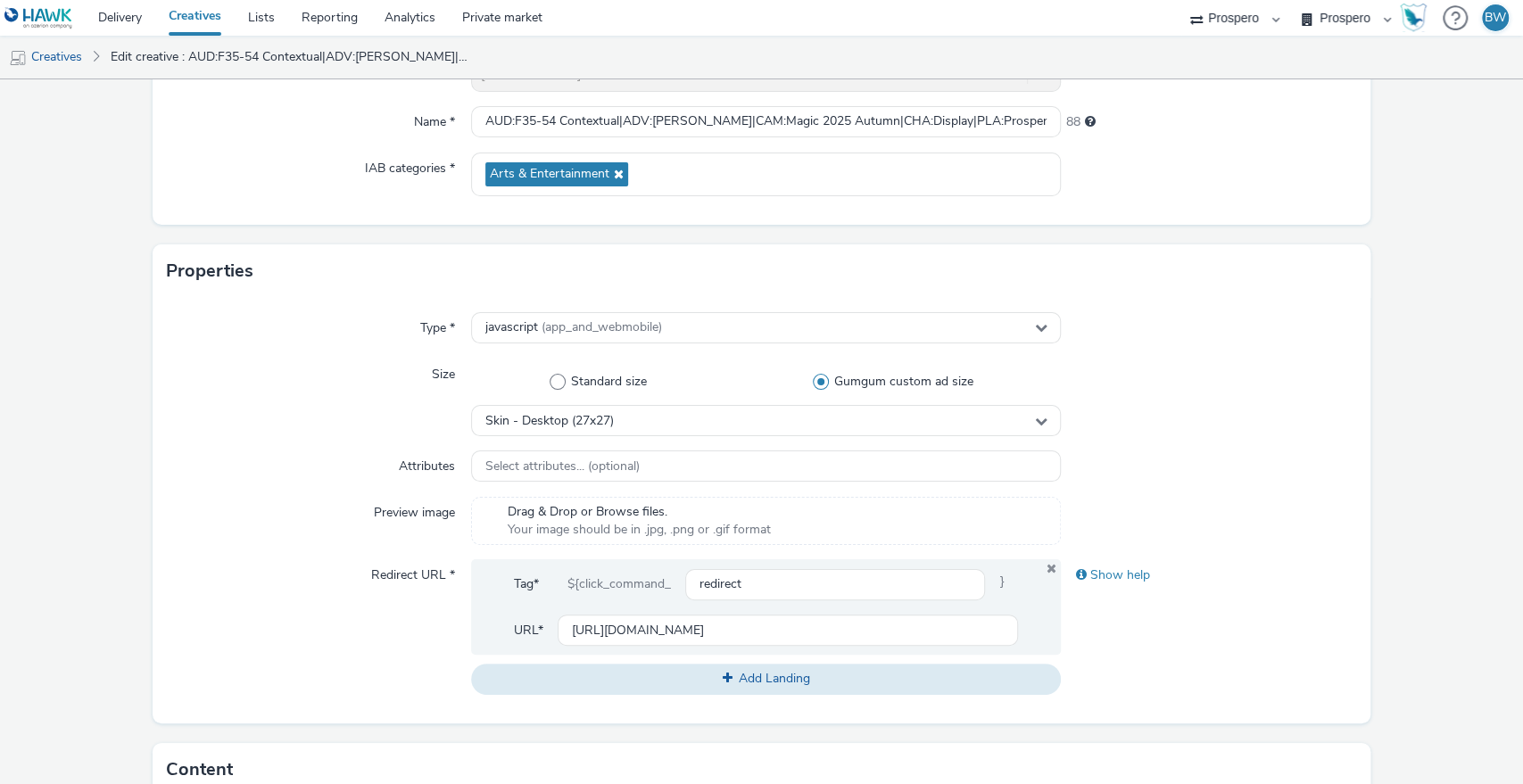
click at [232, 405] on div "Size" at bounding box center [318, 398] width 305 height 78
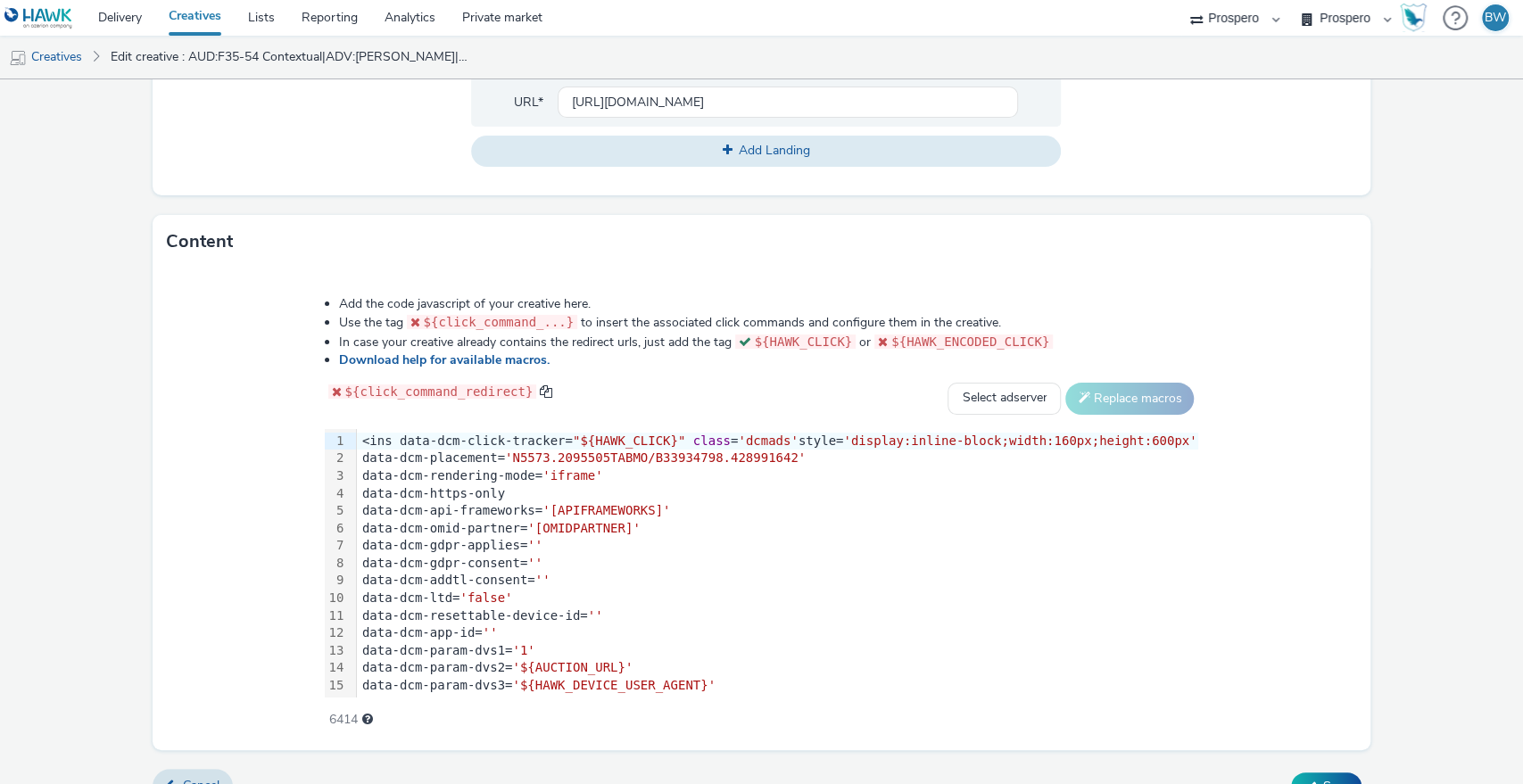
scroll to position [756, 0]
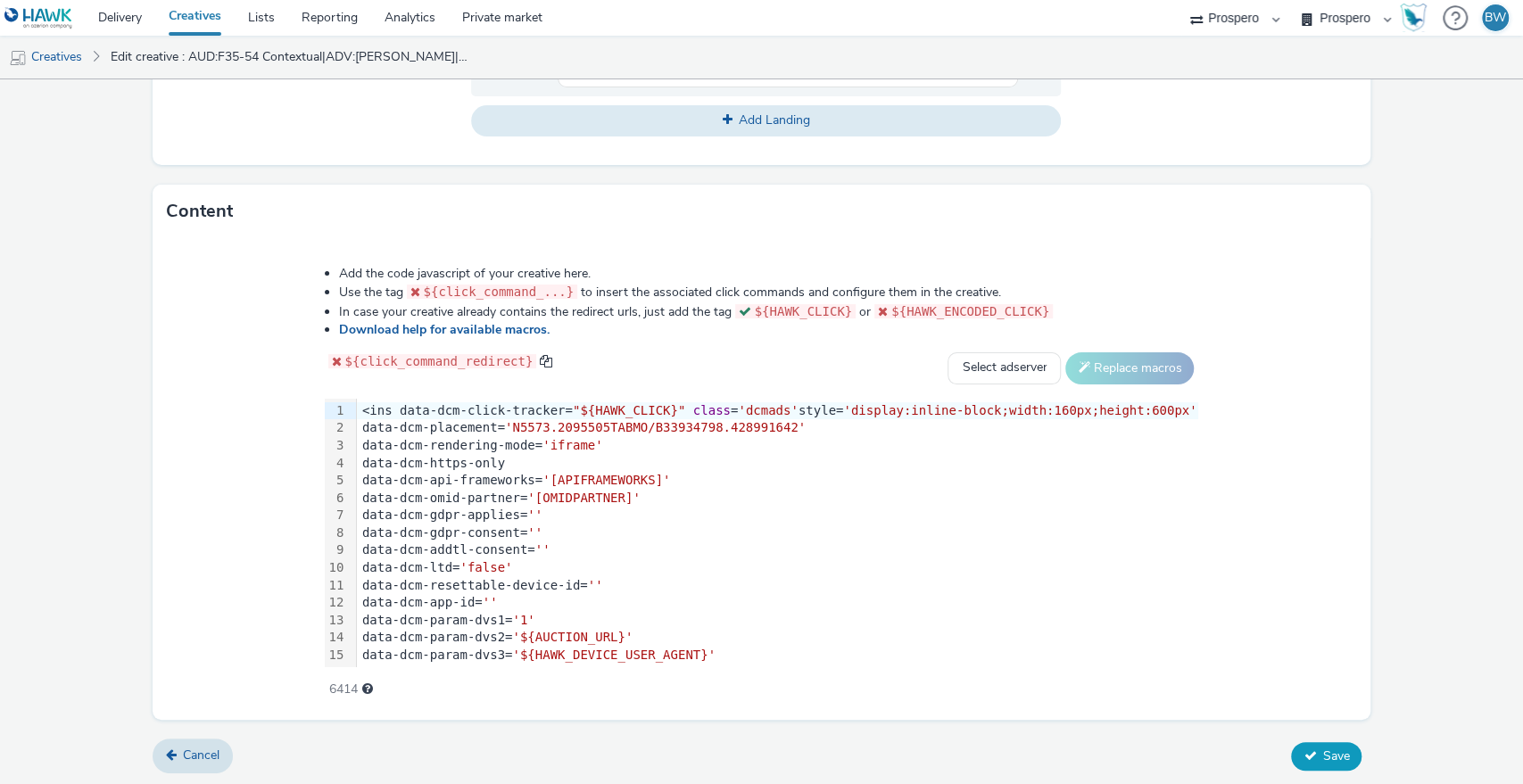
click at [1317, 742] on button "Save" at bounding box center [1326, 756] width 70 height 28
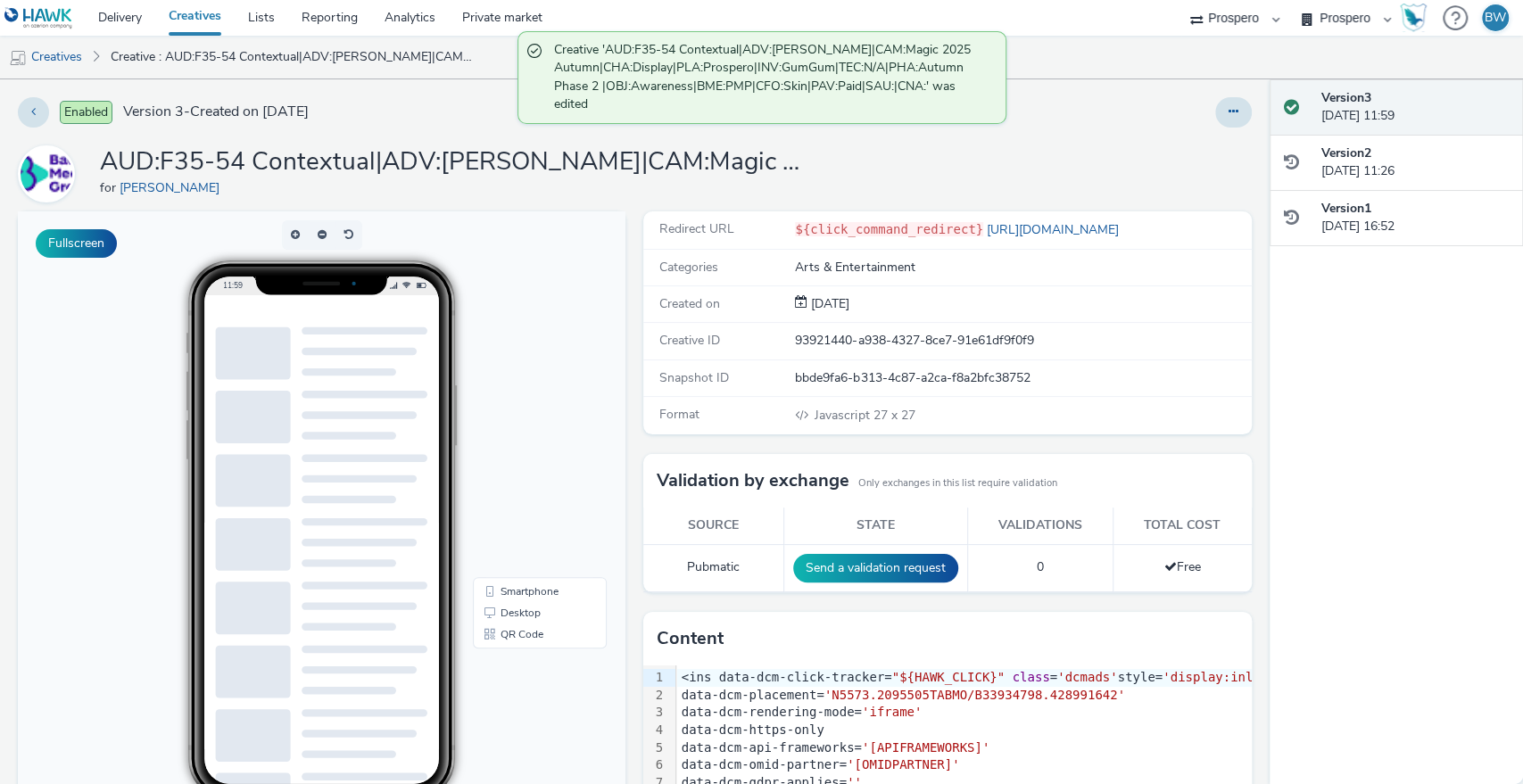
click at [877, 162] on div "AUD:F35-54 Contextual|ADV:[PERSON_NAME]|CAM:Magic 2025 Autumn|CHA:Display|PLA:P…" at bounding box center [635, 173] width 1234 height 57
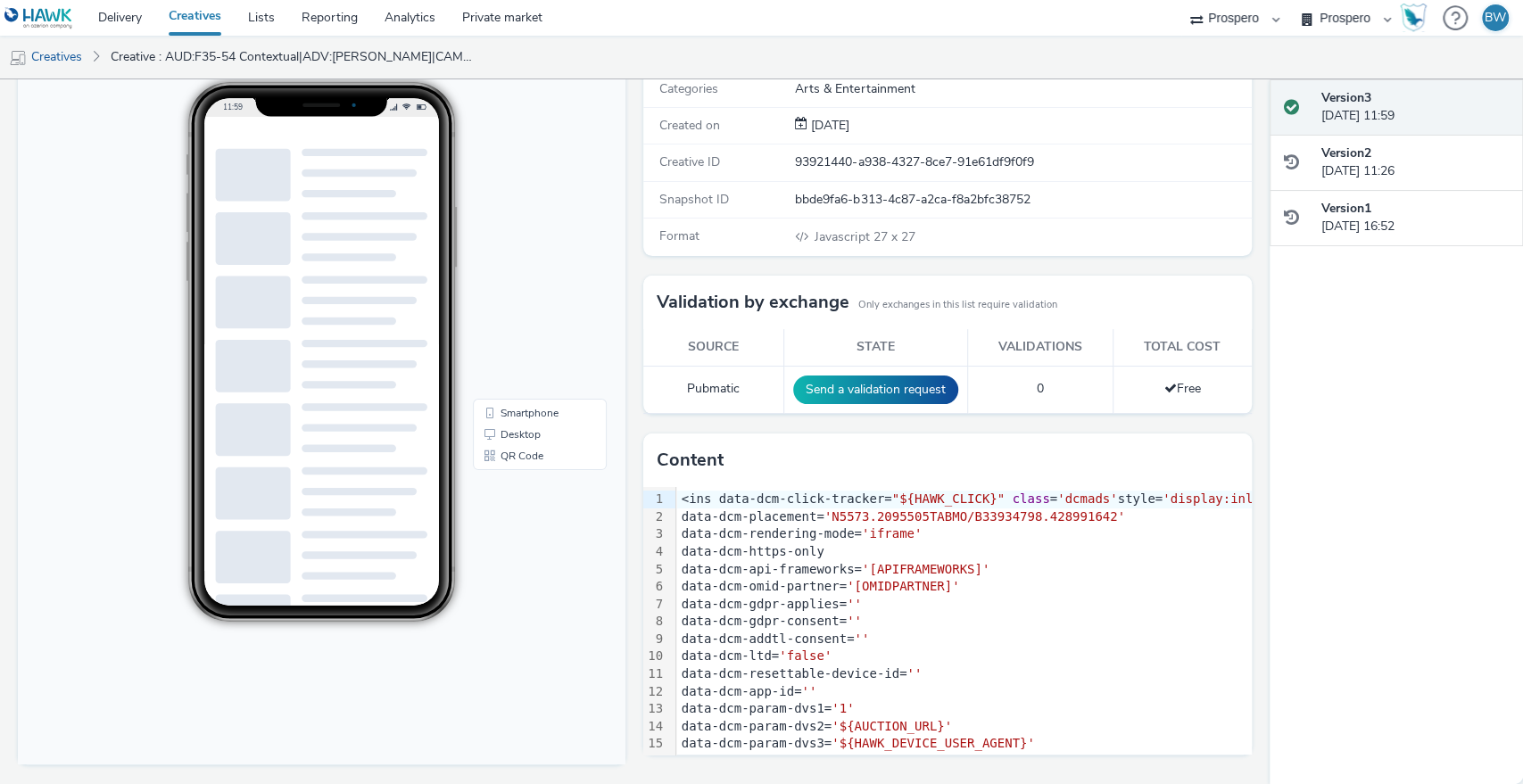
click at [635, 307] on div "Redirect URL ${click_command_redirect} [URL][DOMAIN_NAME] Categories Arts & Ent…" at bounding box center [942, 409] width 616 height 751
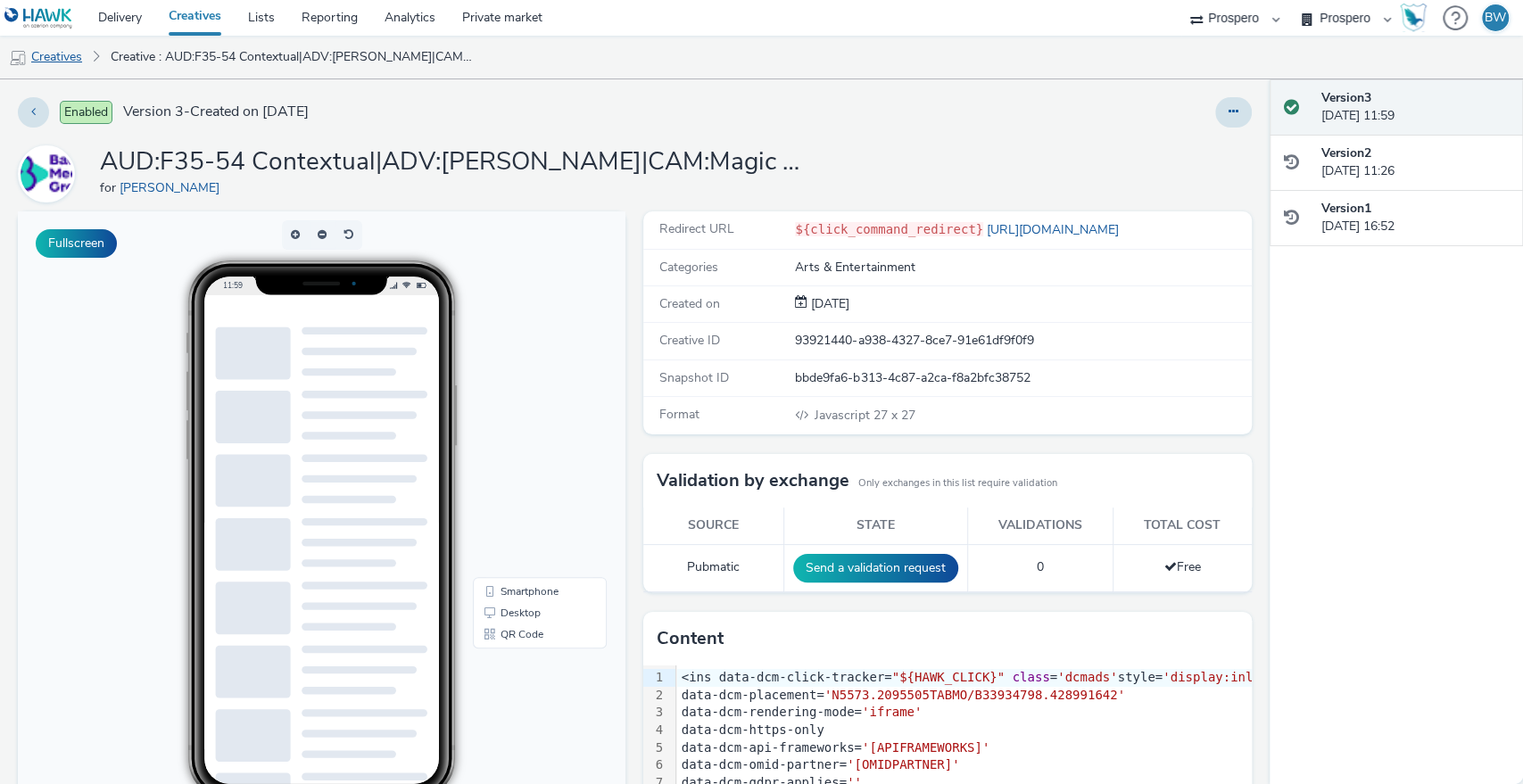
click at [56, 53] on link "Creatives" at bounding box center [46, 57] width 91 height 43
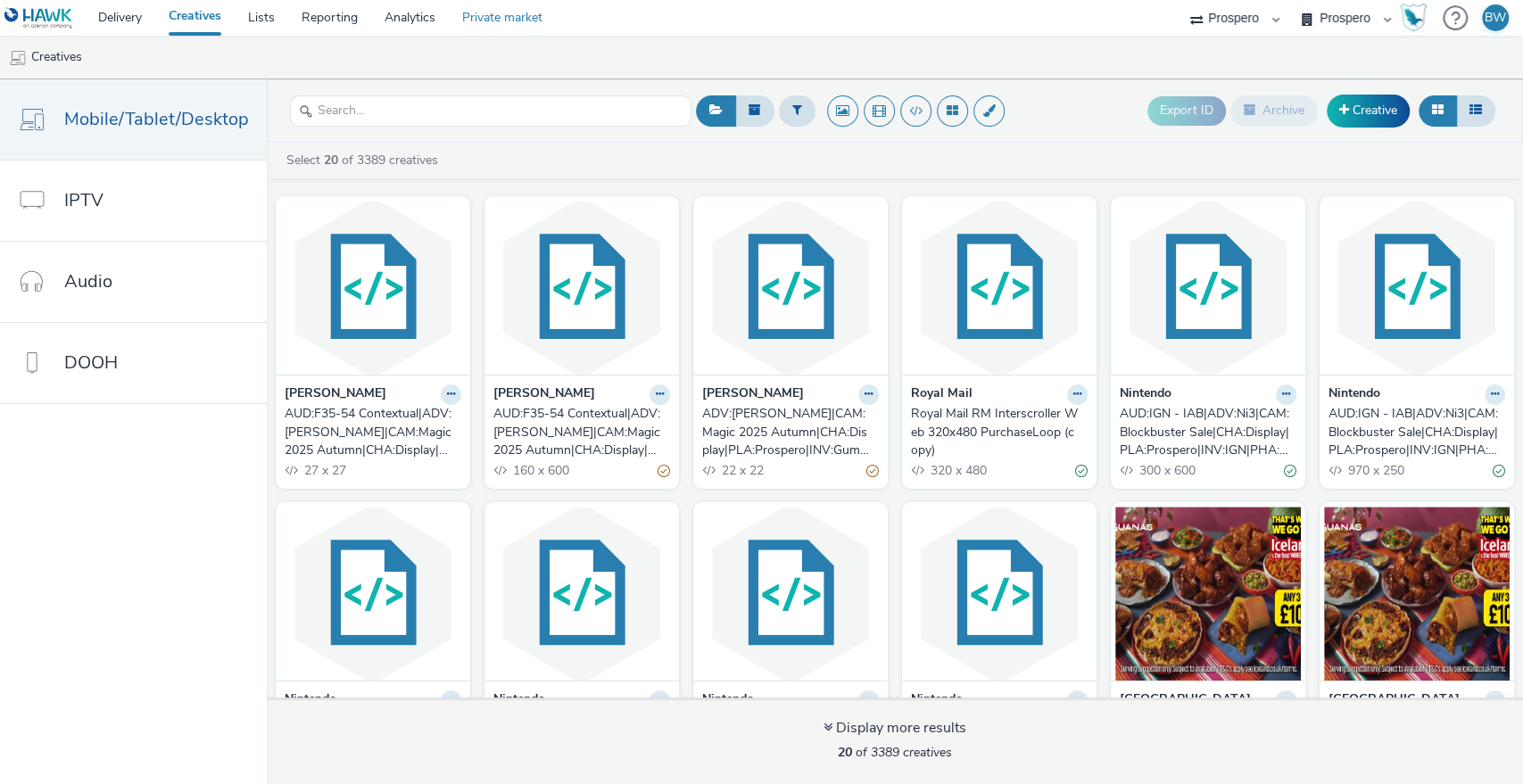
click at [511, 15] on link "Private market" at bounding box center [502, 18] width 107 height 36
